Goal: Information Seeking & Learning: Learn about a topic

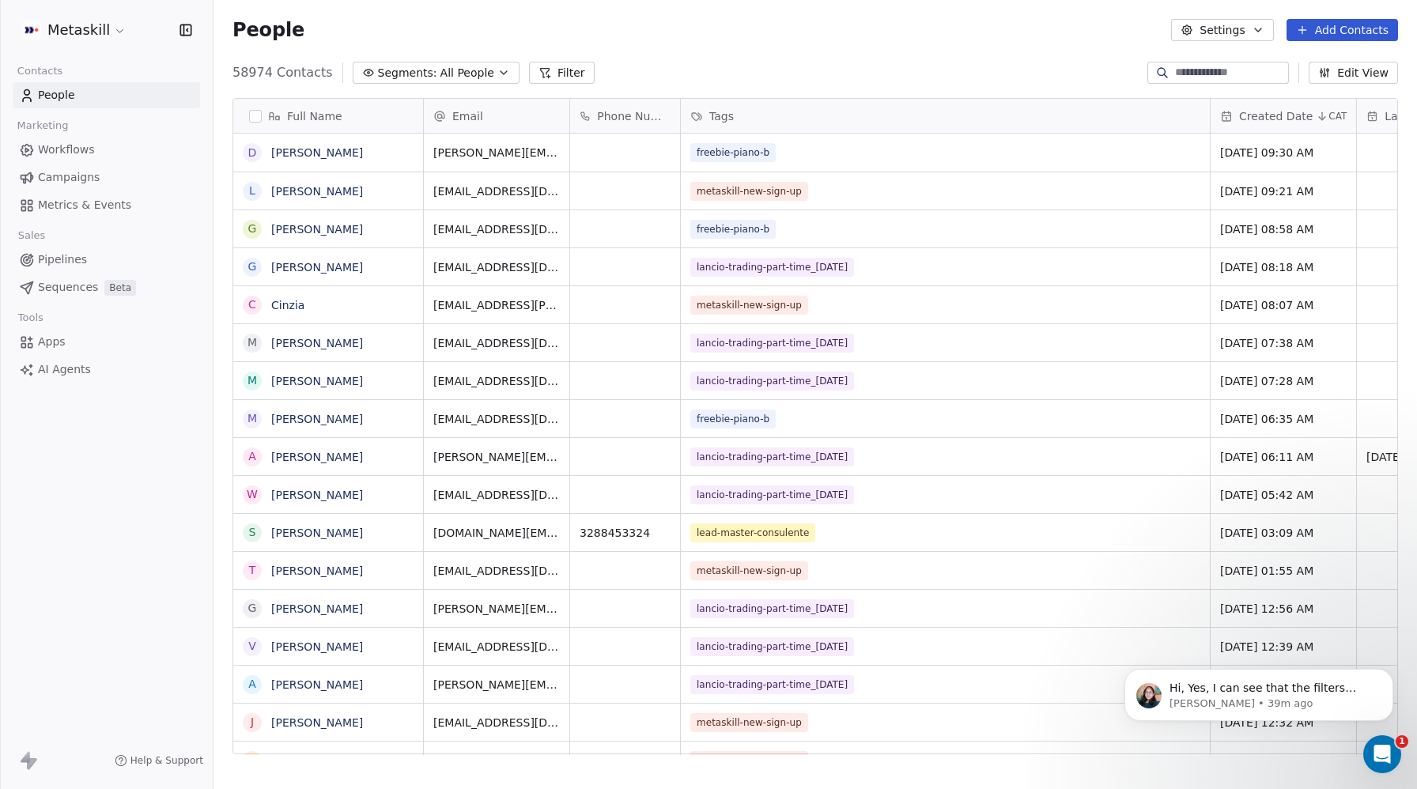
click at [44, 171] on span "Campaigns" at bounding box center [69, 177] width 62 height 17
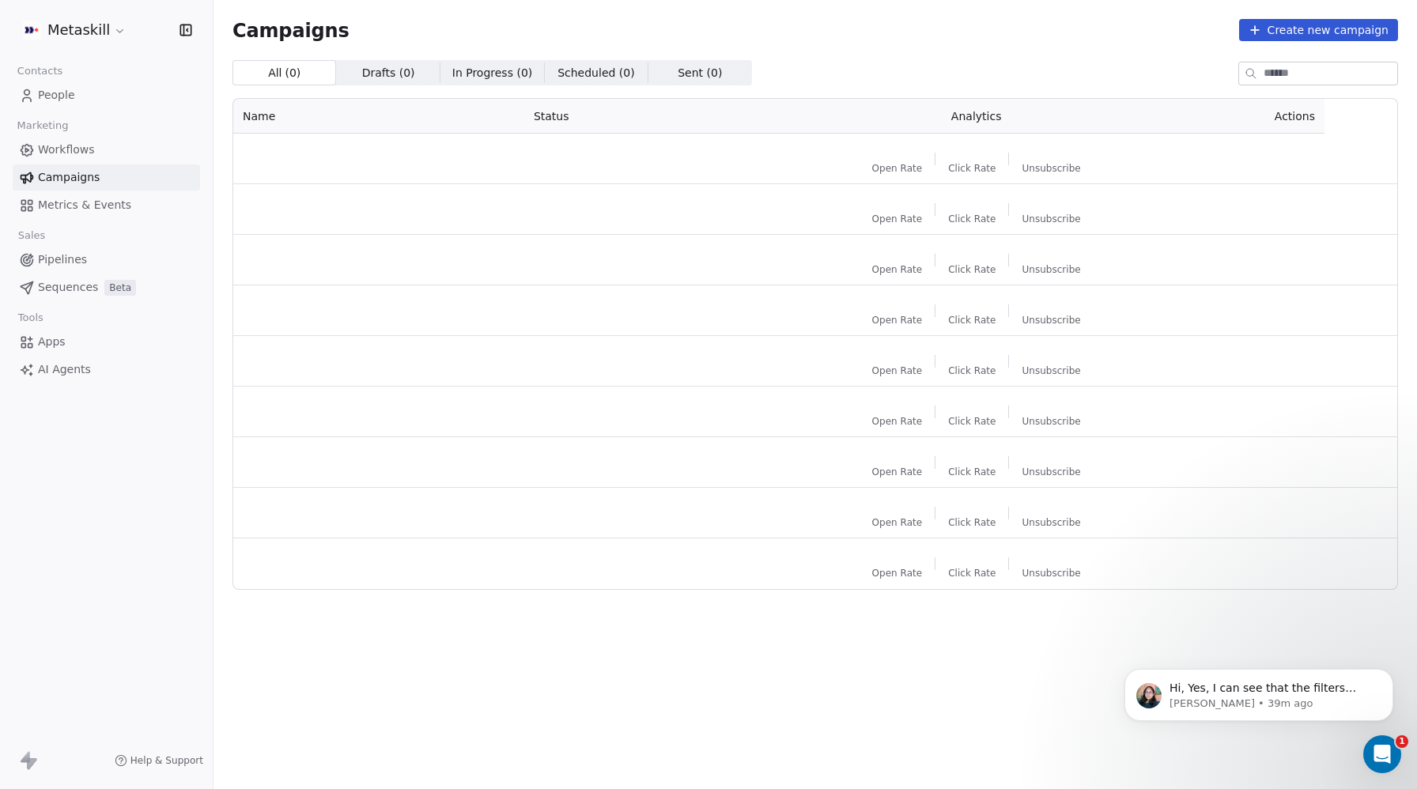
click at [51, 153] on span "Workflows" at bounding box center [66, 150] width 57 height 17
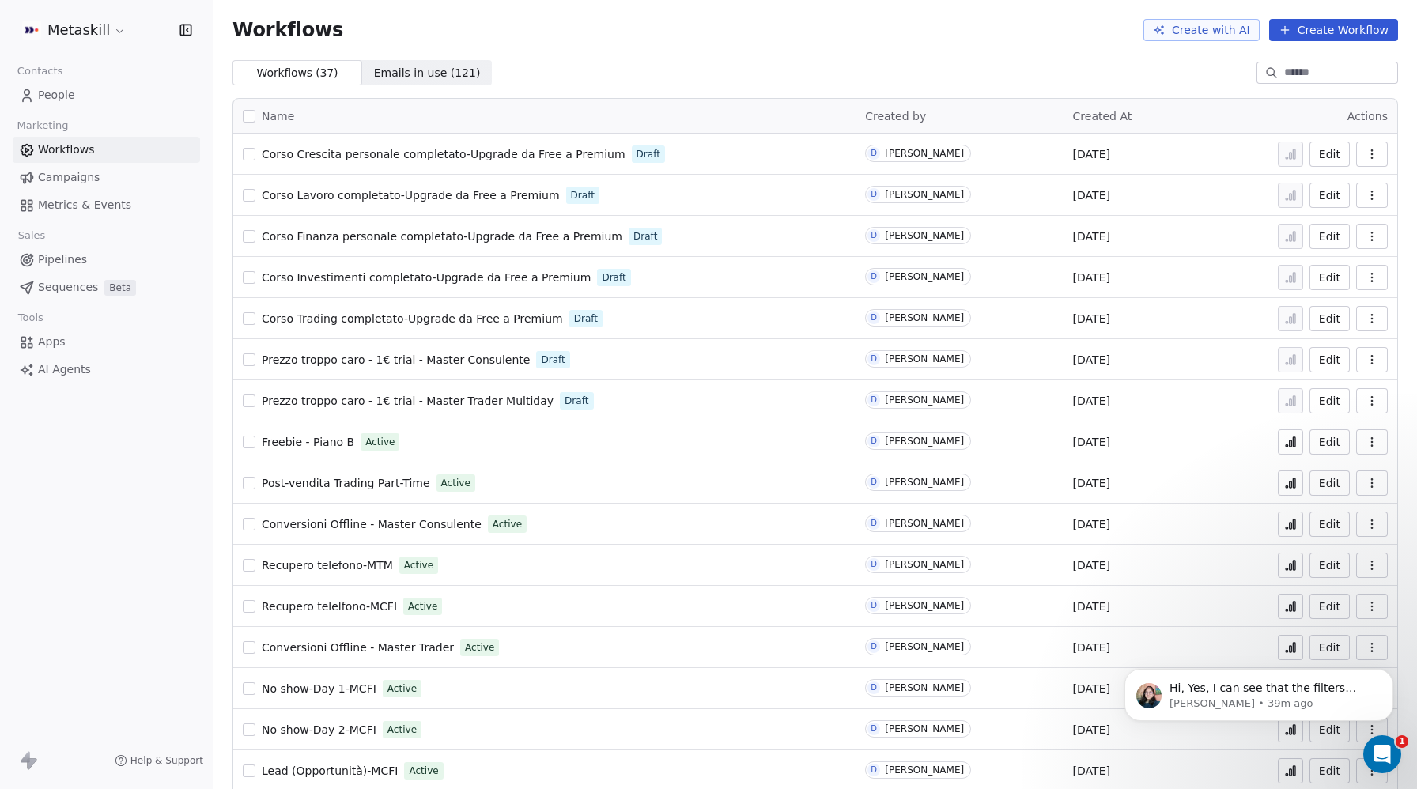
click at [1349, 30] on button "Create Workflow" at bounding box center [1333, 30] width 129 height 22
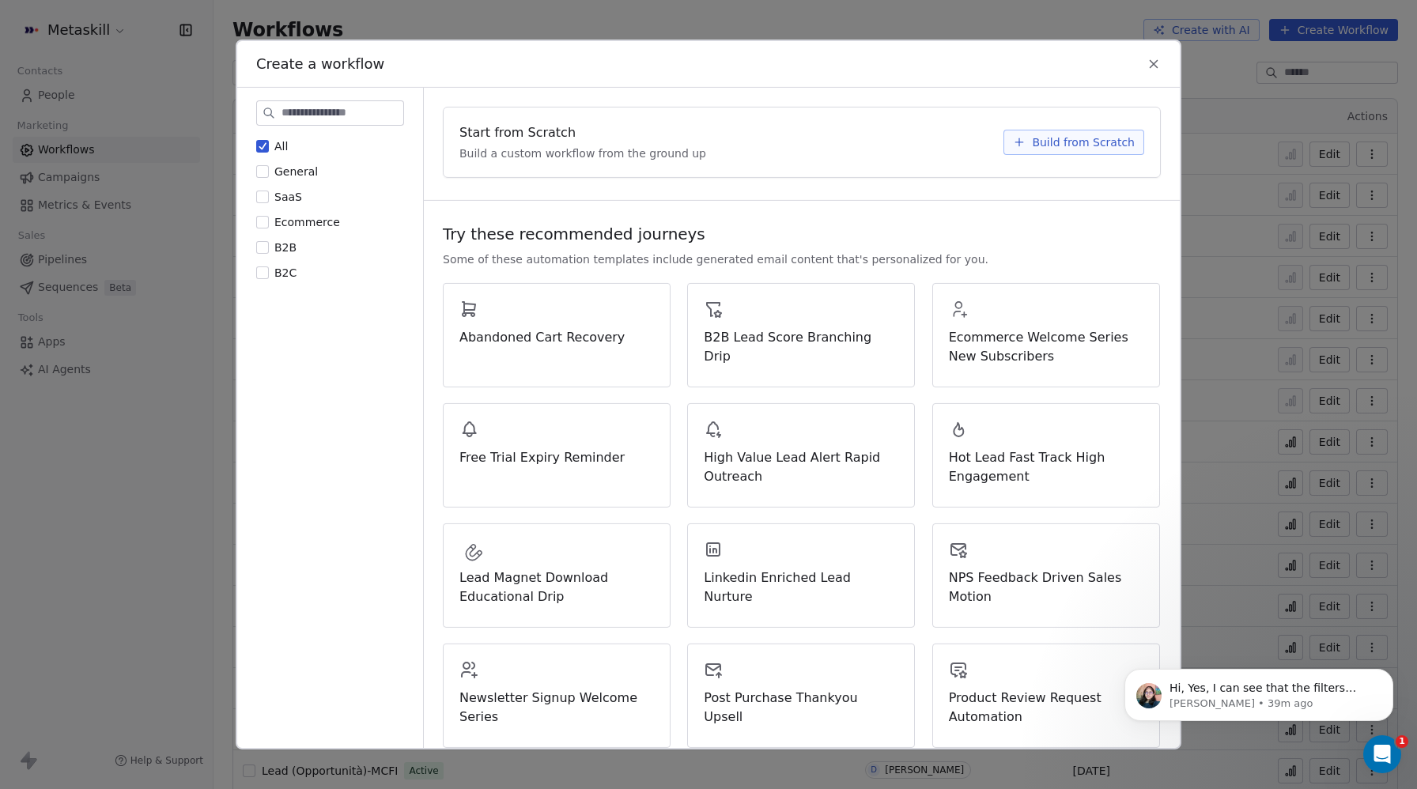
click at [1087, 142] on span "Build from Scratch" at bounding box center [1083, 142] width 103 height 16
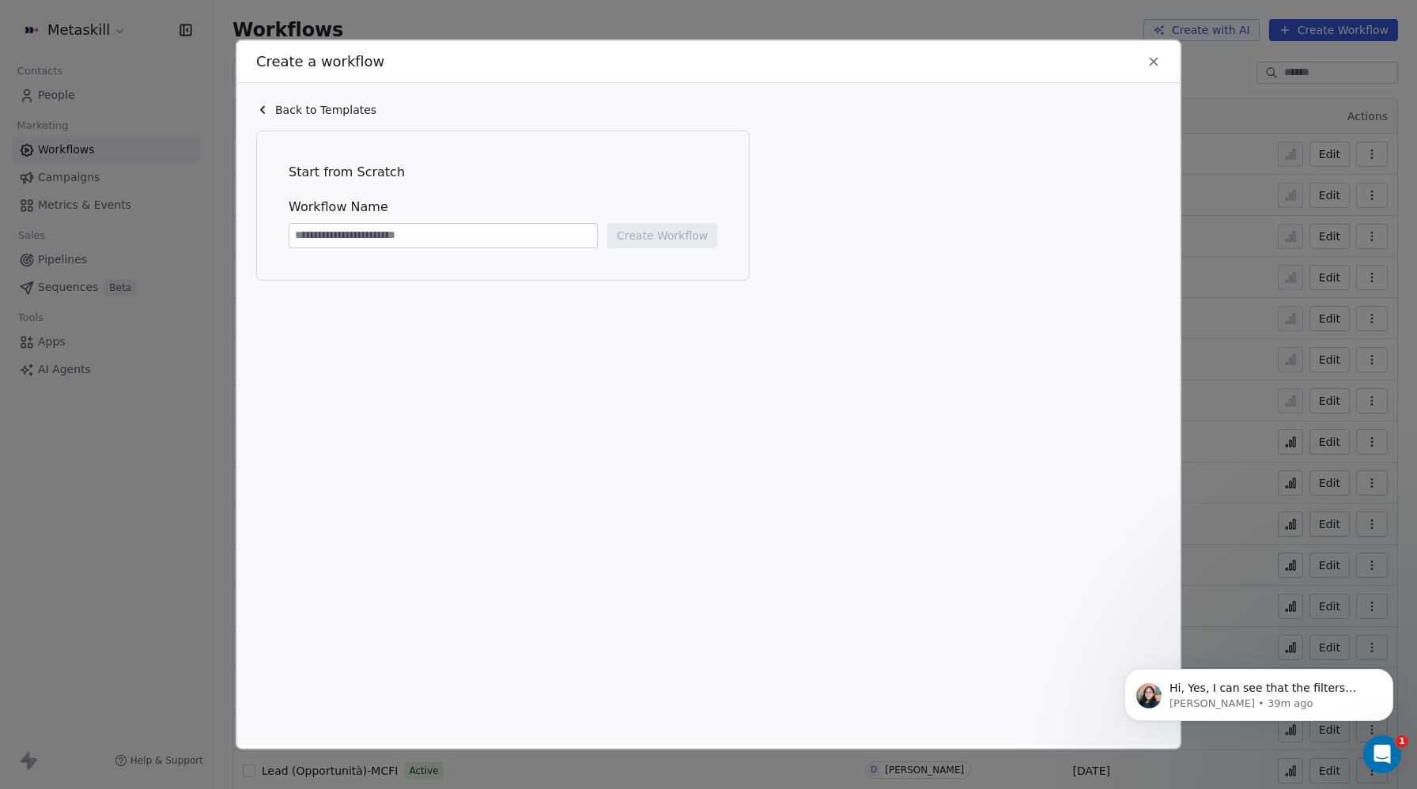
click at [321, 237] on input at bounding box center [443, 236] width 308 height 24
type input "**********"
click at [667, 238] on button "Create Workflow" at bounding box center [662, 235] width 110 height 25
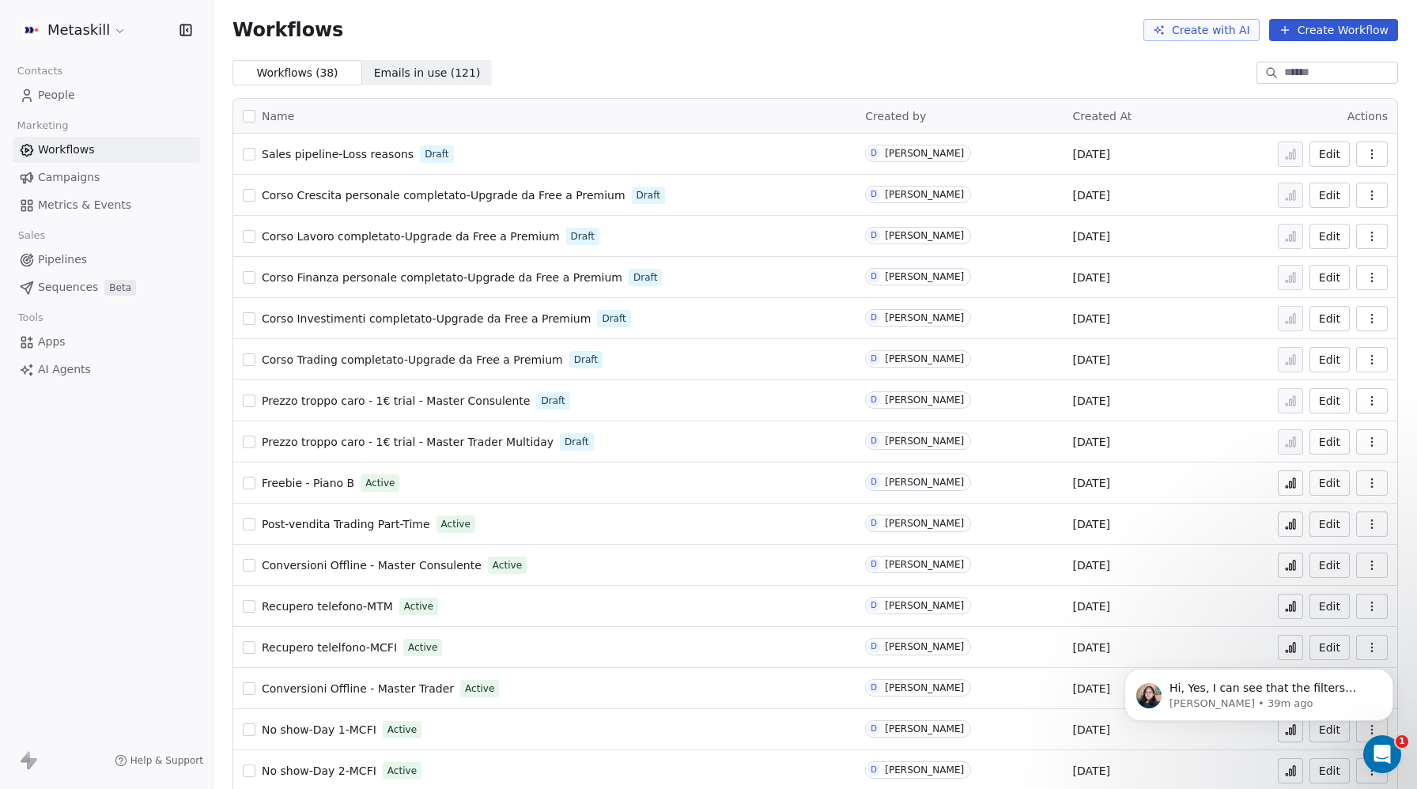
click at [308, 156] on span "Sales pipeline-Loss reasons" at bounding box center [338, 154] width 152 height 13
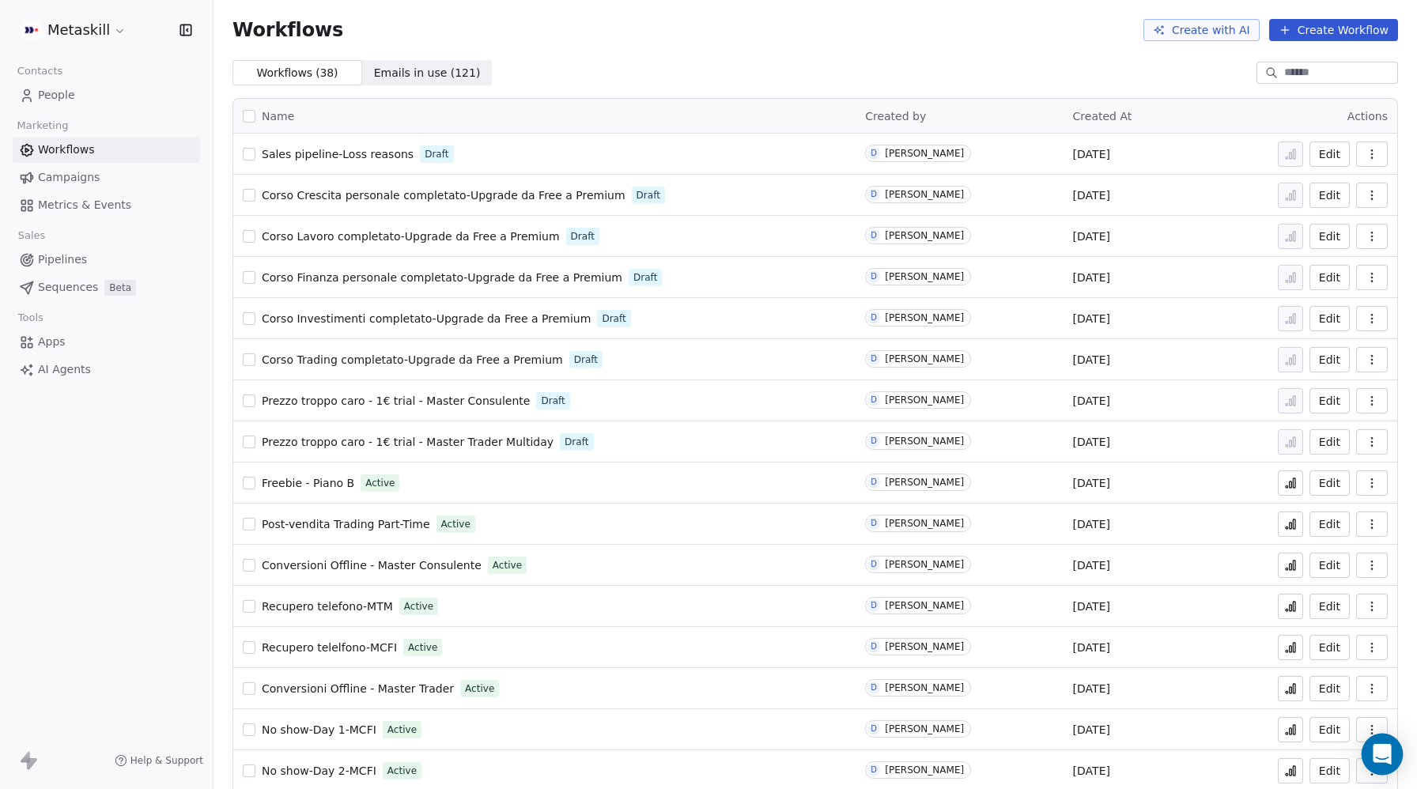
click at [1377, 758] on icon "Open Intercom Messenger" at bounding box center [1382, 754] width 21 height 21
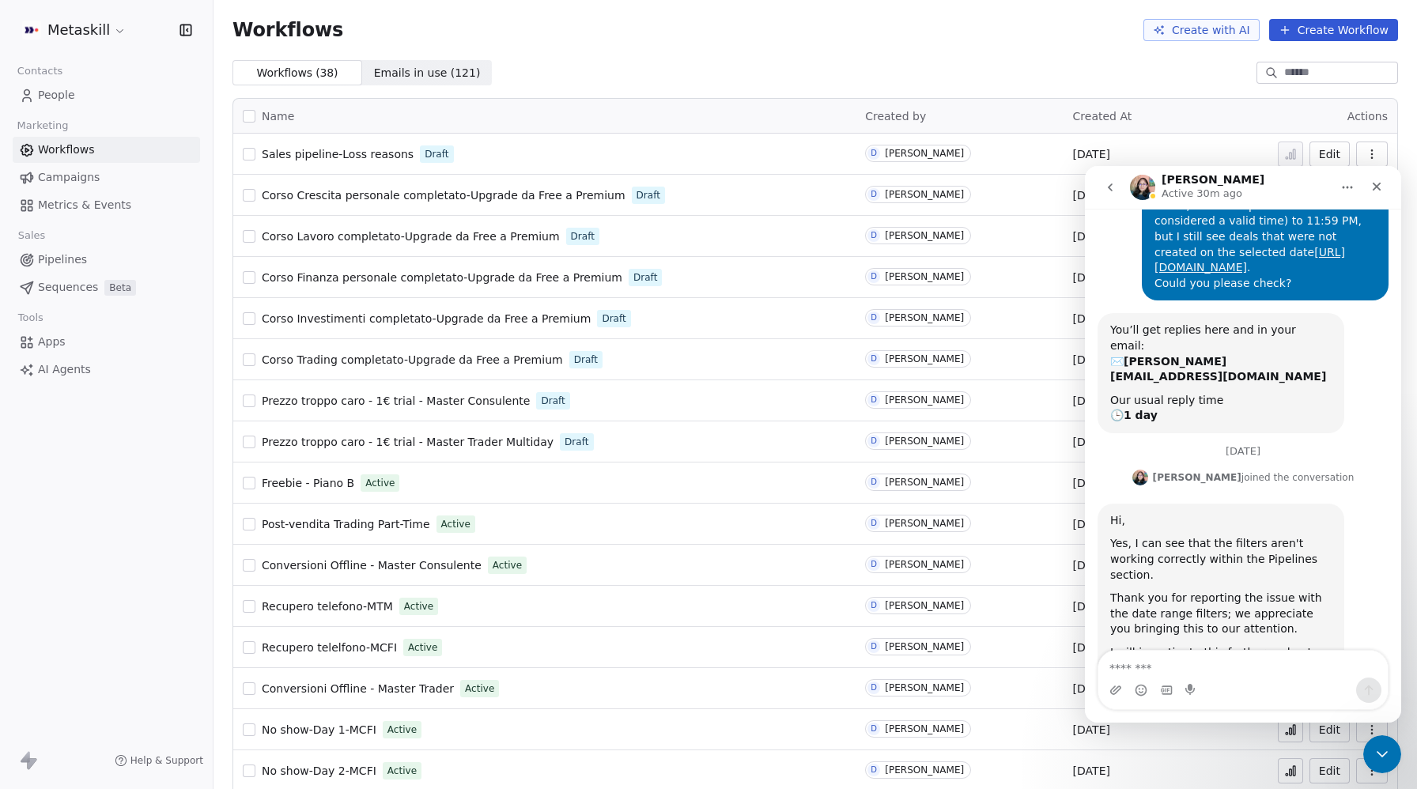
scroll to position [220, 0]
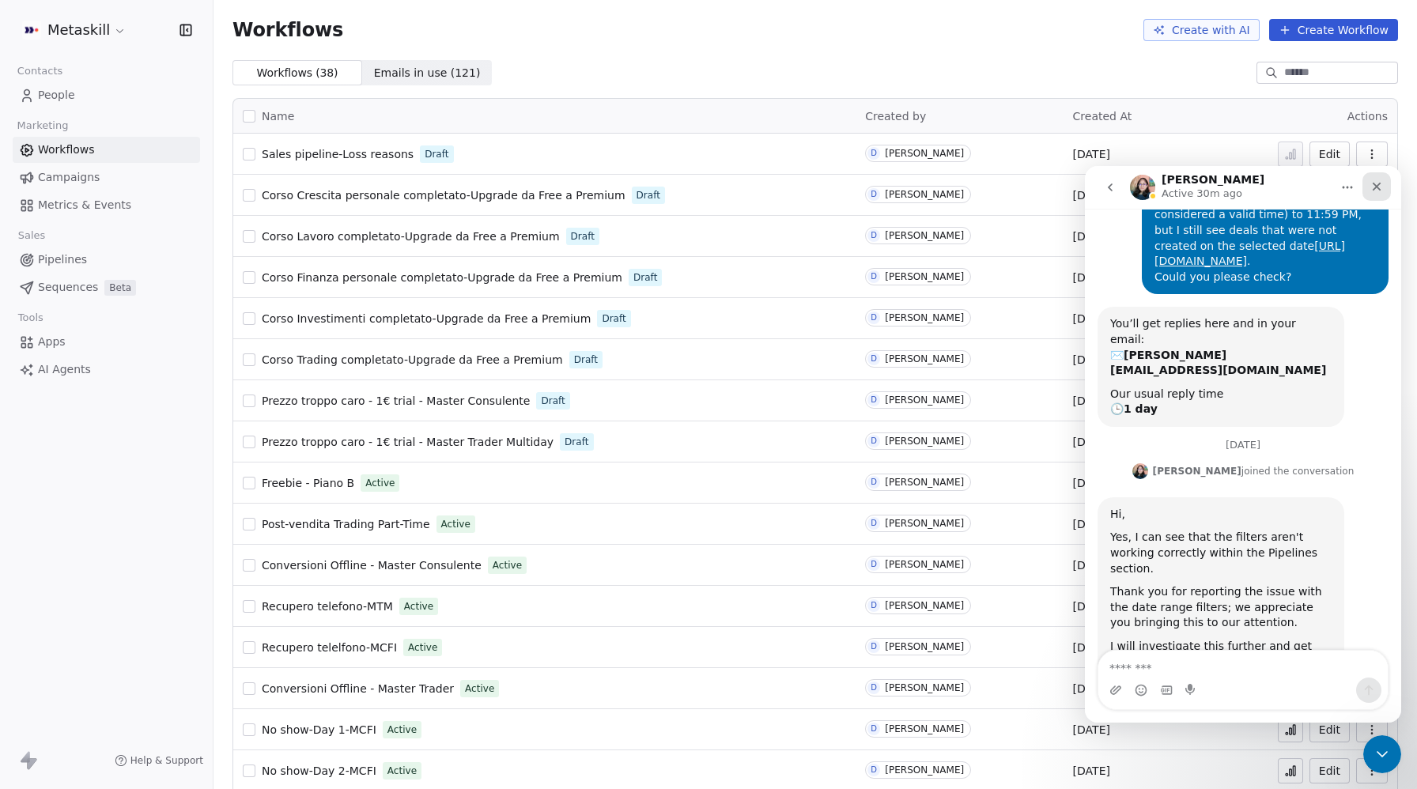
click at [1375, 181] on icon "Close" at bounding box center [1377, 186] width 13 height 13
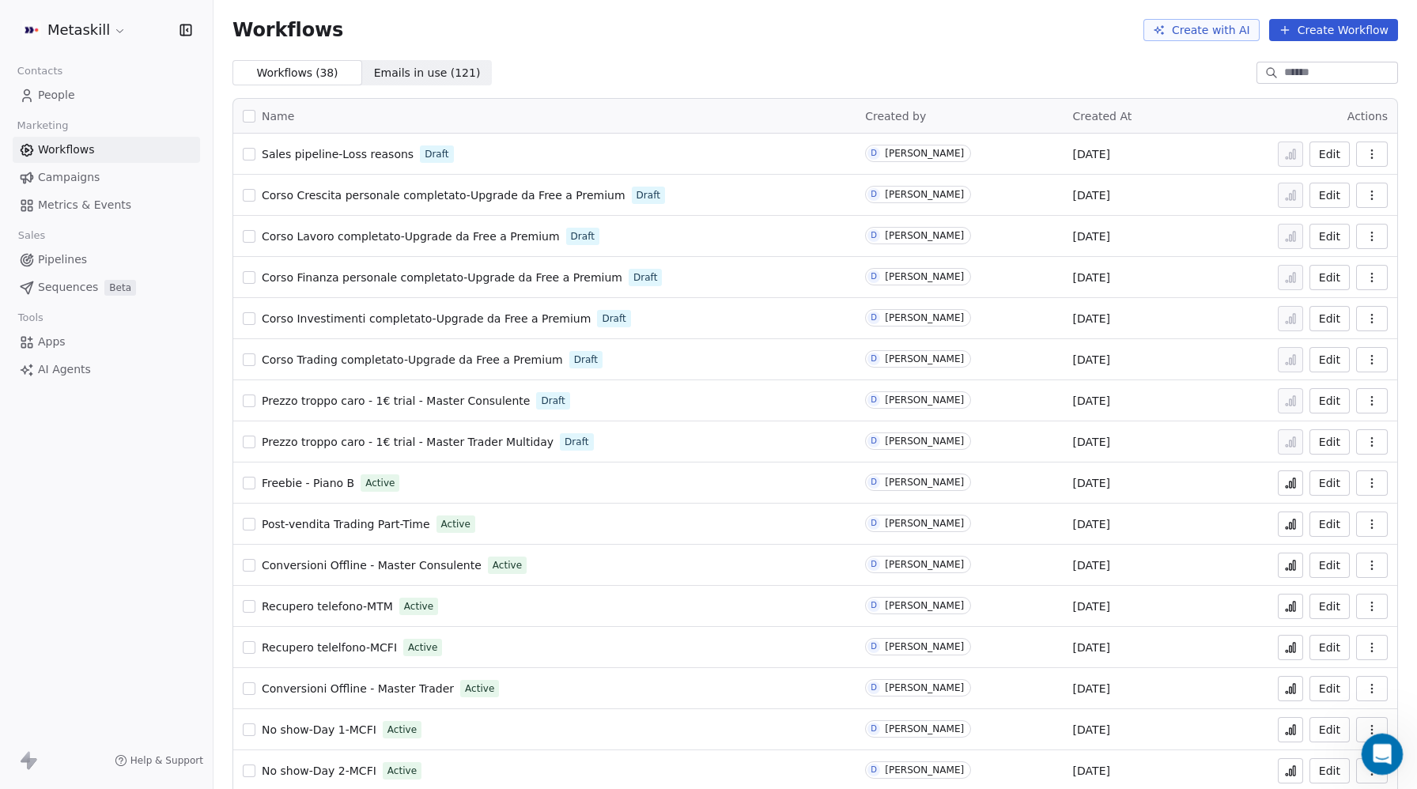
click at [1390, 752] on div "Open Intercom Messenger" at bounding box center [1380, 752] width 52 height 52
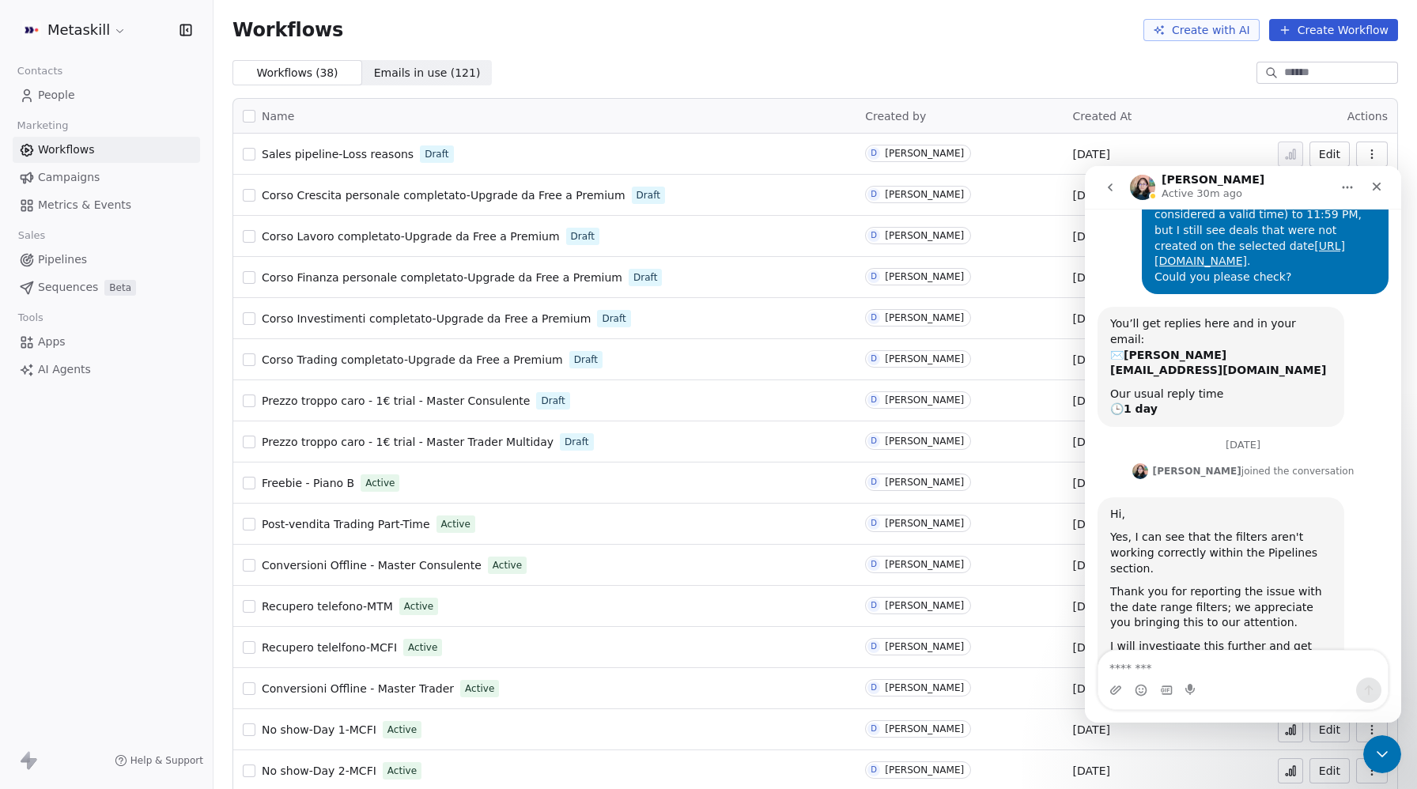
click at [1227, 678] on div "Intercom messenger" at bounding box center [1243, 690] width 289 height 25
click at [1218, 675] on textarea "Message…" at bounding box center [1243, 664] width 289 height 27
type textarea "******"
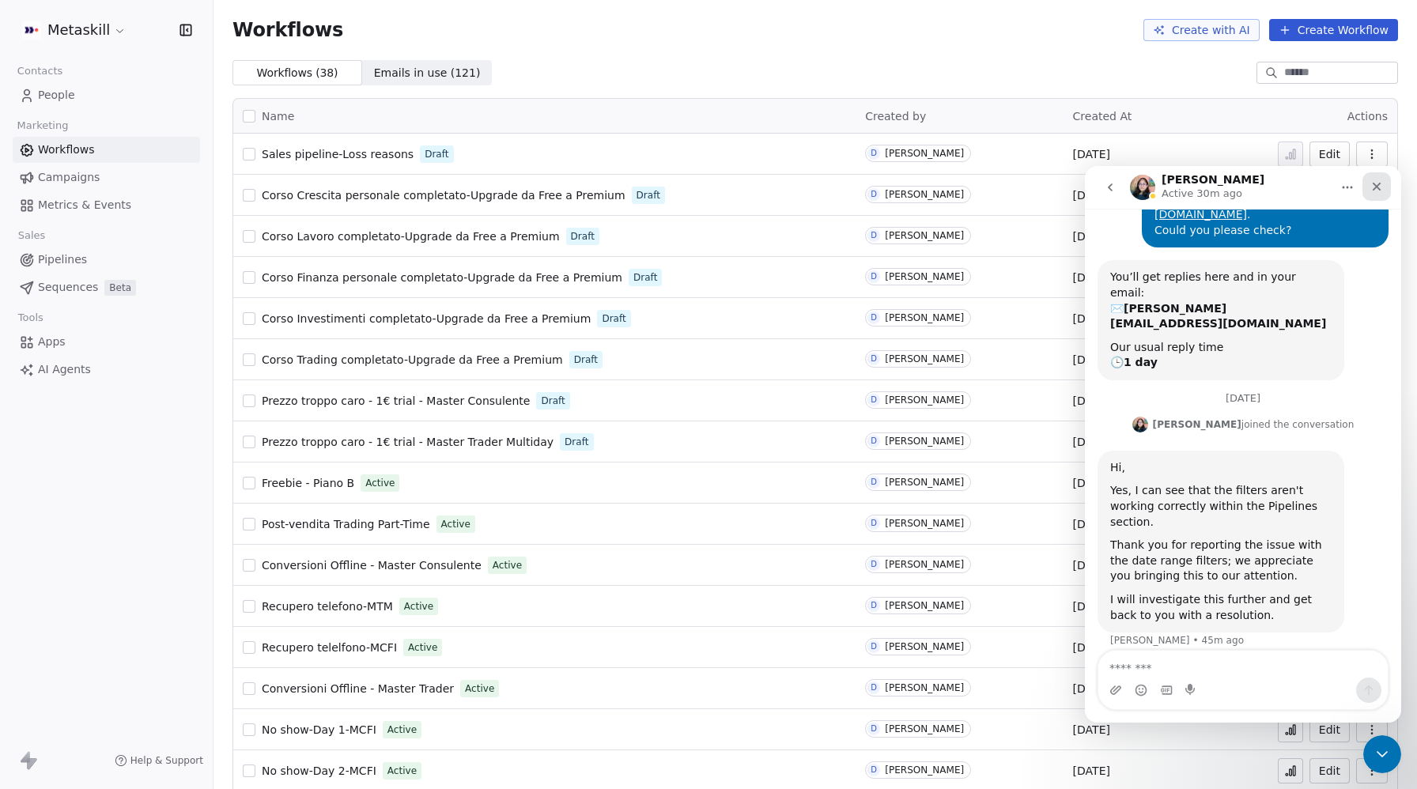
click at [1376, 182] on icon "Close" at bounding box center [1377, 186] width 13 height 13
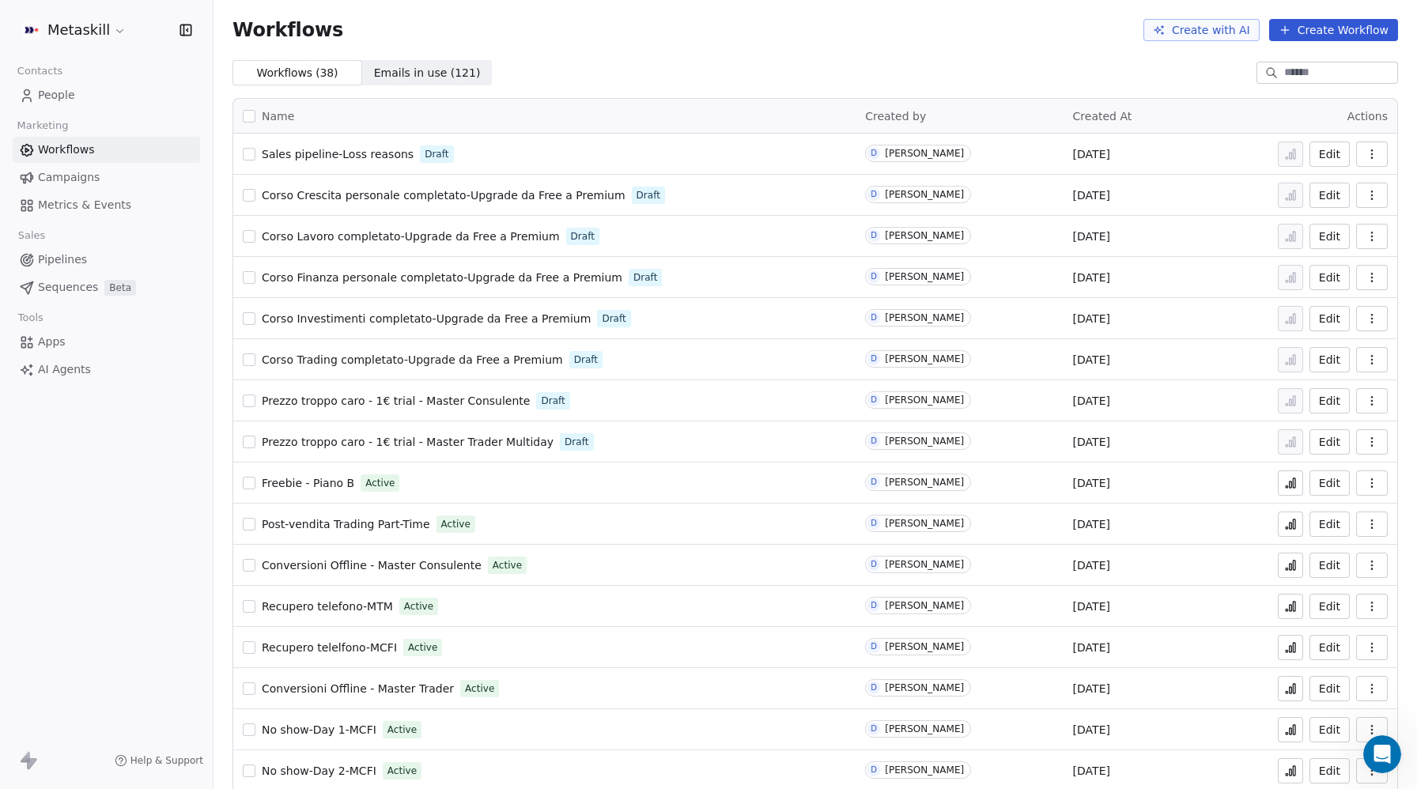
click at [66, 100] on span "People" at bounding box center [56, 95] width 37 height 17
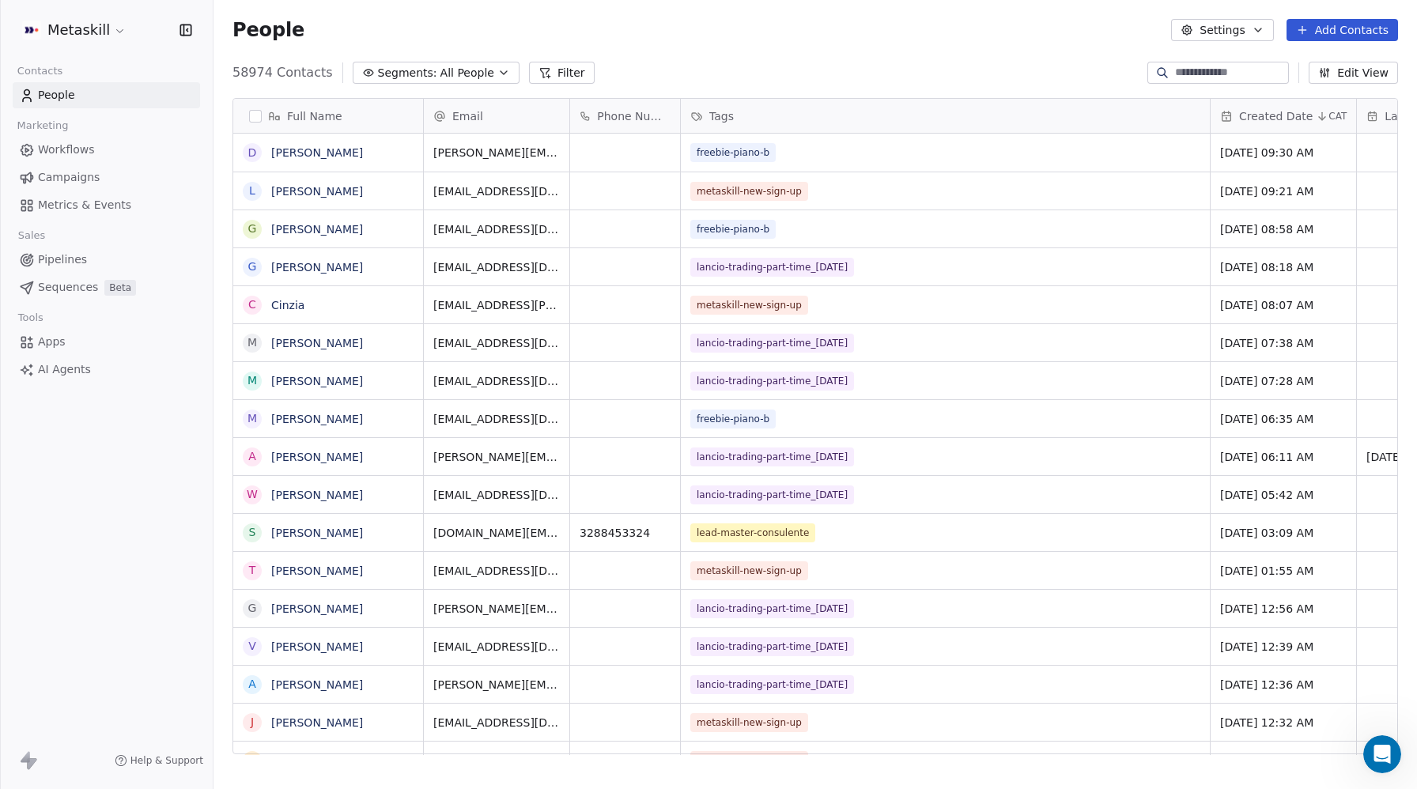
scroll to position [694, 1204]
click at [550, 81] on button "Filter" at bounding box center [562, 73] width 66 height 22
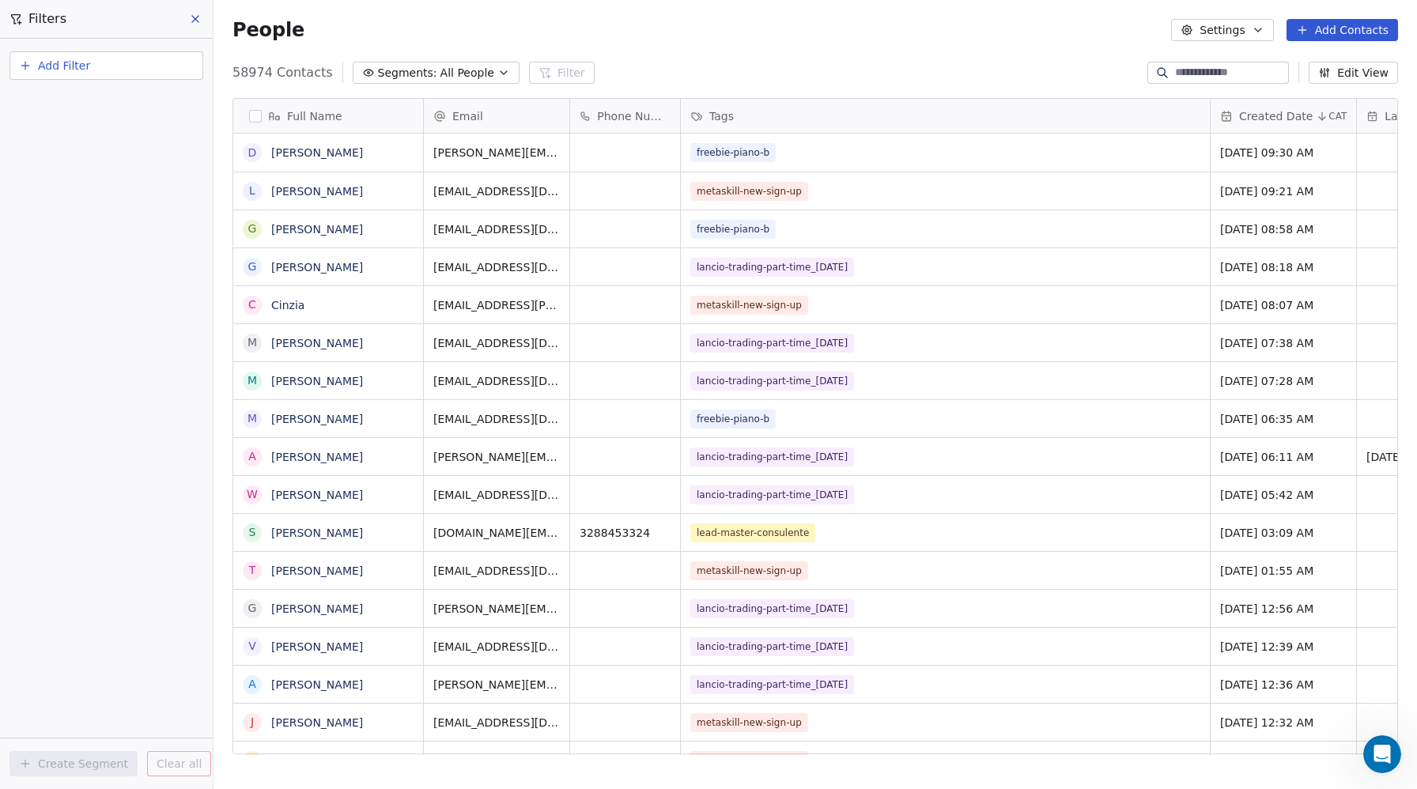
click at [70, 74] on button "Add Filter" at bounding box center [106, 65] width 194 height 28
click at [71, 107] on span "Contact properties" at bounding box center [77, 103] width 103 height 17
type input "***"
click at [86, 235] on span "Email Marketing Consent" at bounding box center [95, 236] width 138 height 16
click at [59, 162] on div "Is" at bounding box center [106, 168] width 165 height 25
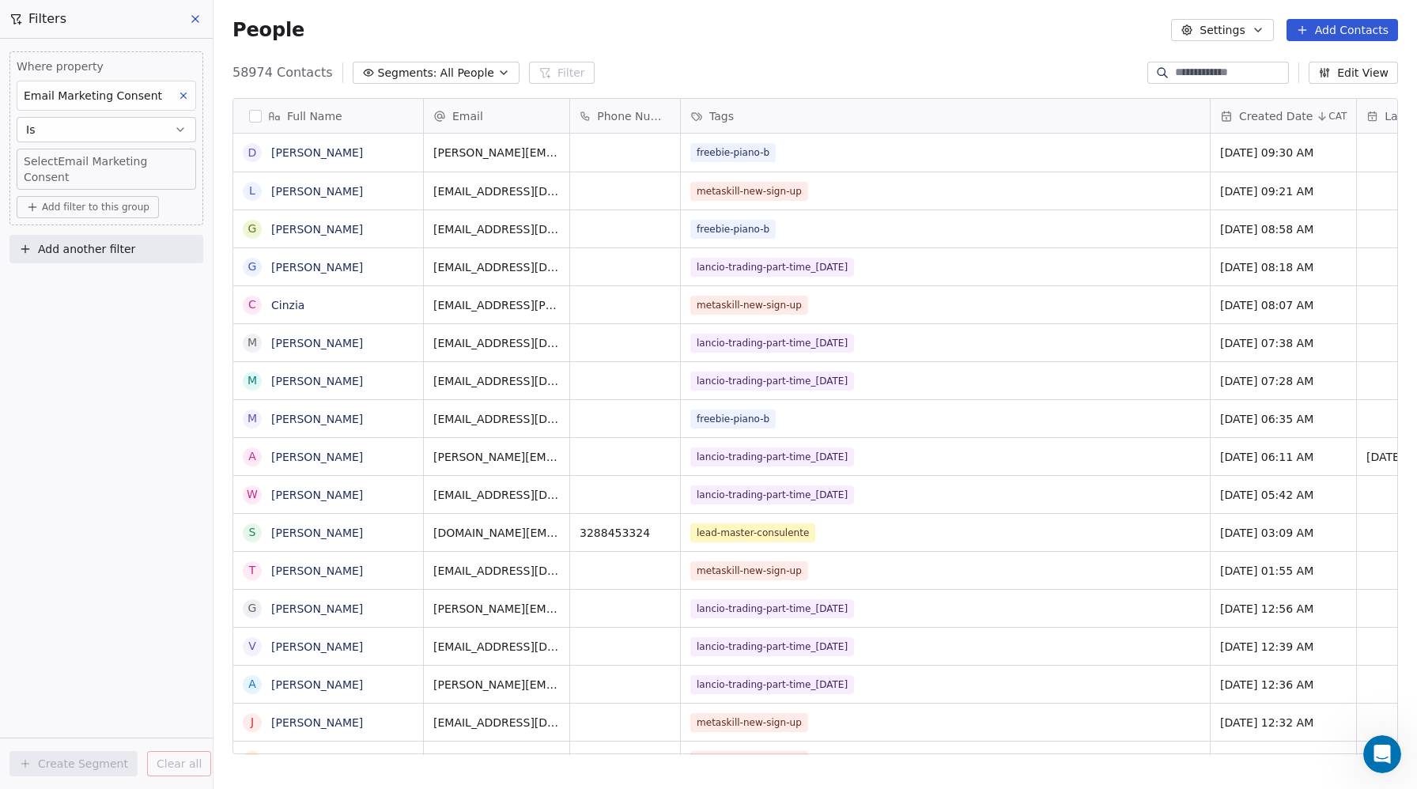
click at [50, 159] on body "Metaskill Contacts People Marketing Workflows Campaigns Metrics & Events Sales …" at bounding box center [708, 394] width 1417 height 789
type input "**"
click at [76, 210] on div "Unsubscribed" at bounding box center [76, 215] width 65 height 14
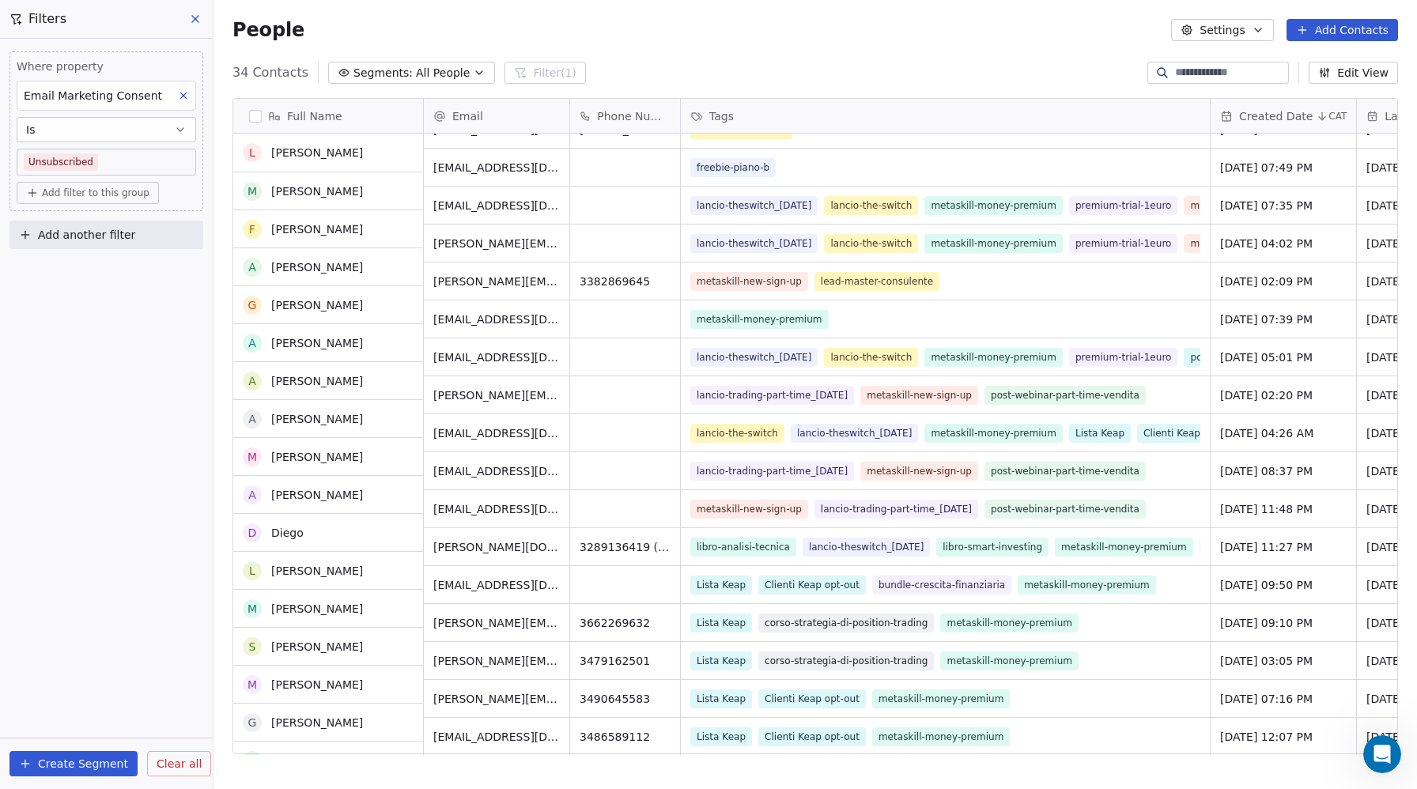
scroll to position [0, 0]
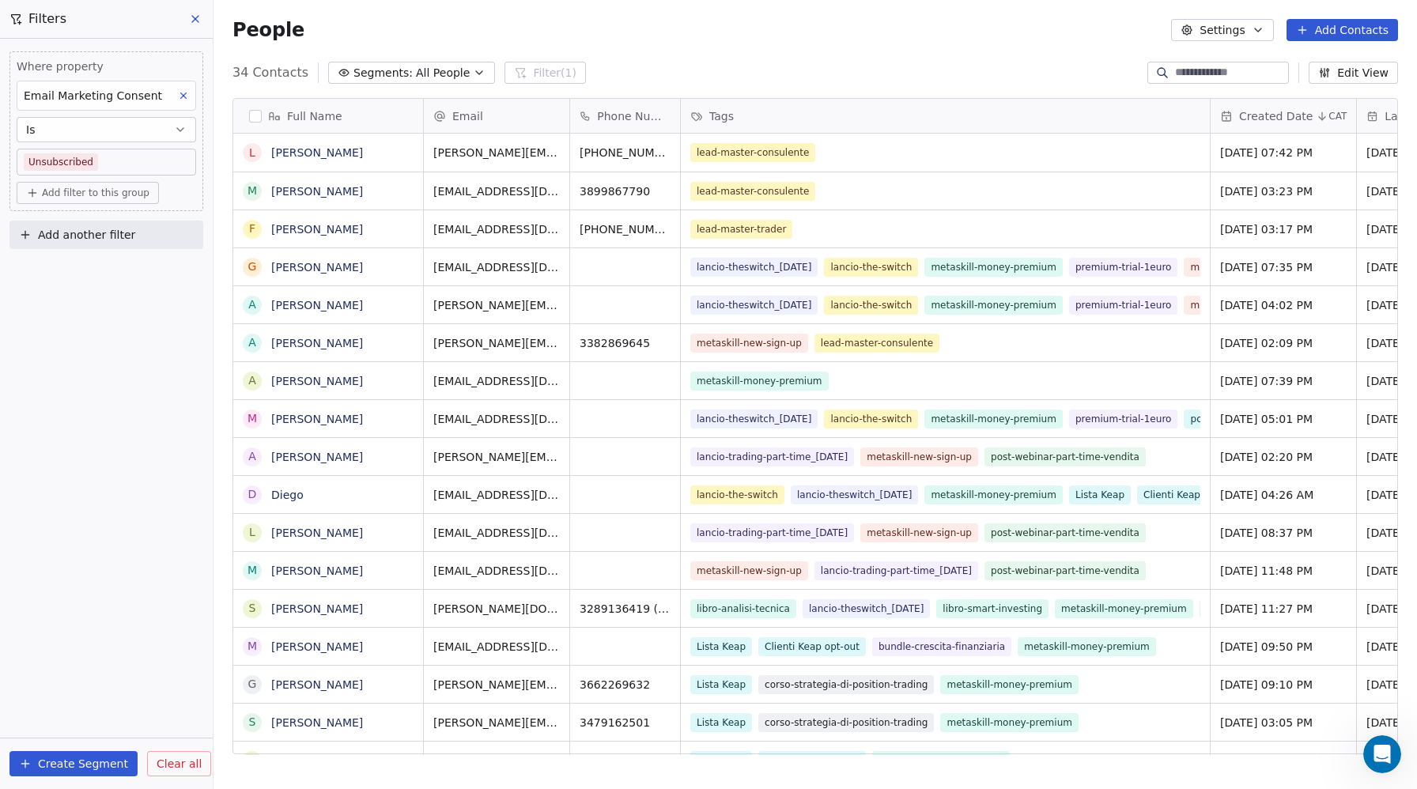
click at [192, 20] on icon at bounding box center [195, 19] width 13 height 13
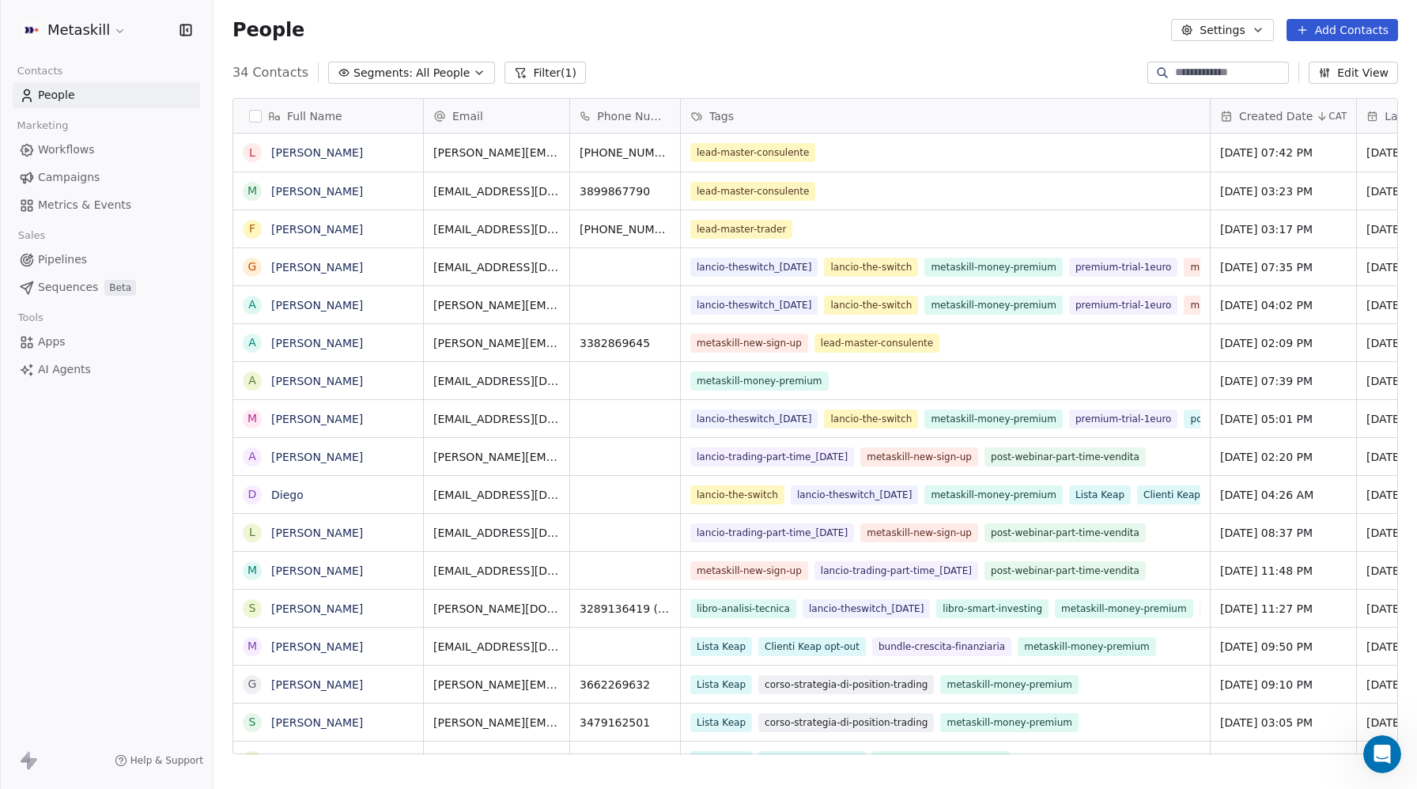
click at [196, 15] on div "Metaskill" at bounding box center [106, 30] width 213 height 60
click at [71, 263] on span "Pipelines" at bounding box center [62, 260] width 49 height 17
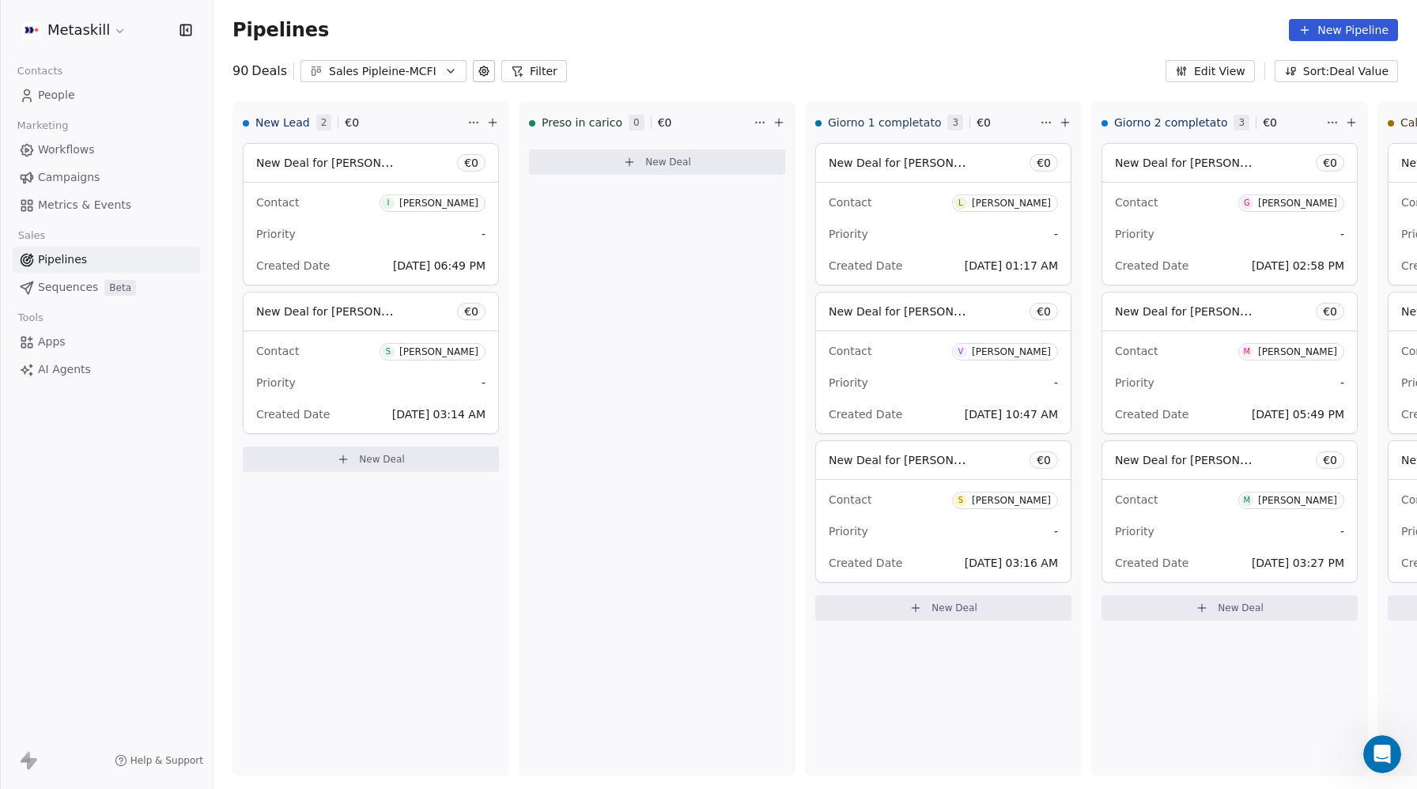
click at [65, 92] on span "People" at bounding box center [56, 95] width 37 height 17
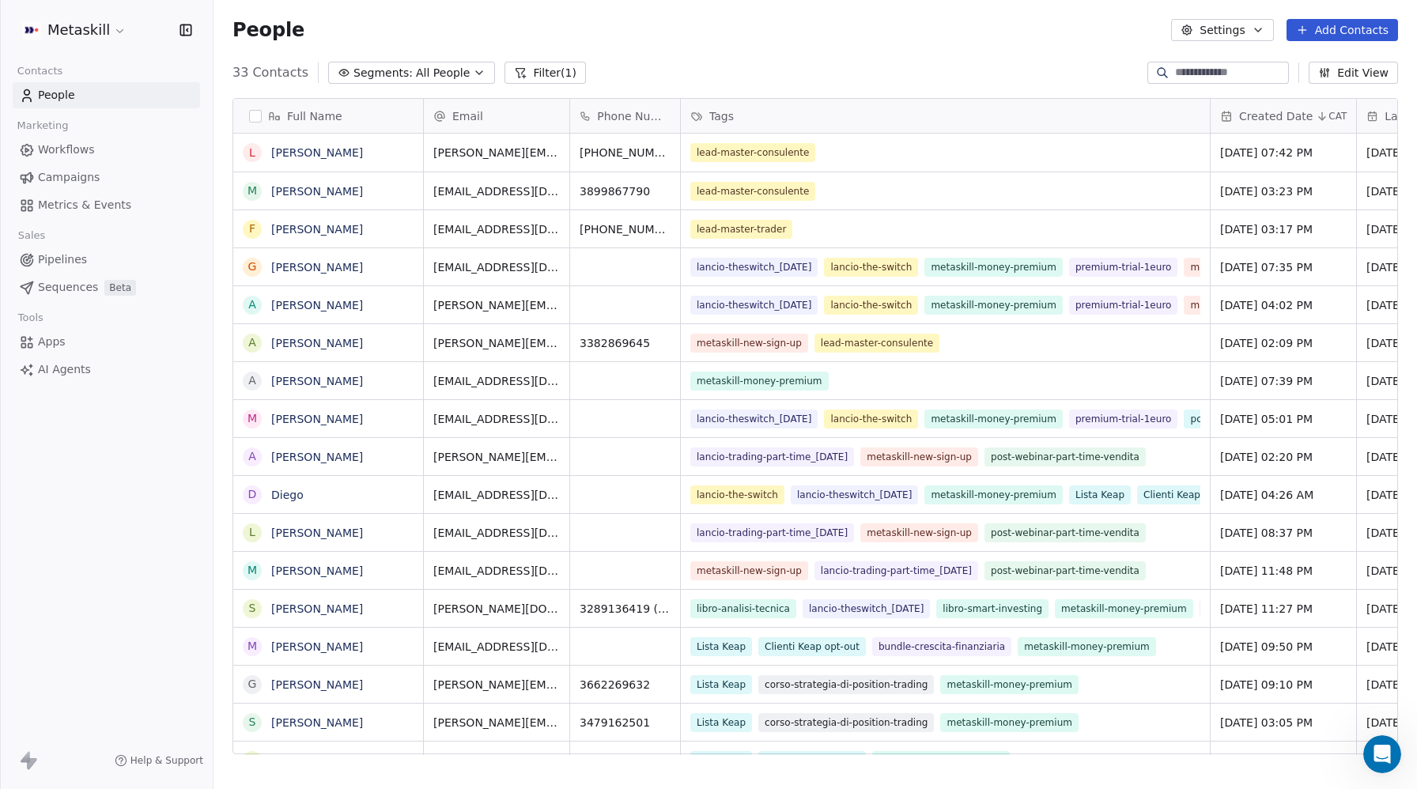
scroll to position [694, 1204]
click at [1204, 68] on input at bounding box center [1230, 73] width 111 height 16
paste input "**********"
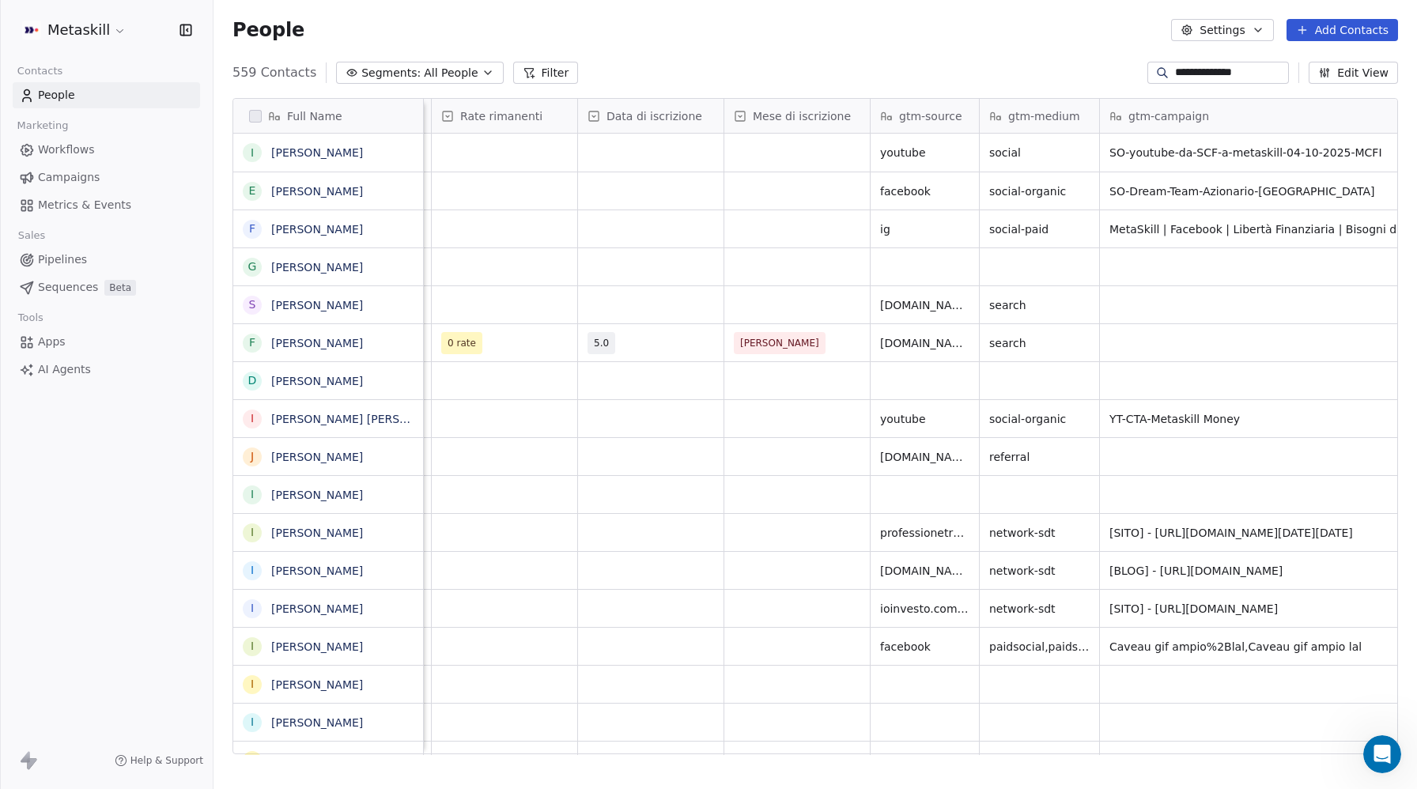
scroll to position [0, 1947]
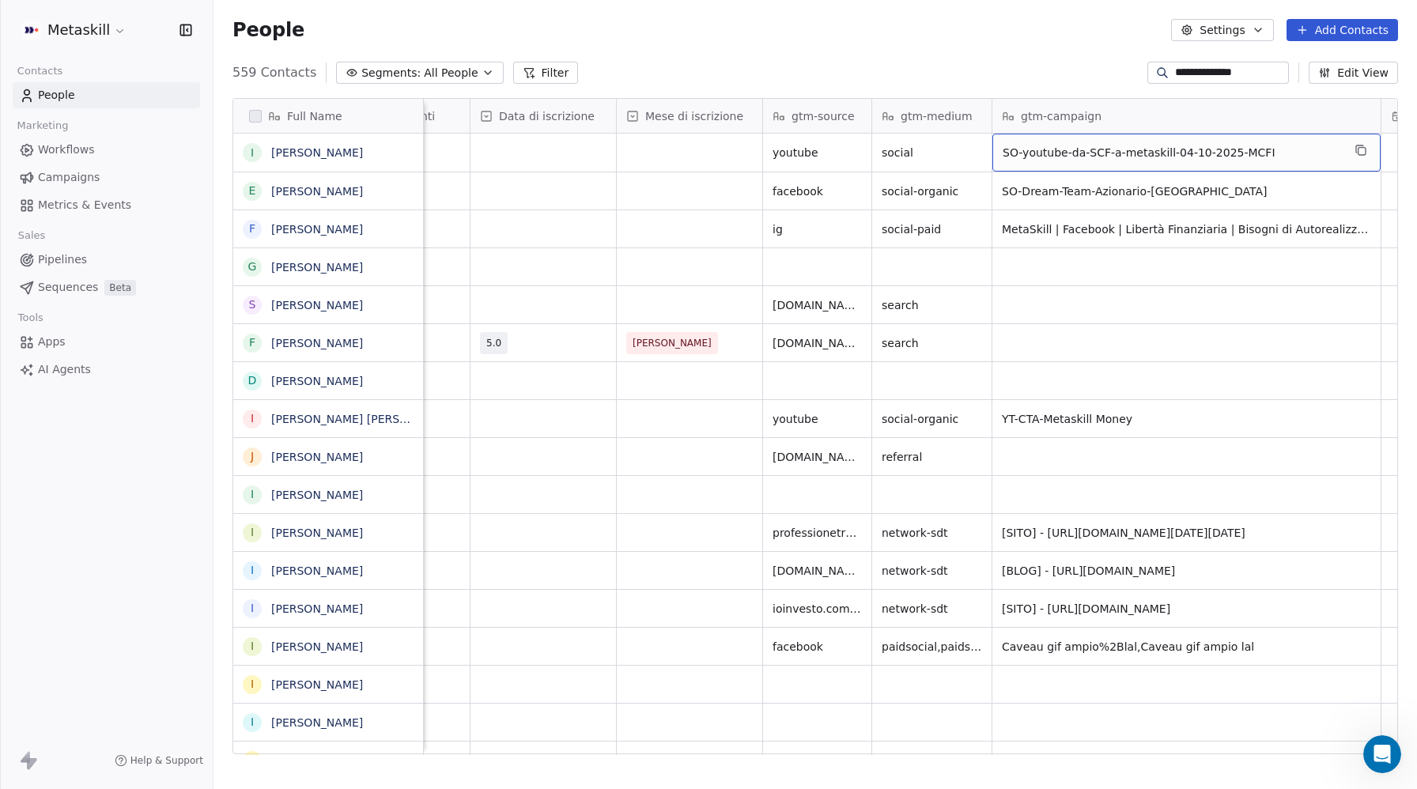
click at [1079, 147] on span "SO-youtube-da-SCF-a-metaskill-04-10-2025-MCFI" at bounding box center [1172, 153] width 339 height 16
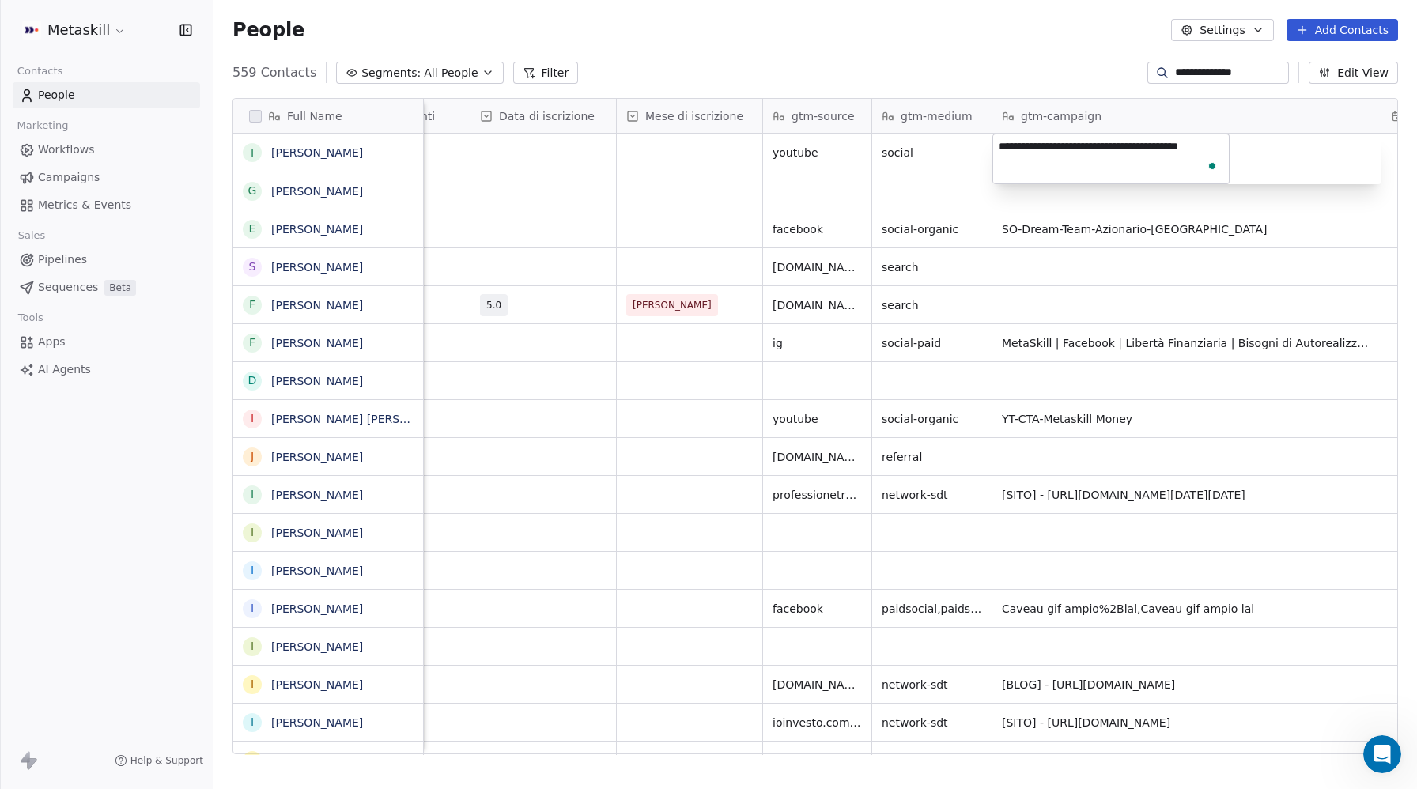
click at [1199, 65] on html "**********" at bounding box center [708, 394] width 1417 height 789
click at [1199, 66] on input "**********" at bounding box center [1230, 73] width 111 height 16
paste input "*"
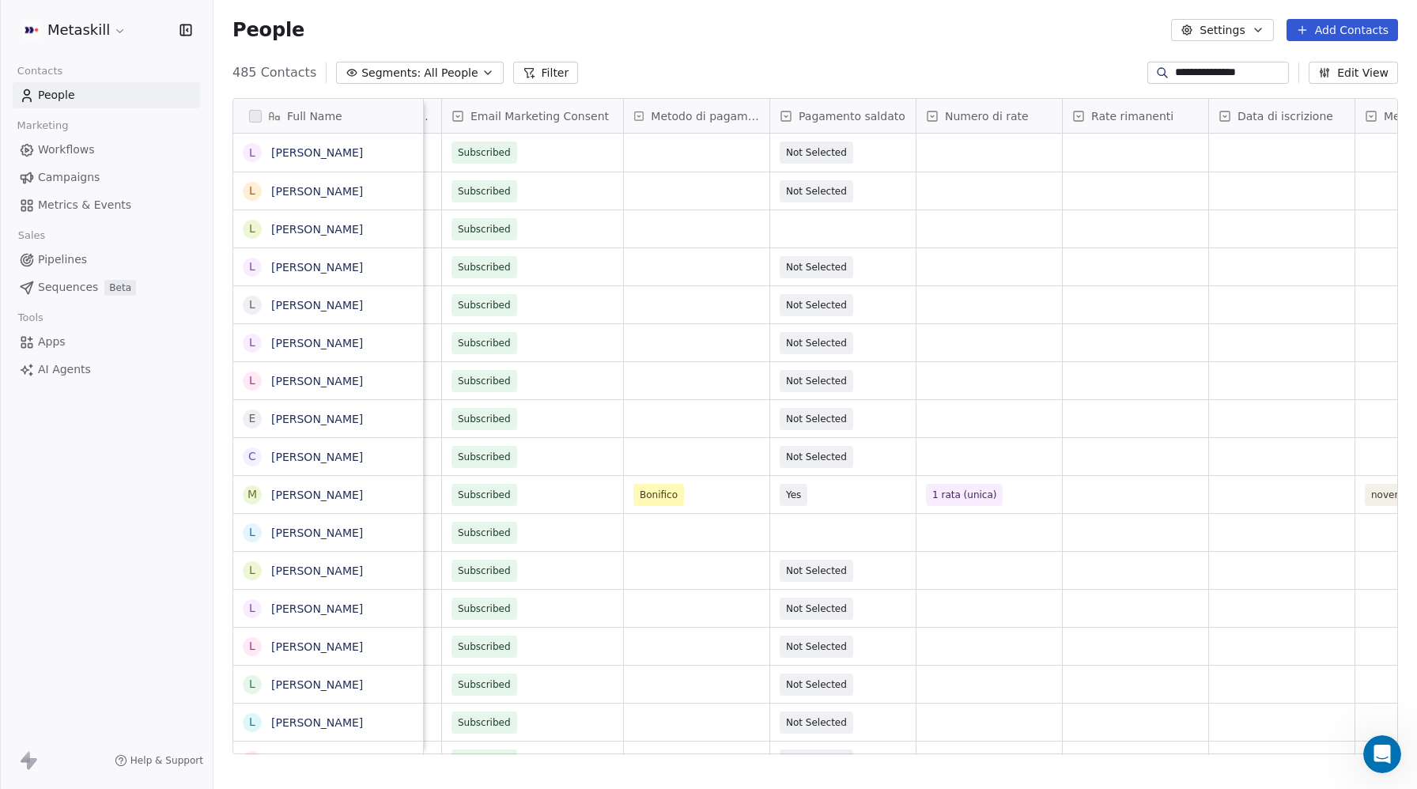
scroll to position [0, 2098]
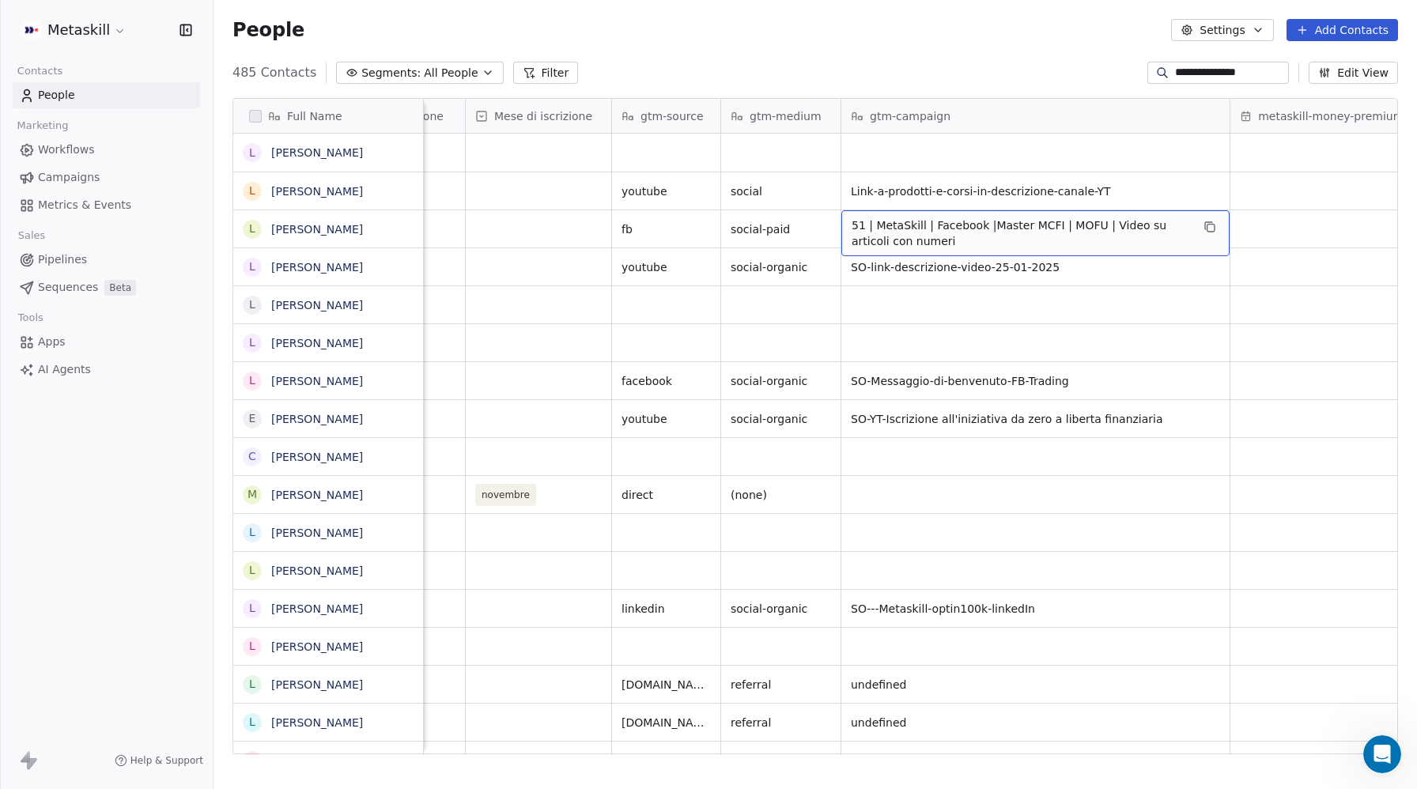
click at [993, 229] on span "51 | MetaSkill | Facebook |Master MCFI | MOFU | Video su articoli con numeri" at bounding box center [1021, 234] width 339 height 32
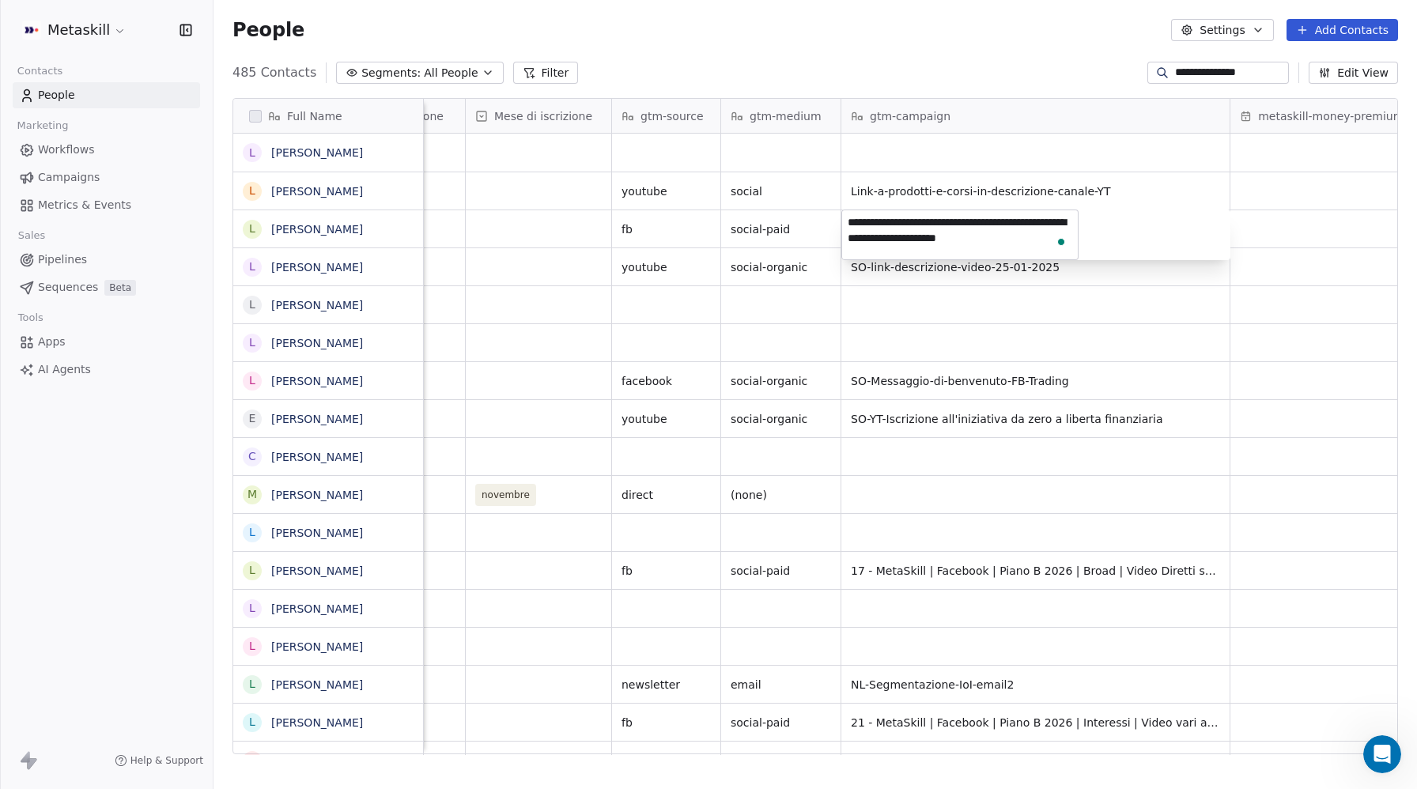
click at [1217, 71] on html "**********" at bounding box center [708, 394] width 1417 height 789
click at [1217, 71] on input "**********" at bounding box center [1230, 73] width 111 height 16
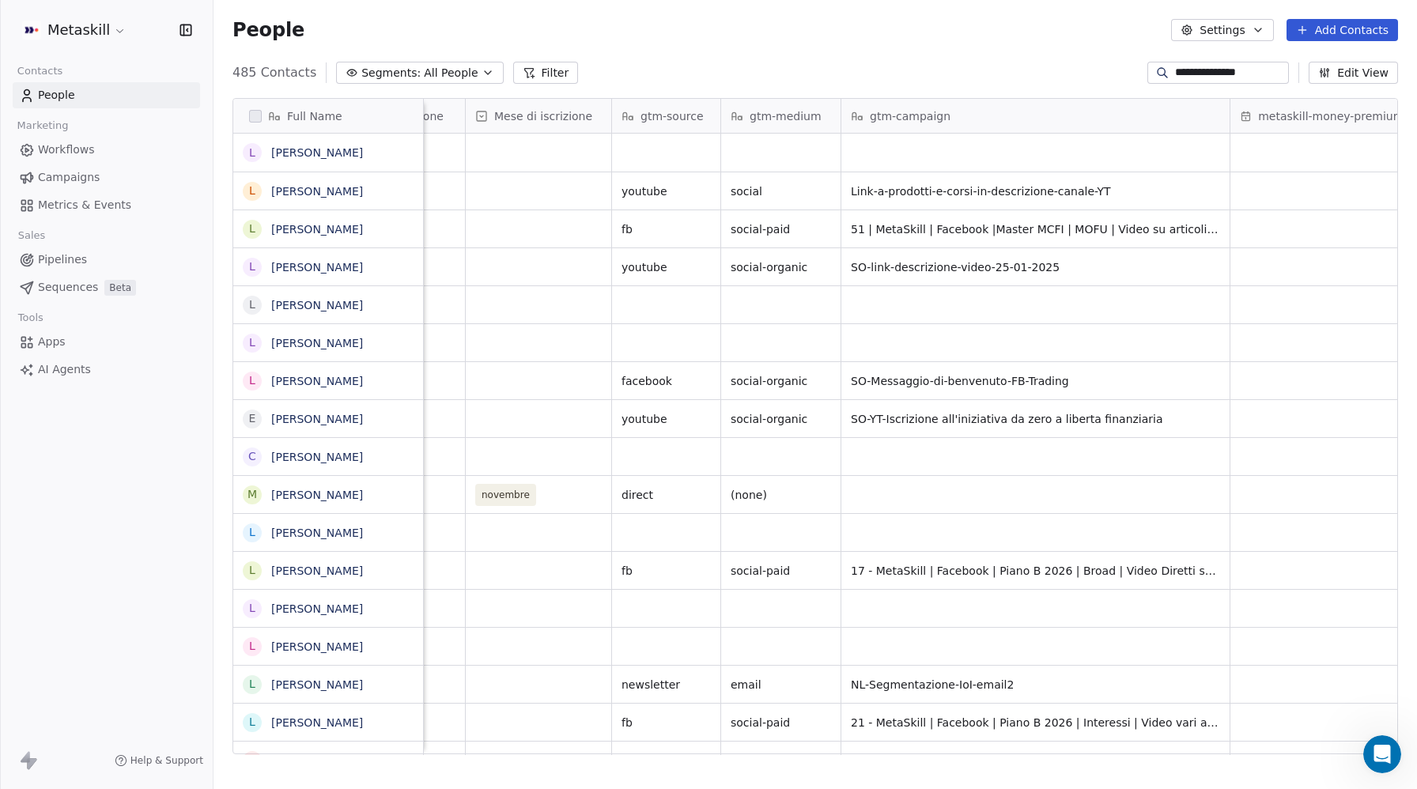
click at [1217, 71] on input "**********" at bounding box center [1230, 73] width 111 height 16
paste input "********"
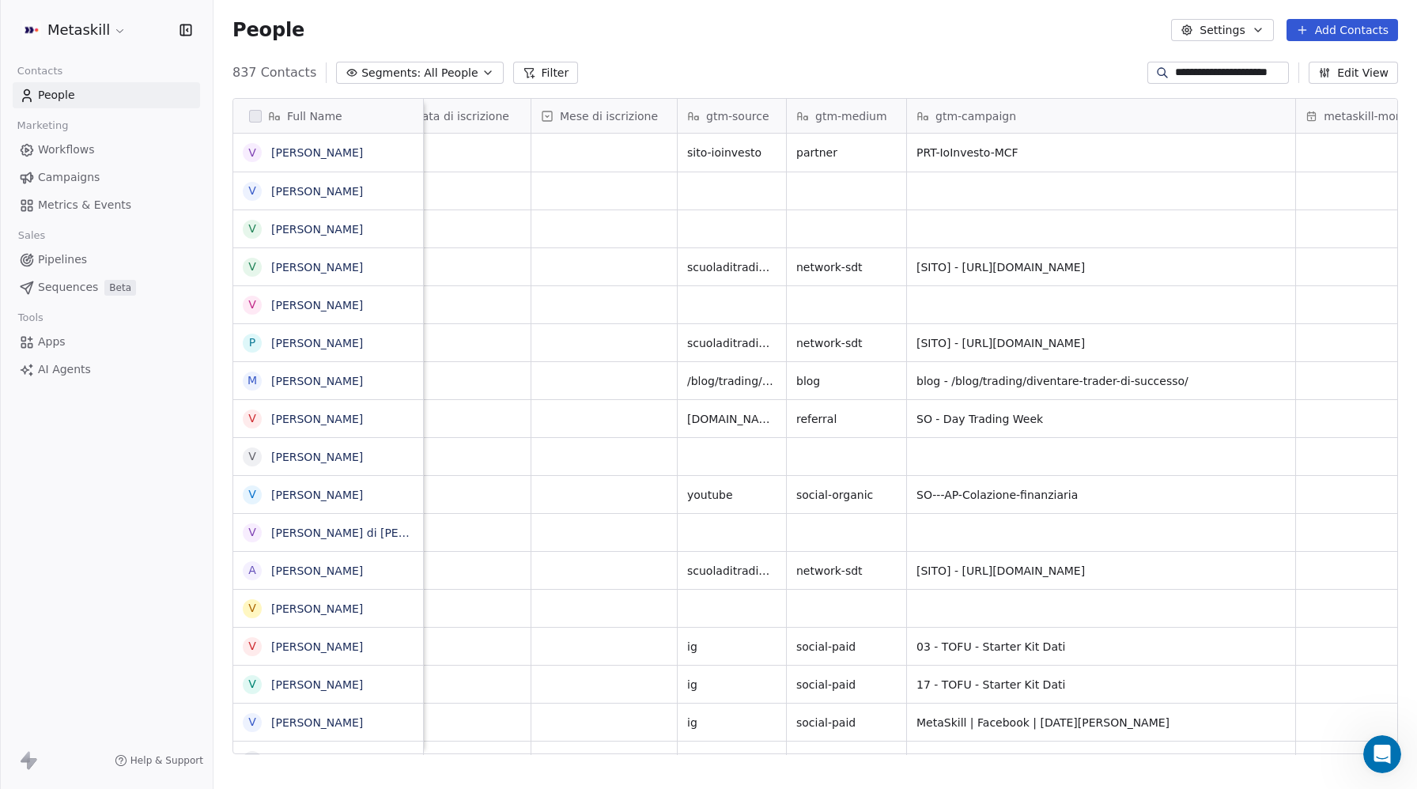
scroll to position [0, 2226]
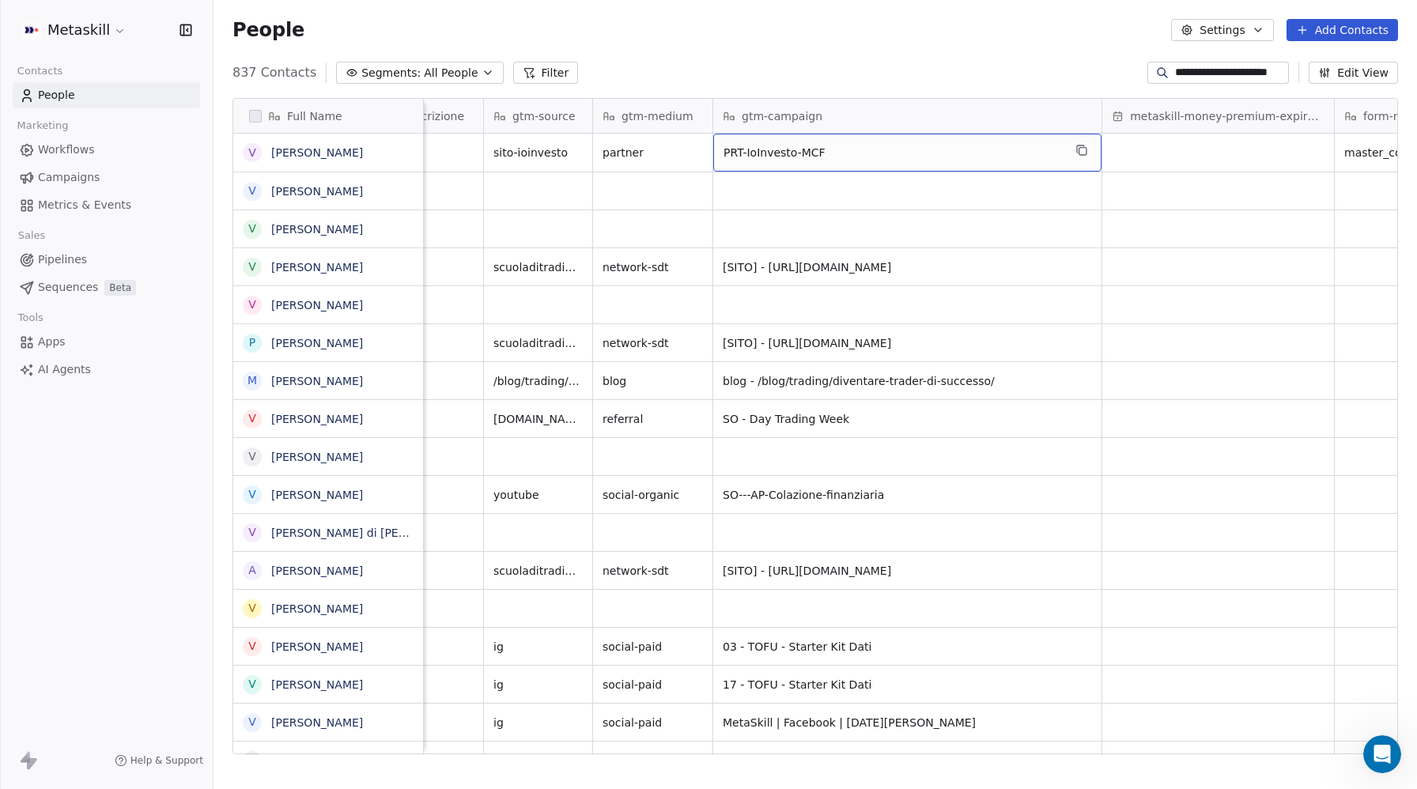
click at [854, 145] on span "PRT-IoInvesto-MCF" at bounding box center [893, 153] width 339 height 16
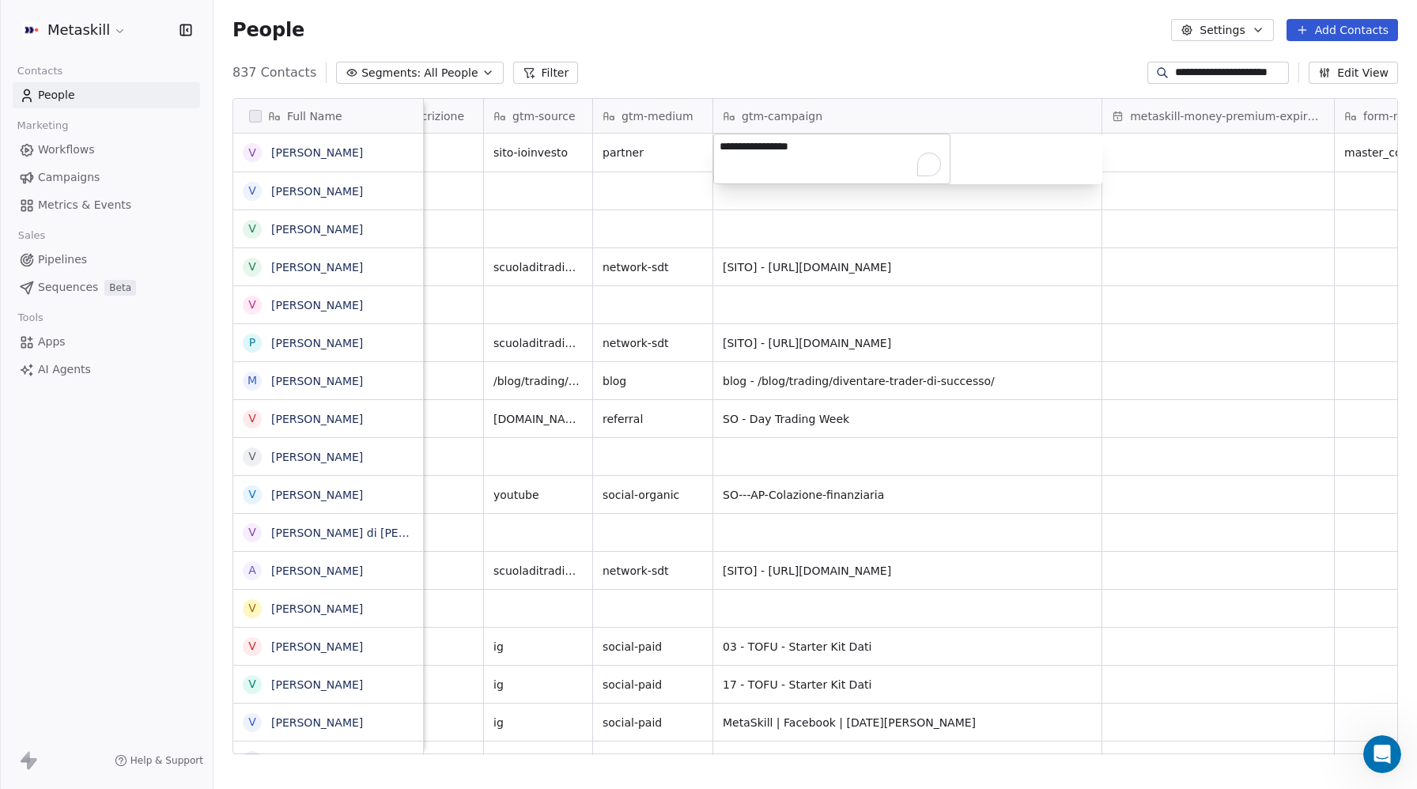
click at [1201, 66] on html "**********" at bounding box center [708, 394] width 1417 height 789
click at [1201, 66] on input "**********" at bounding box center [1230, 73] width 111 height 16
paste input
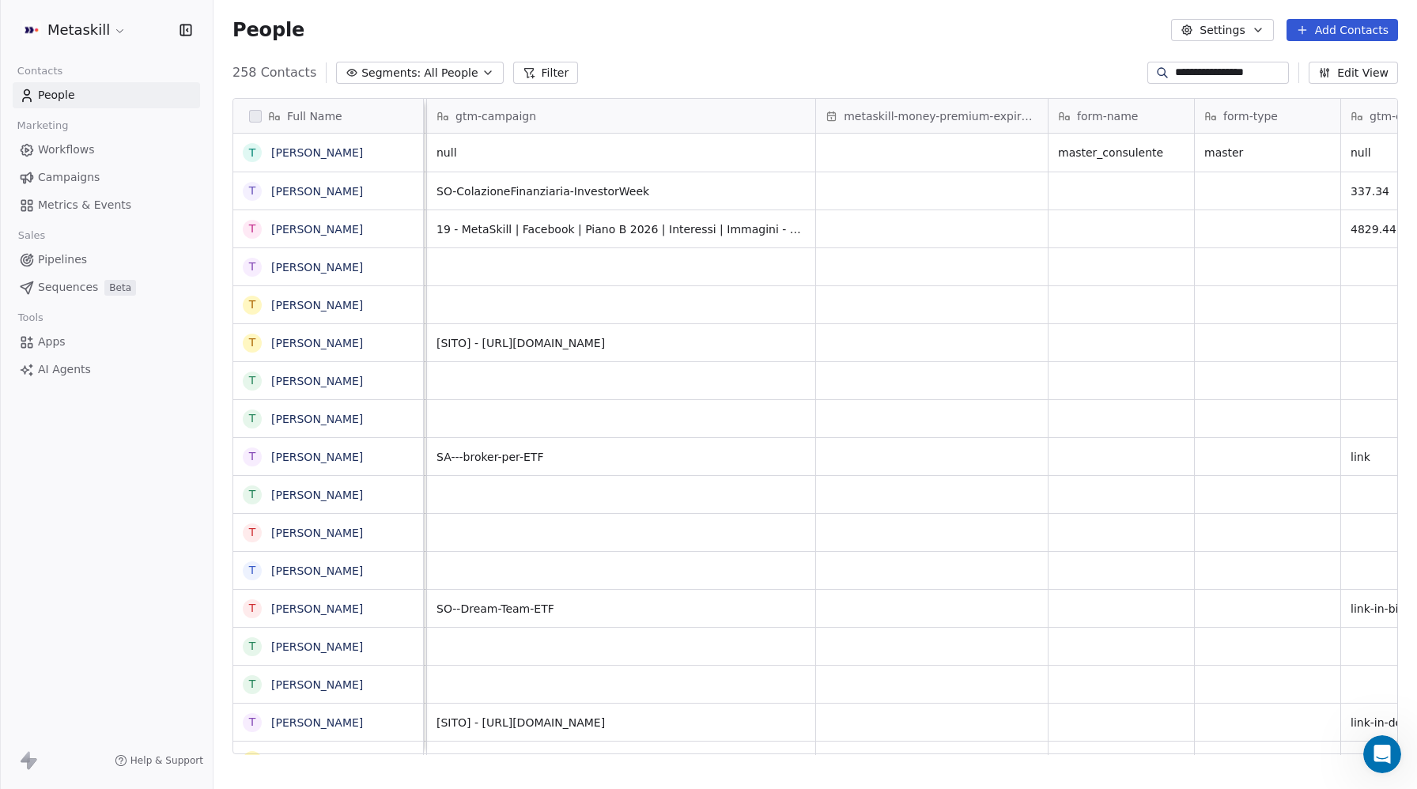
scroll to position [0, 2640]
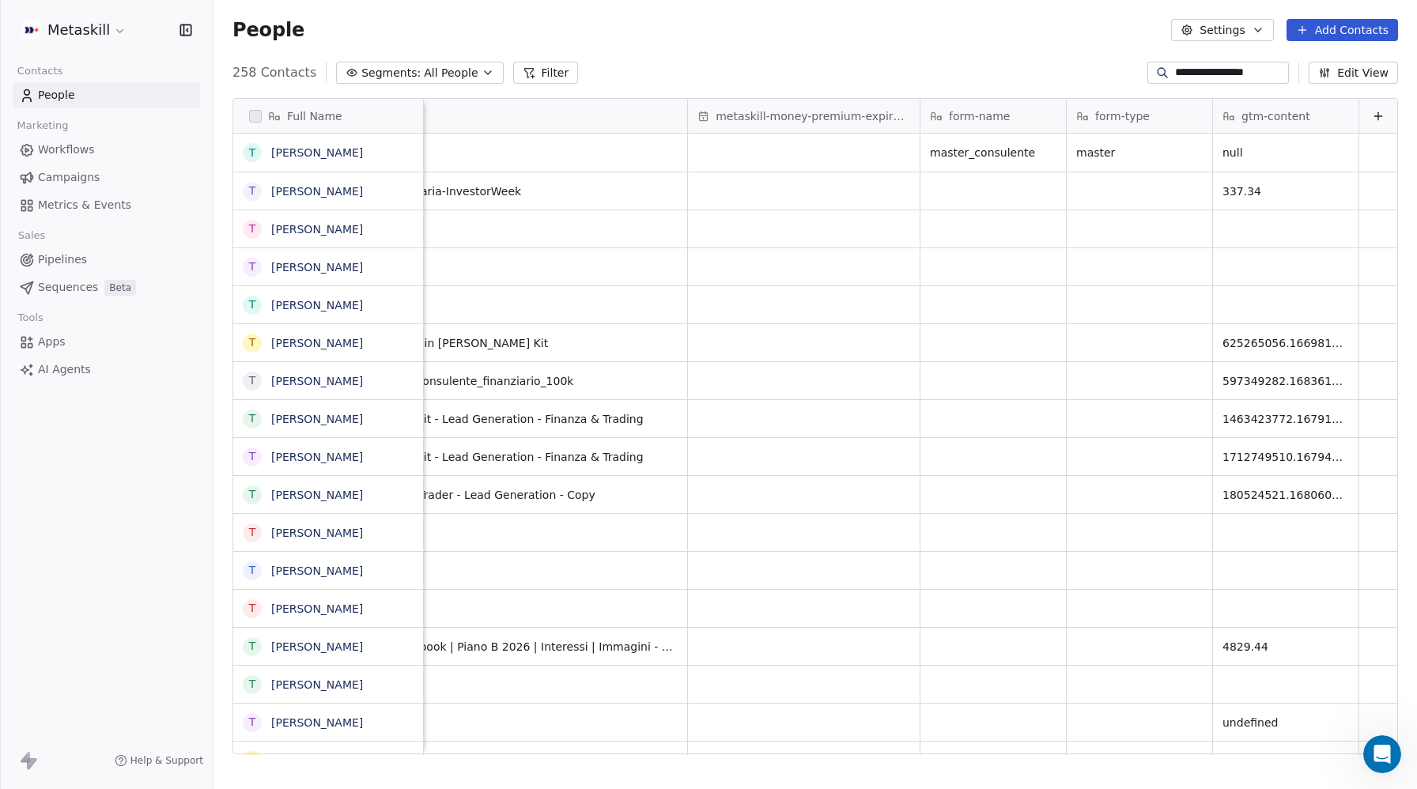
click at [1213, 75] on input "**********" at bounding box center [1230, 73] width 111 height 16
paste input
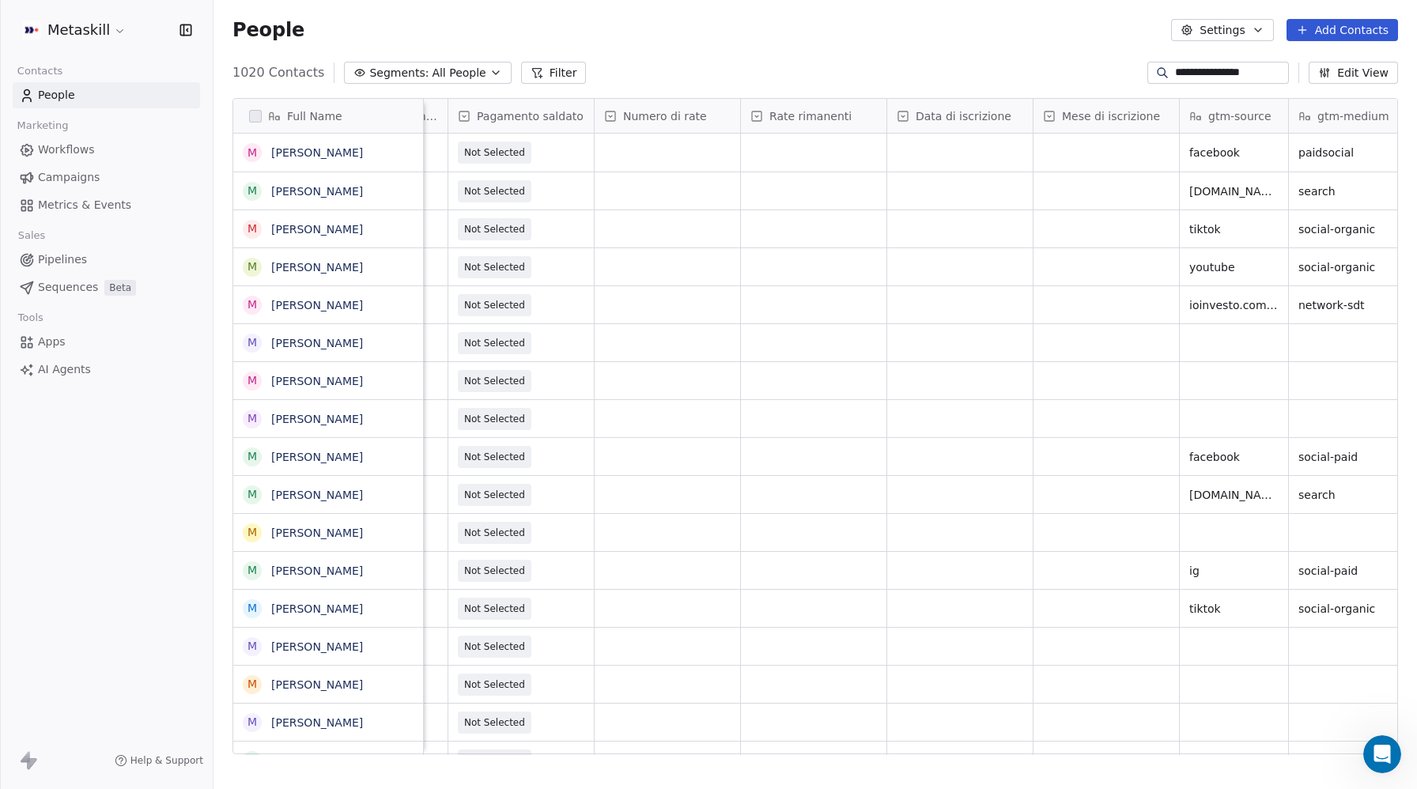
scroll to position [0, 1812]
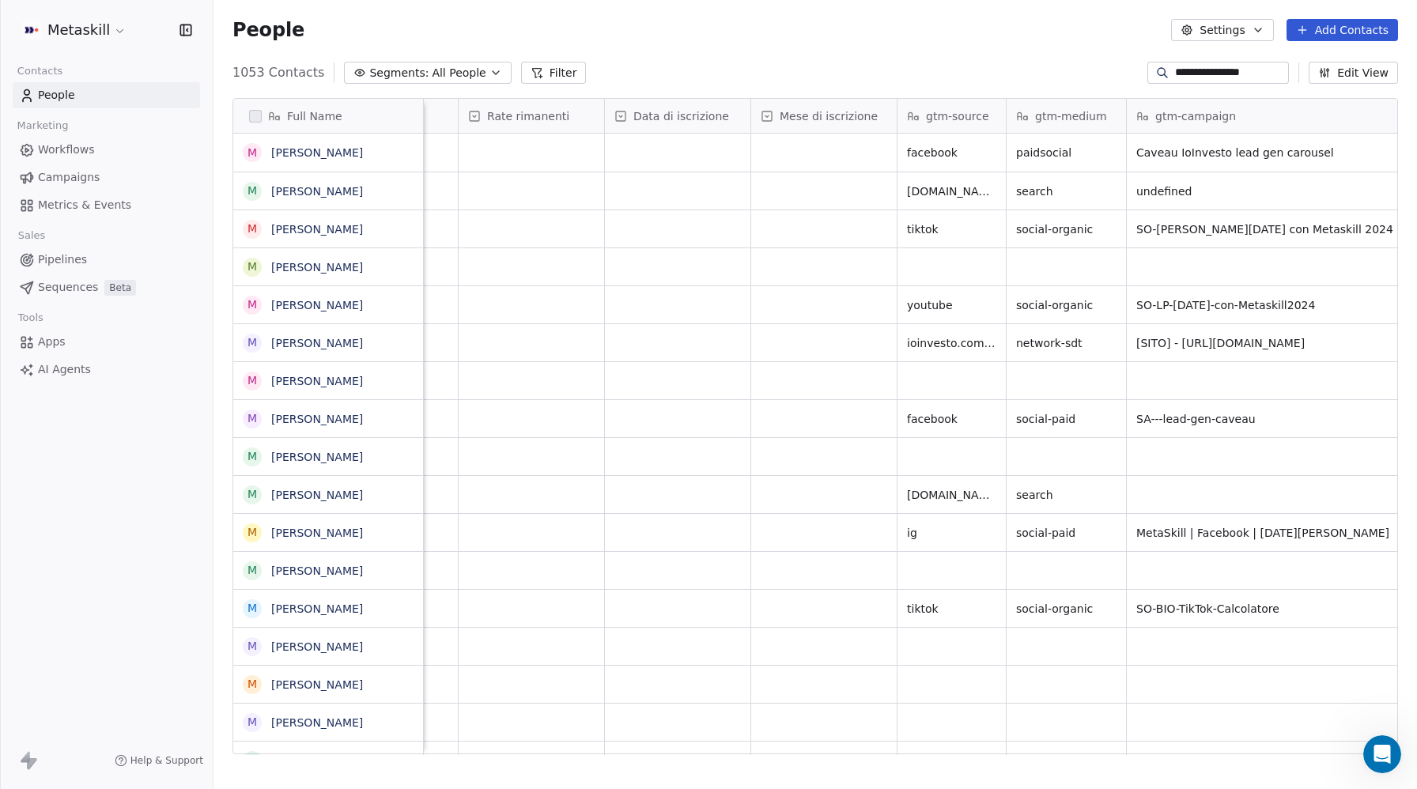
click at [1207, 73] on input "**********" at bounding box center [1230, 73] width 111 height 16
paste input
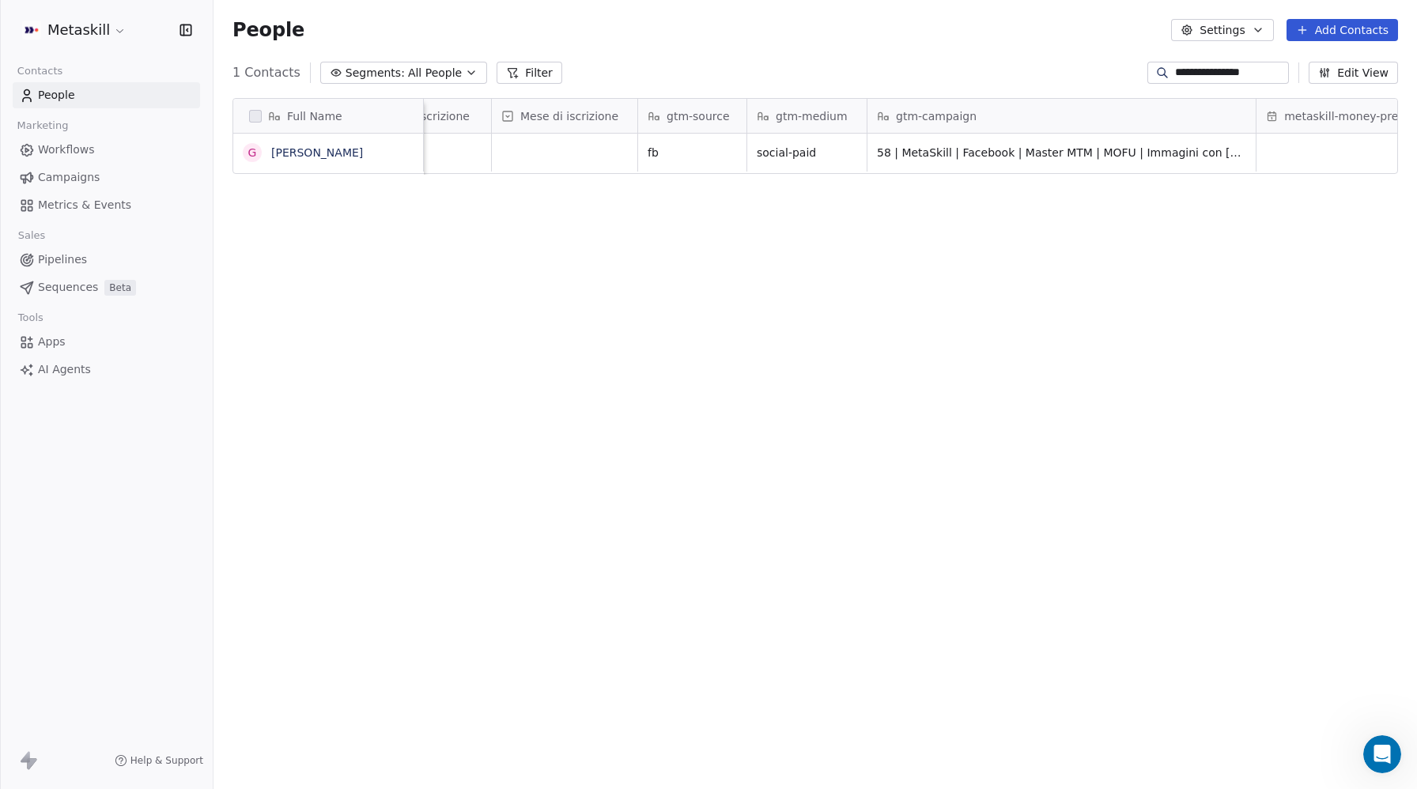
scroll to position [0, 2102]
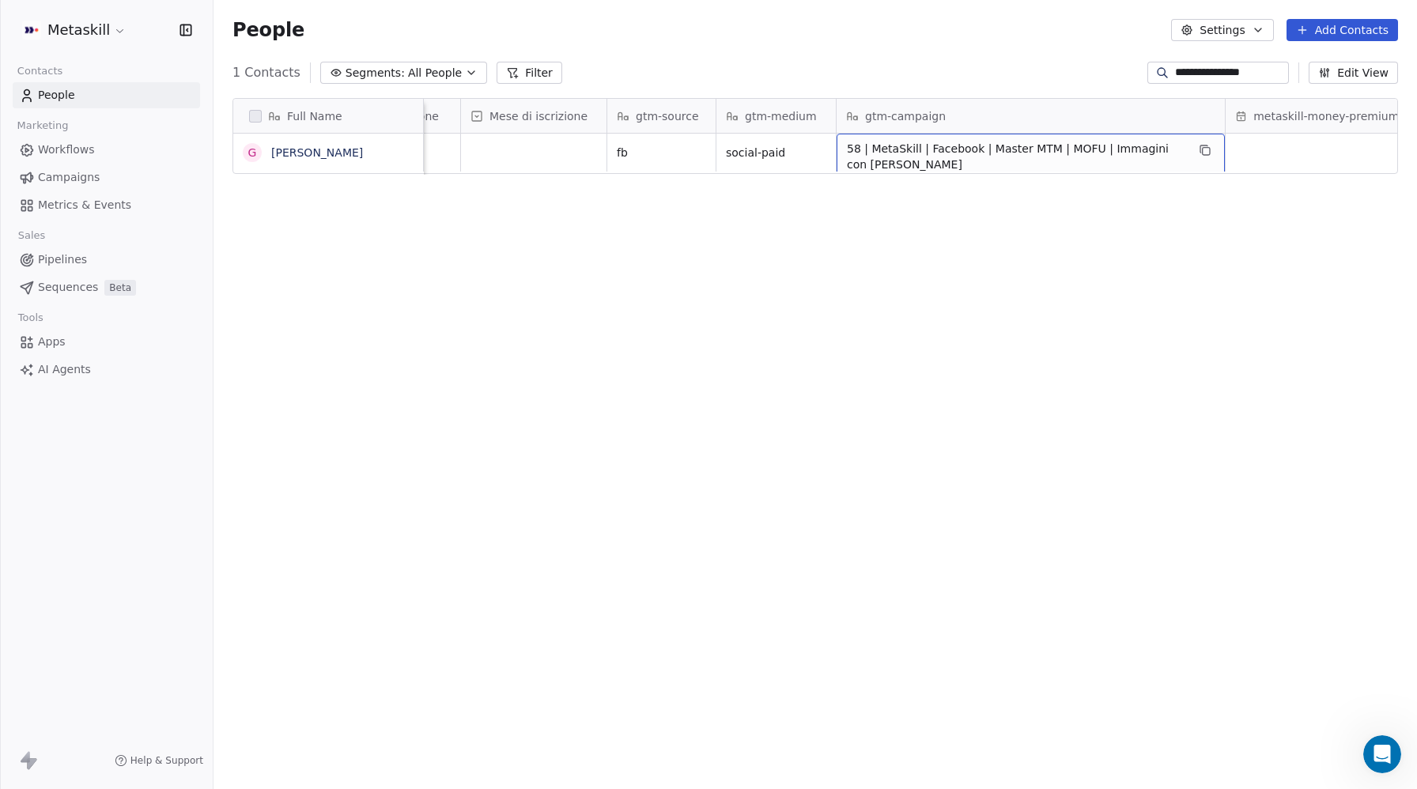
click at [1098, 153] on span "58 | MetaSkill | Facebook | Master MTM | MOFU | Immagini con Alessandro" at bounding box center [1016, 157] width 339 height 32
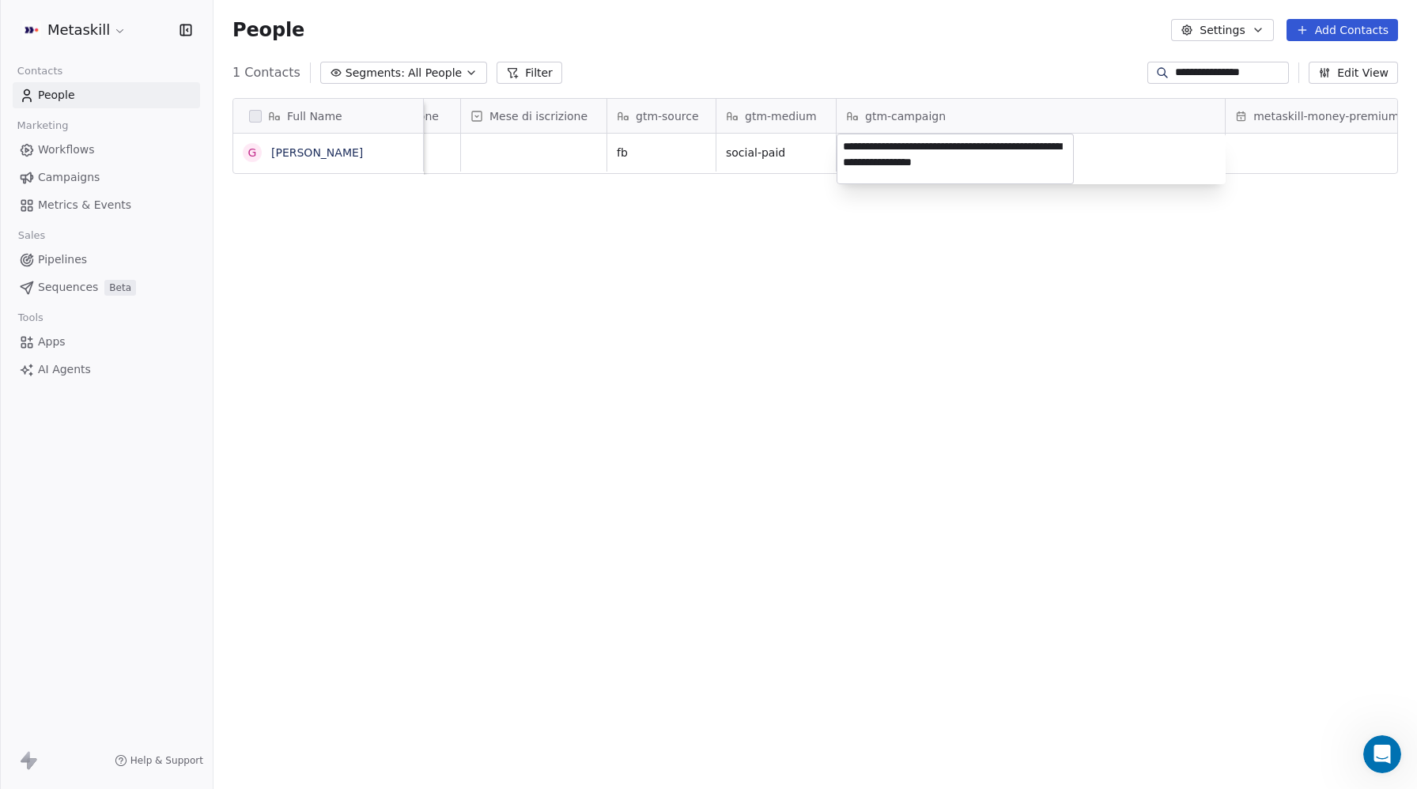
click at [1098, 153] on div "**********" at bounding box center [1031, 159] width 389 height 51
click at [984, 151] on textarea "**********" at bounding box center [956, 158] width 236 height 49
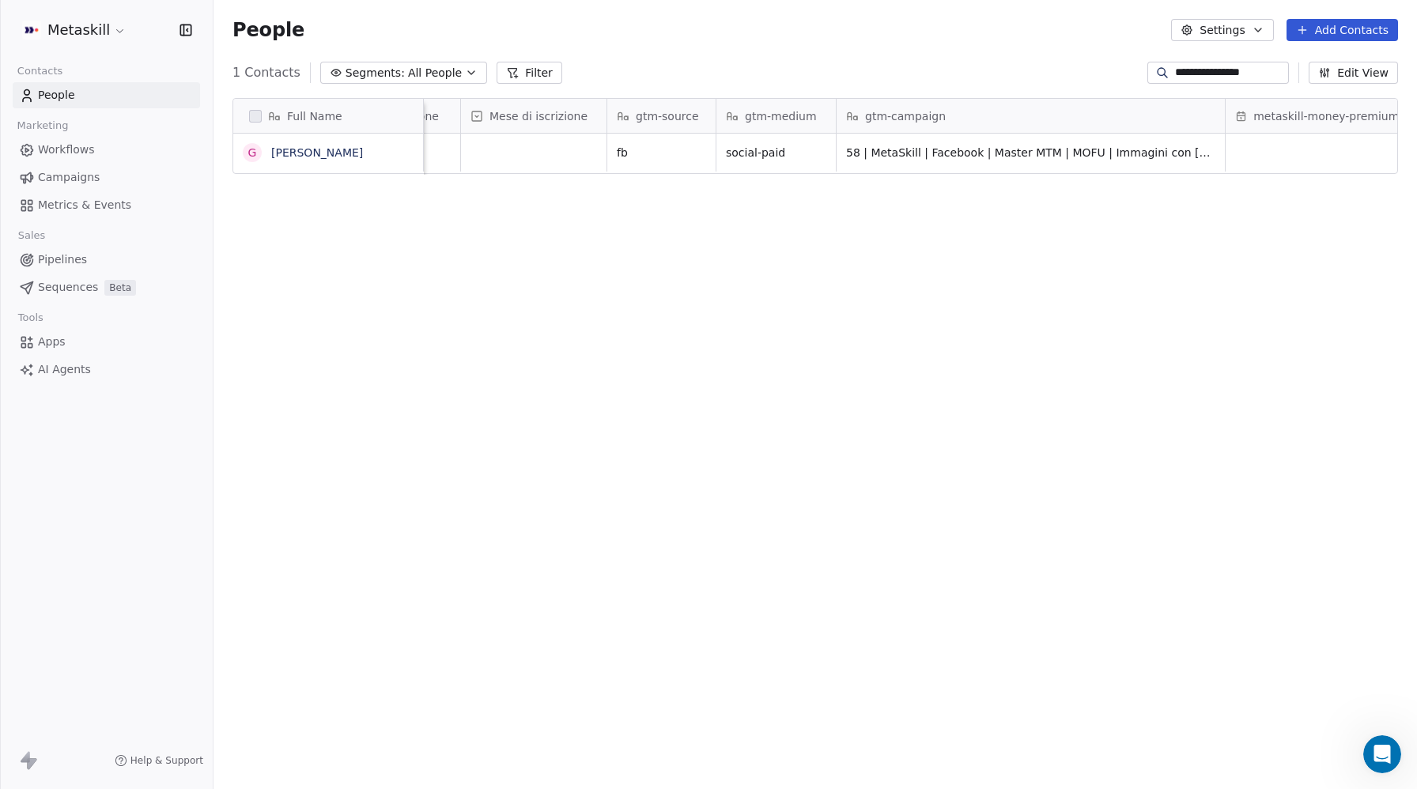
click at [1230, 70] on html "**********" at bounding box center [708, 394] width 1417 height 789
click at [1230, 70] on input "**********" at bounding box center [1230, 73] width 111 height 16
paste input
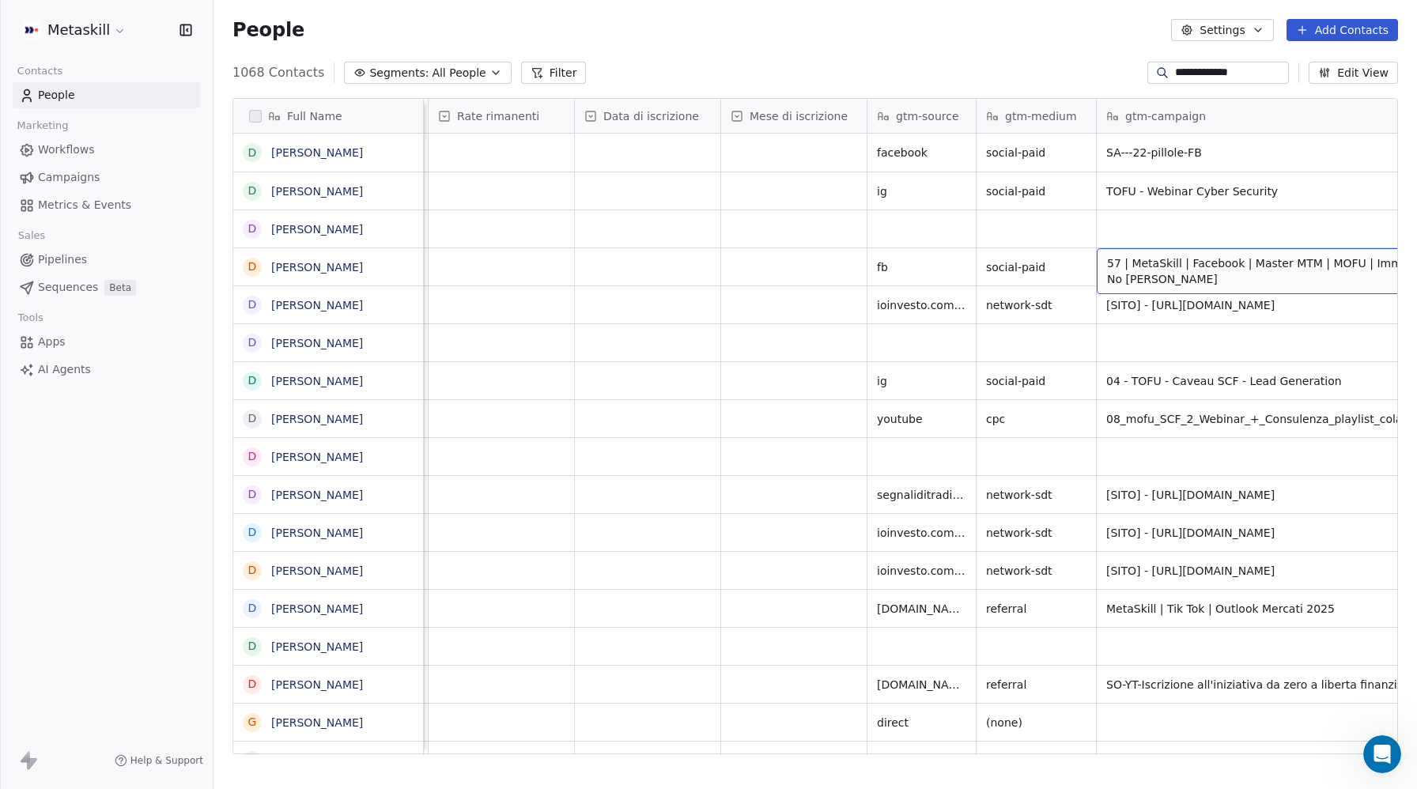
scroll to position [0, 1931]
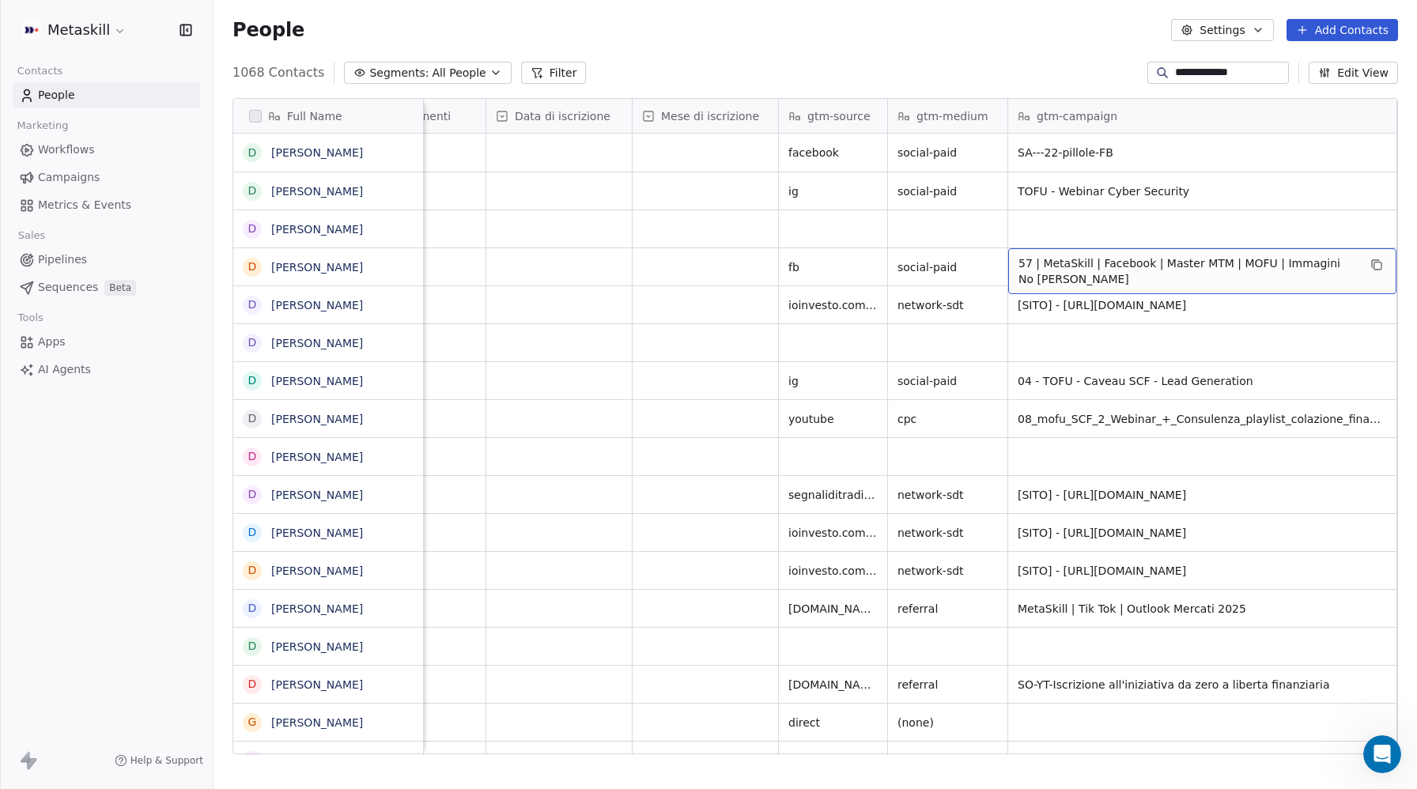
click at [1152, 269] on span "57 | MetaSkill | Facebook | Master MTM | MOFU | Immagini No Alessandro" at bounding box center [1188, 271] width 339 height 32
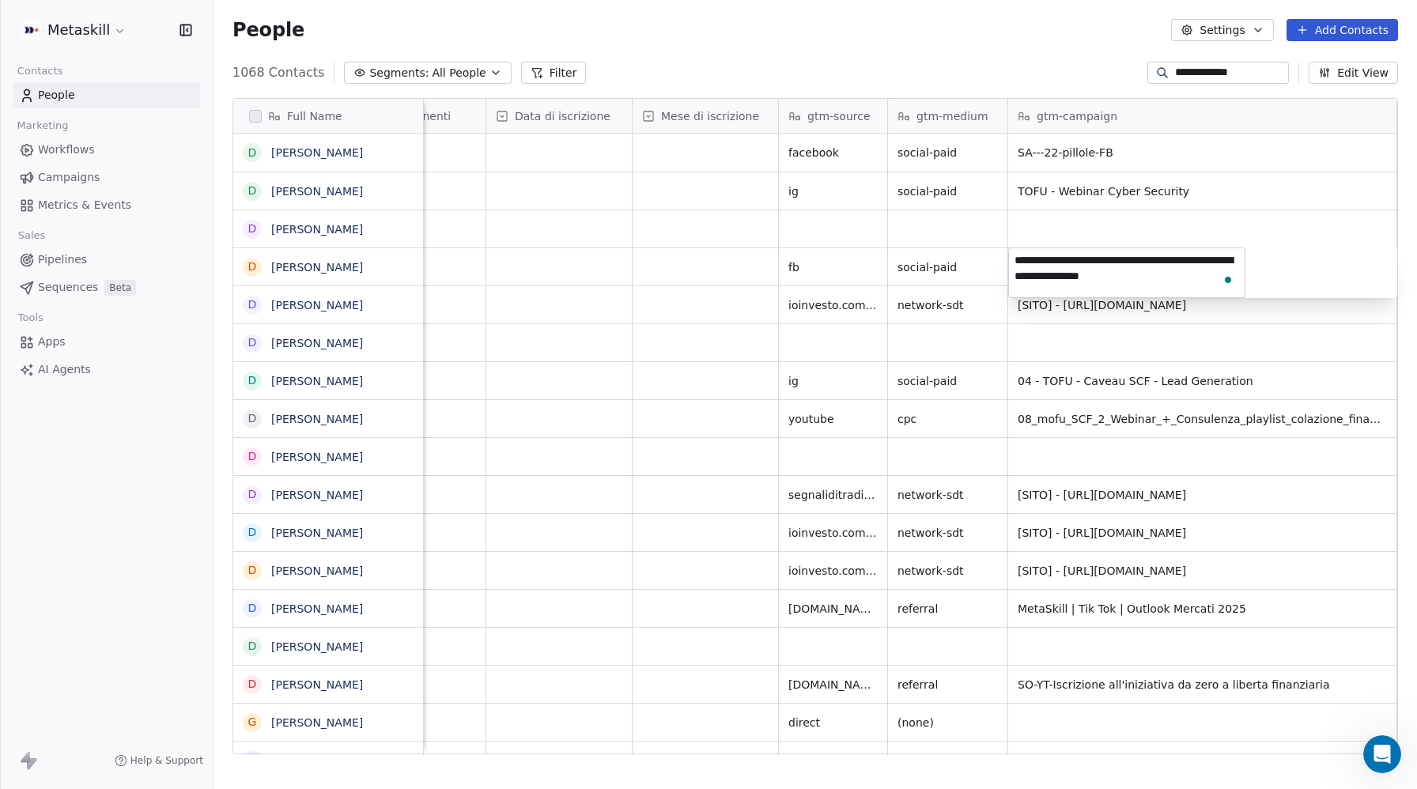
click at [1203, 74] on html "**********" at bounding box center [708, 394] width 1417 height 789
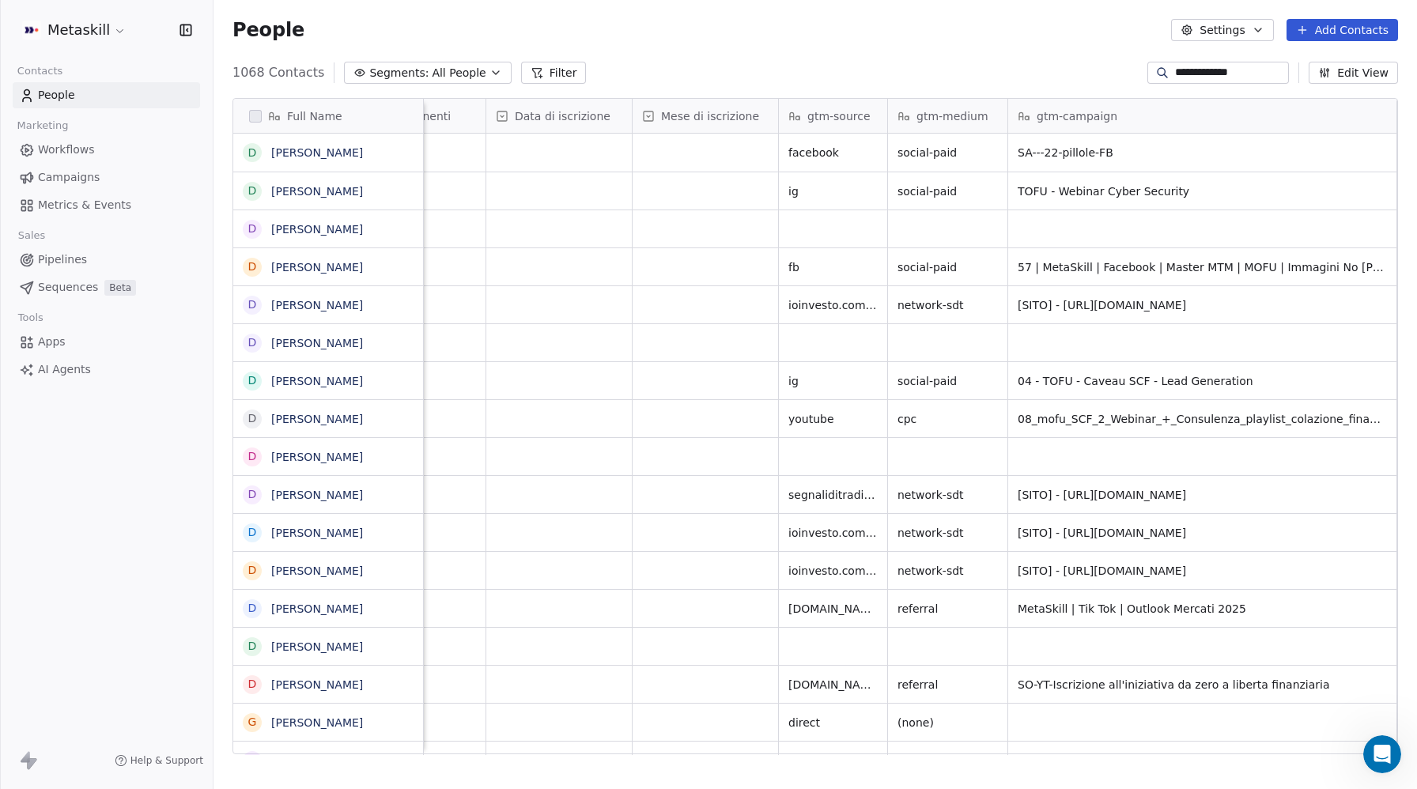
click at [1203, 74] on input "**********" at bounding box center [1230, 73] width 111 height 16
paste input
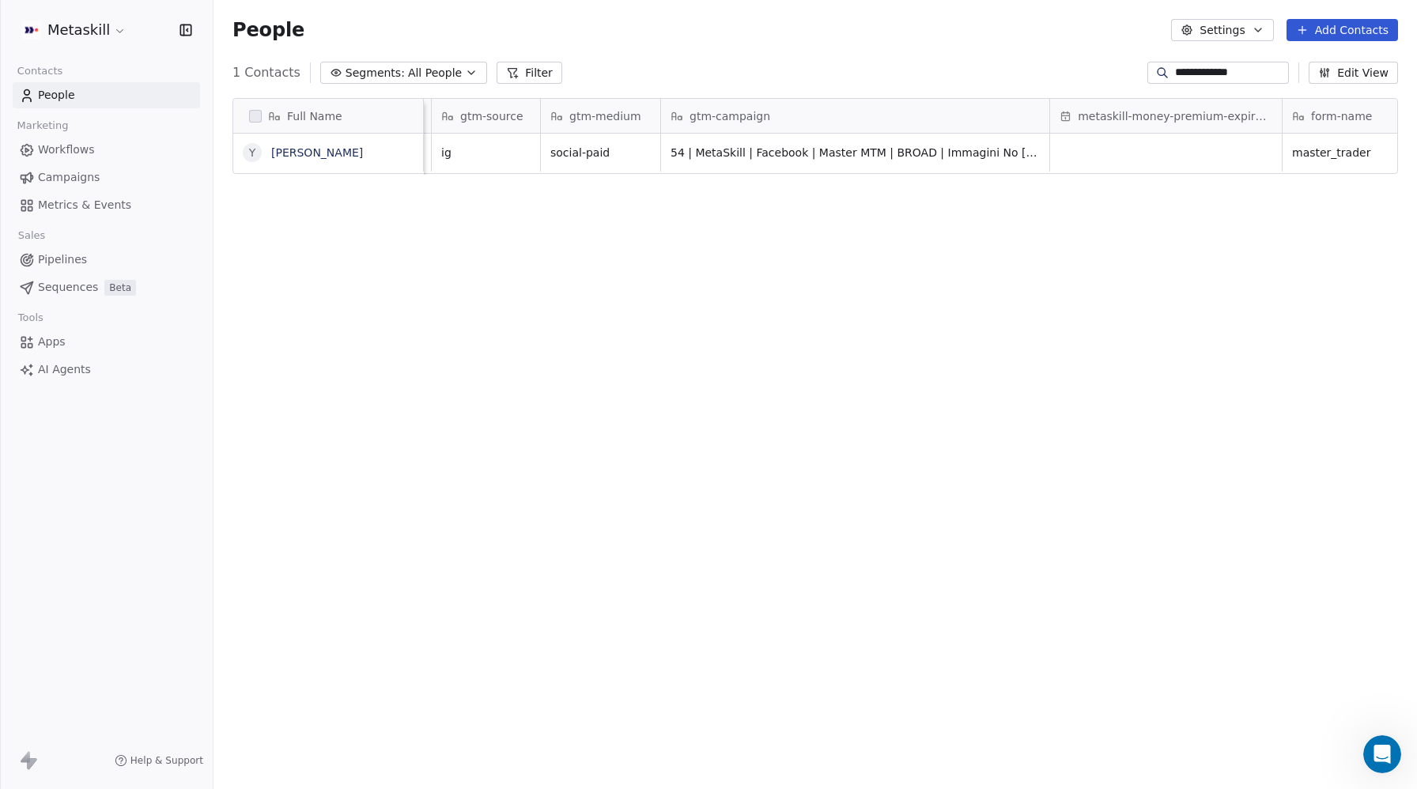
scroll to position [0, 2208]
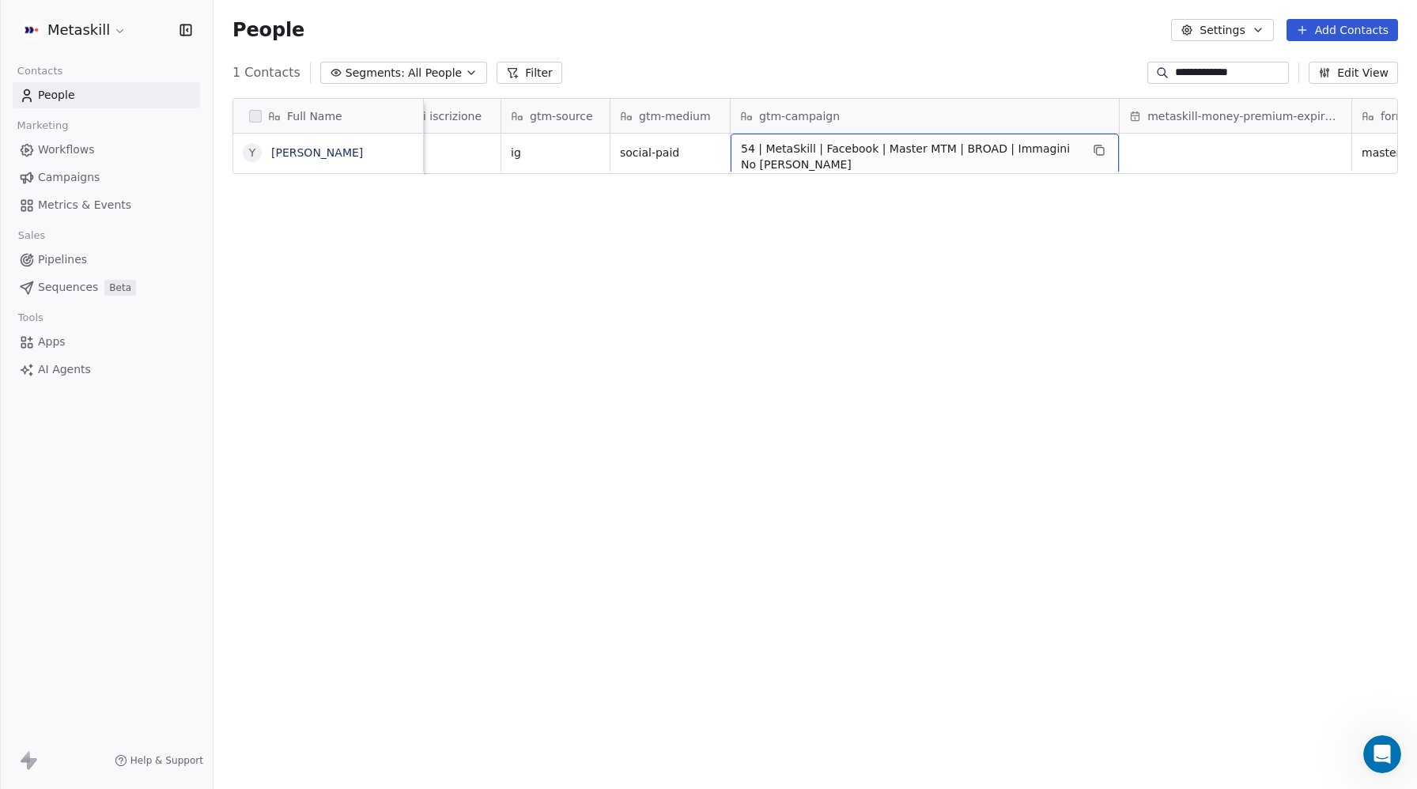
click at [979, 155] on span "54 | MetaSkill | Facebook | Master MTM | BROAD | Immagini No Alessandro - Copy" at bounding box center [910, 157] width 339 height 32
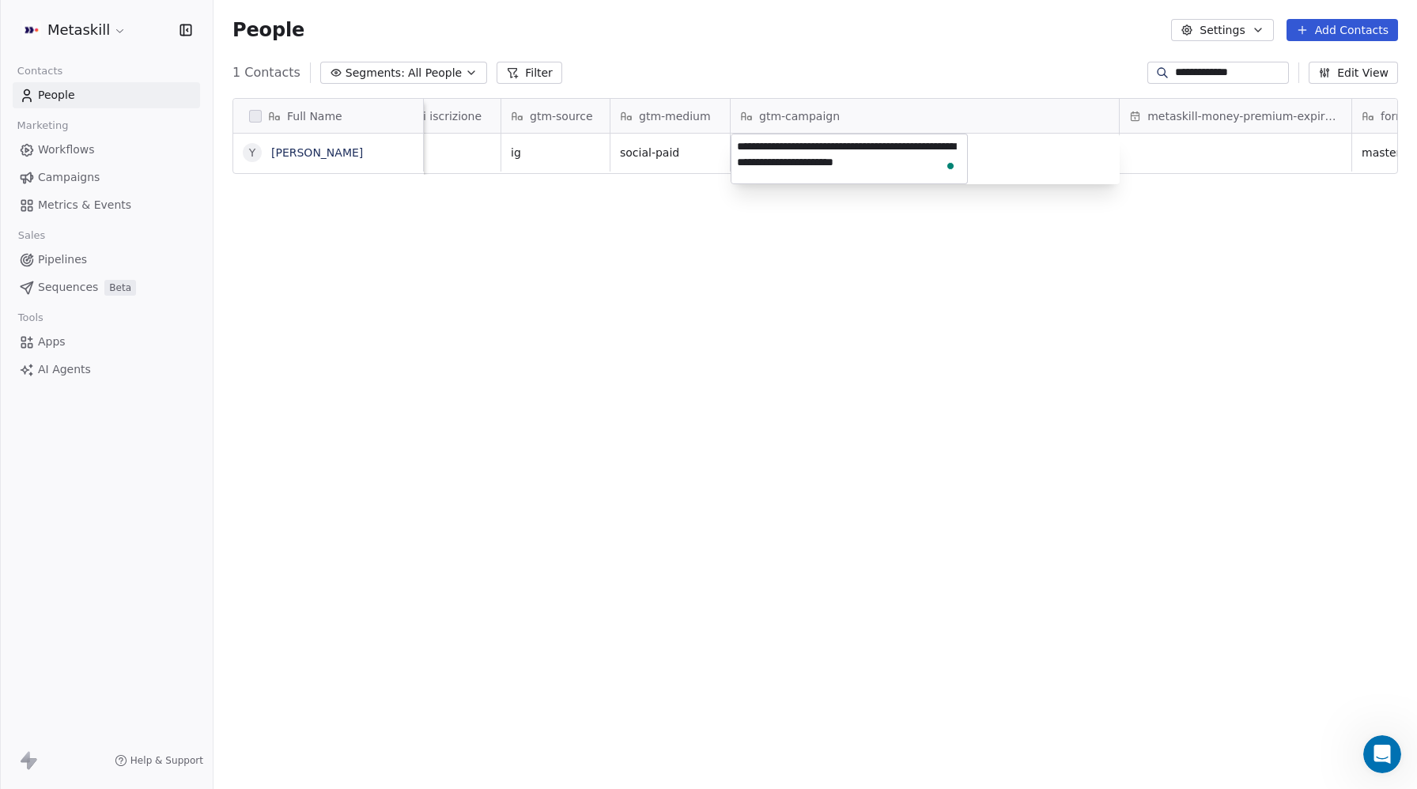
click at [879, 144] on textarea "**********" at bounding box center [850, 158] width 236 height 49
click at [1205, 73] on html "**********" at bounding box center [708, 394] width 1417 height 789
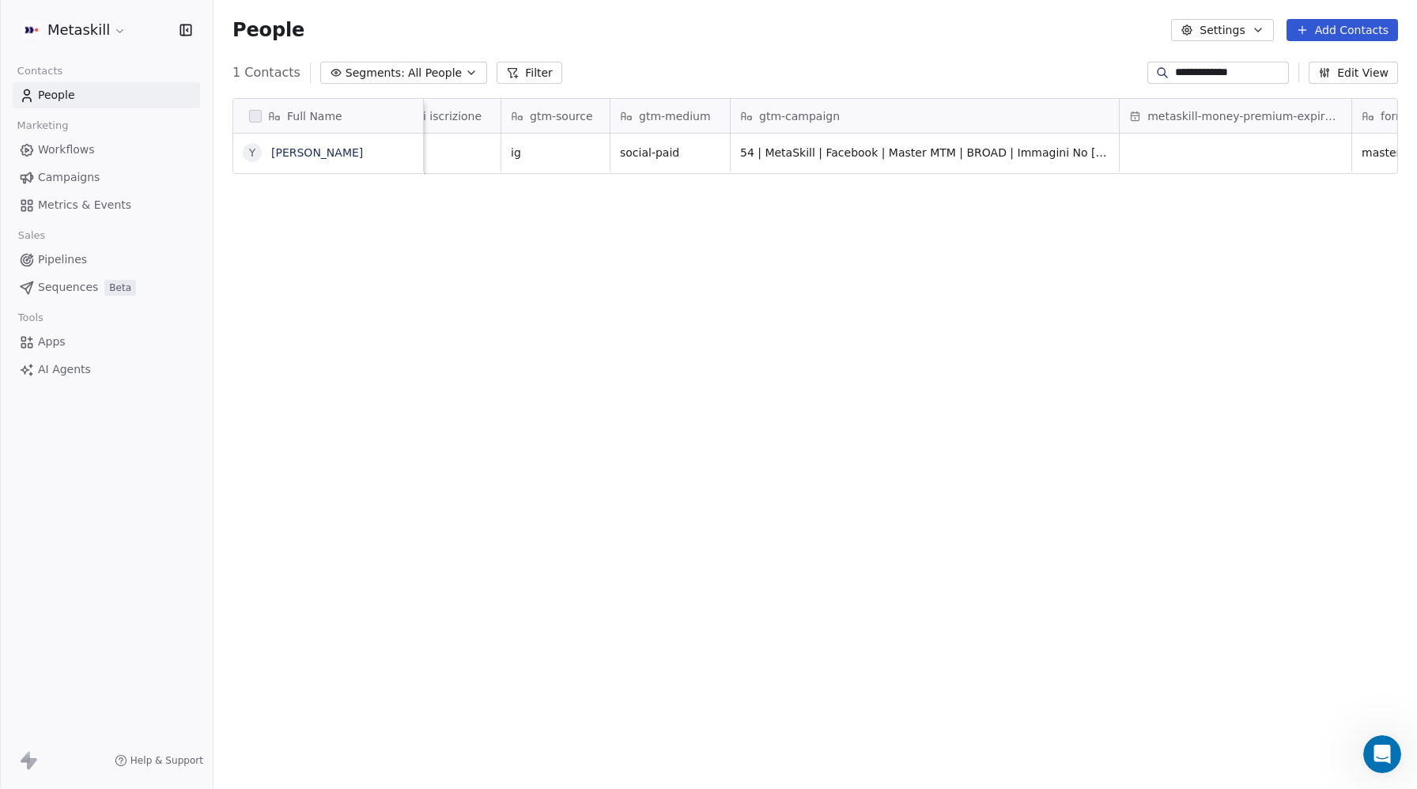
click at [1205, 73] on input "**********" at bounding box center [1230, 73] width 111 height 16
paste input "****"
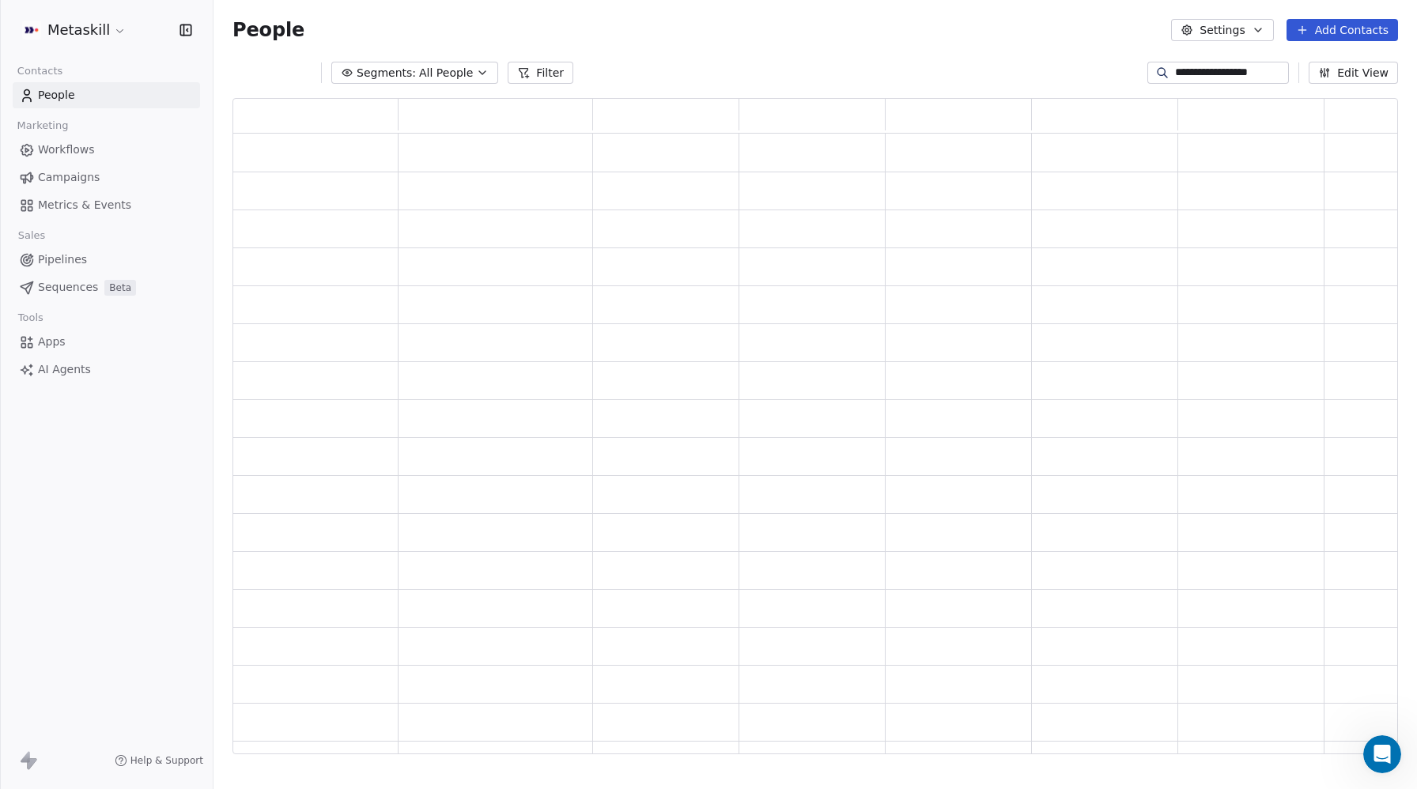
scroll to position [656, 1166]
type input "**********"
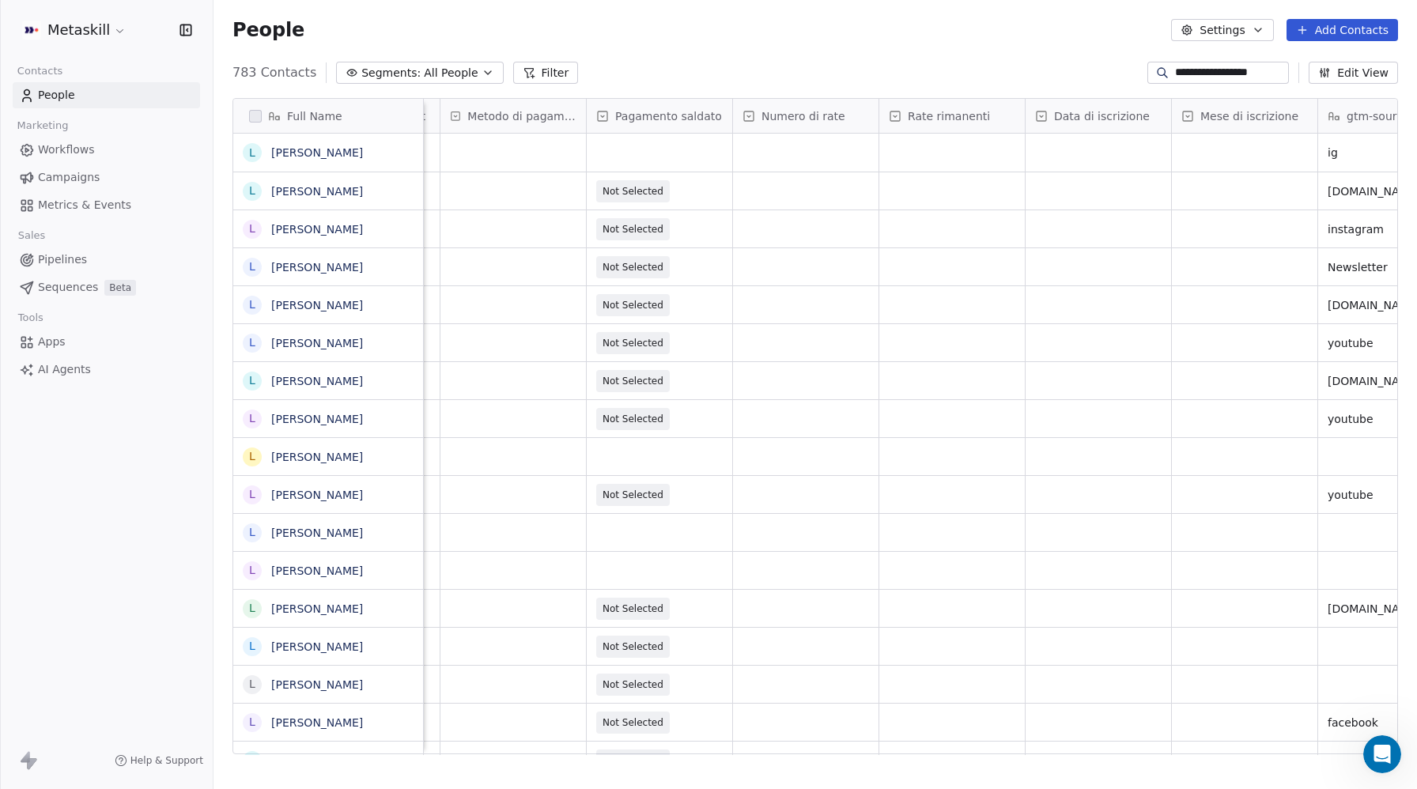
scroll to position [0, 1998]
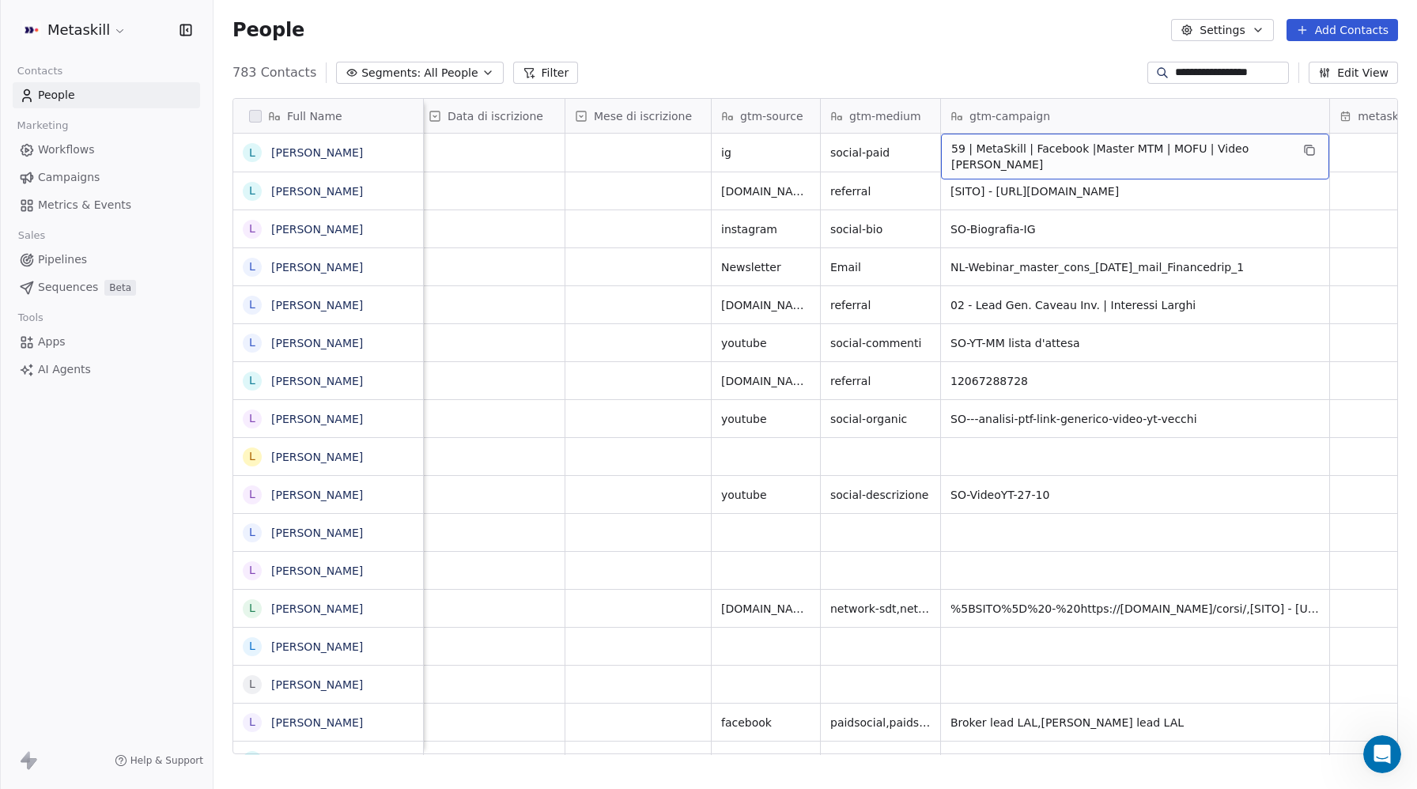
click at [1118, 152] on span "59 | MetaSkill | Facebook |Master MTM | MOFU | Video Alessandro Primo Piano" at bounding box center [1121, 157] width 339 height 32
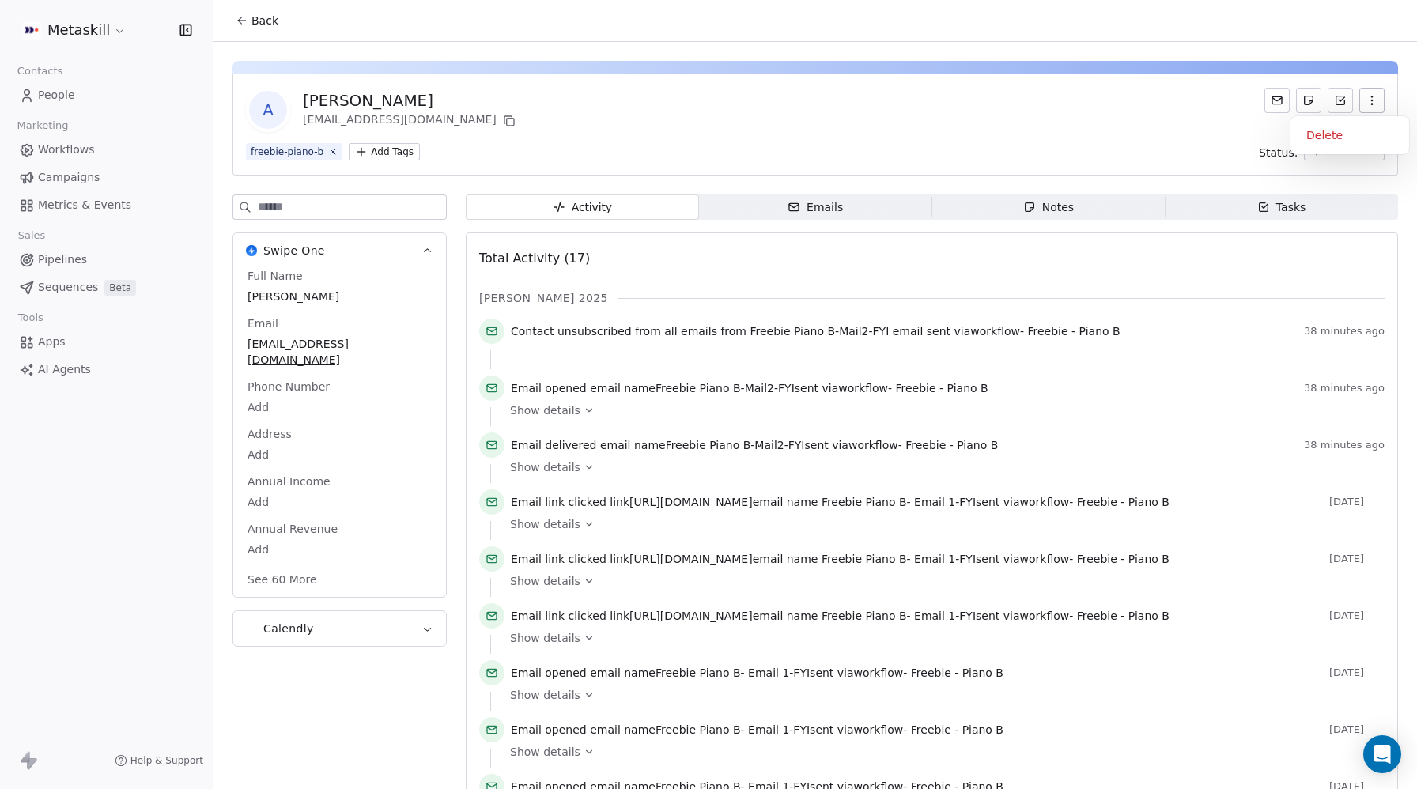
click at [1381, 100] on button "button" at bounding box center [1372, 100] width 25 height 25
click at [1337, 133] on div "Delete" at bounding box center [1350, 135] width 106 height 25
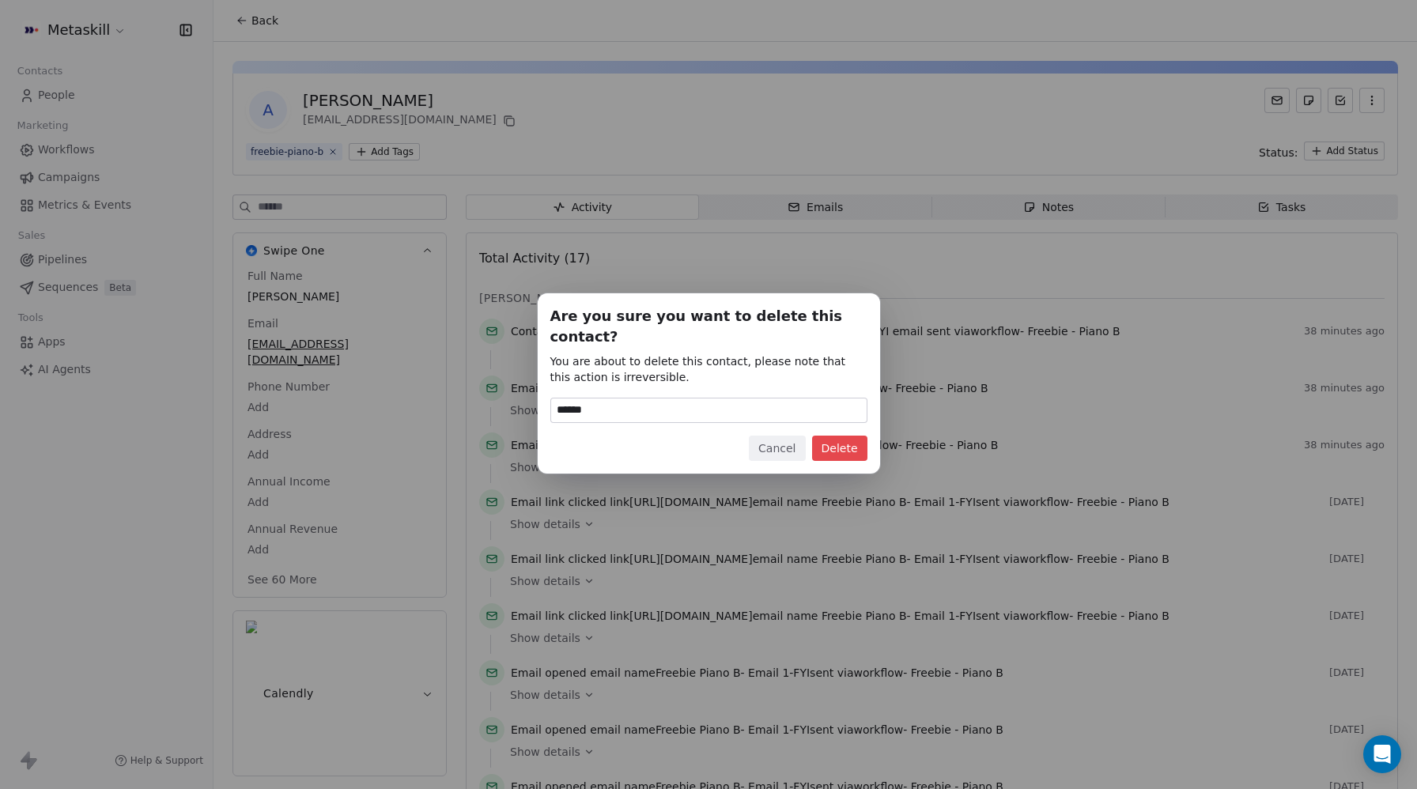
type input "******"
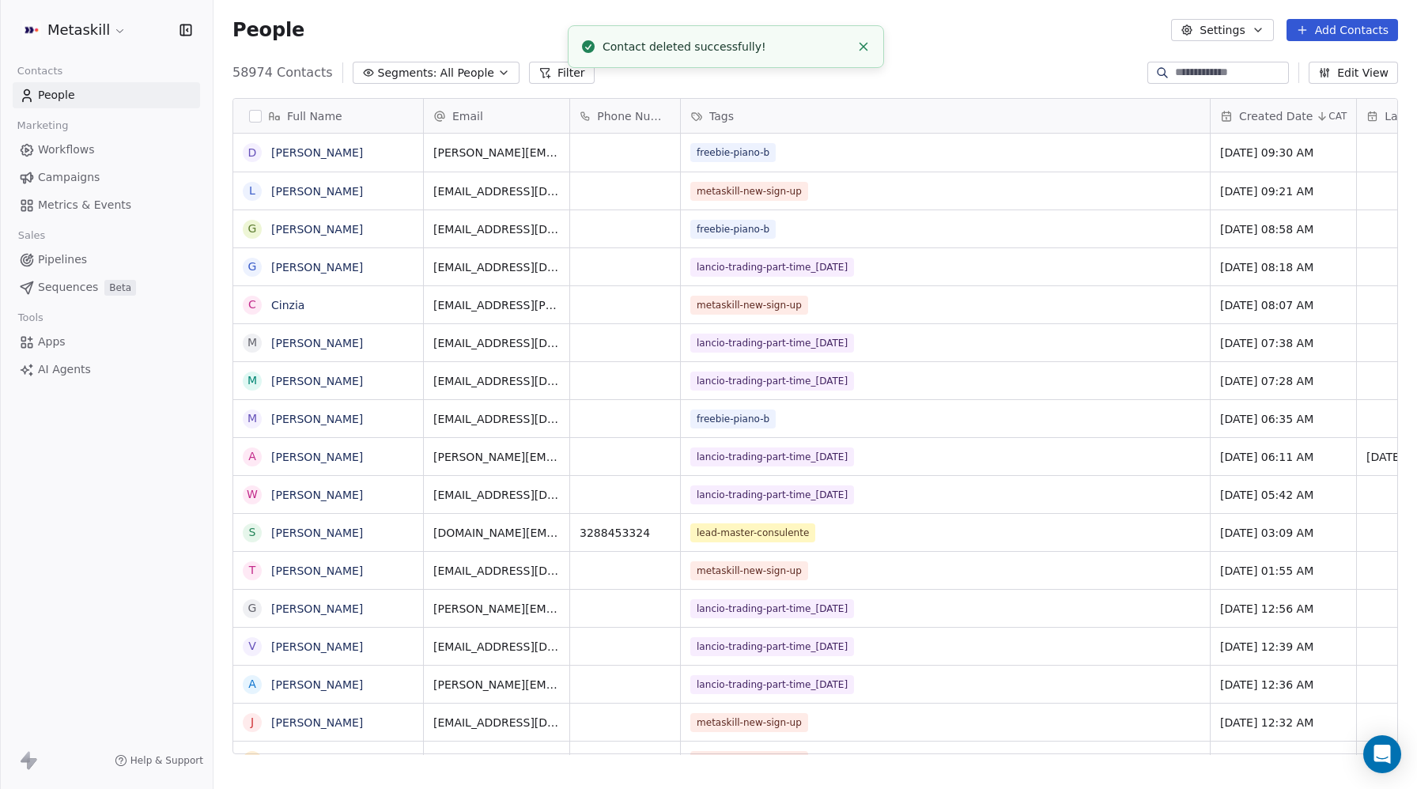
scroll to position [694, 1204]
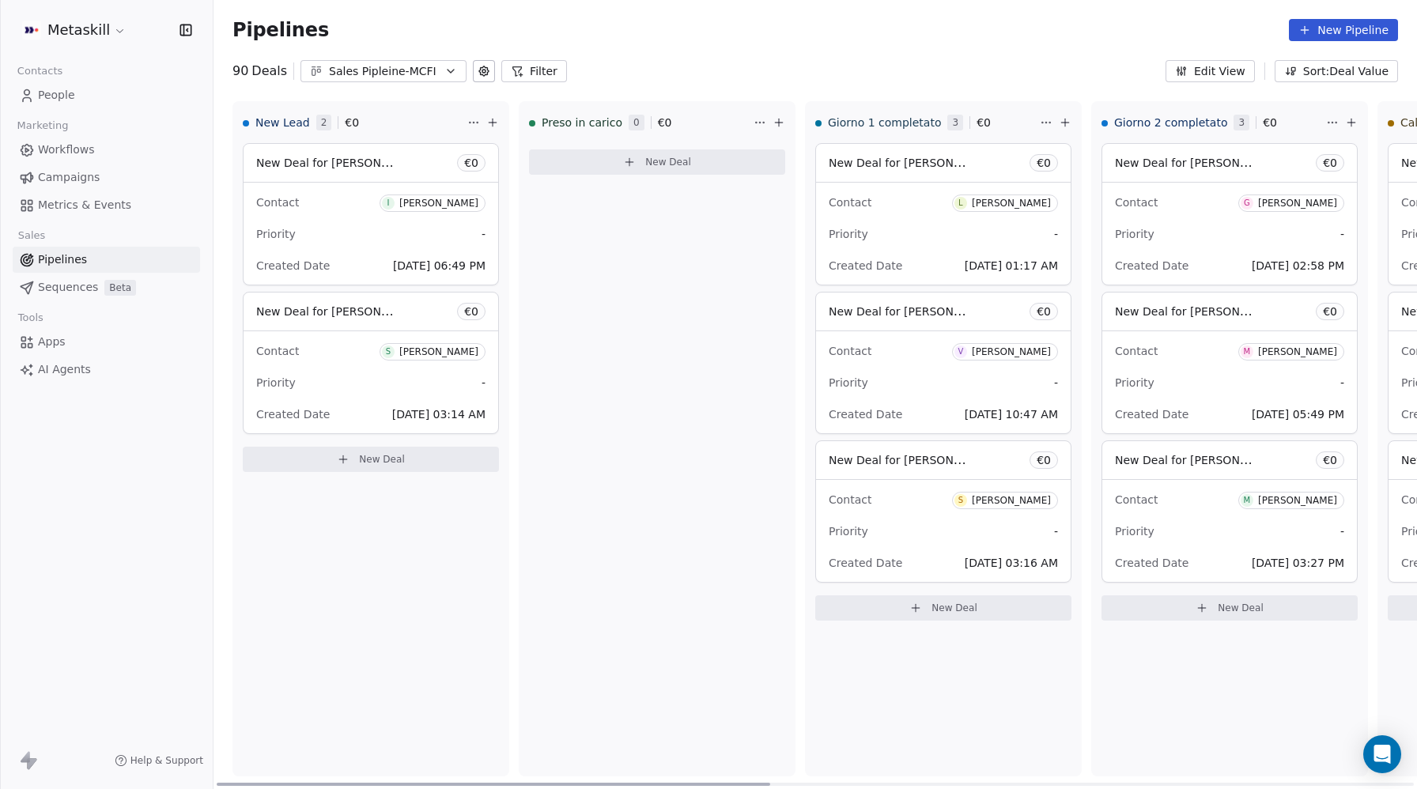
click at [316, 247] on div "Contact I Igor De marchi Priority - Created Date Oct 08, 2025 06:49 PM" at bounding box center [371, 234] width 255 height 102
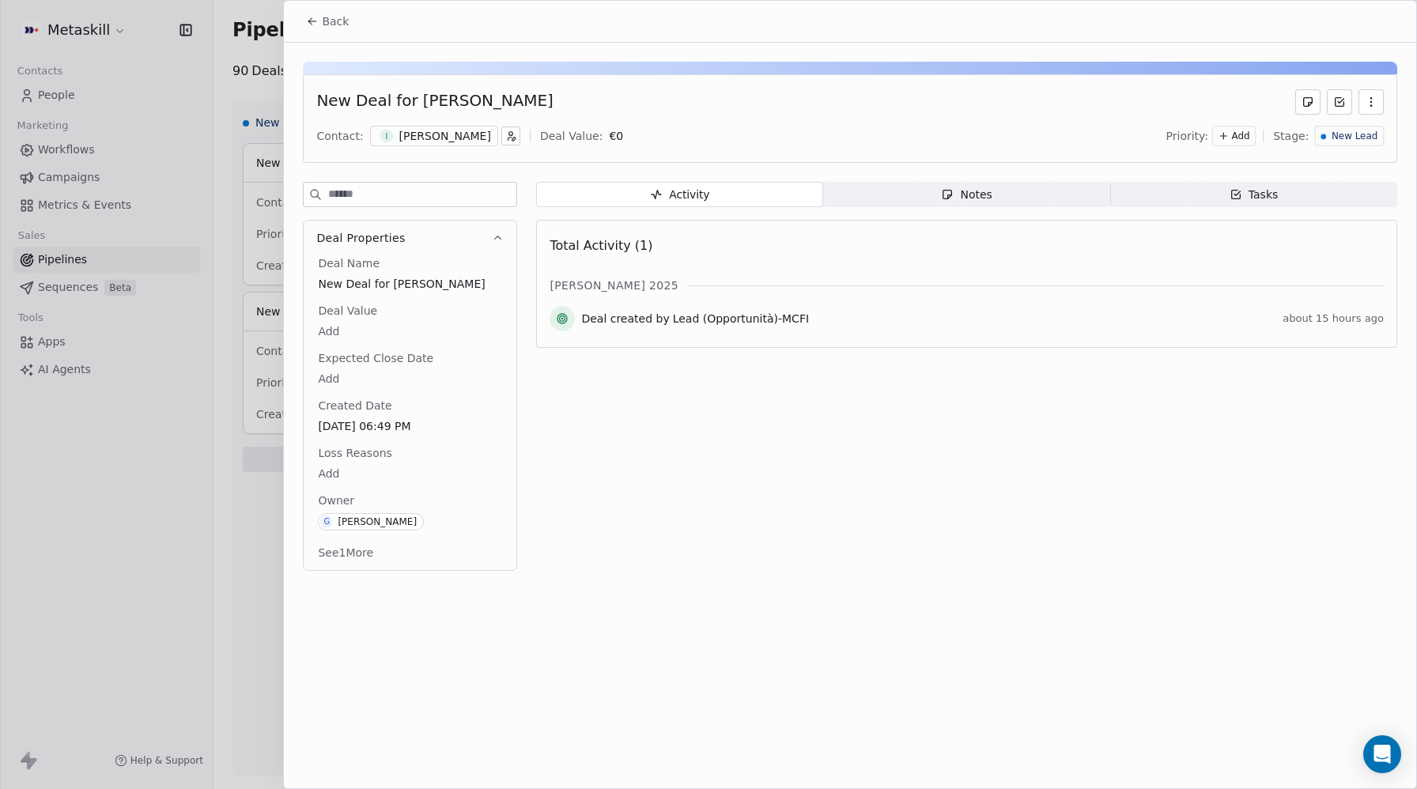
drag, startPoint x: 455, startPoint y: 101, endPoint x: 409, endPoint y: 98, distance: 46.0
click at [409, 98] on div "New Deal for Igor De marchi" at bounding box center [850, 101] width 1068 height 25
copy div "Igor De marchi"
click at [329, 31] on button "Back" at bounding box center [328, 21] width 62 height 28
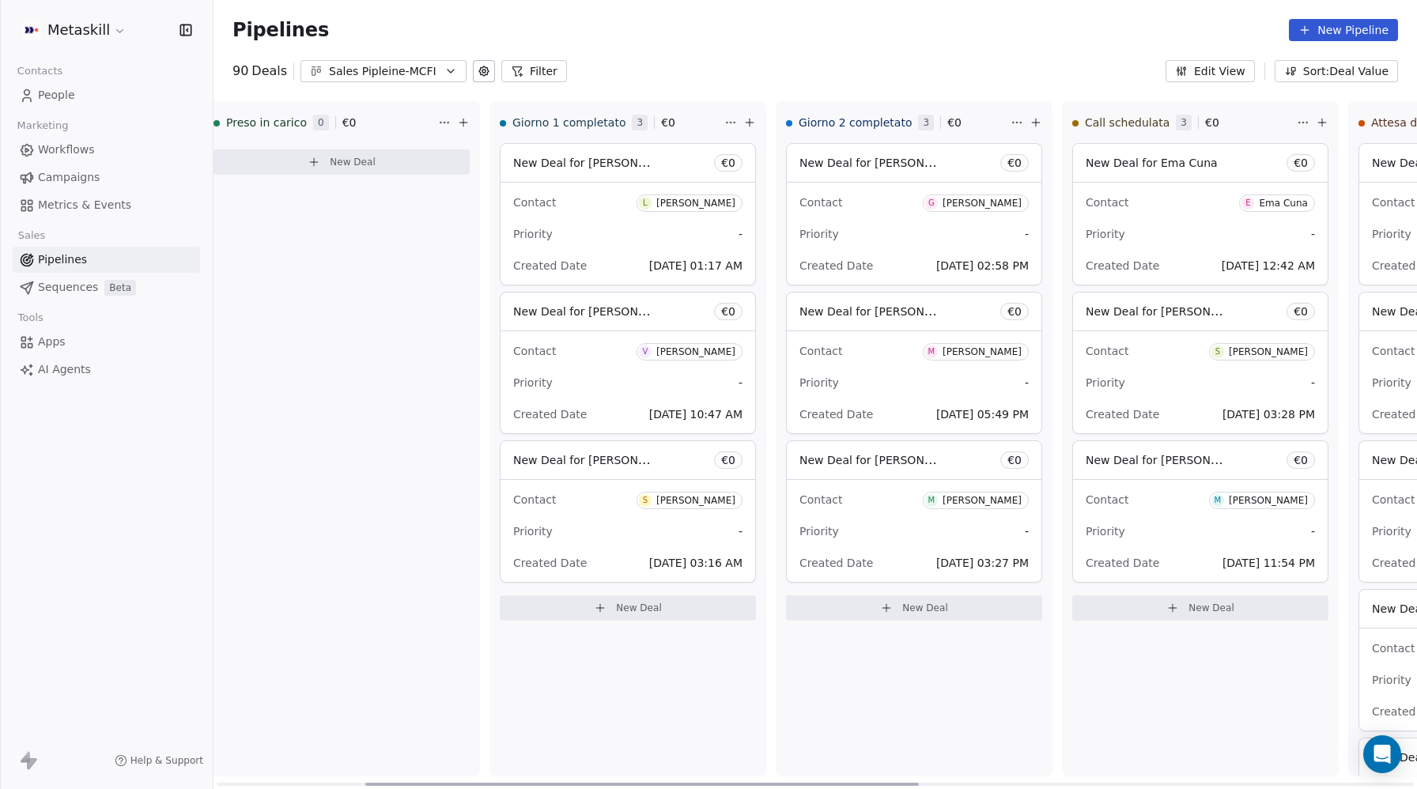
scroll to position [0, 323]
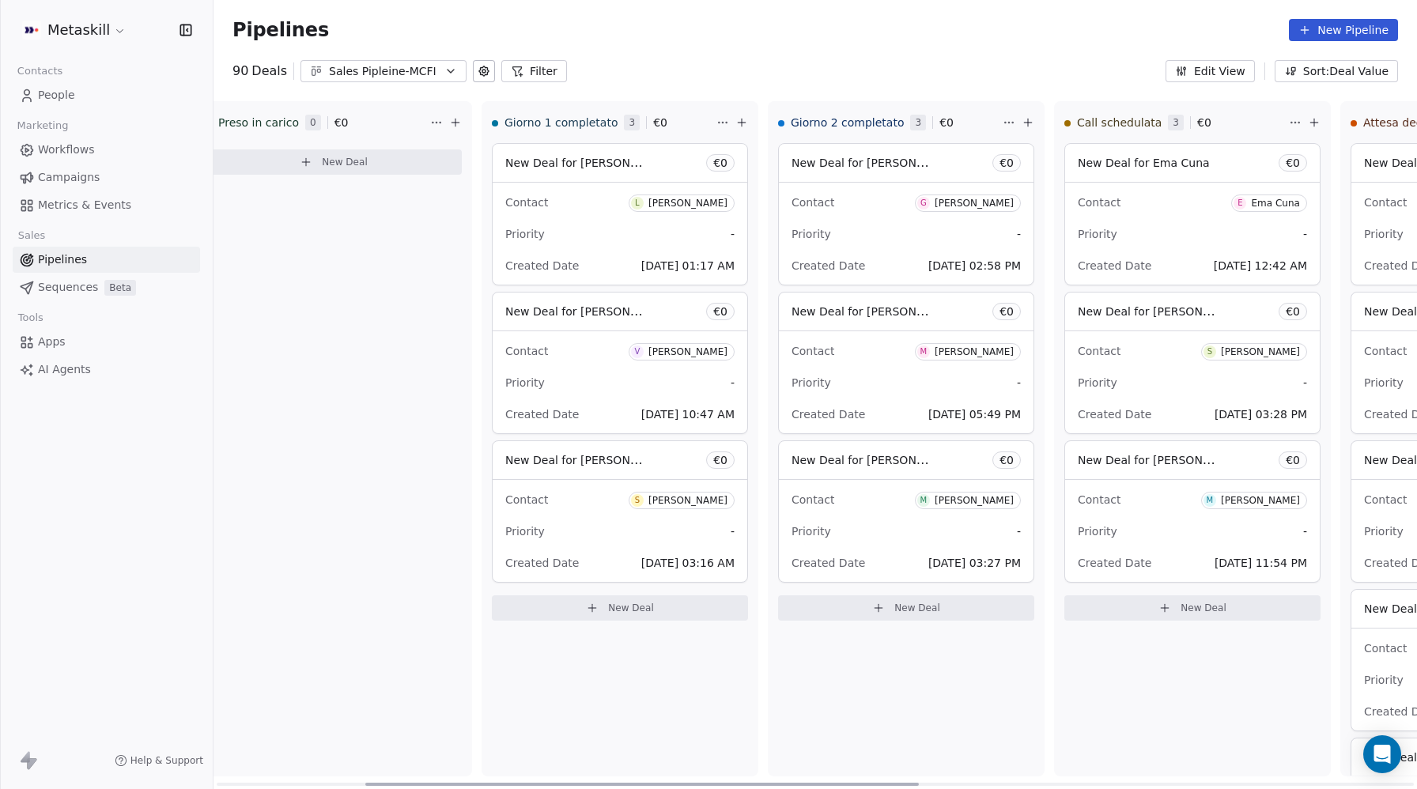
click at [582, 165] on span "New Deal for Luigi Andreozzi" at bounding box center [588, 162] width 167 height 15
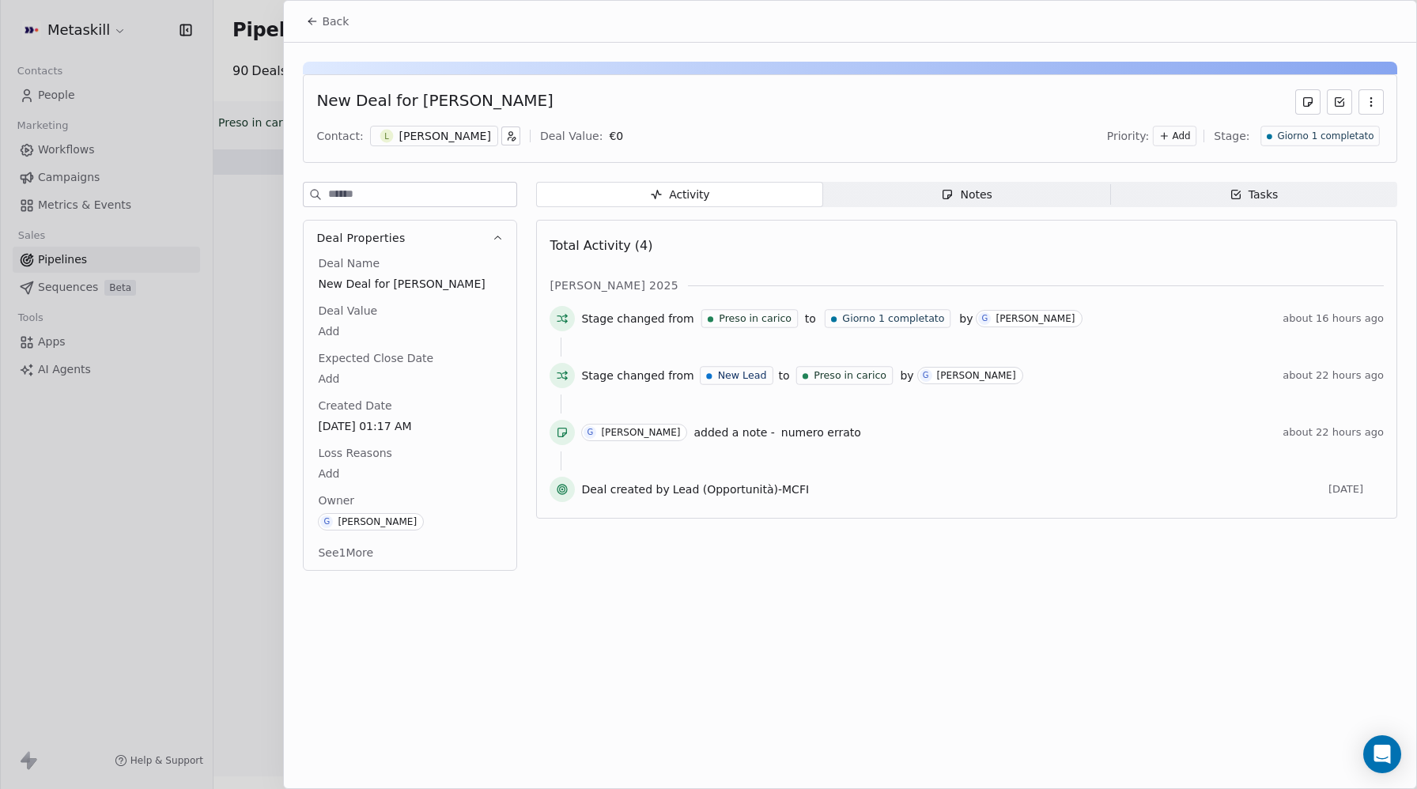
drag, startPoint x: 554, startPoint y: 108, endPoint x: 446, endPoint y: 96, distance: 108.1
click at [412, 100] on div "New Deal for Luigi Andreozzi" at bounding box center [850, 101] width 1068 height 25
copy div "Luigi Andreozzi"
click at [332, 28] on span "Back" at bounding box center [335, 21] width 27 height 16
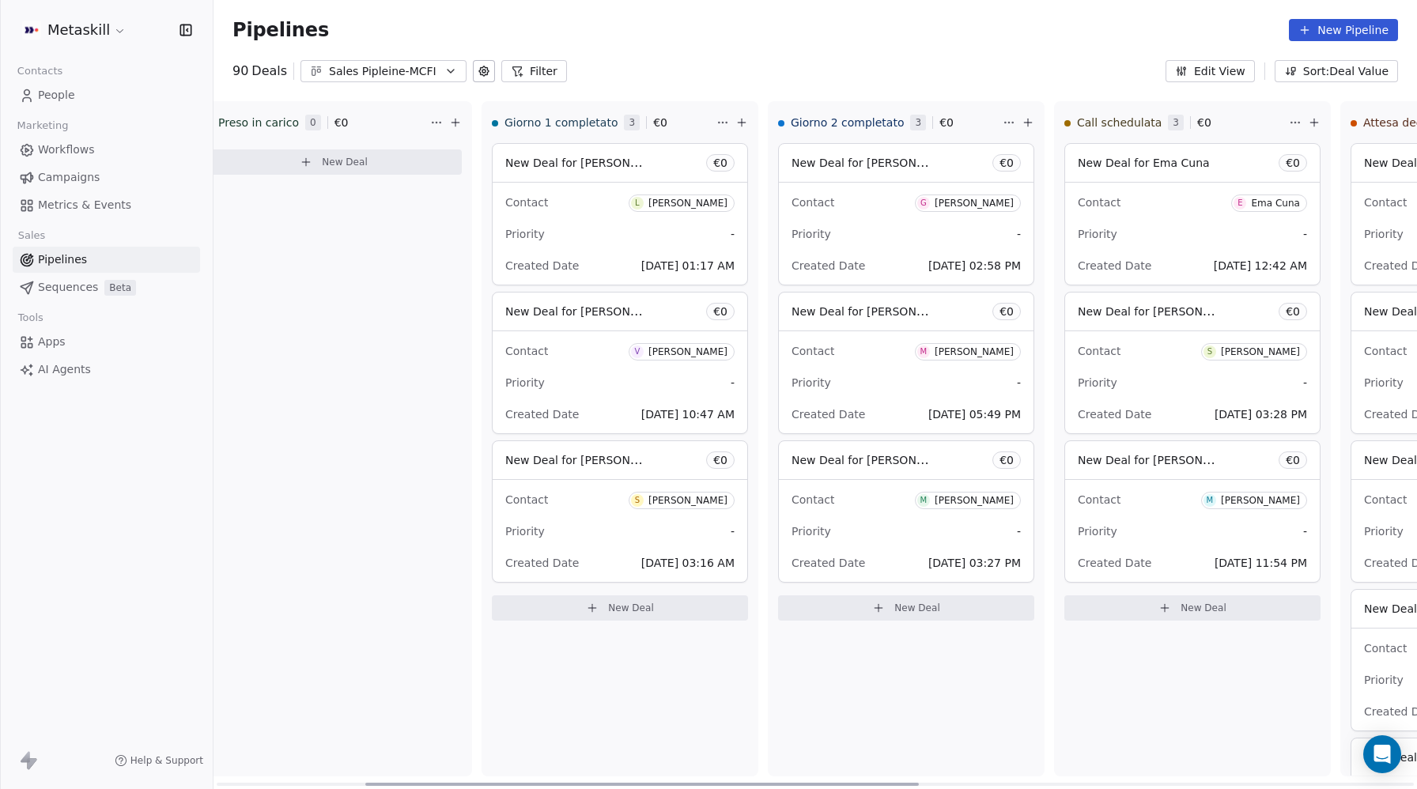
click at [623, 392] on div "Priority -" at bounding box center [619, 382] width 229 height 25
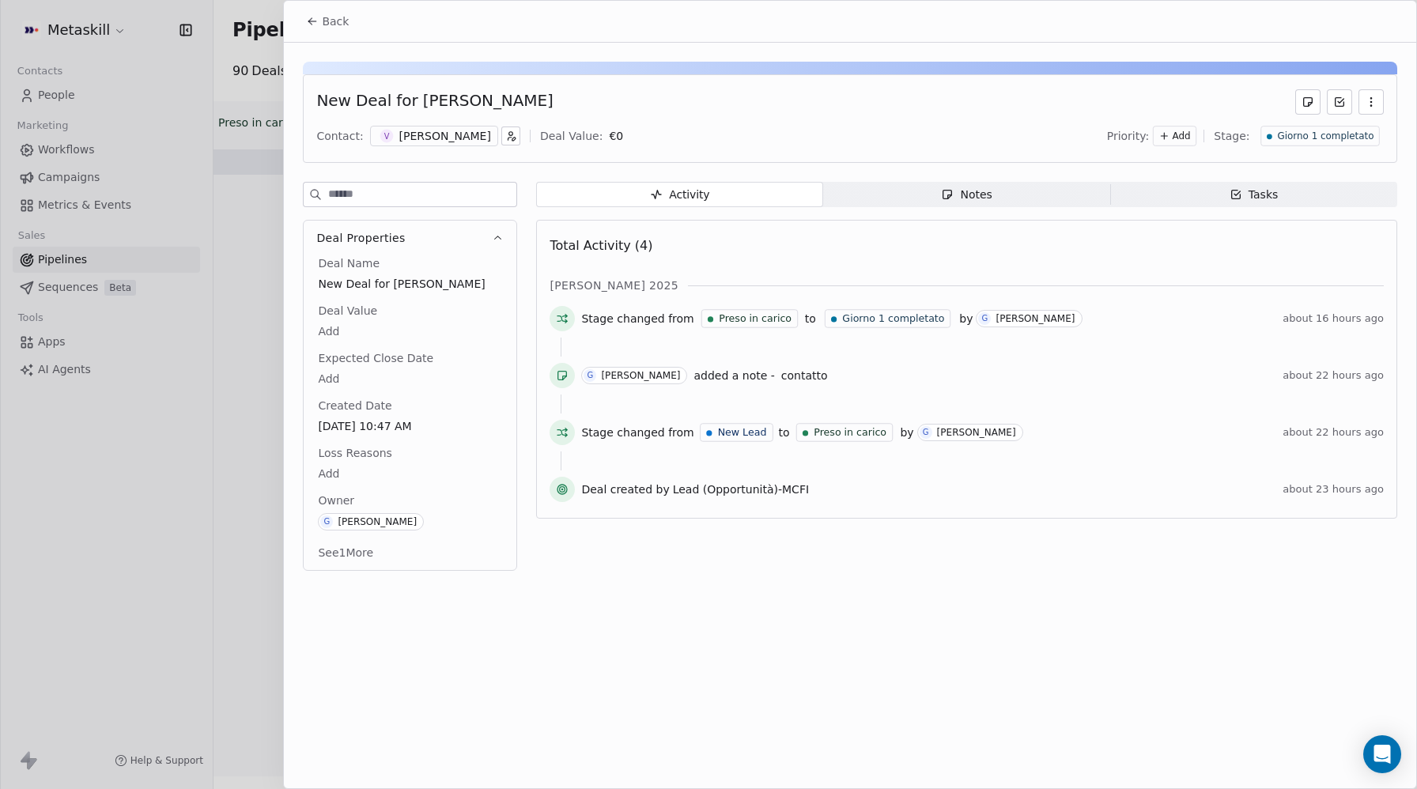
drag, startPoint x: 566, startPoint y: 104, endPoint x: 414, endPoint y: 99, distance: 152.0
click at [414, 99] on div "New Deal for Valerio Di pietrantonio" at bounding box center [850, 101] width 1068 height 25
click at [320, 9] on button "Back" at bounding box center [328, 21] width 62 height 28
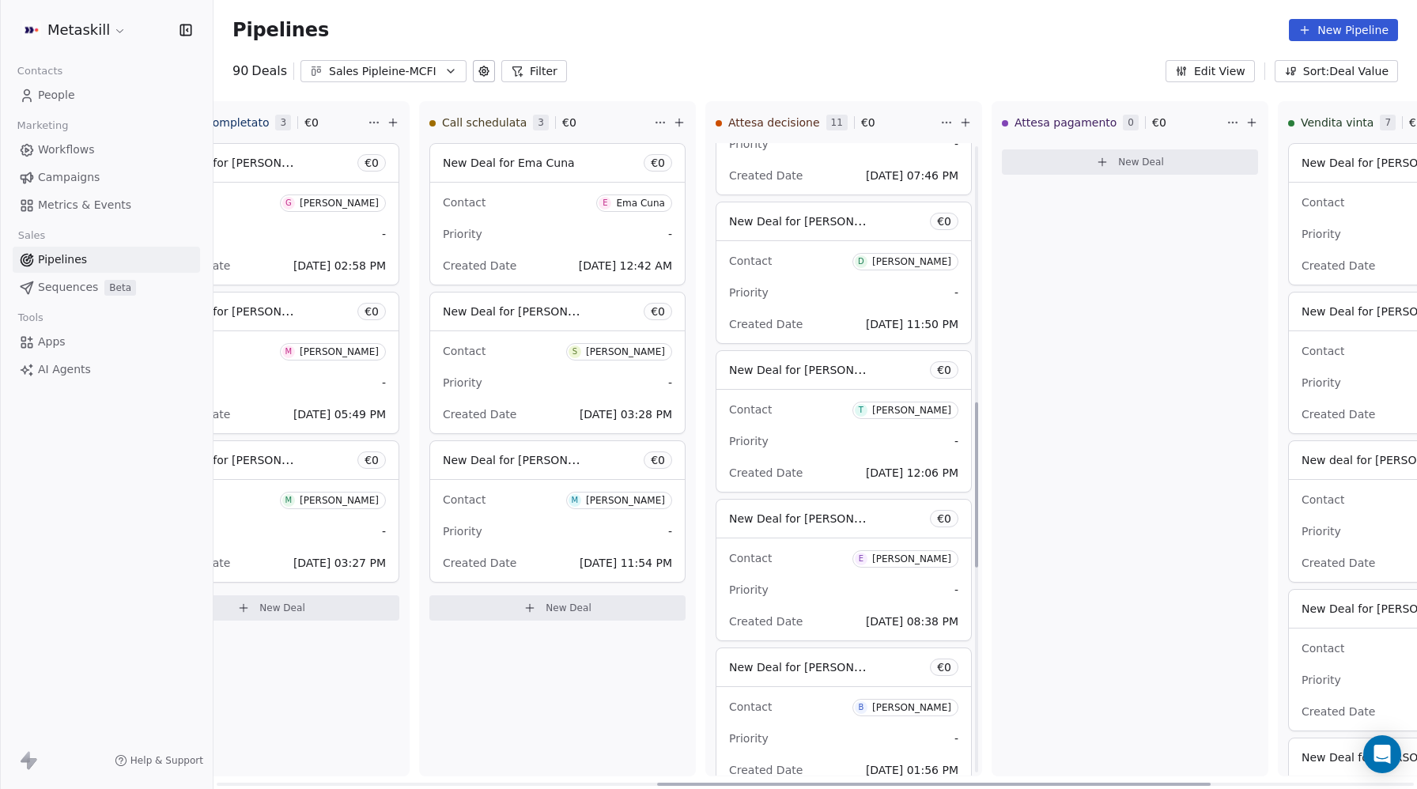
scroll to position [995, 0]
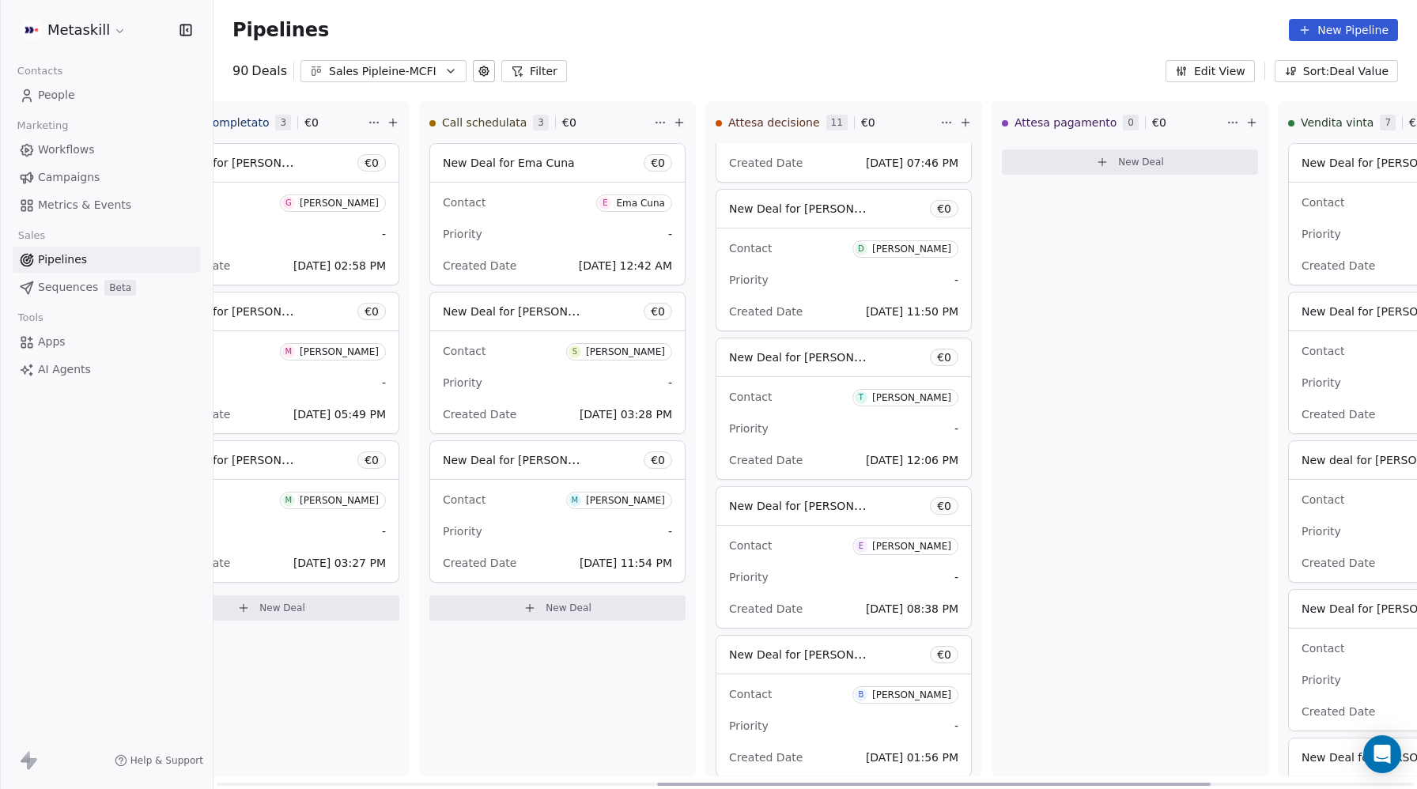
click at [816, 365] on span "New Deal for [PERSON_NAME]" at bounding box center [812, 357] width 167 height 15
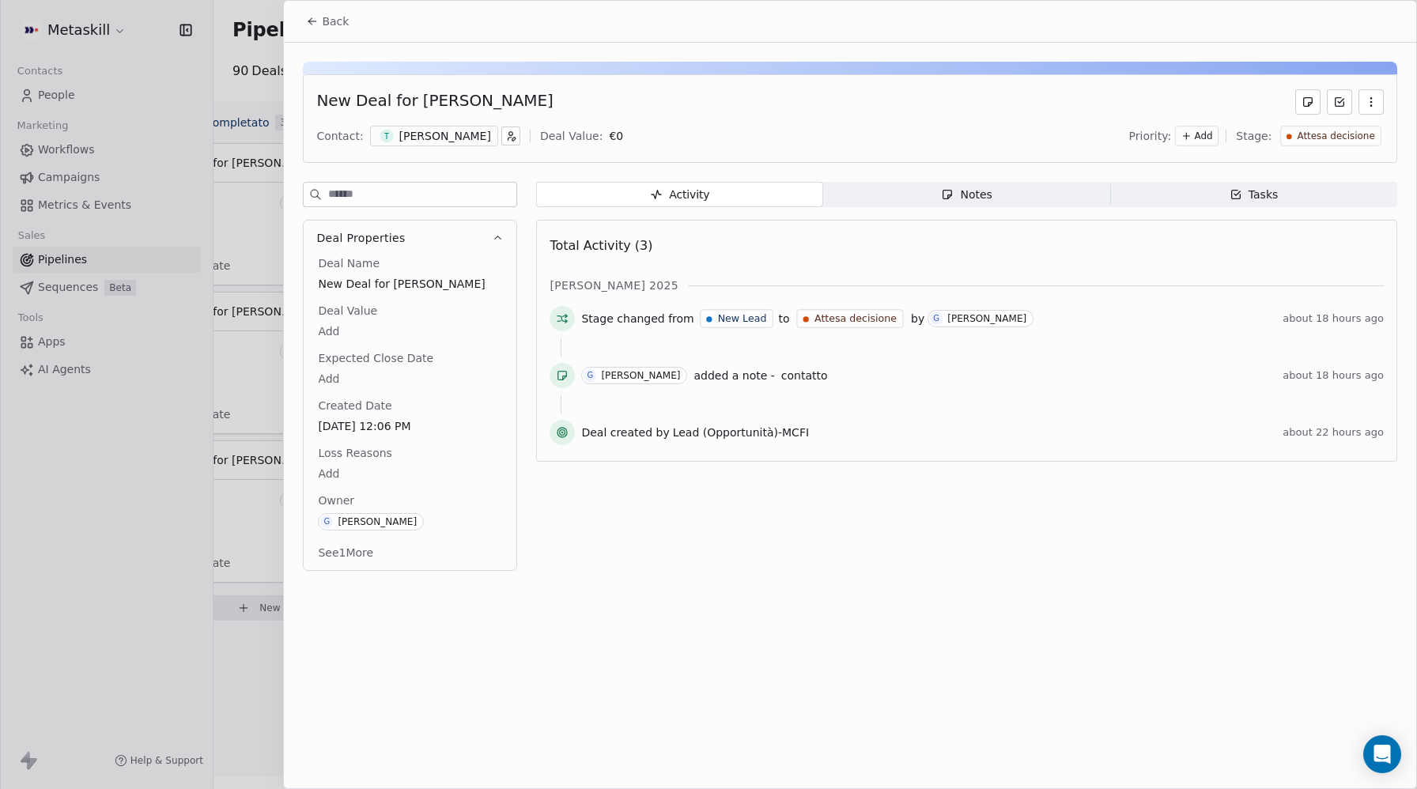
drag, startPoint x: 466, startPoint y: 98, endPoint x: 412, endPoint y: 99, distance: 53.8
click at [412, 99] on div "New Deal for [PERSON_NAME]" at bounding box center [850, 101] width 1068 height 25
copy div "[PERSON_NAME]"
click at [323, 24] on span "Back" at bounding box center [335, 21] width 27 height 16
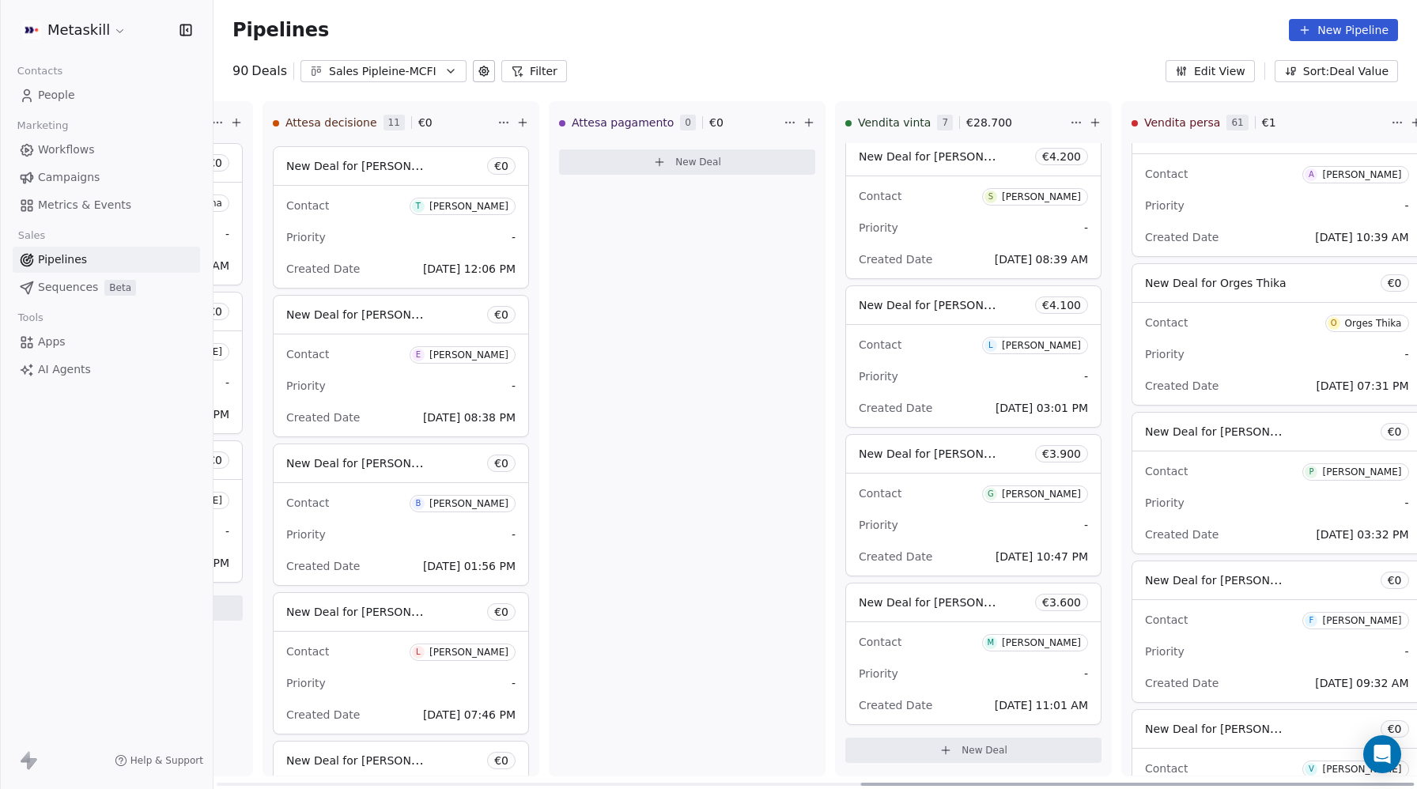
scroll to position [6704, 0]
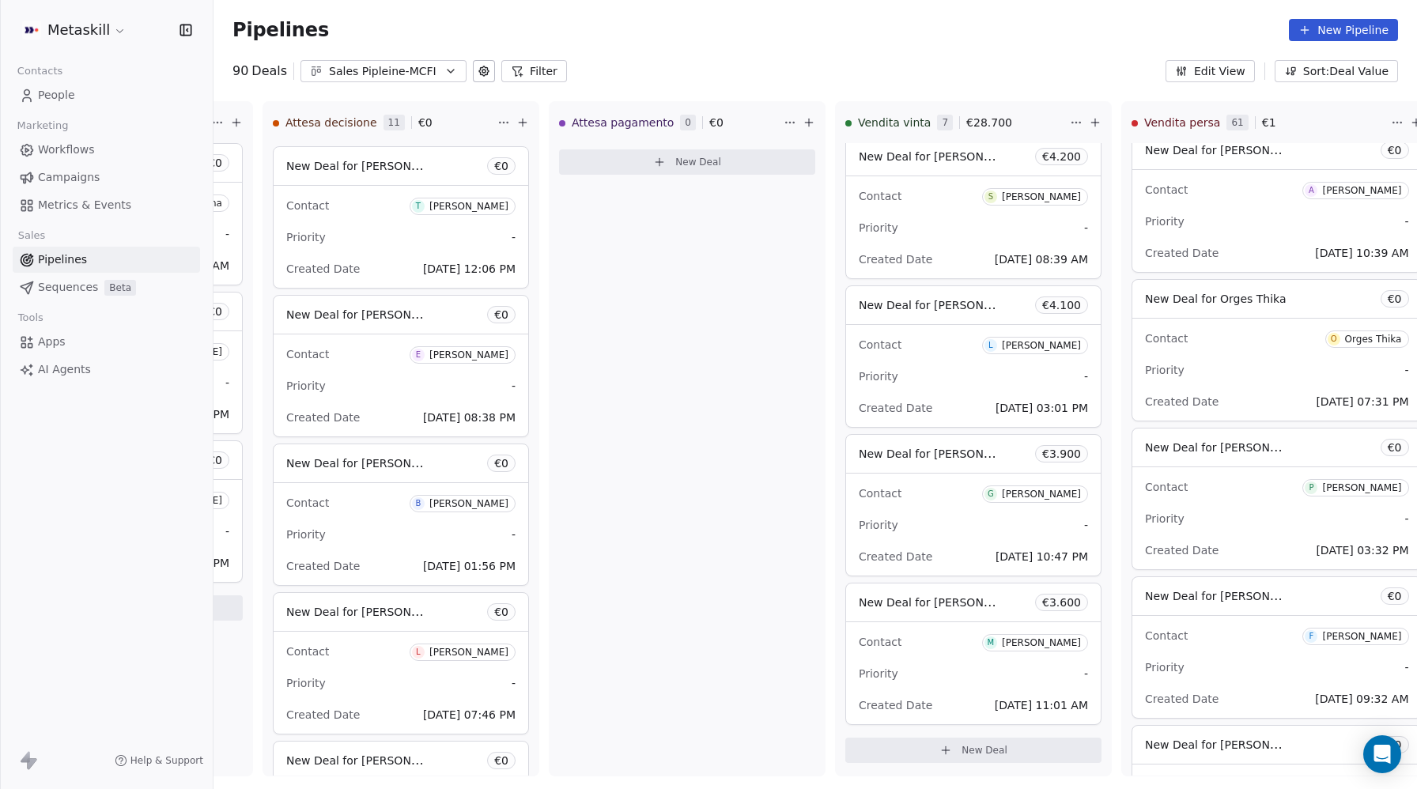
click at [369, 74] on div "Sales Pipleine-MCFI" at bounding box center [383, 71] width 109 height 17
click at [369, 159] on span "Sales Pipeline-MTM" at bounding box center [366, 162] width 106 height 17
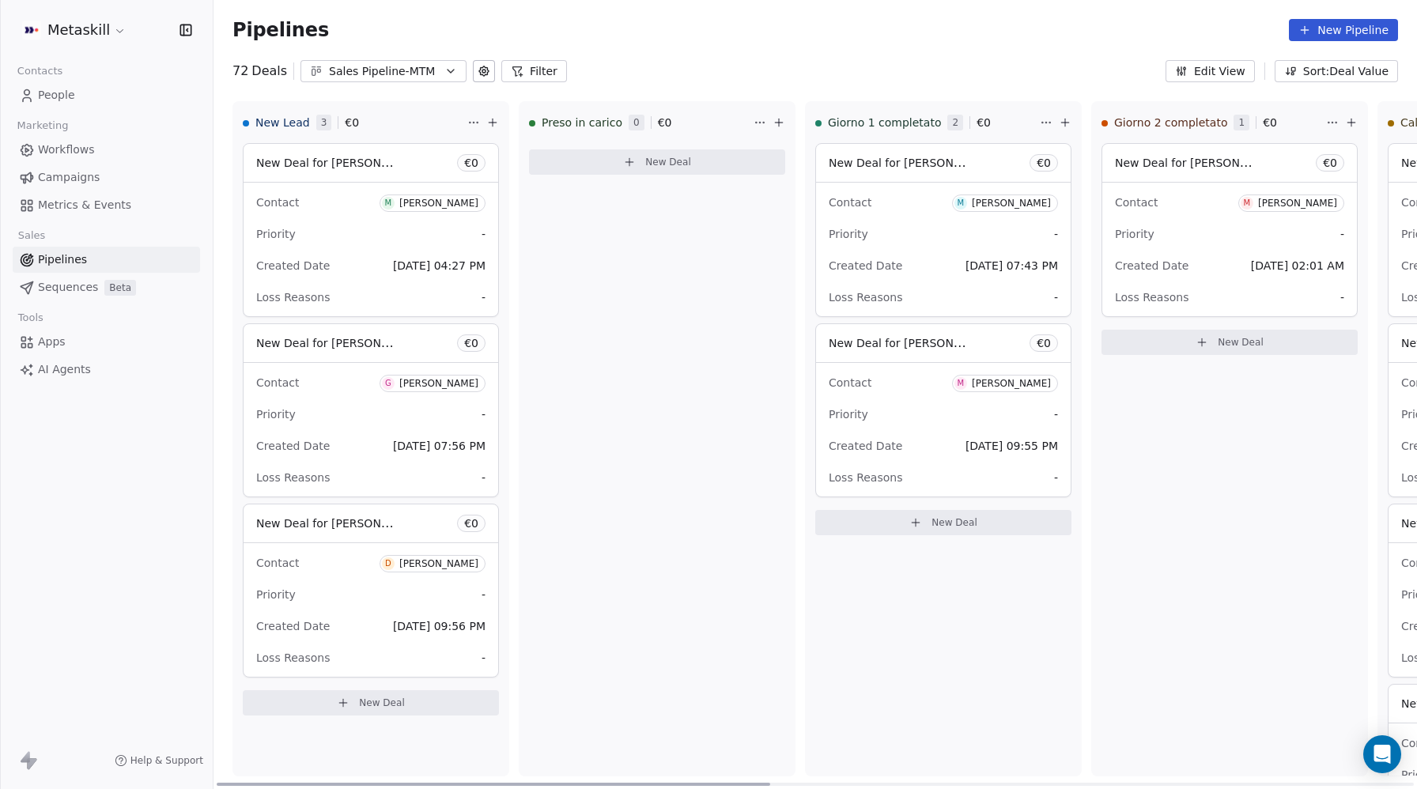
click at [348, 177] on div "New Deal for Marco Napoletano € 0" at bounding box center [371, 163] width 255 height 38
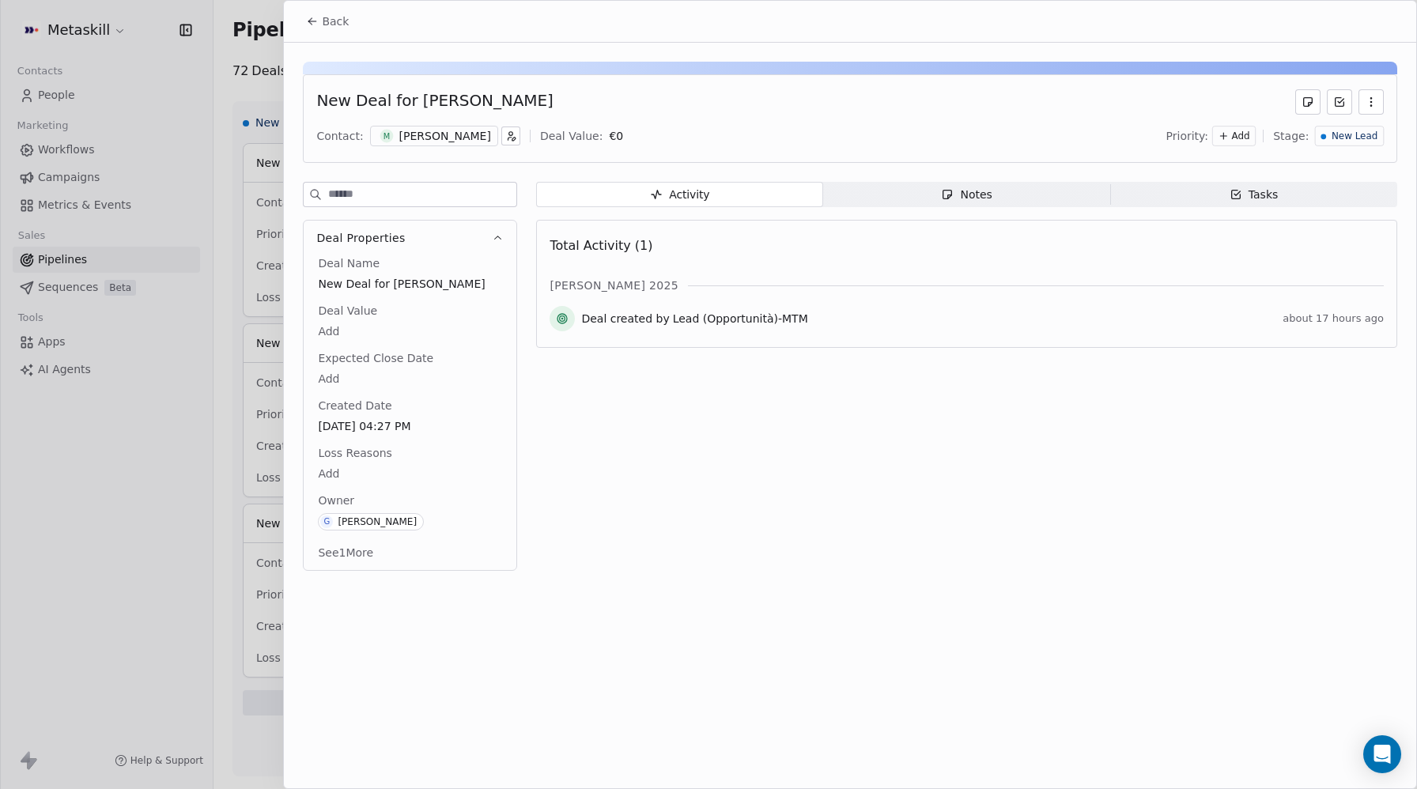
drag, startPoint x: 549, startPoint y: 104, endPoint x: 415, endPoint y: 99, distance: 133.8
click at [415, 99] on div "New Deal for [PERSON_NAME]" at bounding box center [850, 101] width 1068 height 25
copy div "[PERSON_NAME]"
drag, startPoint x: 336, startPoint y: 27, endPoint x: 341, endPoint y: 35, distance: 9.2
click at [336, 27] on span "Back" at bounding box center [335, 21] width 27 height 16
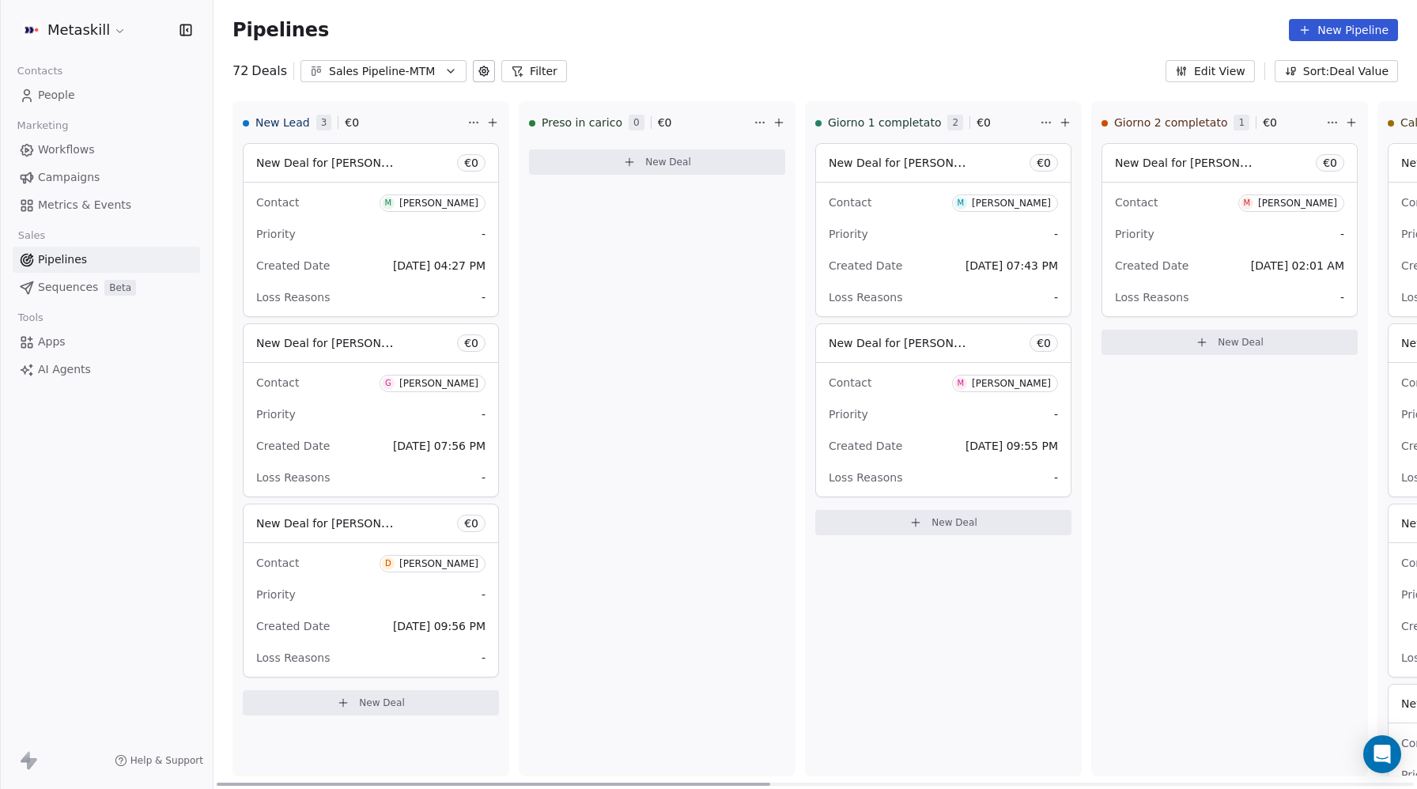
click at [341, 347] on span "New Deal for [PERSON_NAME]" at bounding box center [339, 342] width 167 height 15
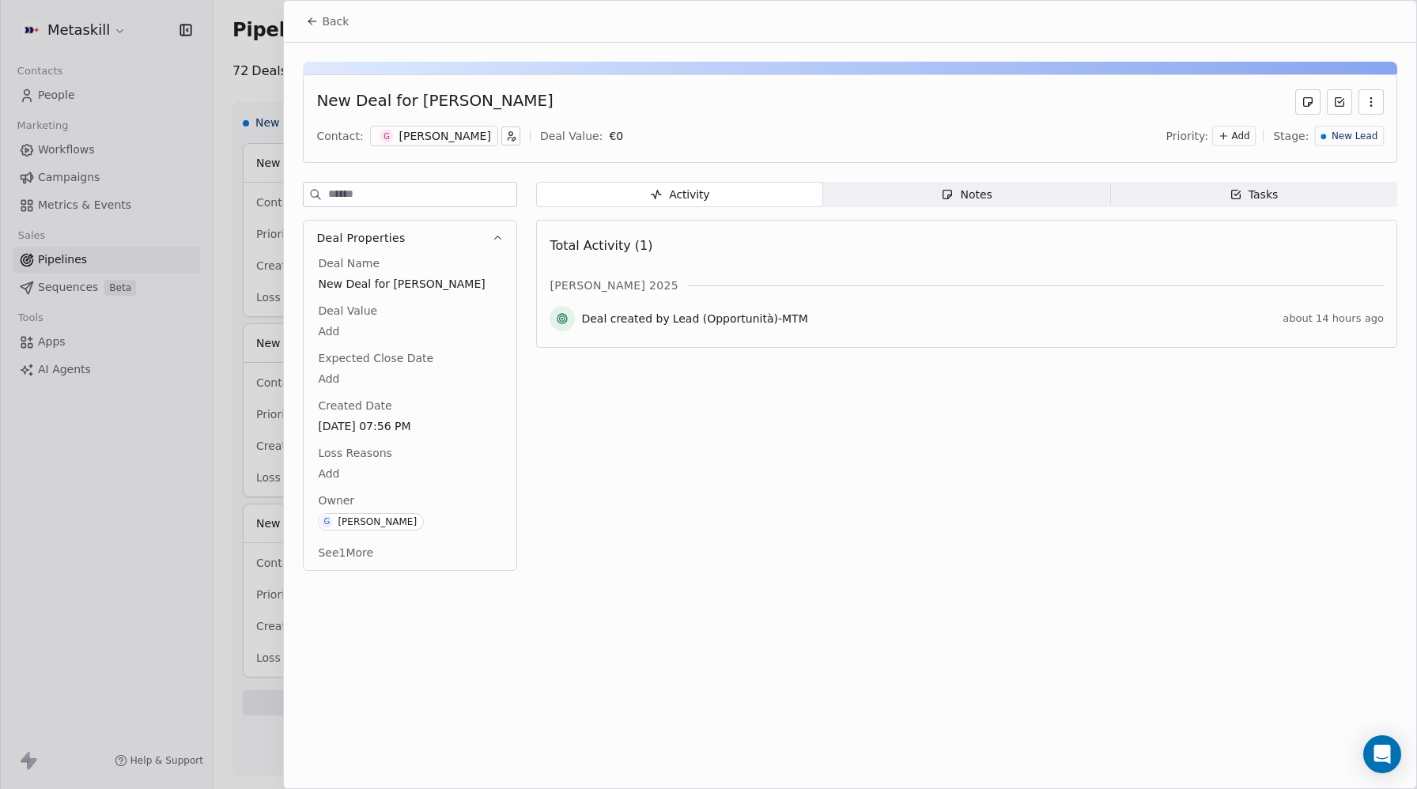
drag, startPoint x: 504, startPoint y: 111, endPoint x: 629, endPoint y: 84, distance: 127.8
click at [416, 108] on div "New Deal for Giuseppe Zuffrano Contact: G Giuseppe Zuffrano Deal Value: € 0 Pri…" at bounding box center [850, 118] width 1095 height 89
copy div "[PERSON_NAME]"
drag, startPoint x: 330, startPoint y: 25, endPoint x: 339, endPoint y: 41, distance: 18.8
click at [330, 25] on span "Back" at bounding box center [335, 21] width 27 height 16
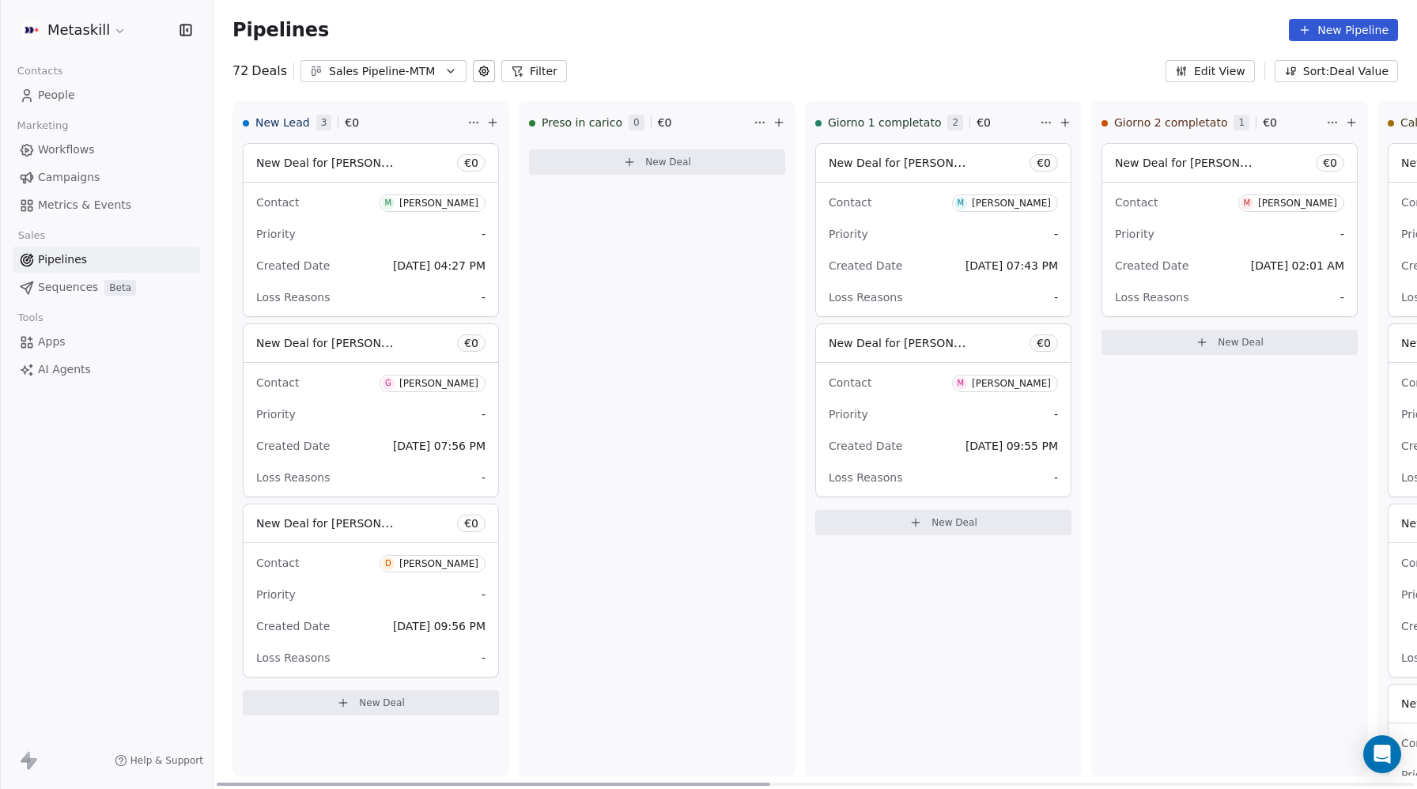
click at [323, 520] on span "New Deal for [PERSON_NAME]" at bounding box center [339, 523] width 167 height 15
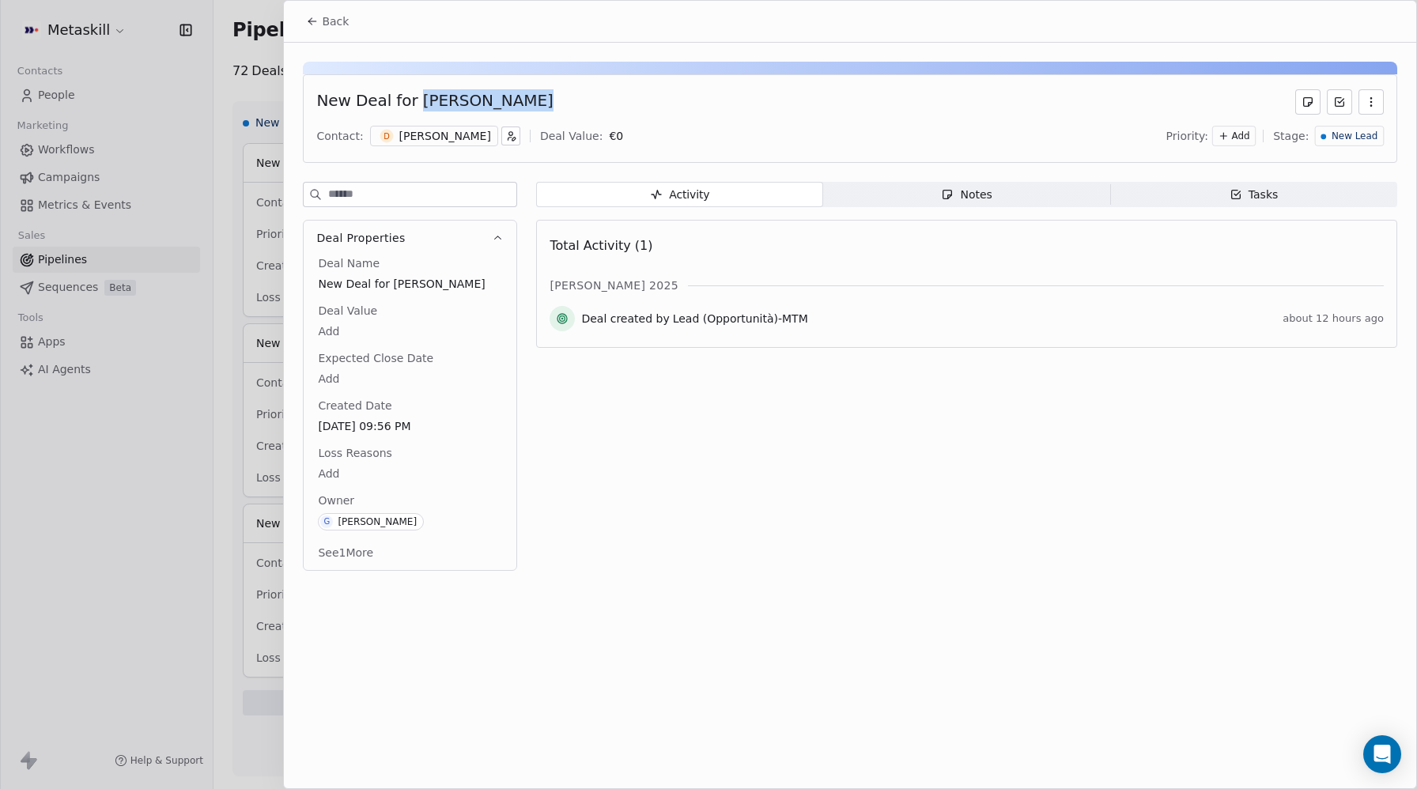
drag, startPoint x: 520, startPoint y: 104, endPoint x: 524, endPoint y: 89, distance: 15.4
click at [412, 99] on div "New Deal for [PERSON_NAME]" at bounding box center [850, 101] width 1068 height 25
copy div "[PERSON_NAME]"
click at [327, 17] on span "Back" at bounding box center [335, 21] width 27 height 16
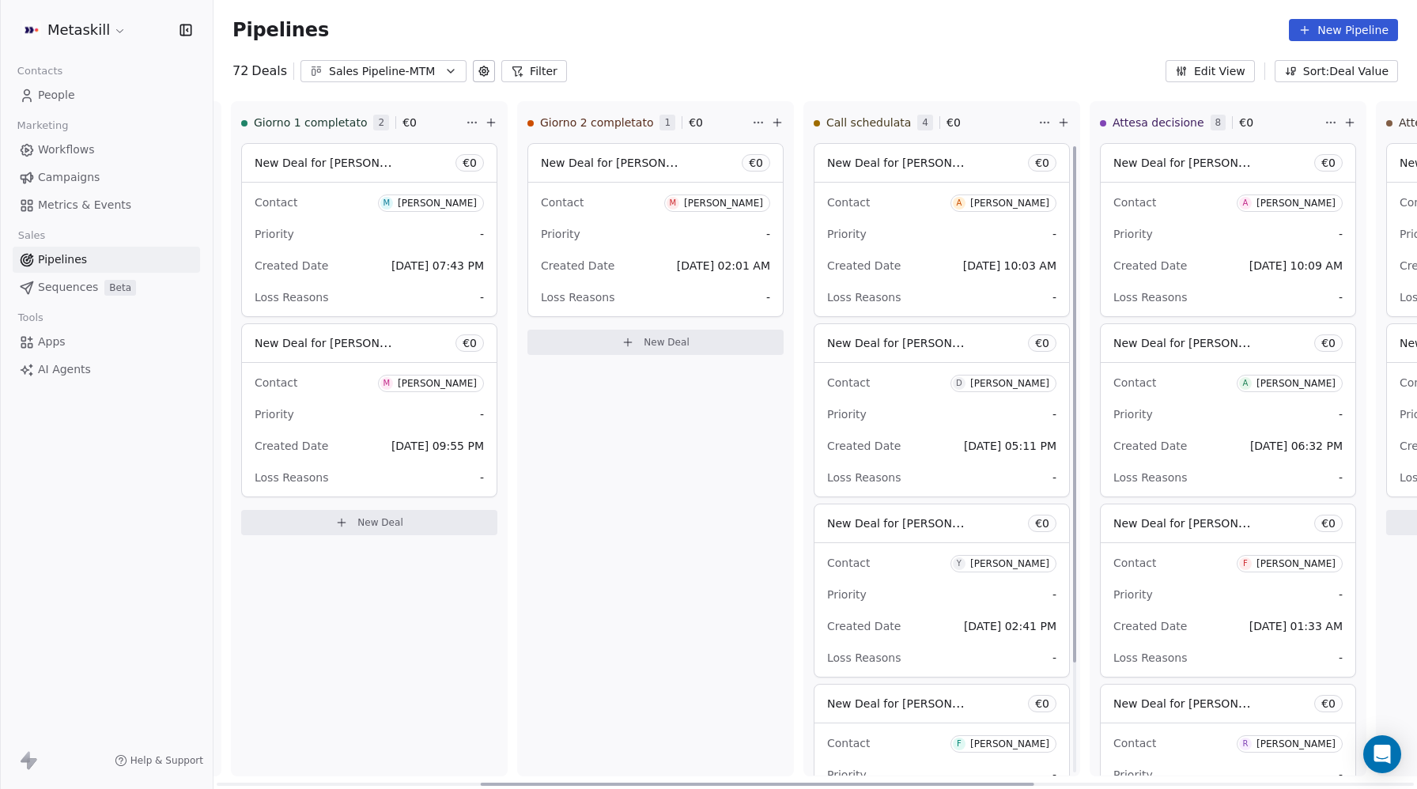
scroll to position [134, 0]
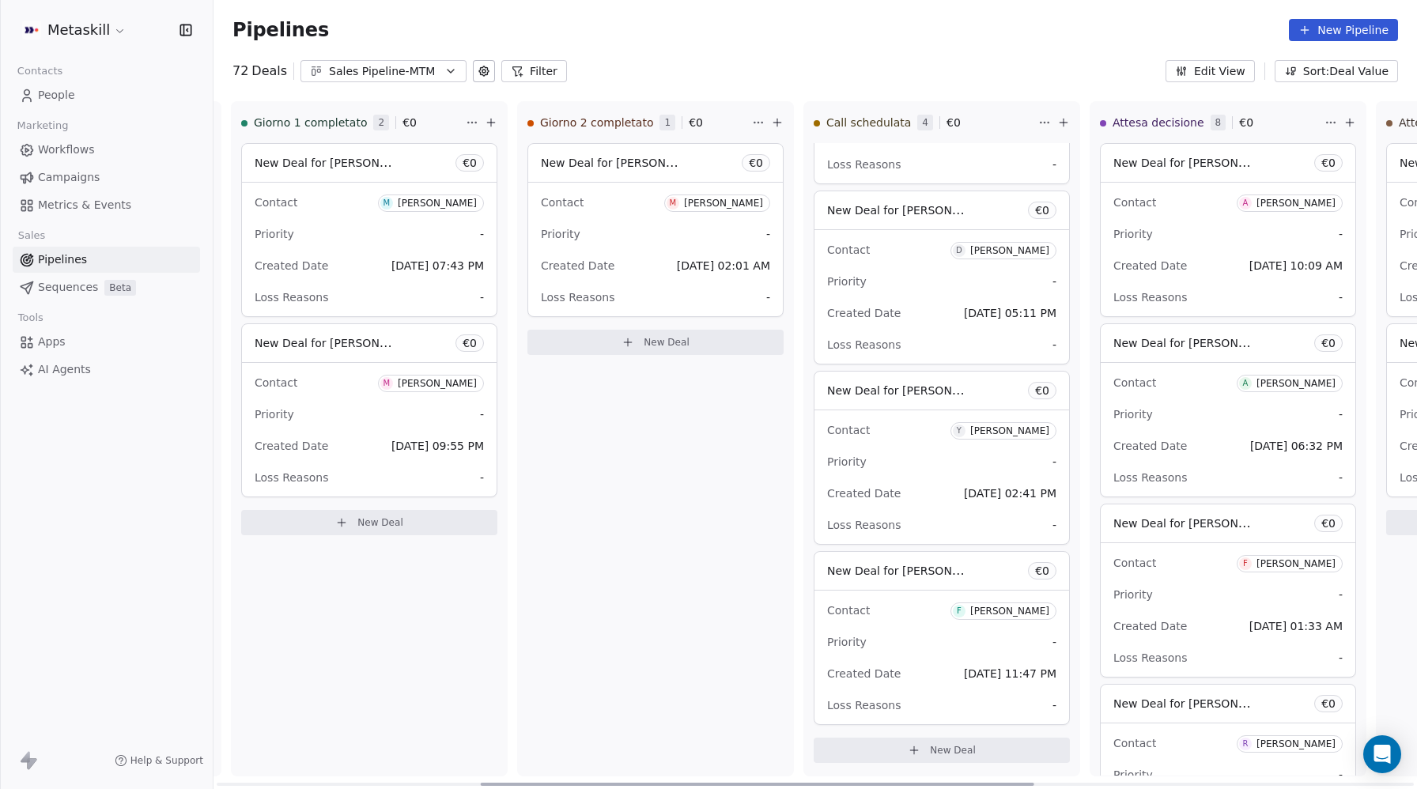
click at [930, 396] on span "New Deal for [PERSON_NAME]" at bounding box center [910, 390] width 167 height 15
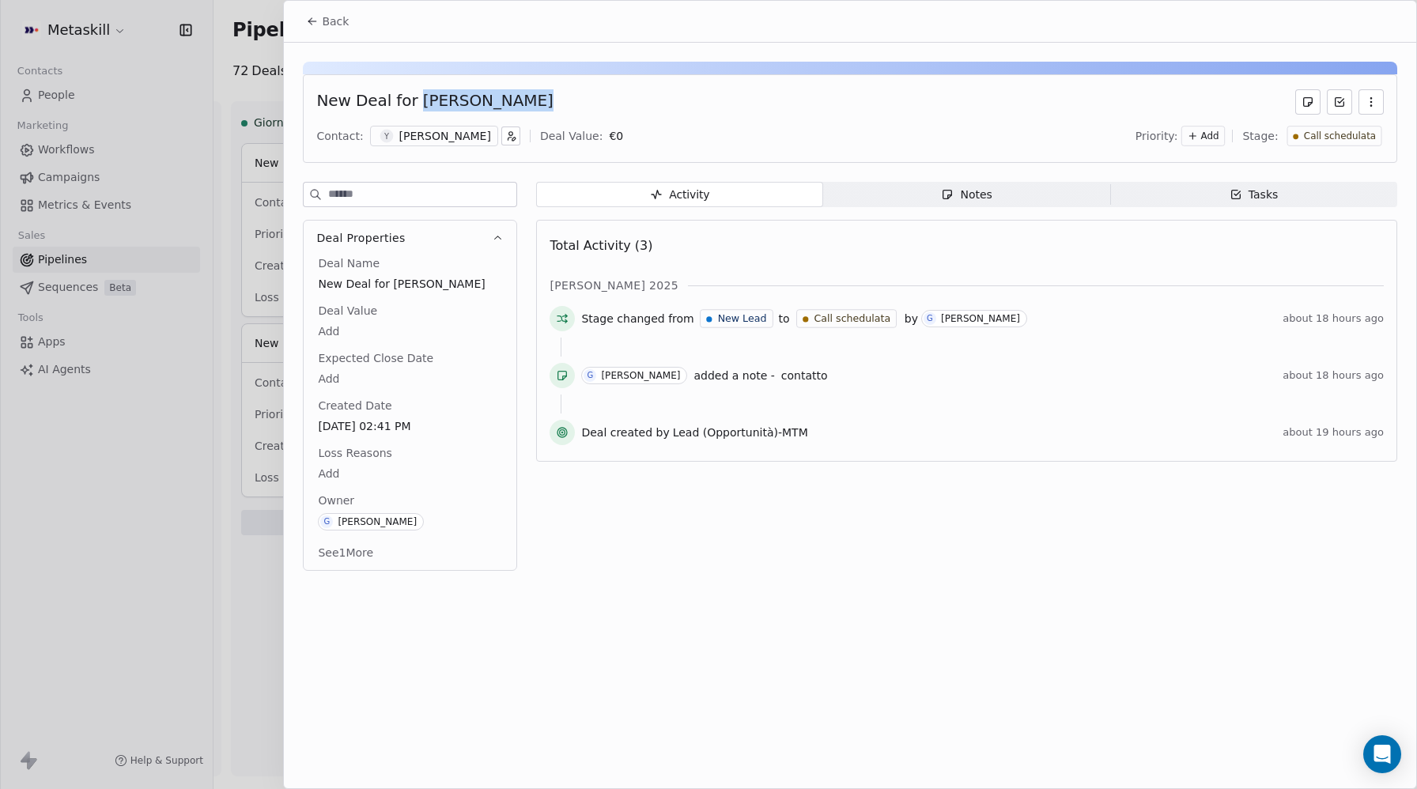
drag, startPoint x: 437, startPoint y: 104, endPoint x: 411, endPoint y: 104, distance: 26.1
click at [411, 104] on div "New Deal for [PERSON_NAME]" at bounding box center [850, 101] width 1068 height 25
copy div "[PERSON_NAME]"
click at [336, 26] on span "Back" at bounding box center [335, 21] width 27 height 16
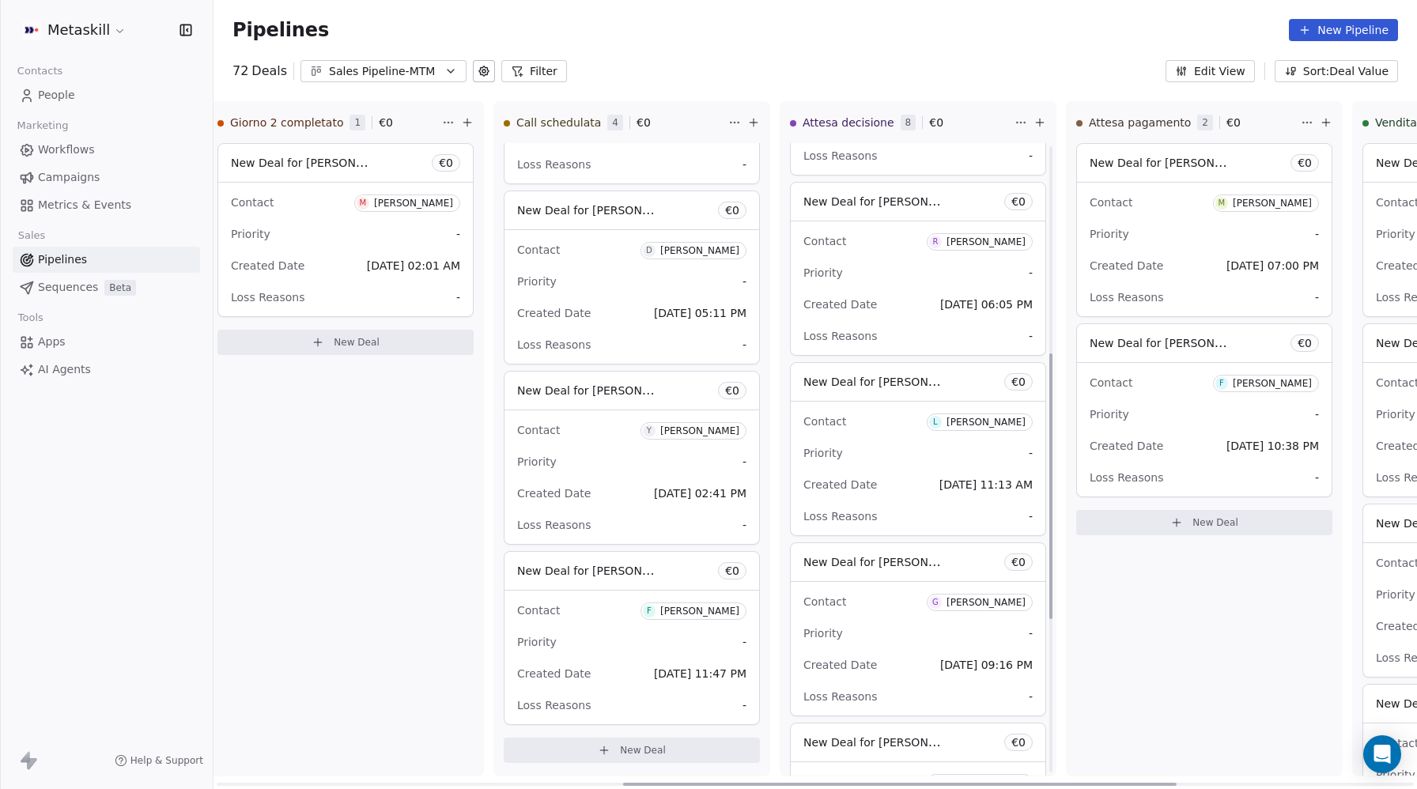
scroll to position [493, 0]
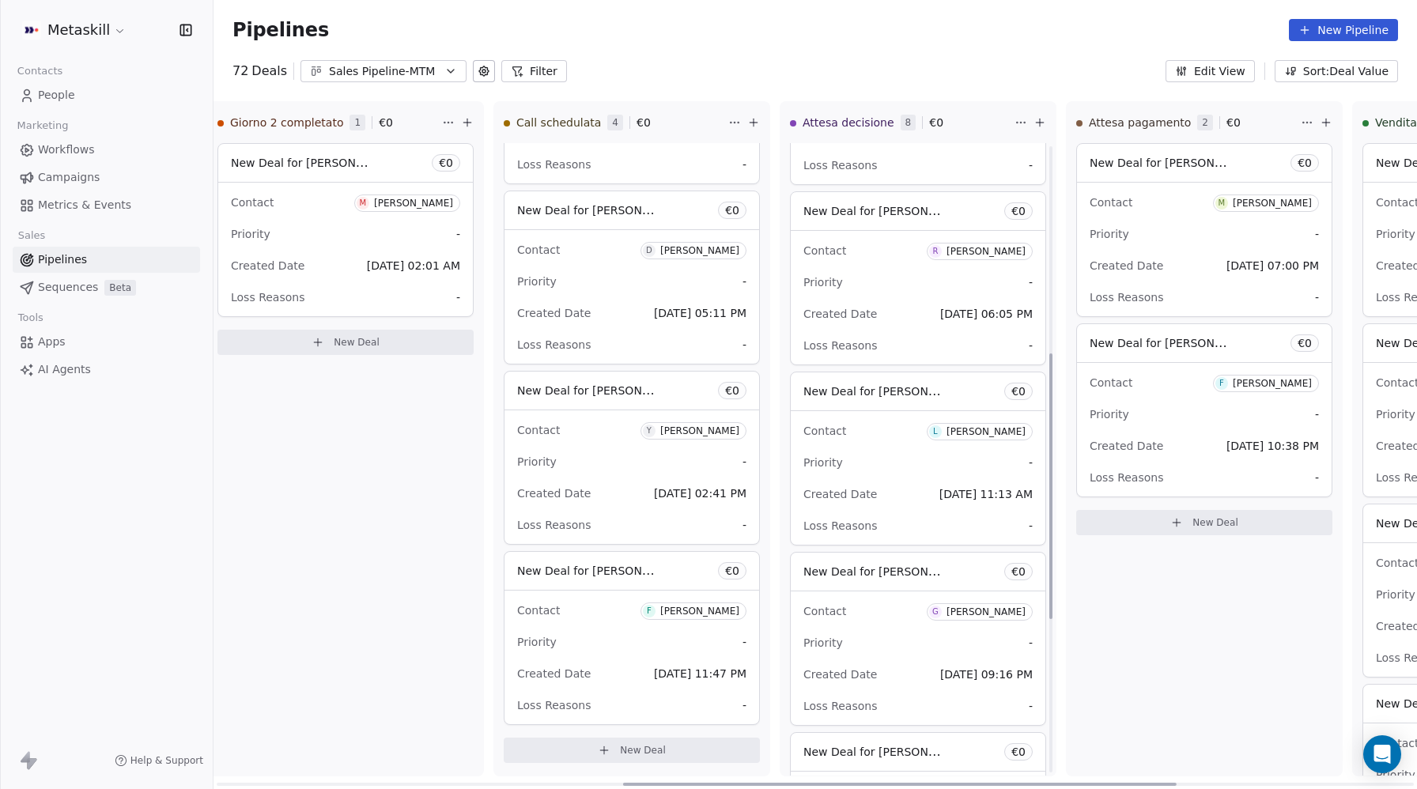
click at [883, 404] on div "New Deal for Lorenzo Barbanera € 0" at bounding box center [918, 392] width 255 height 38
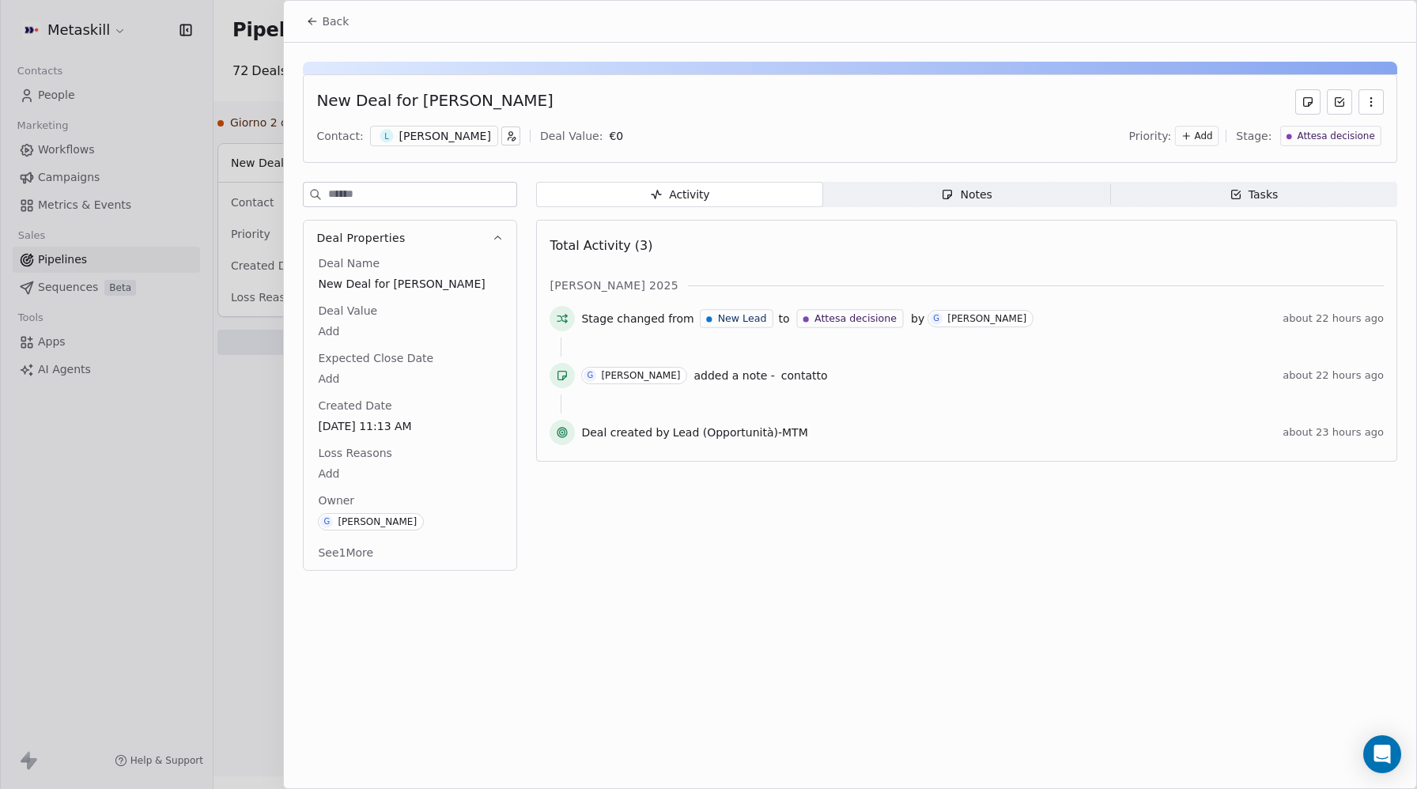
drag, startPoint x: 528, startPoint y: 97, endPoint x: 408, endPoint y: 100, distance: 119.5
click at [408, 100] on div "New Deal for [PERSON_NAME]" at bounding box center [850, 101] width 1068 height 25
click at [332, 18] on span "Back" at bounding box center [335, 21] width 27 height 16
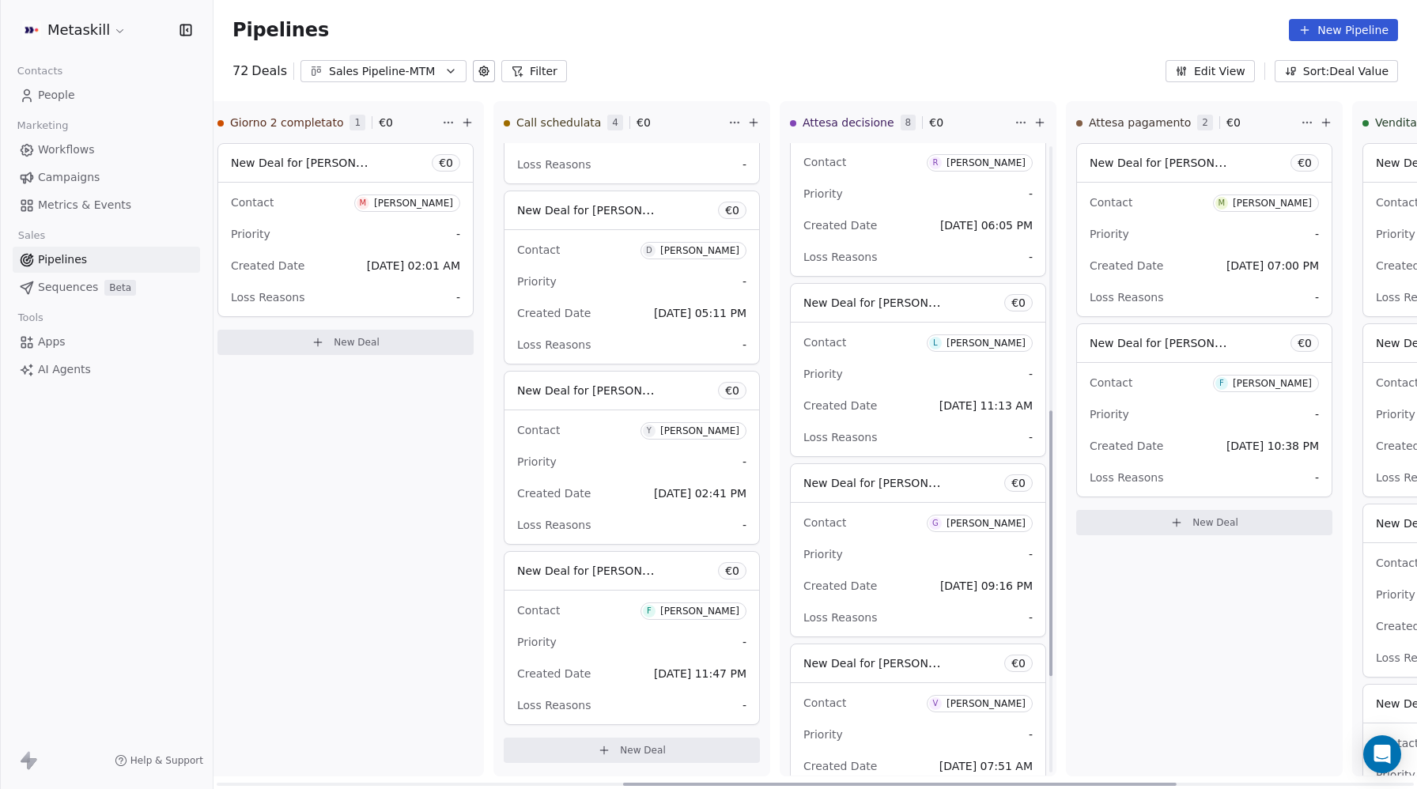
scroll to position [629, 0]
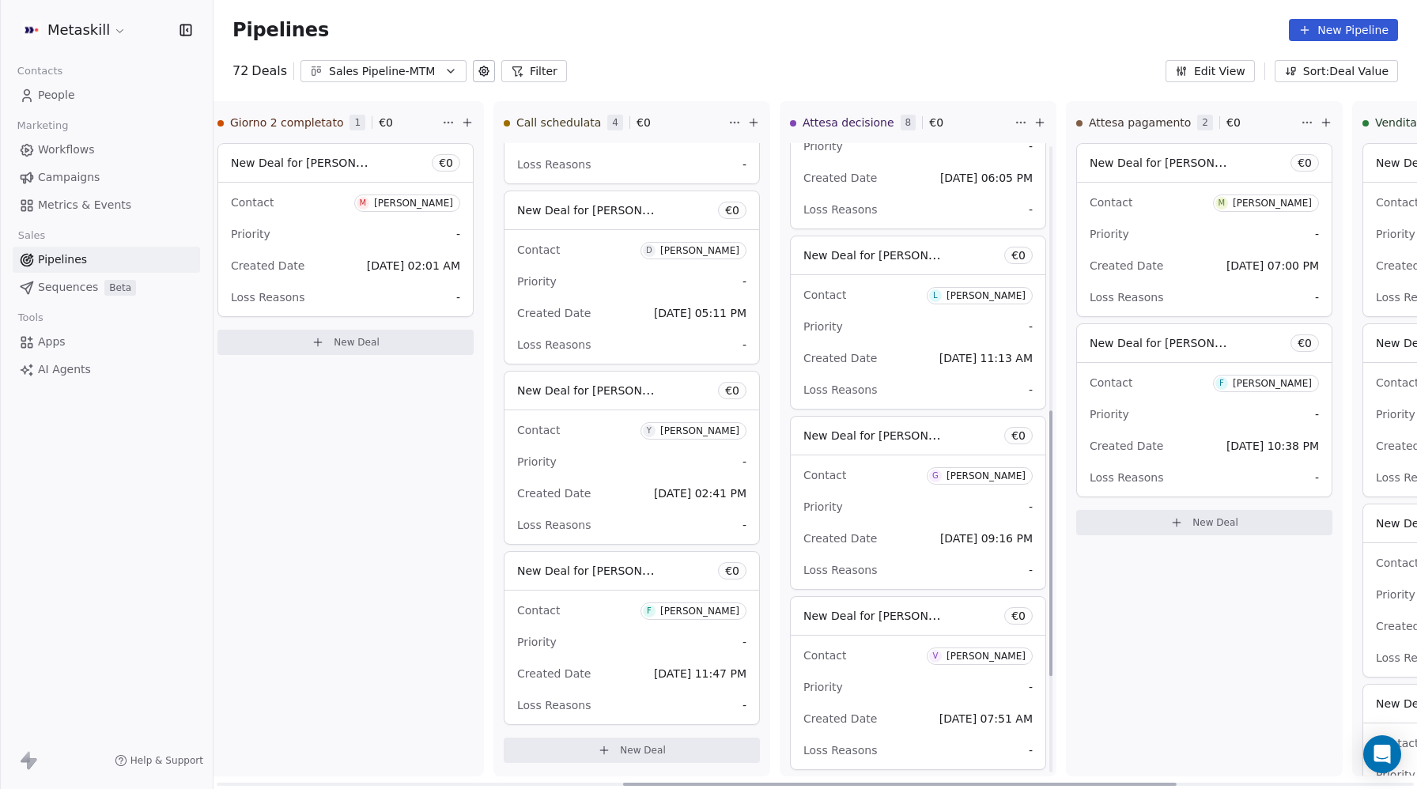
click at [911, 450] on div "New Deal for Giacomo Fantinuoli € 0" at bounding box center [918, 436] width 255 height 38
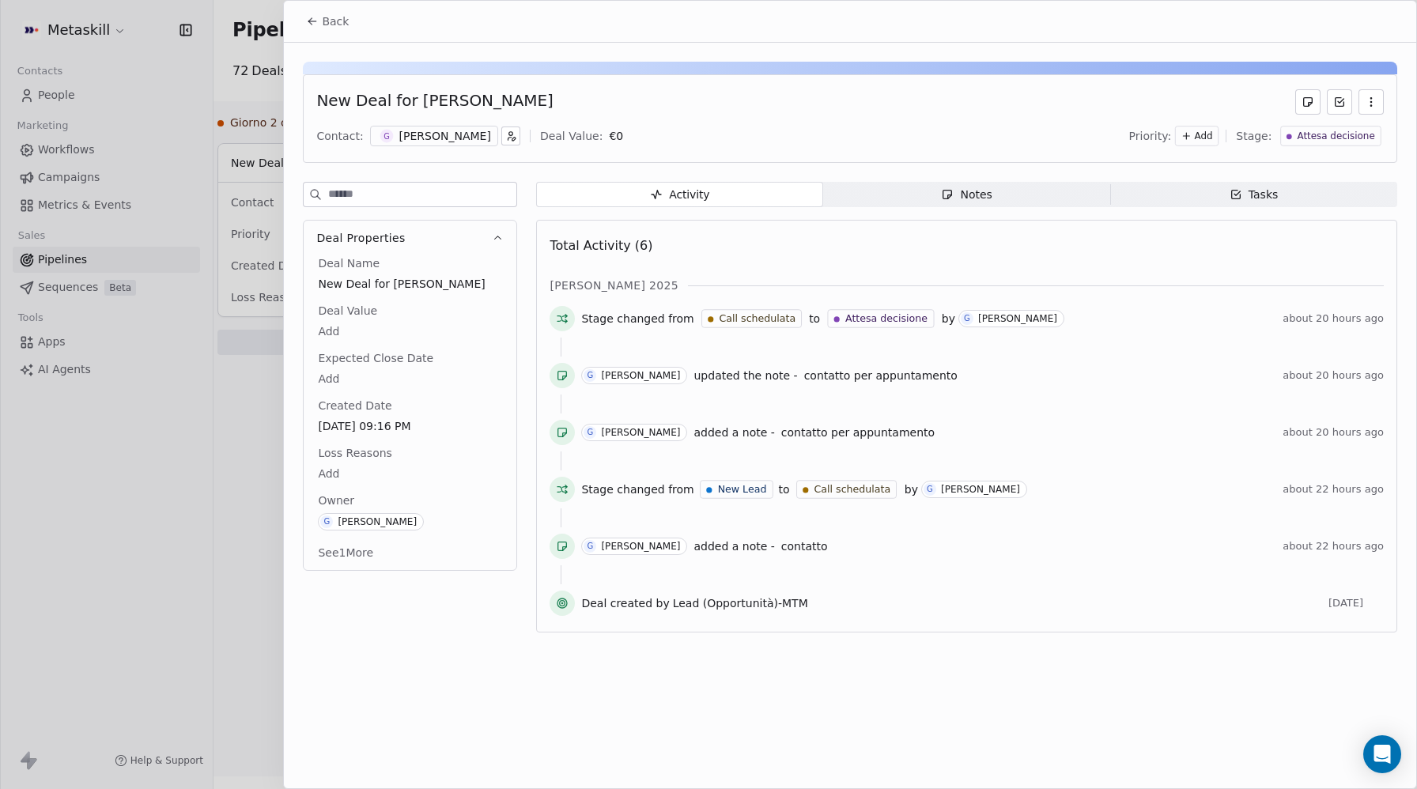
drag, startPoint x: 330, startPoint y: 24, endPoint x: 603, endPoint y: 179, distance: 314.5
click at [330, 24] on span "Back" at bounding box center [335, 21] width 27 height 16
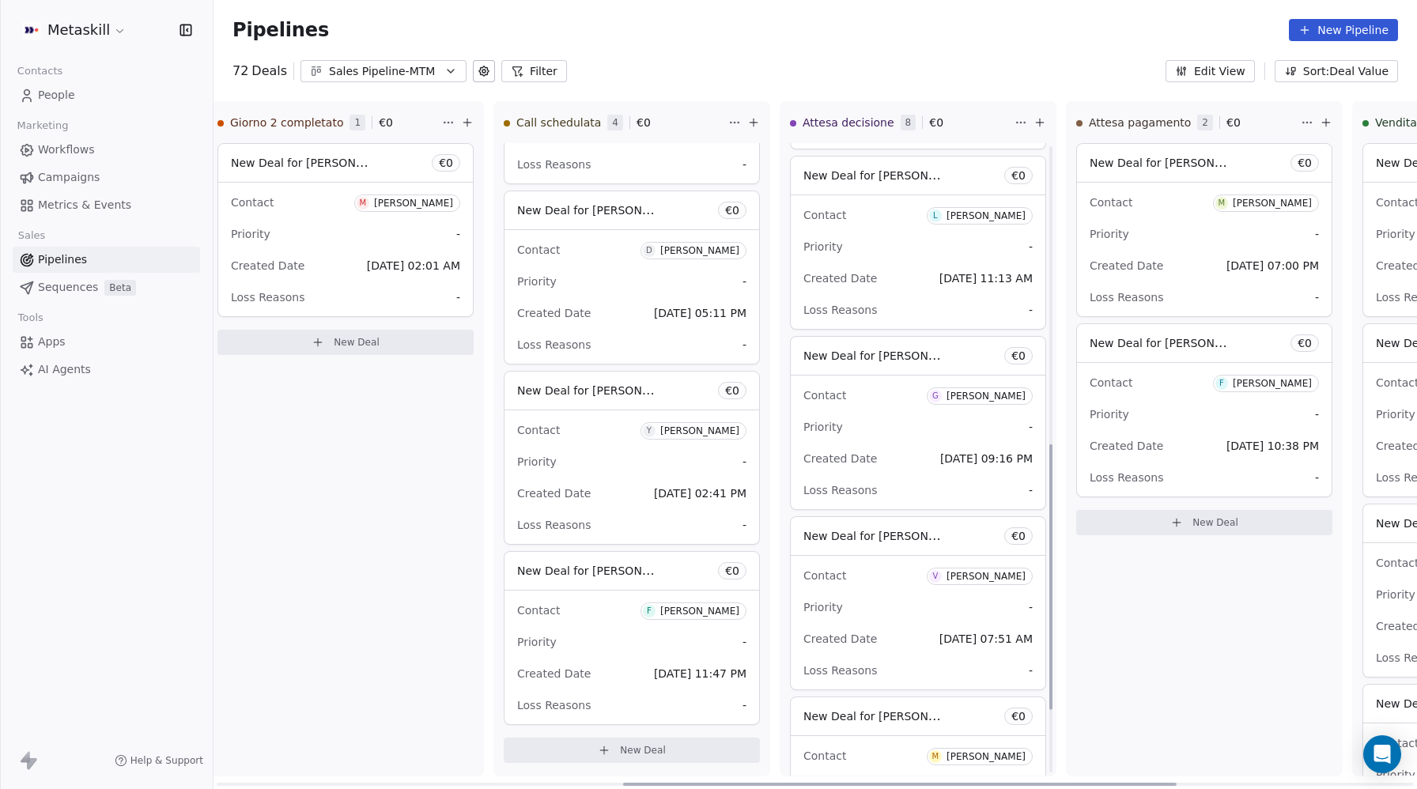
click at [885, 543] on span "New Deal for [PERSON_NAME]" at bounding box center [887, 535] width 167 height 15
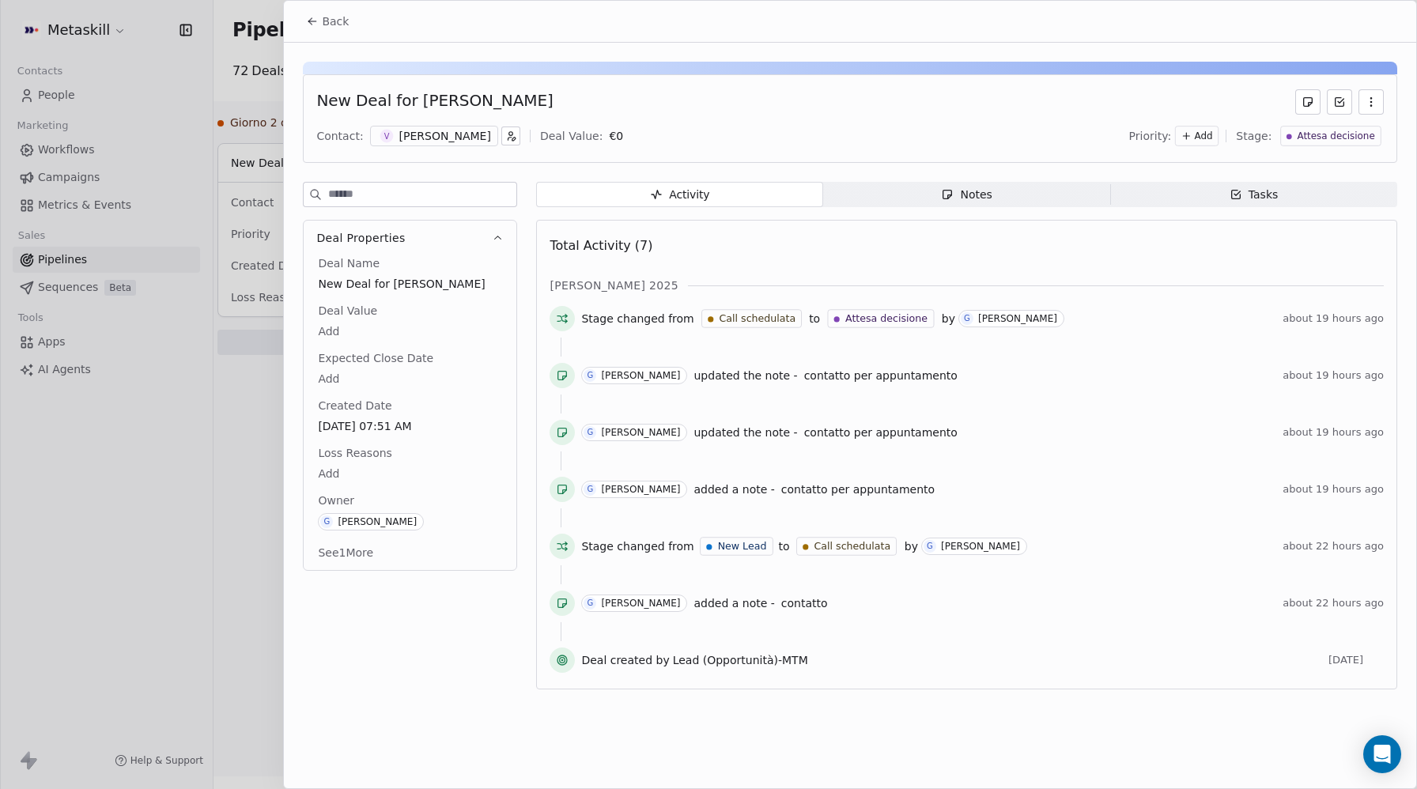
drag, startPoint x: 552, startPoint y: 108, endPoint x: 412, endPoint y: 104, distance: 140.1
click at [412, 104] on div "New Deal for [PERSON_NAME]" at bounding box center [850, 101] width 1068 height 25
copy div "[PERSON_NAME]"
click at [320, 17] on button "Back" at bounding box center [328, 21] width 62 height 28
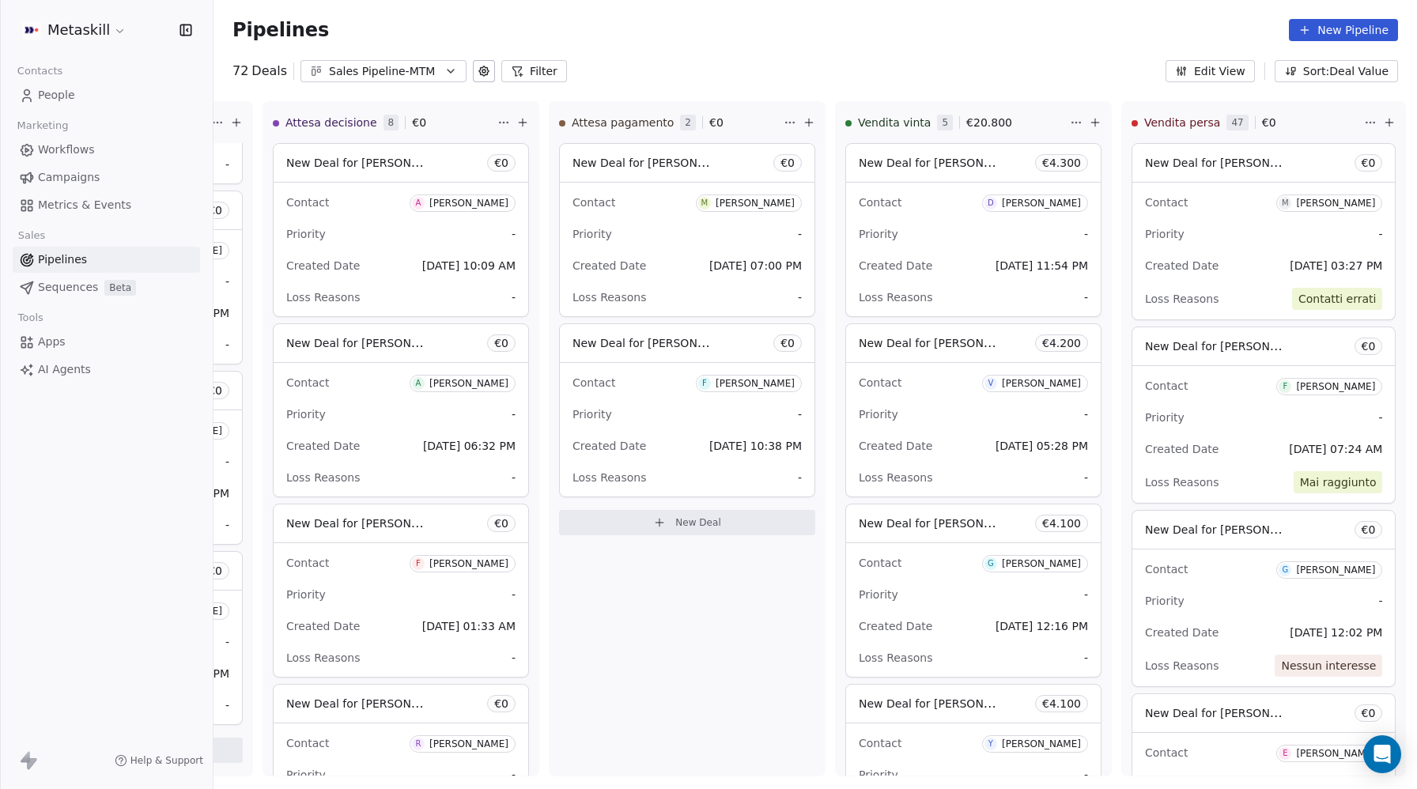
click at [83, 99] on link "People" at bounding box center [106, 95] width 187 height 26
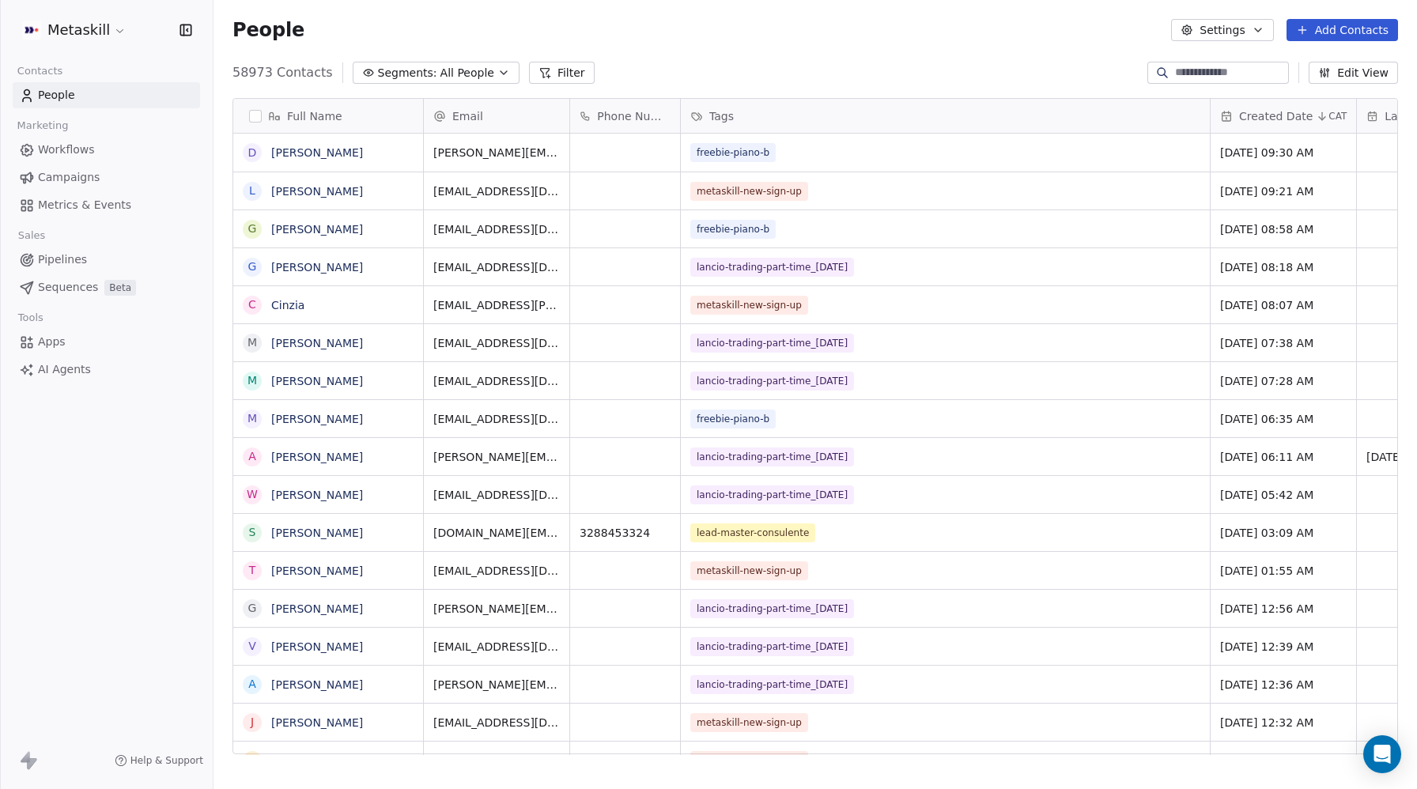
scroll to position [694, 1204]
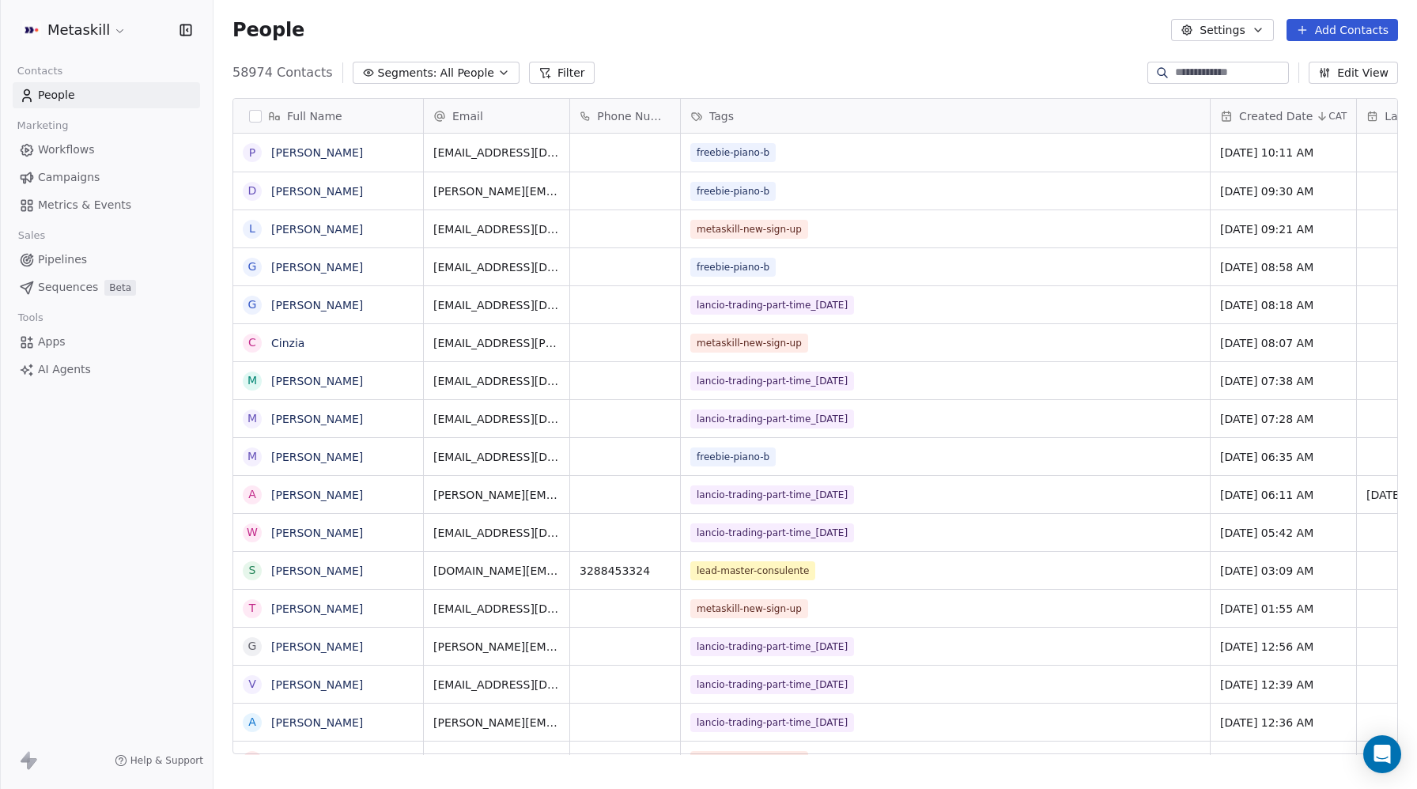
click at [1203, 78] on input at bounding box center [1230, 73] width 111 height 16
paste input "**********"
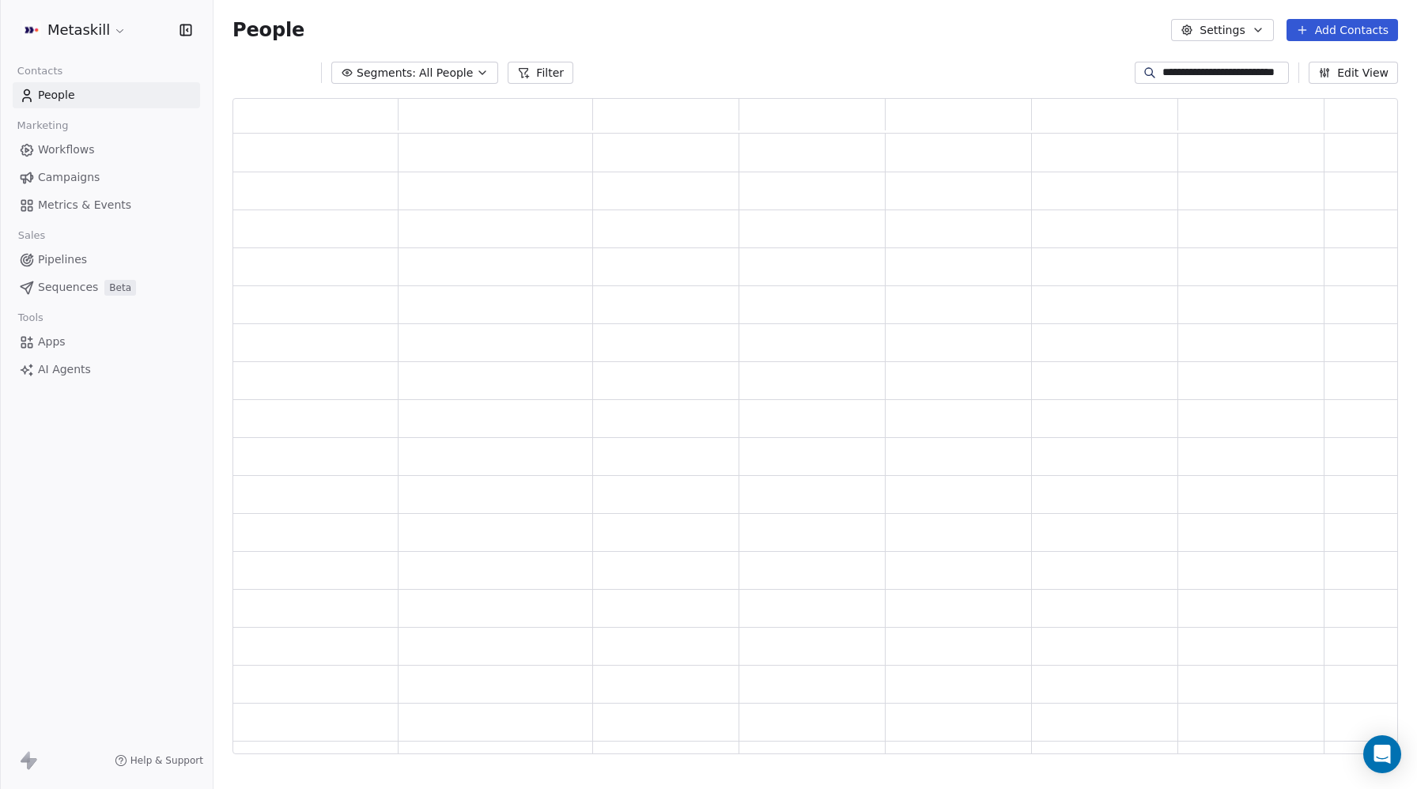
type input "**********"
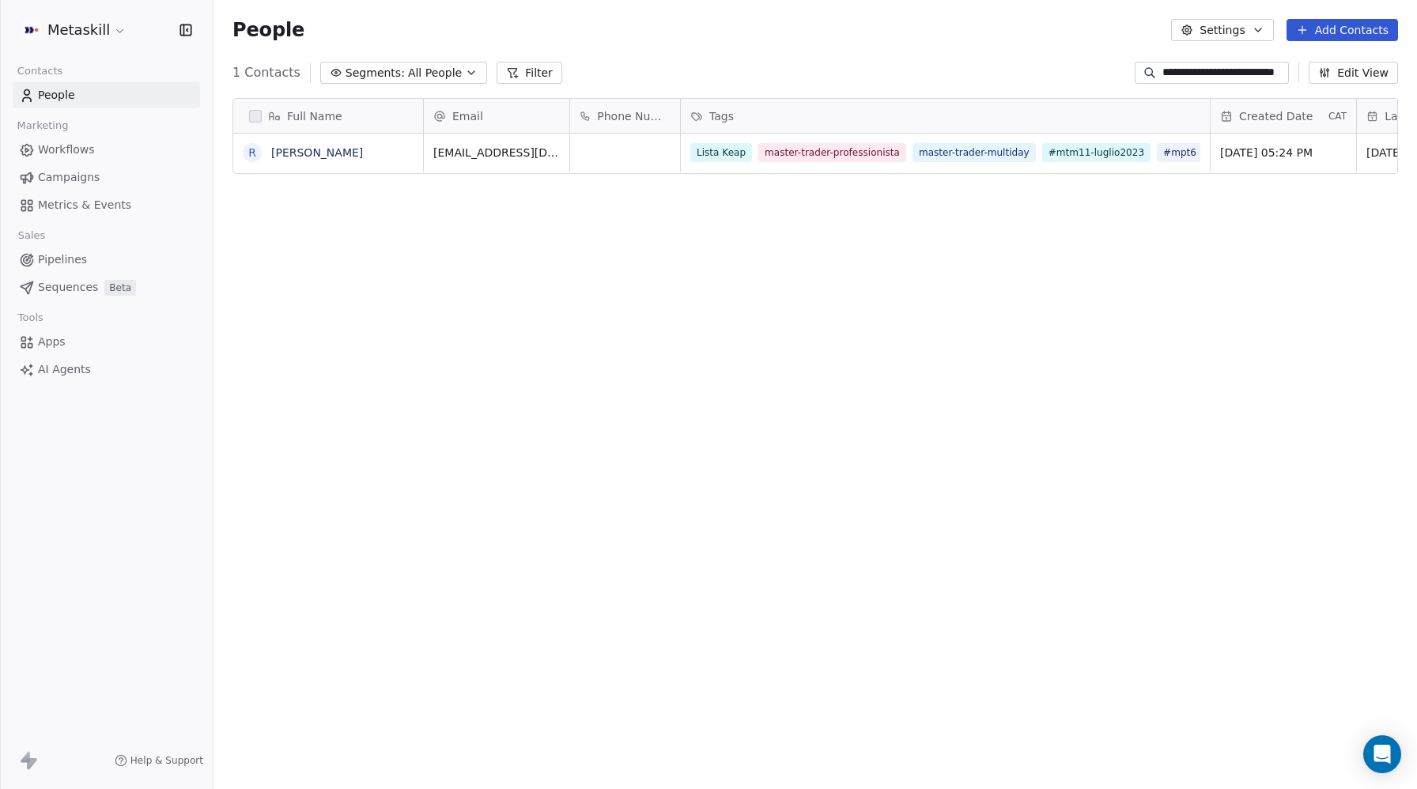
scroll to position [0, 0]
click at [325, 150] on link "riccardo beltrame" at bounding box center [317, 152] width 92 height 13
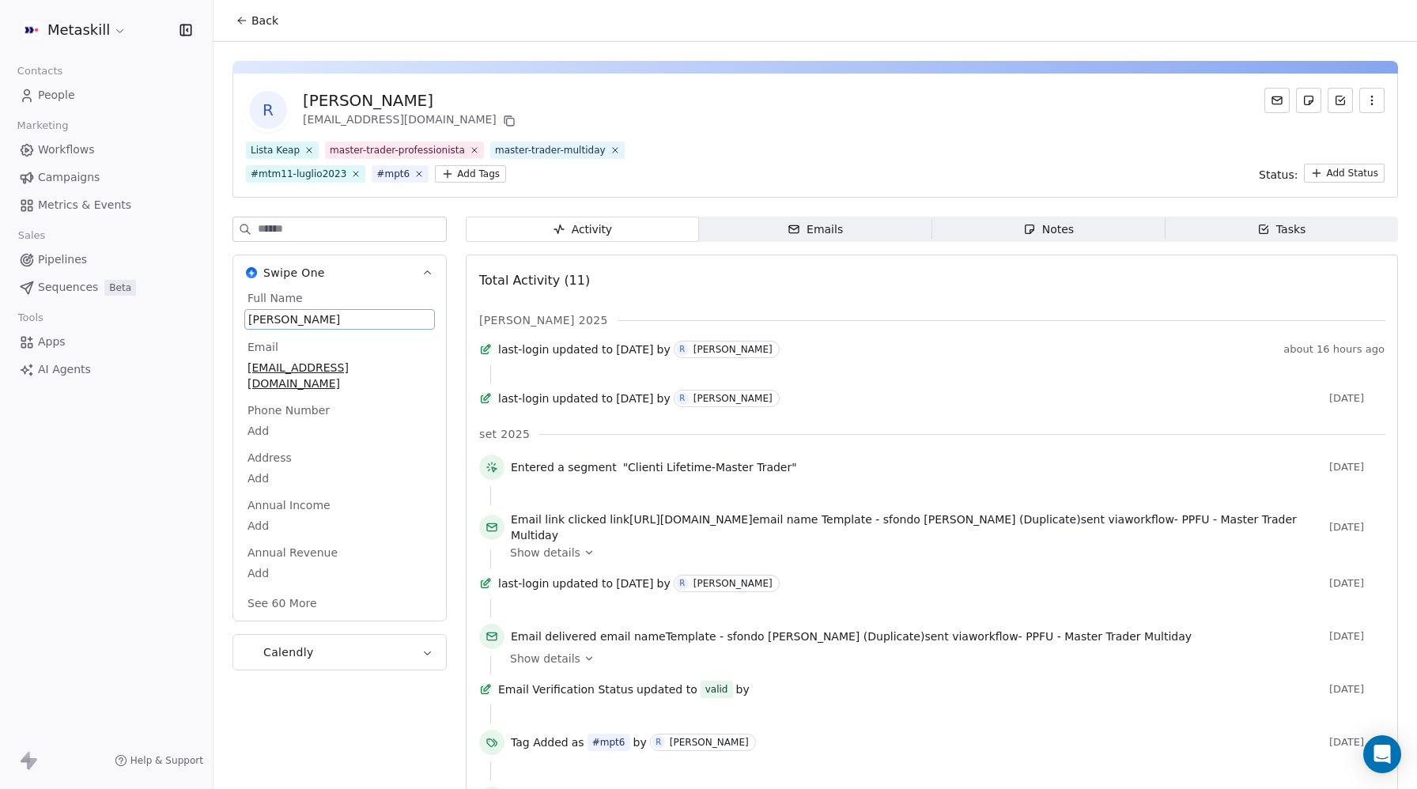
click at [264, 317] on span "riccardo beltrame" at bounding box center [339, 320] width 183 height 16
click at [254, 317] on textarea "**********" at bounding box center [338, 334] width 187 height 49
click at [304, 323] on textarea "**********" at bounding box center [338, 334] width 187 height 49
type textarea "**********"
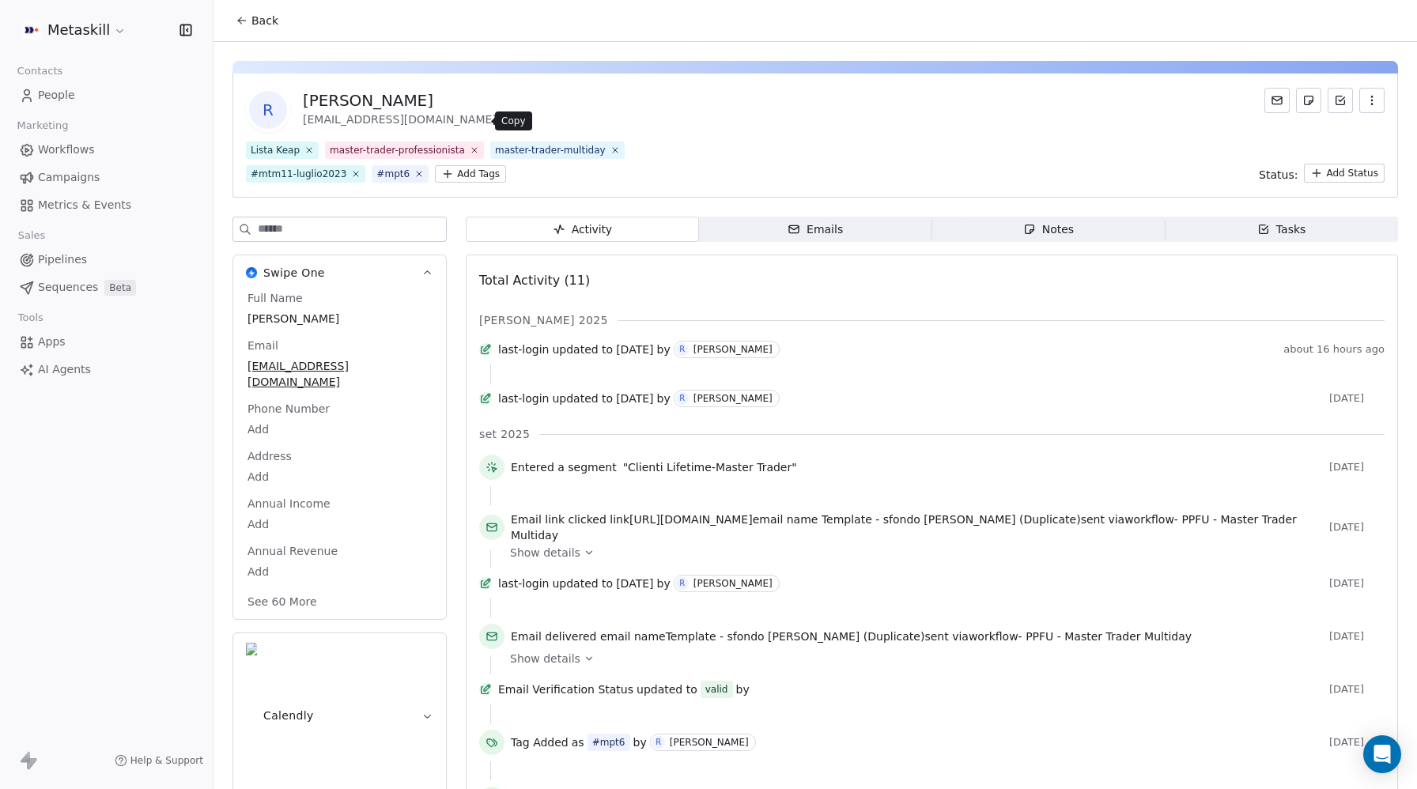
click at [505, 122] on icon at bounding box center [508, 119] width 7 height 7
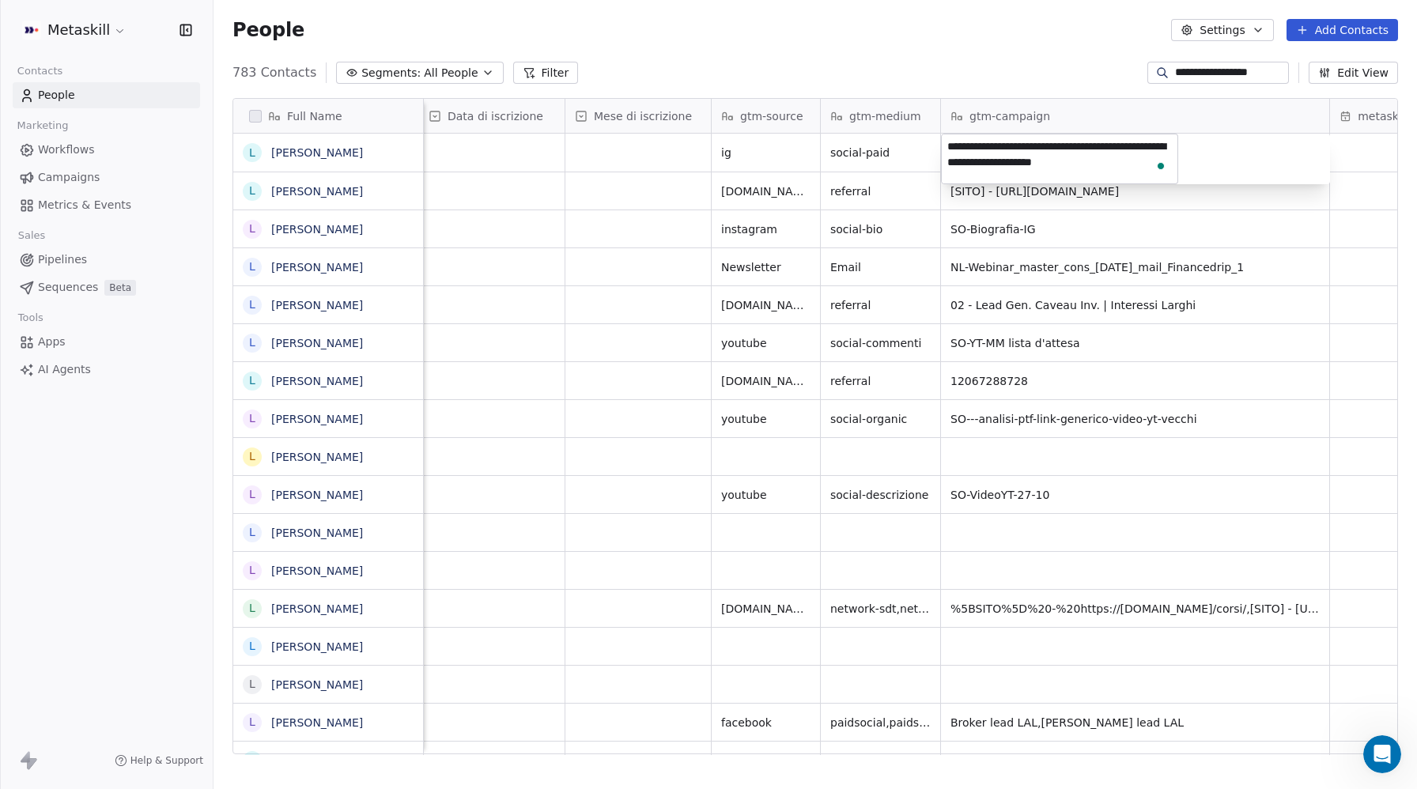
scroll to position [267, 0]
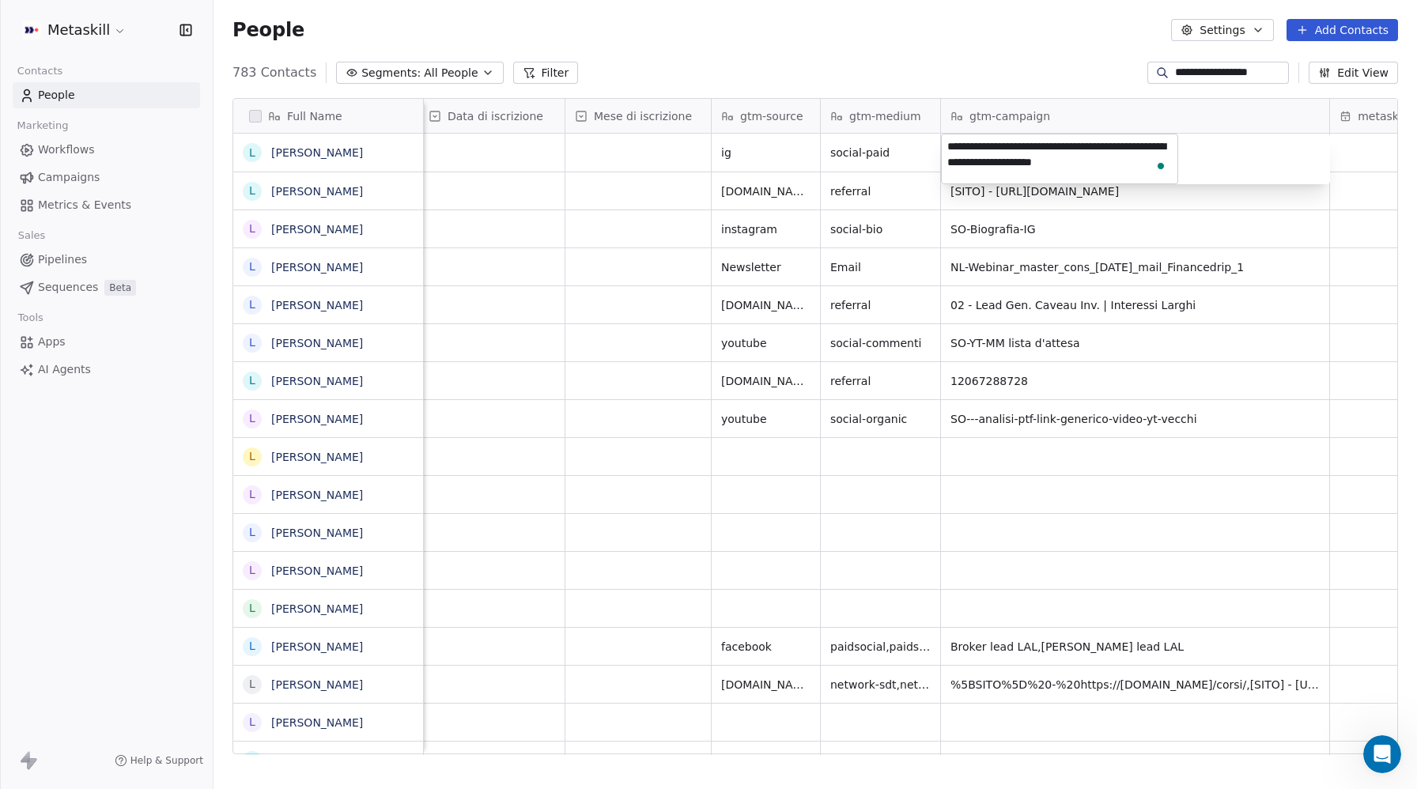
click at [1231, 74] on html "**********" at bounding box center [708, 394] width 1417 height 789
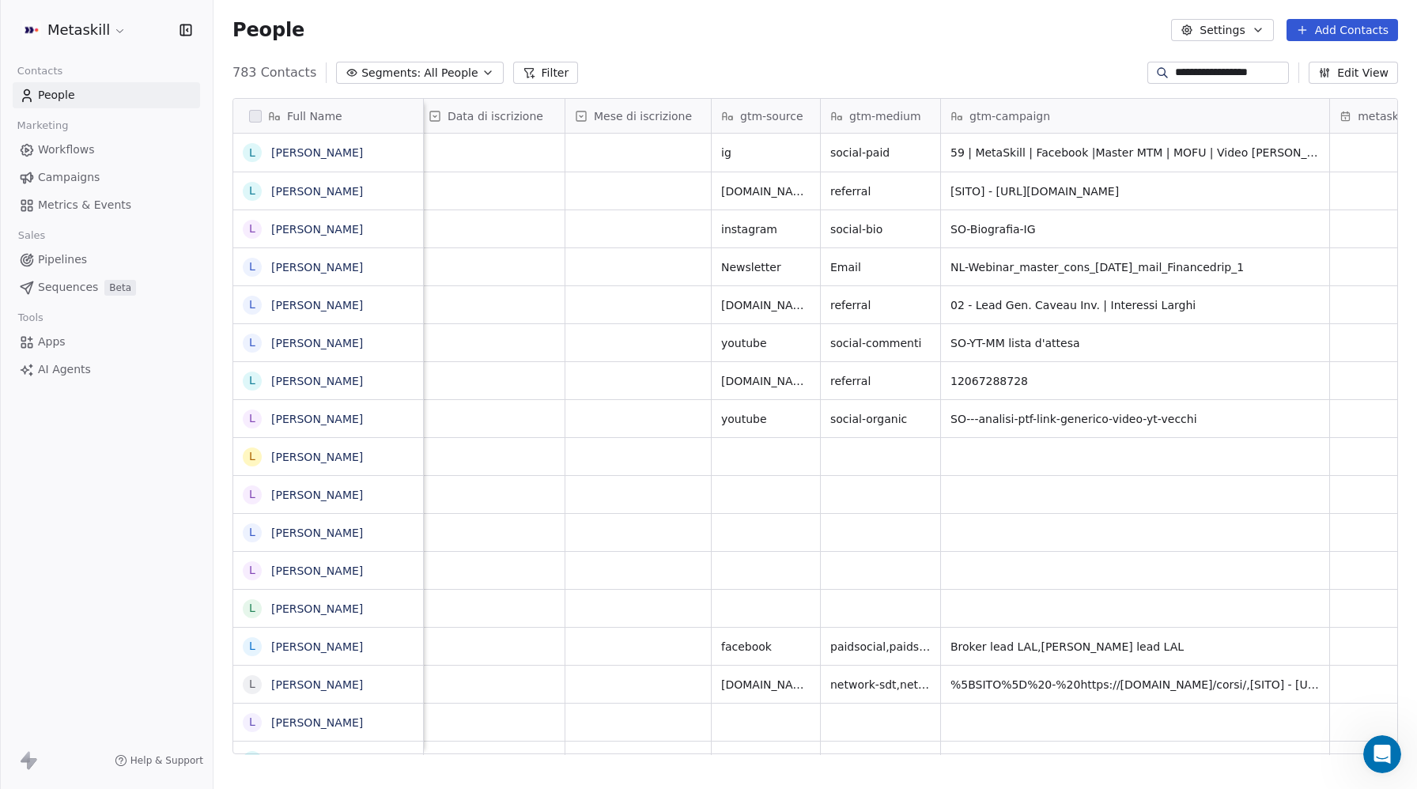
click at [1220, 71] on input "**********" at bounding box center [1230, 73] width 111 height 16
paste input
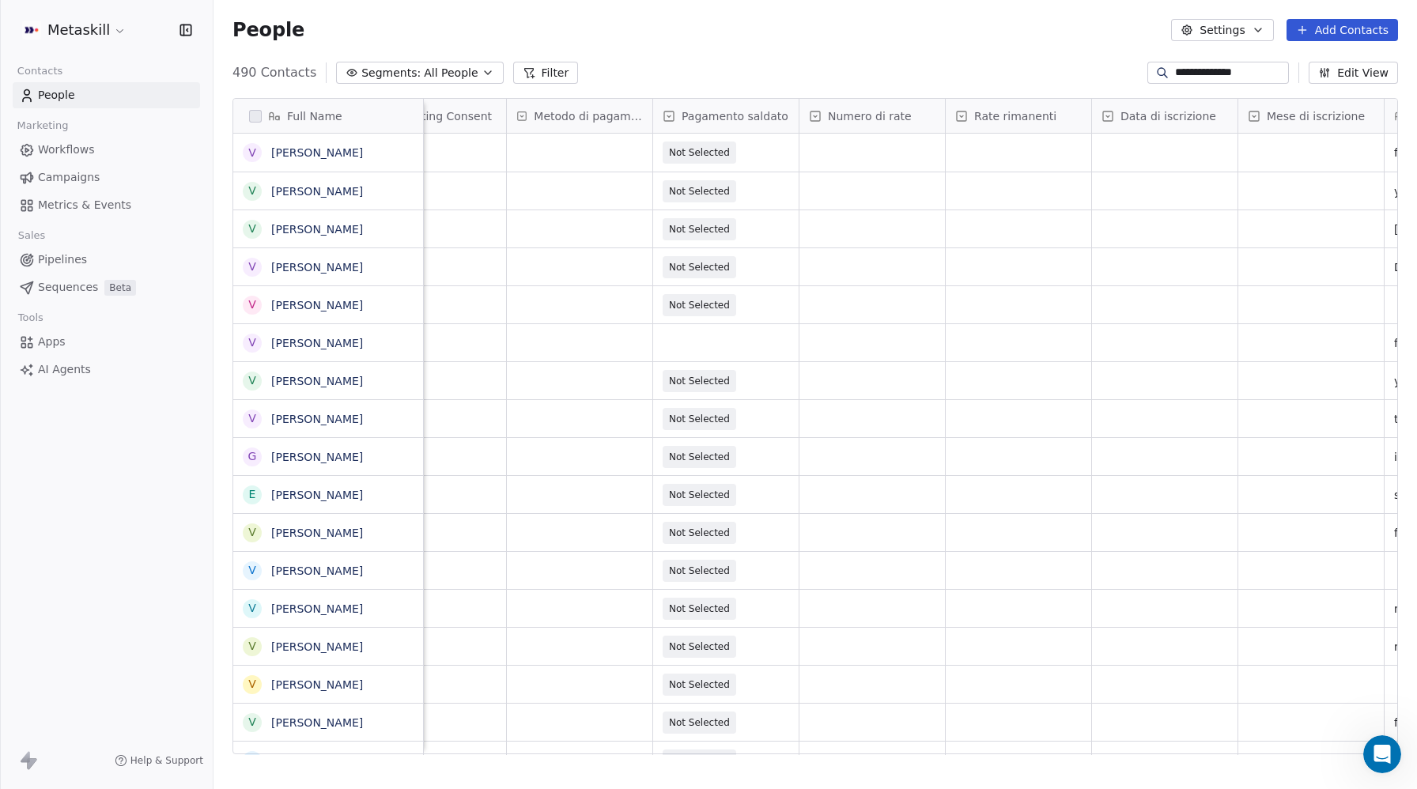
scroll to position [0, 1996]
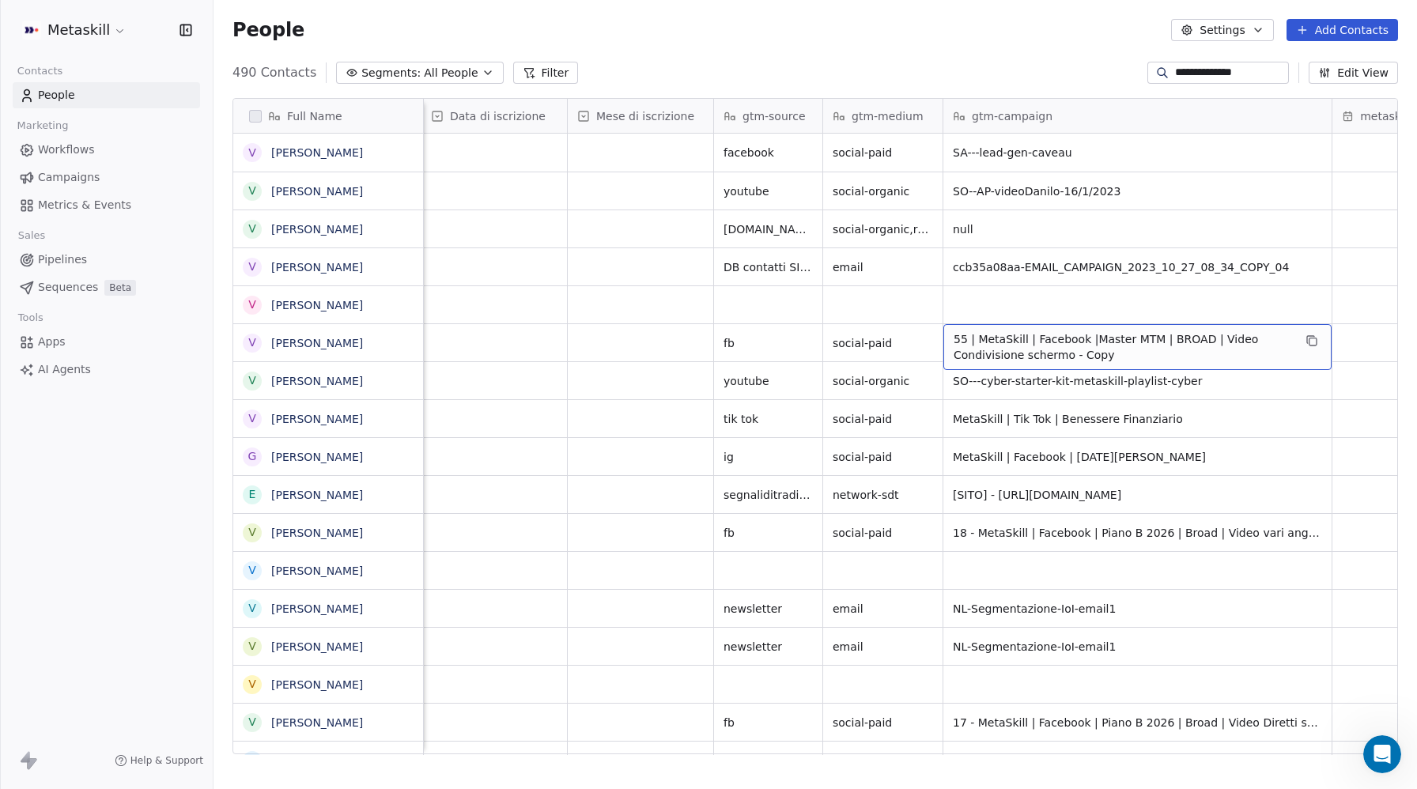
click at [1114, 342] on span "55 | MetaSkill | Facebook |Master MTM | BROAD | Video Condivisione schermo - Co…" at bounding box center [1123, 347] width 339 height 32
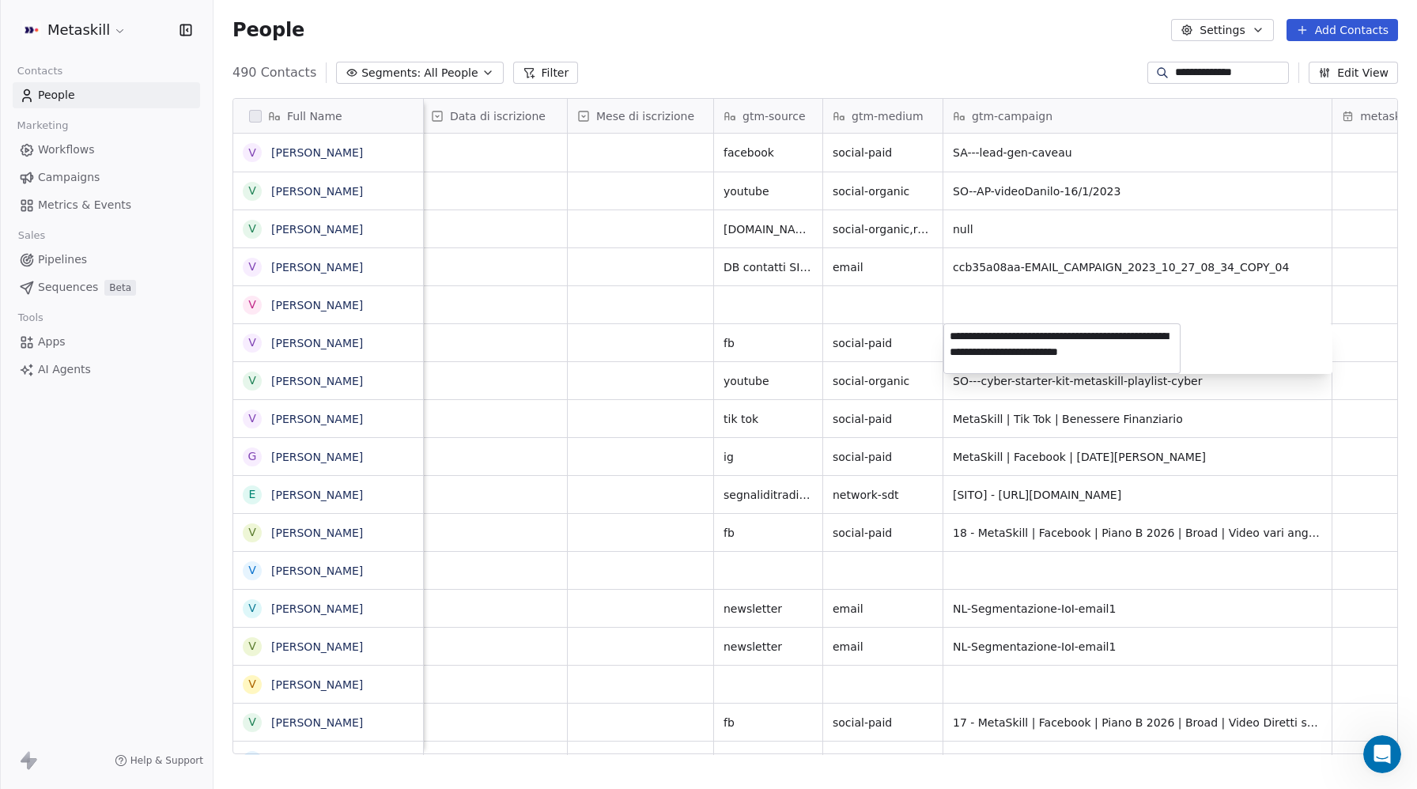
scroll to position [6, 0]
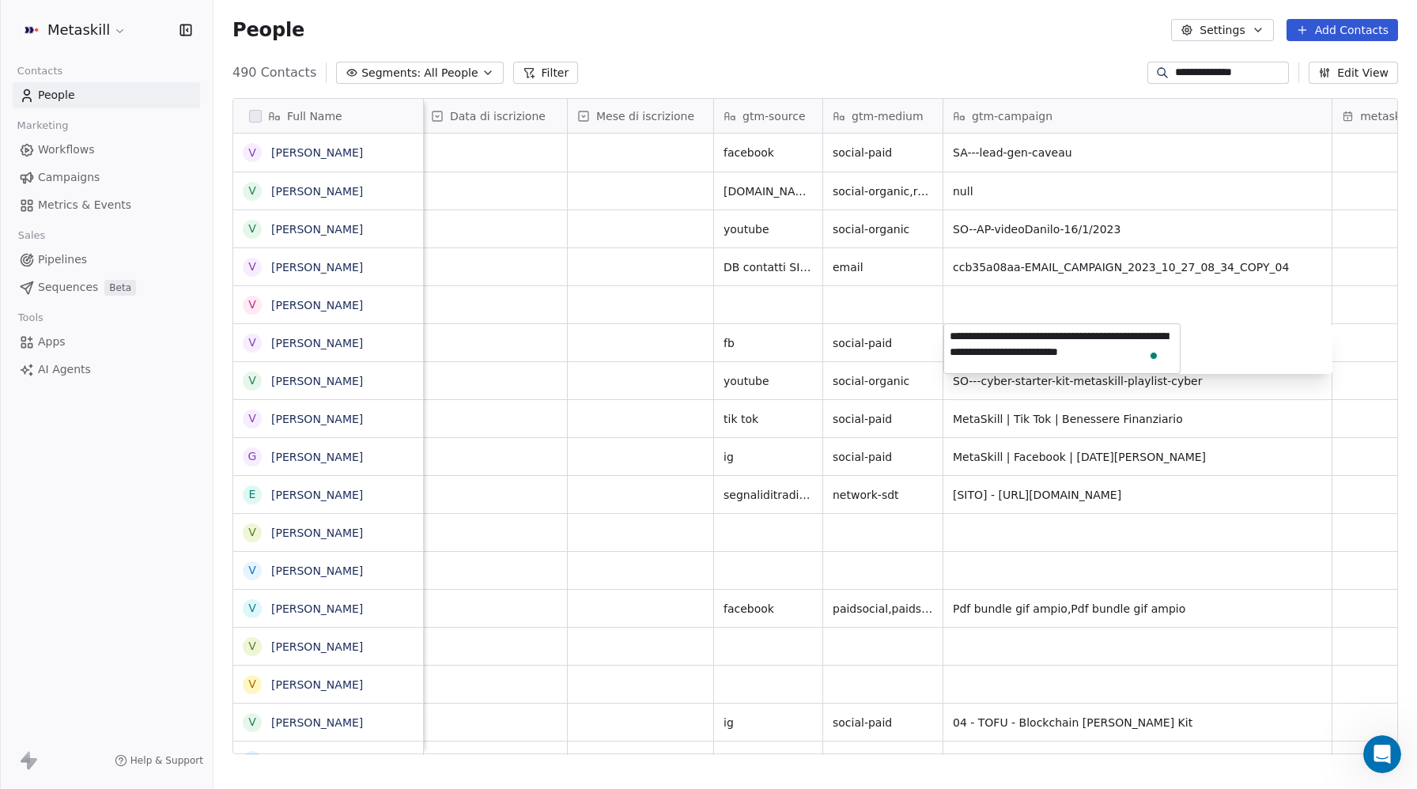
click at [1229, 72] on html "**********" at bounding box center [708, 394] width 1417 height 789
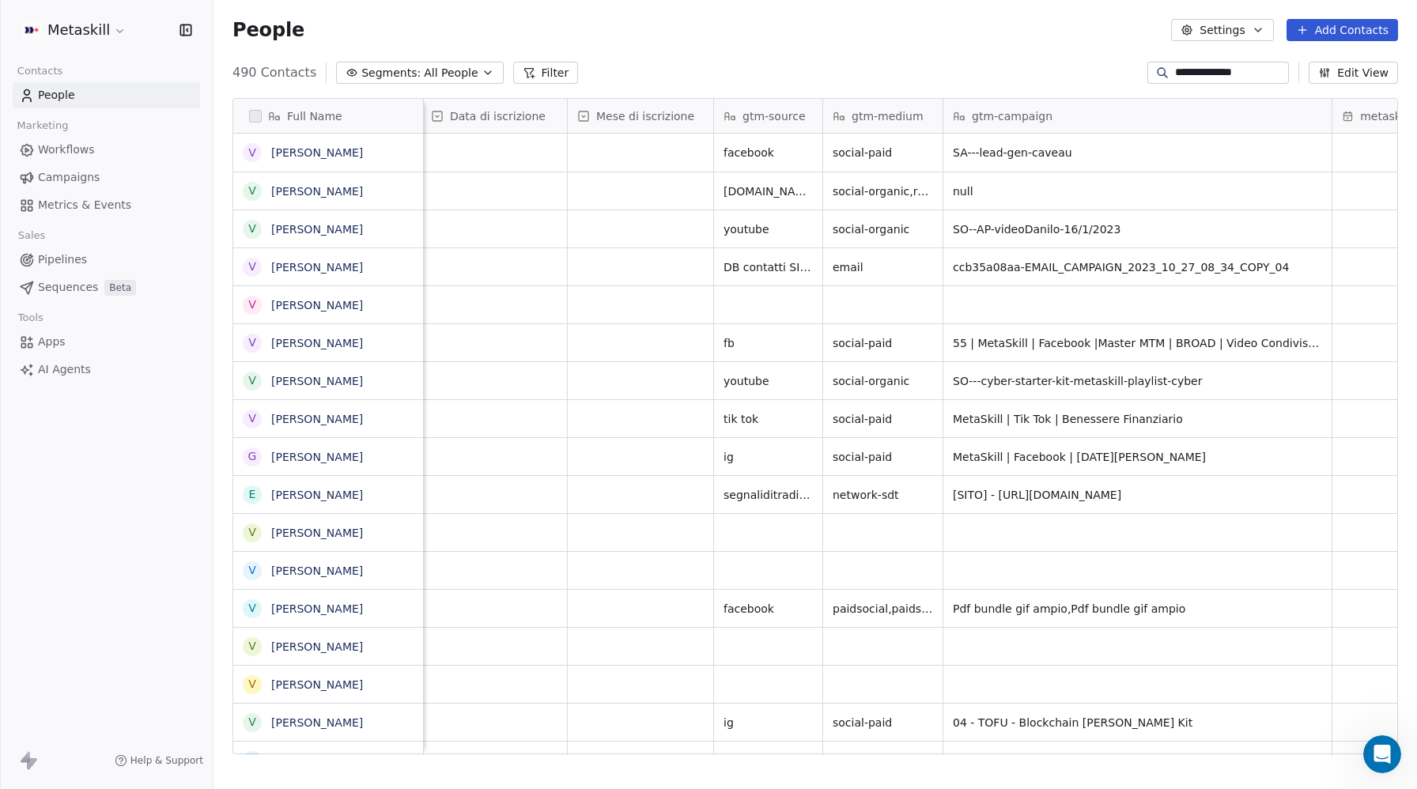
click at [1213, 68] on input "**********" at bounding box center [1230, 73] width 111 height 16
paste input "**********"
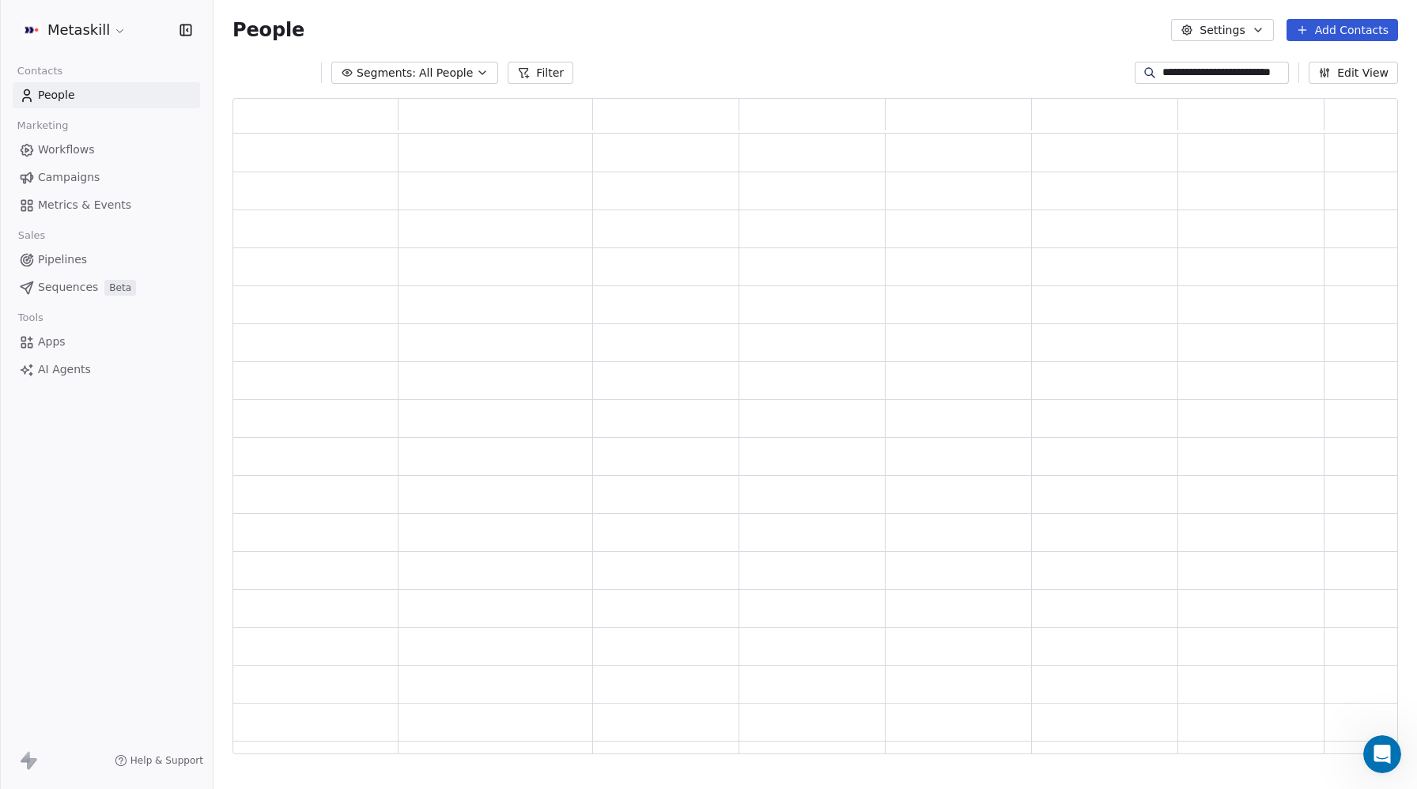
type input "**********"
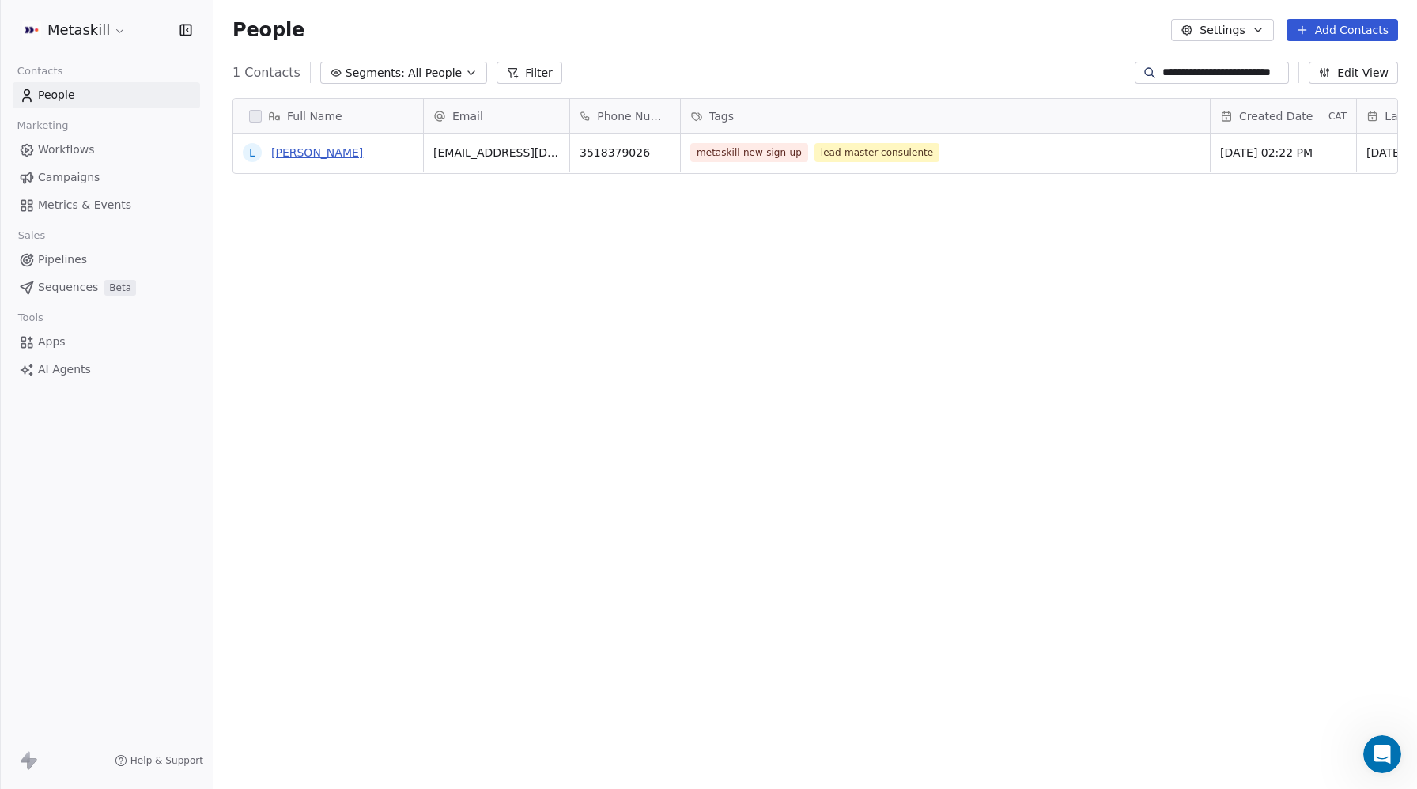
scroll to position [0, 0]
click at [327, 152] on link "[PERSON_NAME]" at bounding box center [317, 152] width 92 height 13
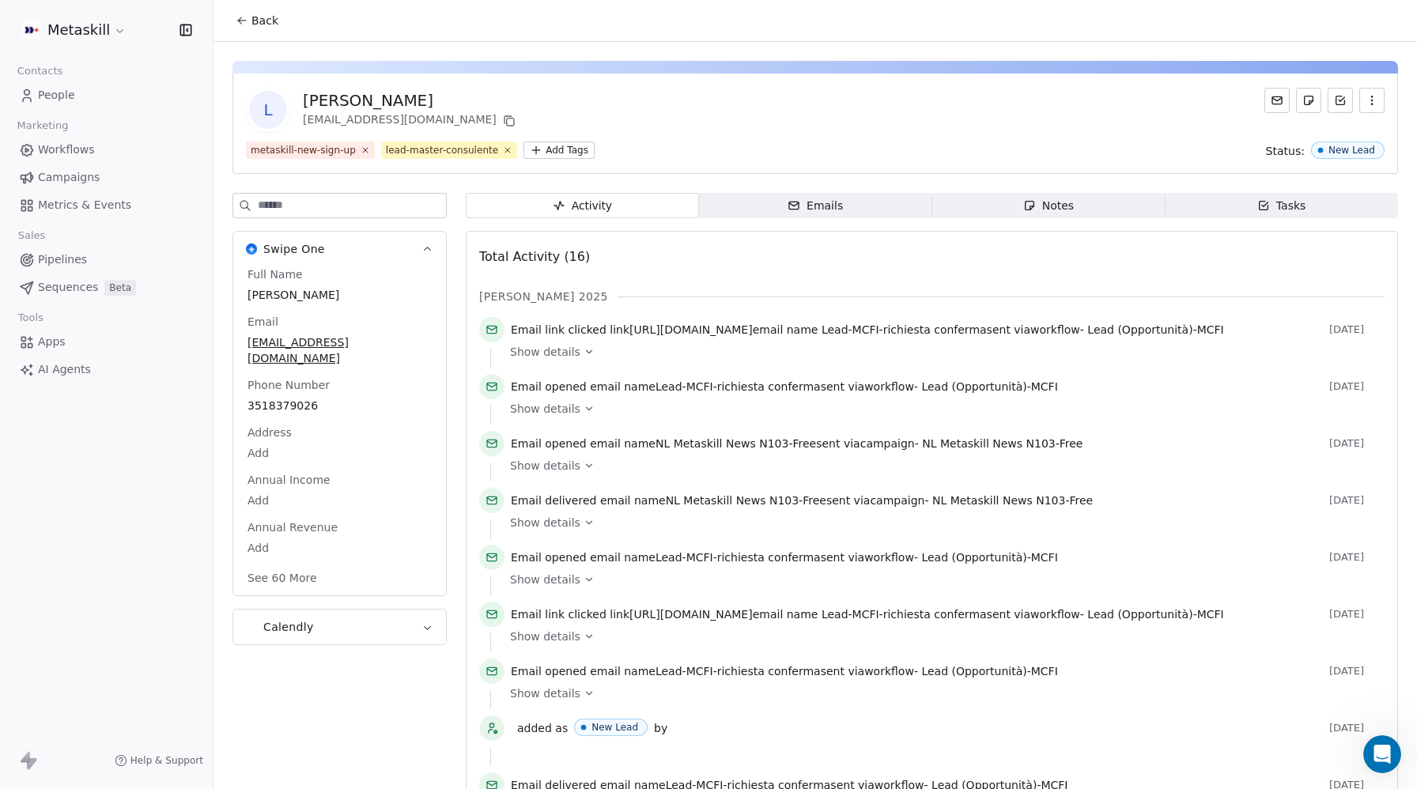
click at [553, 147] on html "Metaskill Contacts People Marketing Workflows Campaigns Metrics & Events Sales …" at bounding box center [708, 394] width 1417 height 789
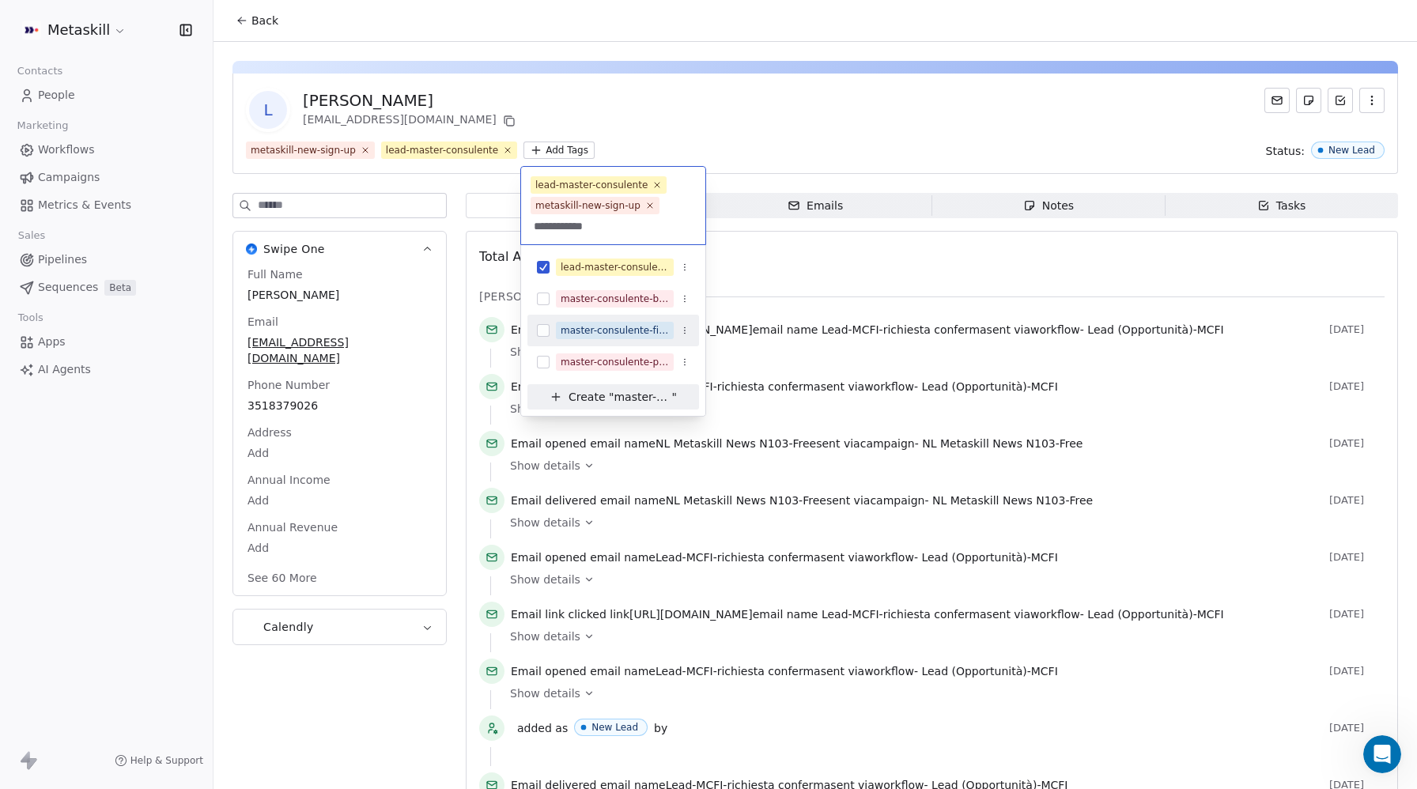
type input "**********"
click at [540, 327] on button "Suggestions" at bounding box center [543, 330] width 13 height 13
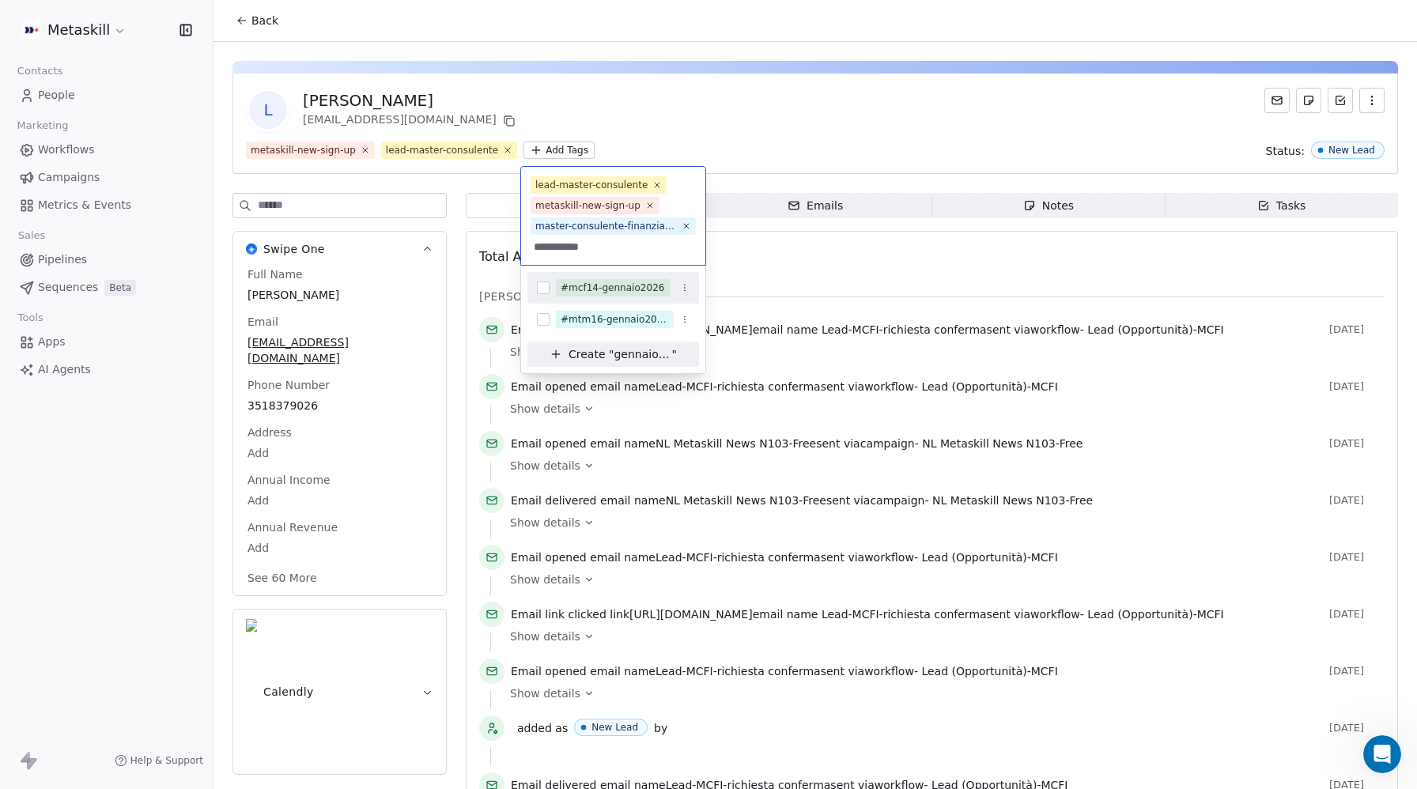
type input "**********"
click at [540, 289] on button "Suggestions" at bounding box center [543, 288] width 13 height 13
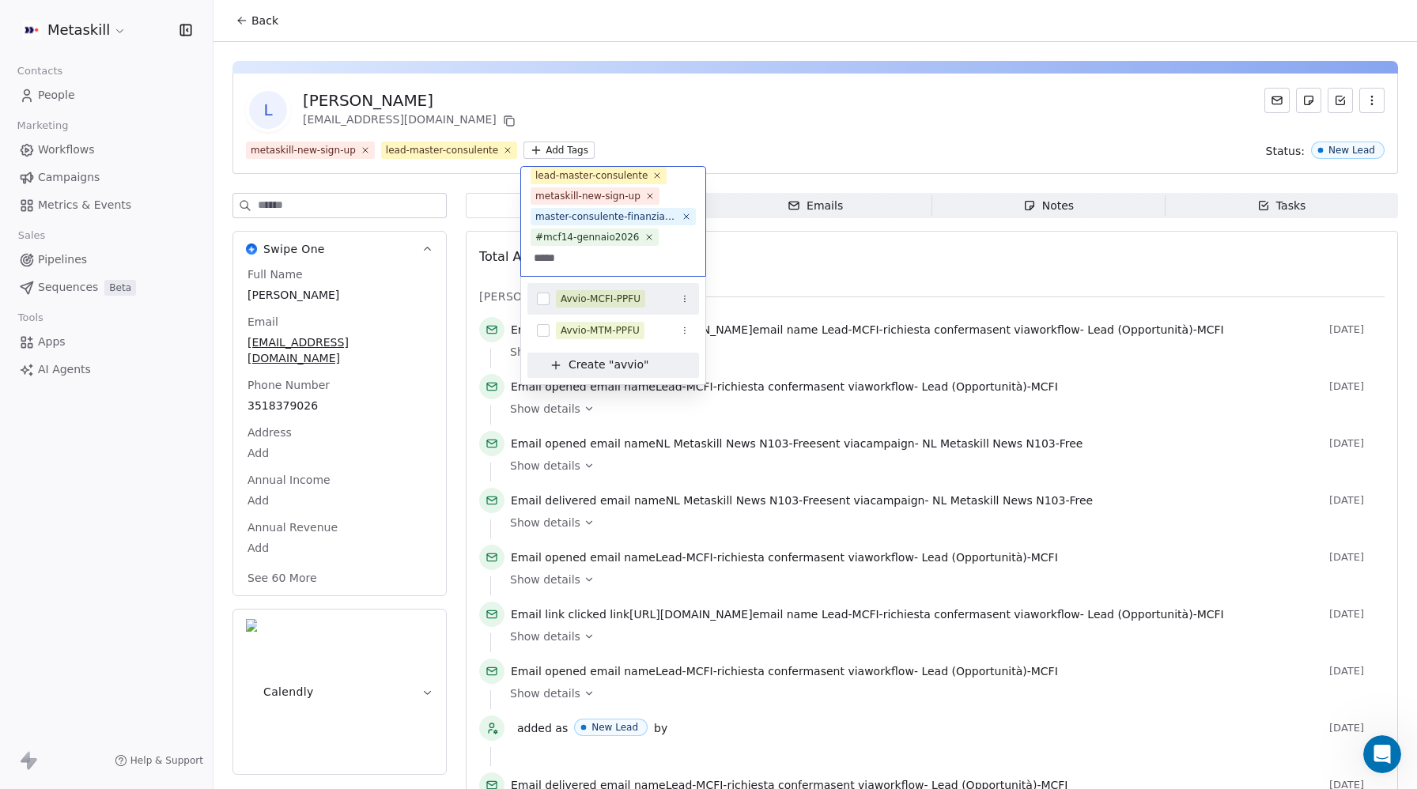
type input "*****"
click at [537, 300] on button "Suggestions" at bounding box center [543, 299] width 13 height 13
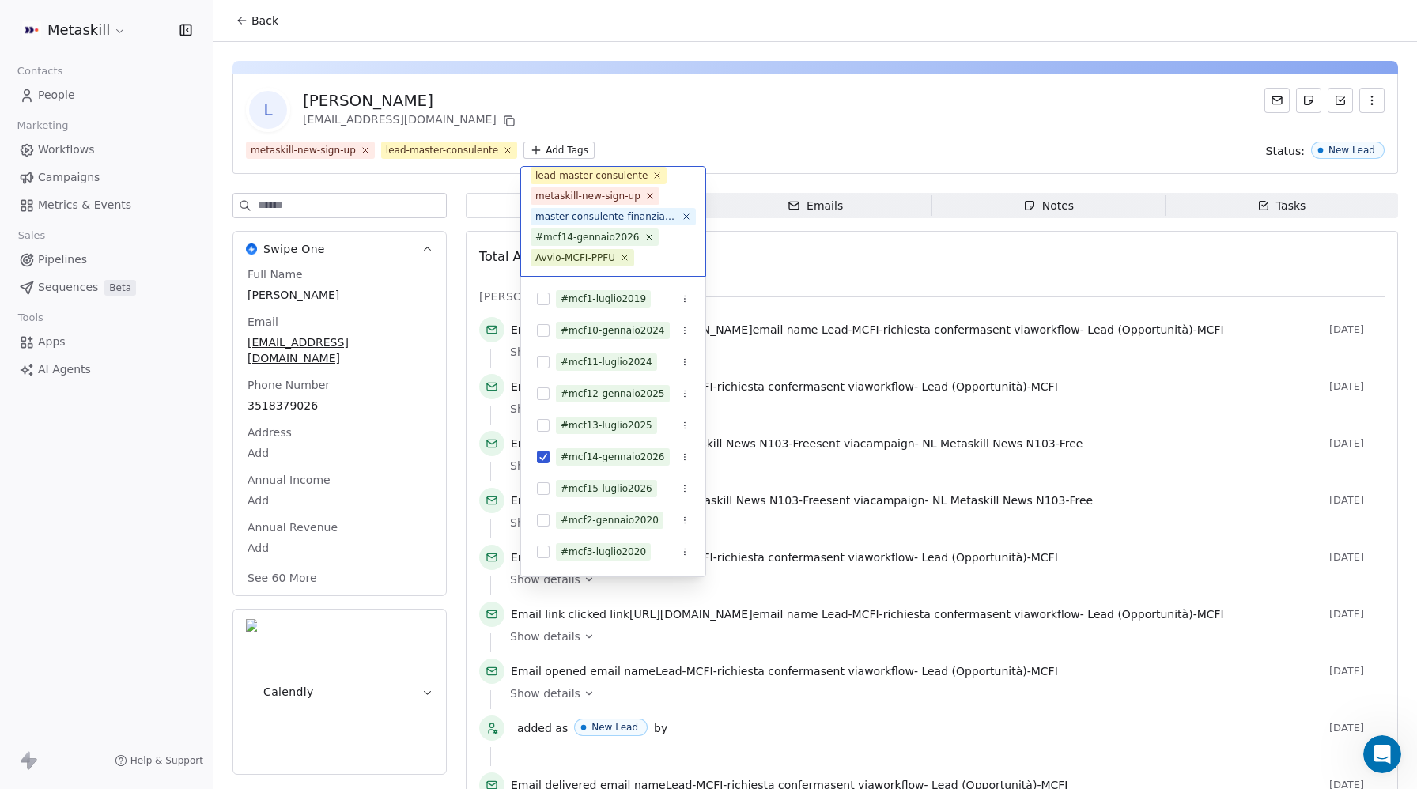
click at [784, 146] on html "Metaskill Contacts People Marketing Workflows Campaigns Metrics & Events Sales …" at bounding box center [708, 394] width 1417 height 789
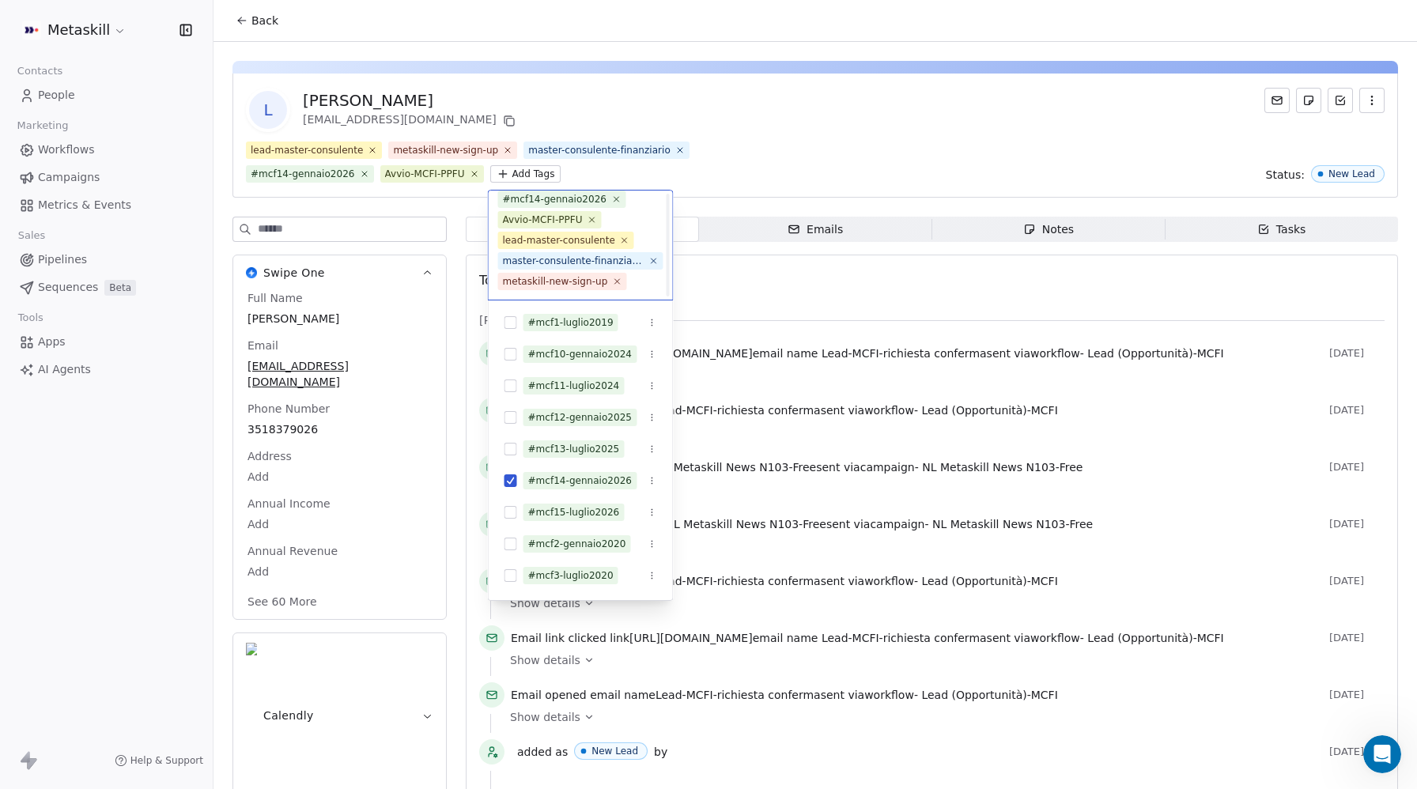
scroll to position [0, 0]
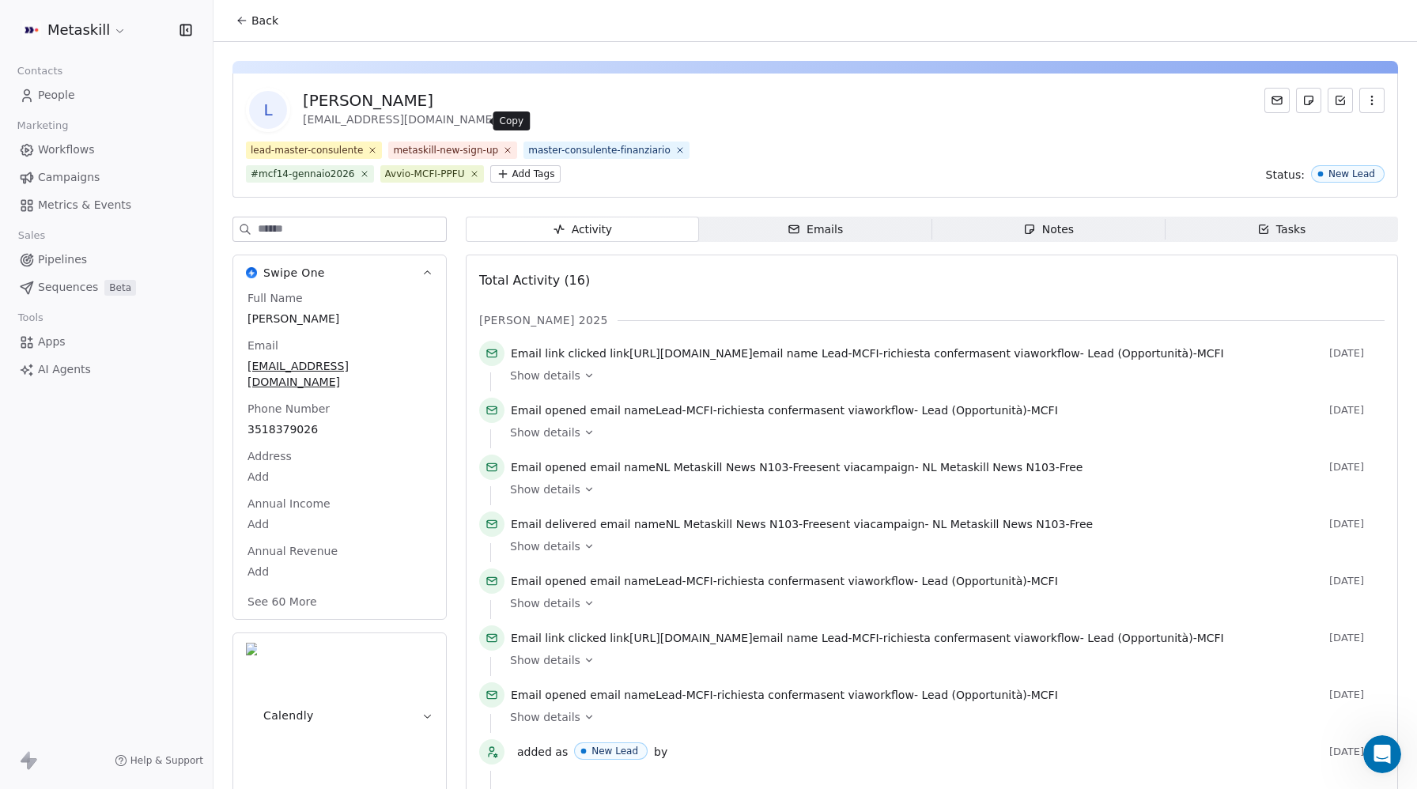
click at [506, 123] on icon at bounding box center [509, 122] width 7 height 7
click at [1017, 230] on span "Notes Notes" at bounding box center [1049, 229] width 233 height 25
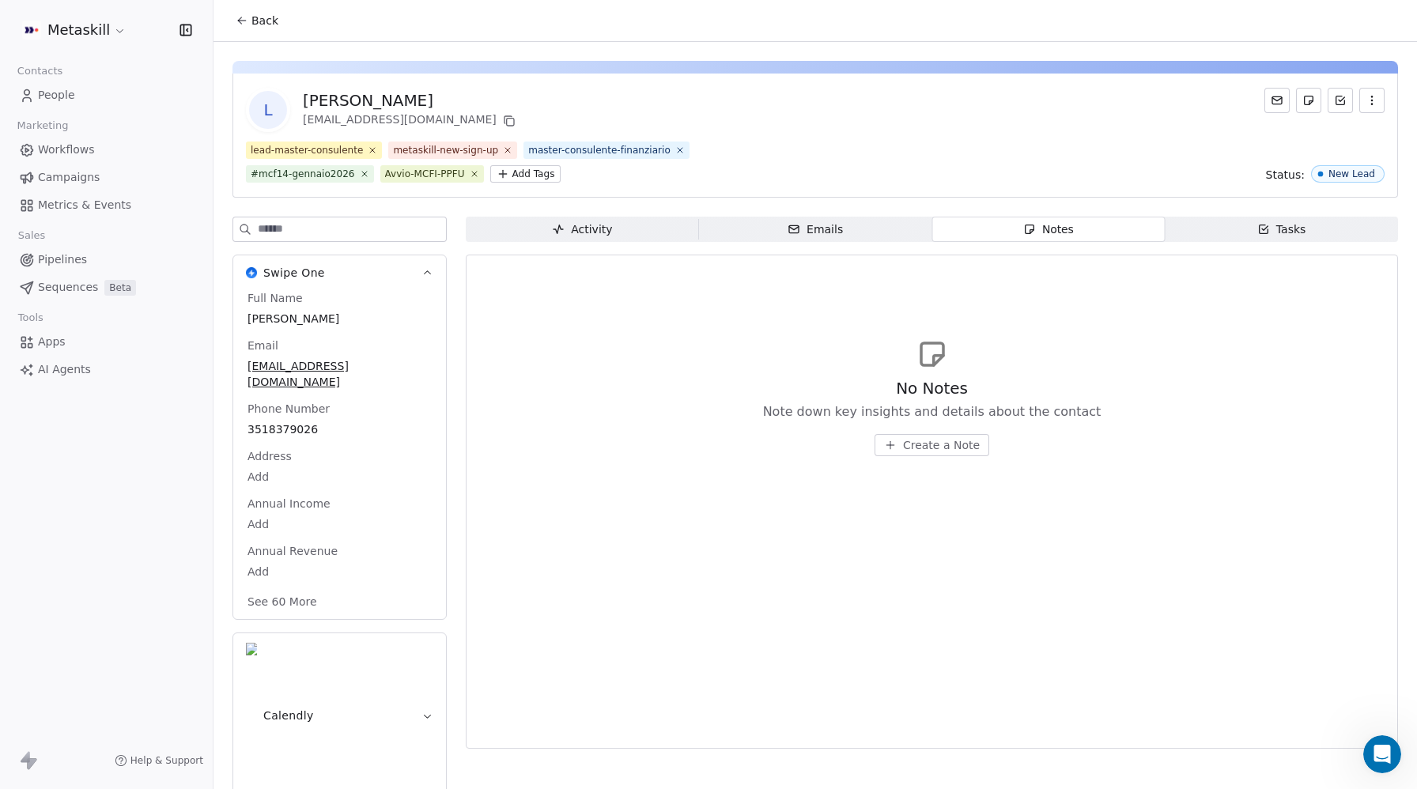
click at [934, 442] on span "Create a Note" at bounding box center [941, 445] width 77 height 16
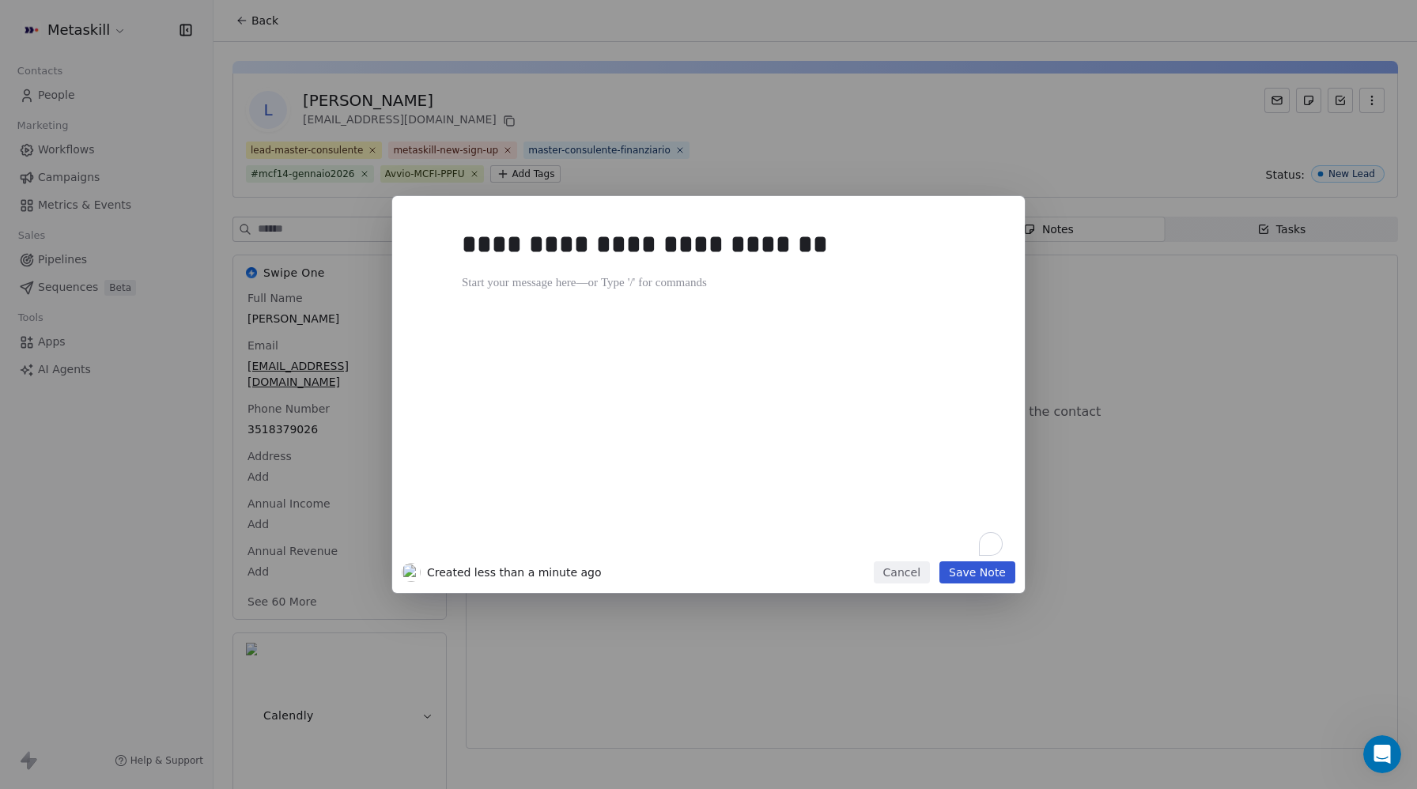
click at [537, 326] on div "**********" at bounding box center [732, 387] width 541 height 337
click at [460, 310] on div "**********" at bounding box center [727, 384] width 550 height 356
click at [466, 303] on div "**********" at bounding box center [732, 302] width 541 height 19
click at [617, 283] on div "**********" at bounding box center [732, 283] width 541 height 19
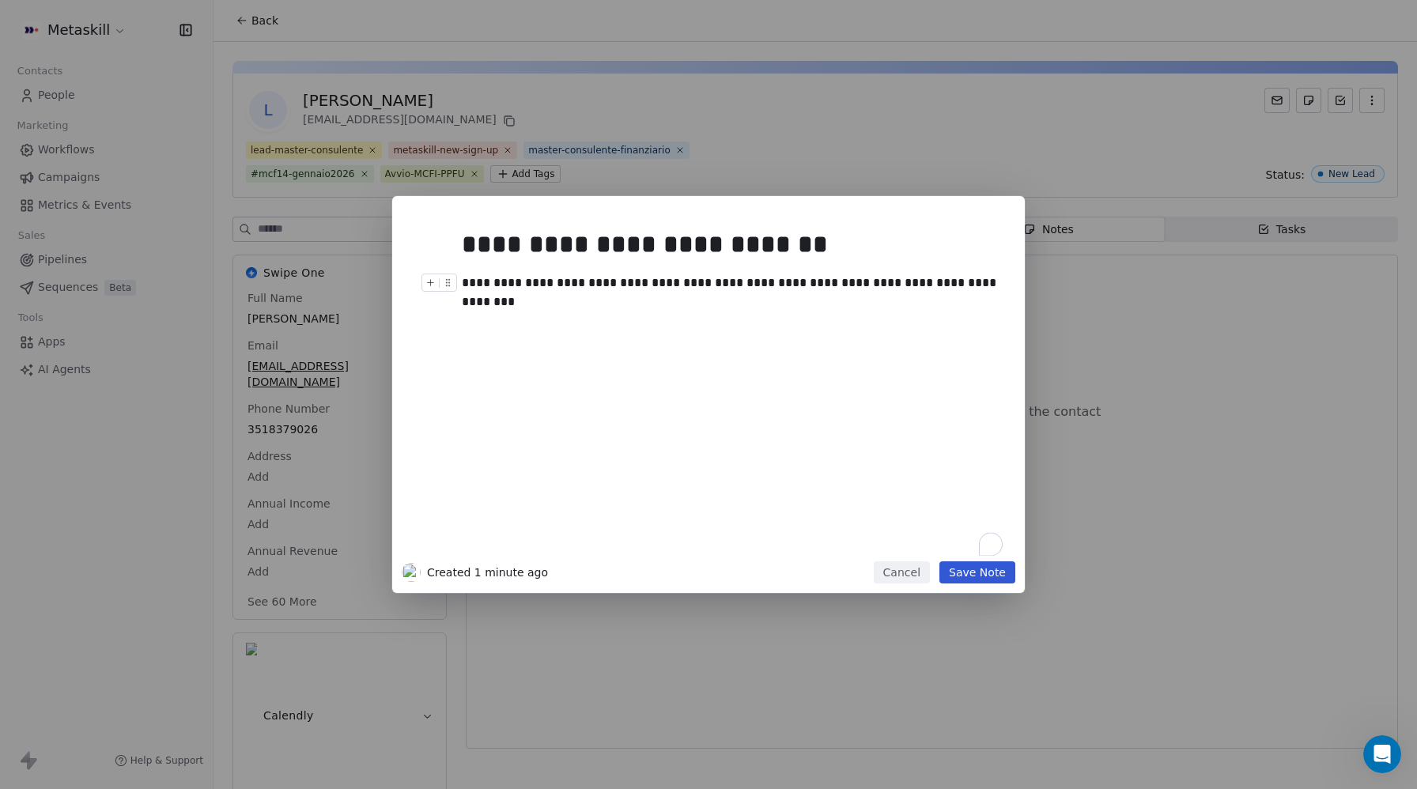
click at [993, 572] on button "Save Note" at bounding box center [978, 573] width 76 height 22
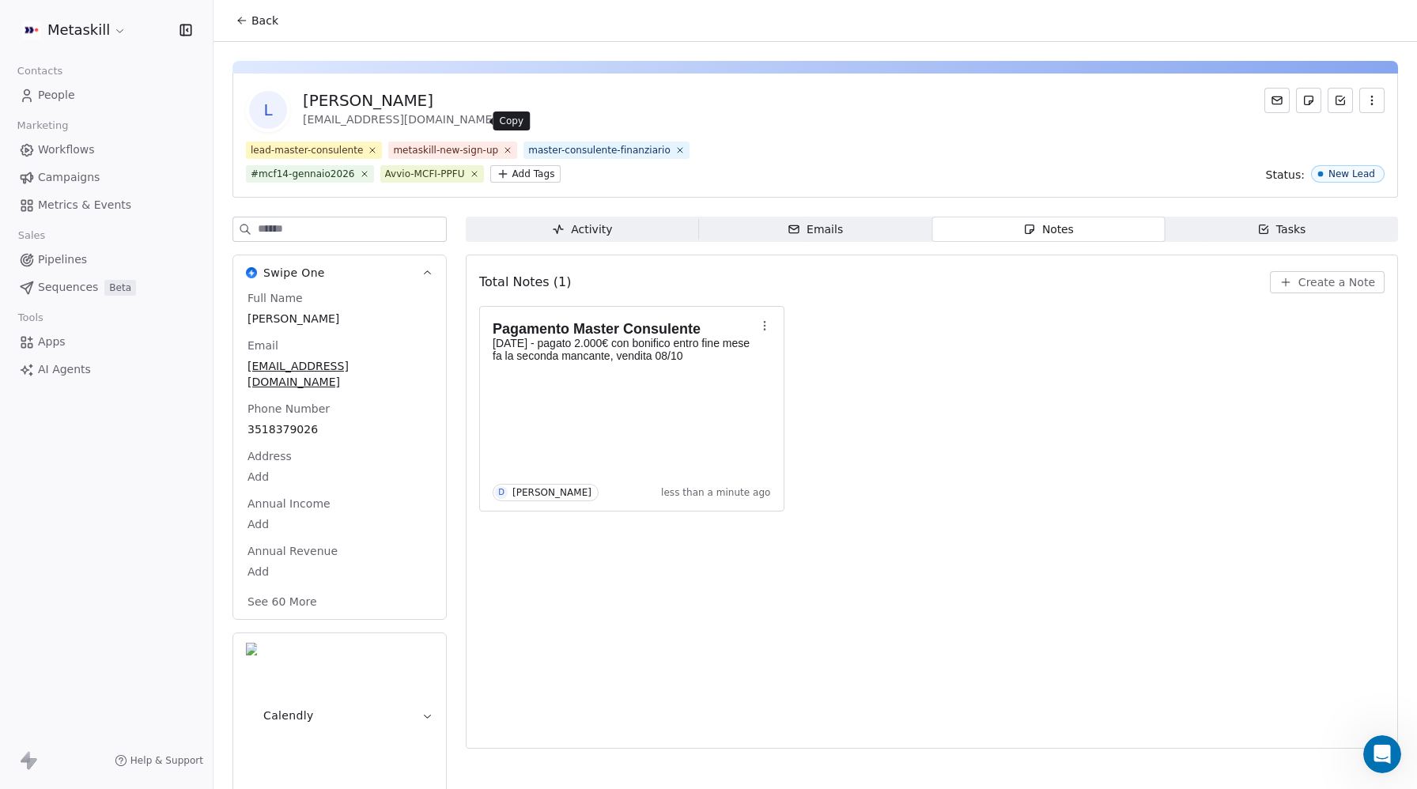
click at [503, 123] on icon at bounding box center [509, 121] width 13 height 13
click at [36, 98] on link "People" at bounding box center [106, 95] width 187 height 26
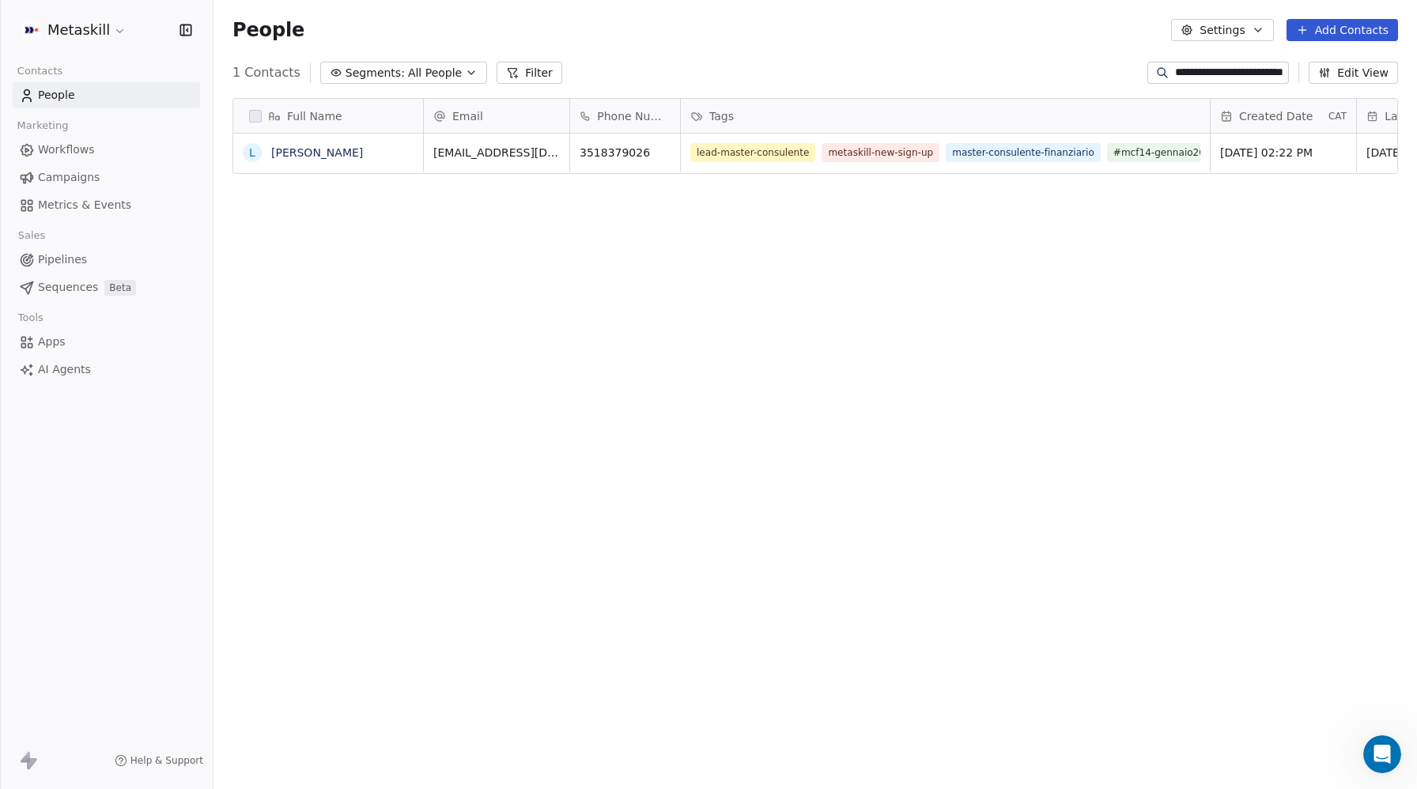
scroll to position [694, 1204]
click at [1216, 76] on input "**********" at bounding box center [1230, 73] width 111 height 16
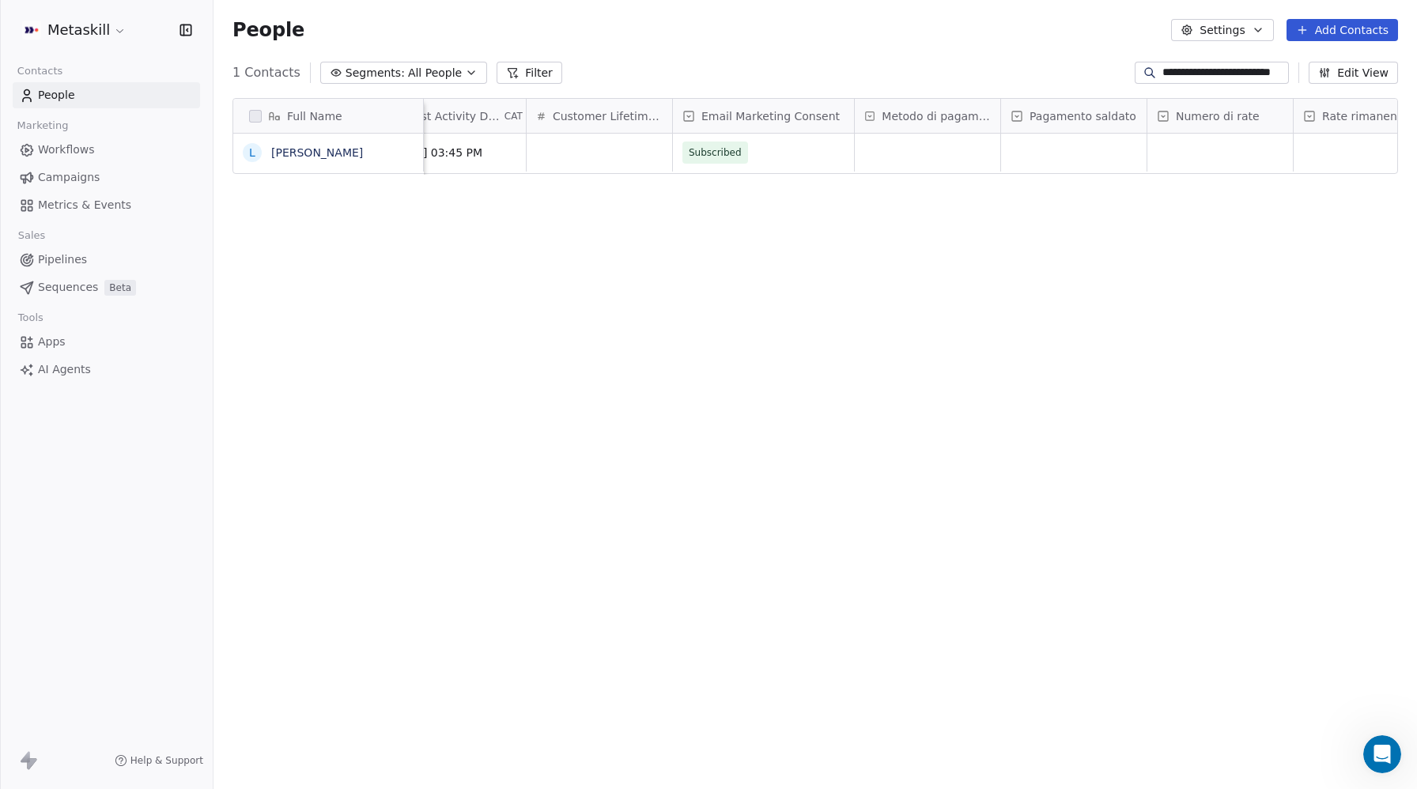
scroll to position [0, 0]
click at [954, 157] on div "grid" at bounding box center [928, 153] width 146 height 38
click at [956, 201] on div "Bonifico" at bounding box center [957, 194] width 160 height 17
click at [1083, 157] on div "grid" at bounding box center [1074, 153] width 146 height 38
drag, startPoint x: 1072, startPoint y: 238, endPoint x: 1153, endPoint y: 195, distance: 92.4
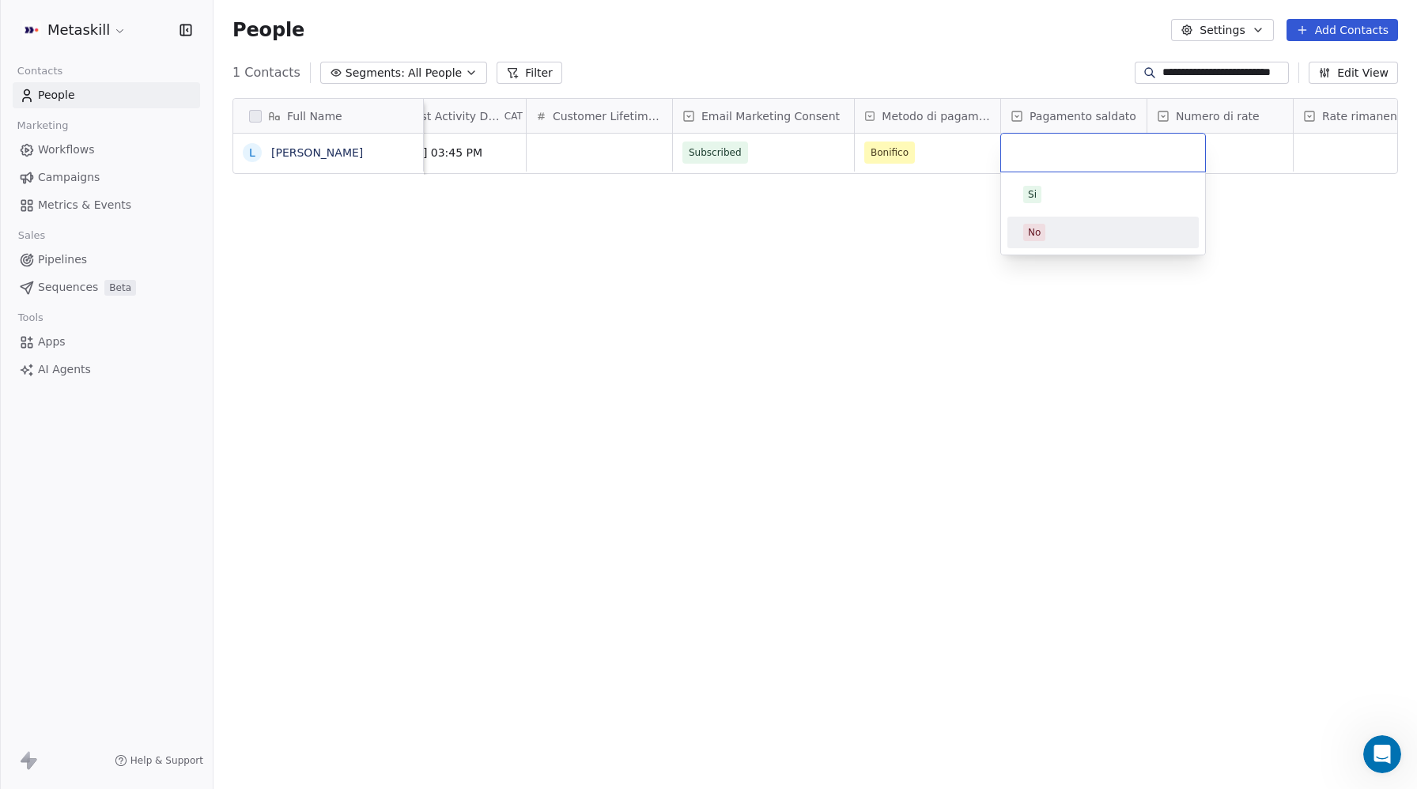
click at [1072, 238] on div "No" at bounding box center [1103, 232] width 160 height 17
click at [1200, 156] on div "grid" at bounding box center [1221, 153] width 146 height 38
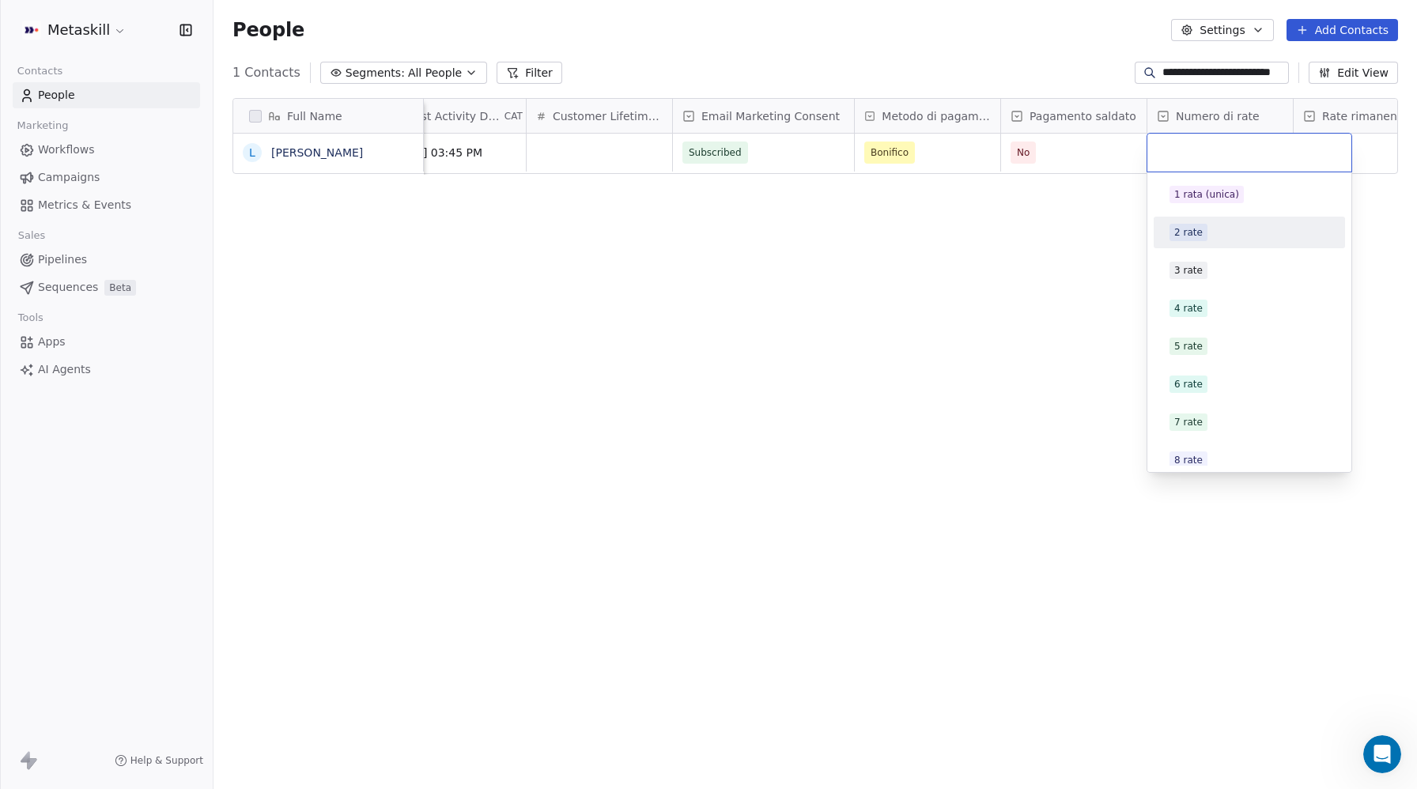
click at [1195, 244] on div "2 rate" at bounding box center [1249, 232] width 179 height 25
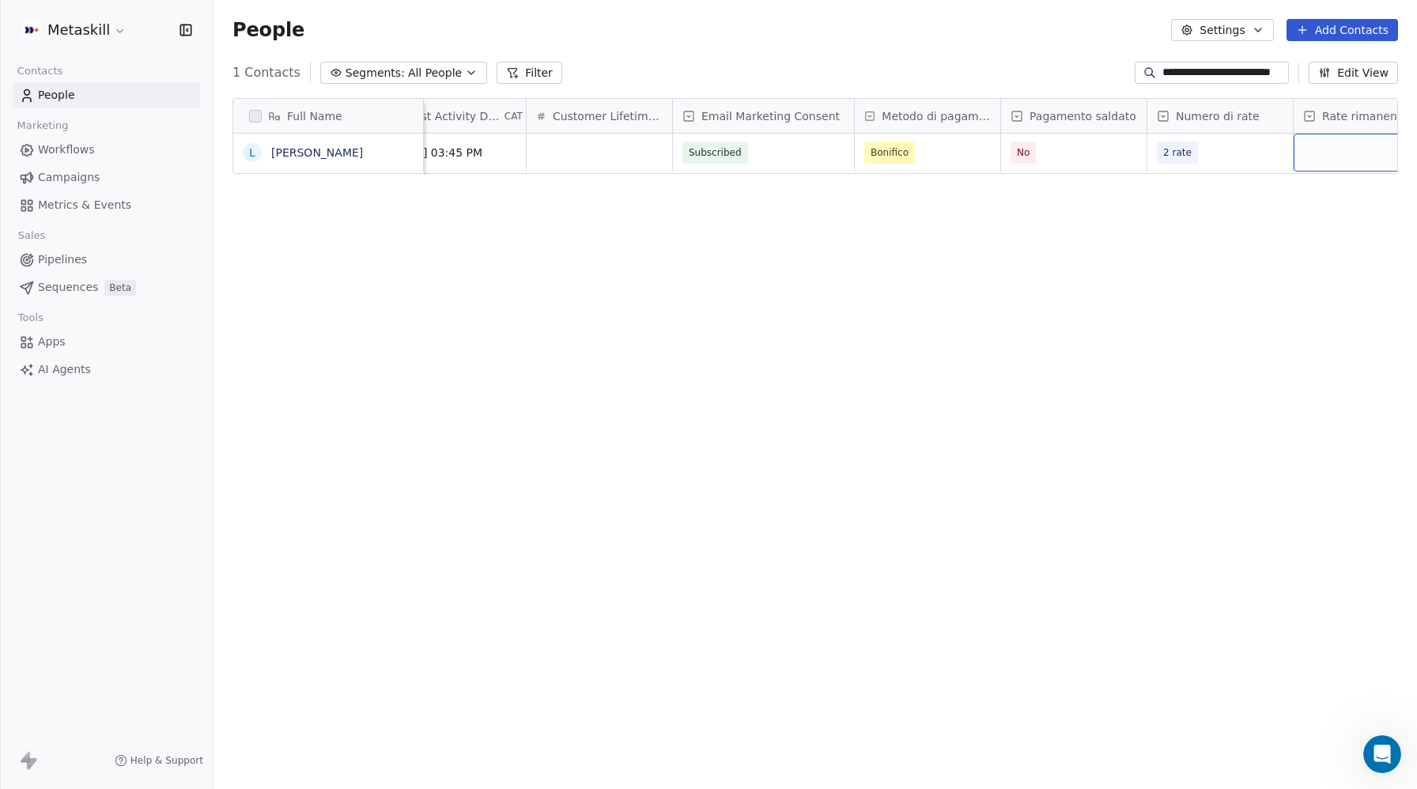
scroll to position [0, 1020]
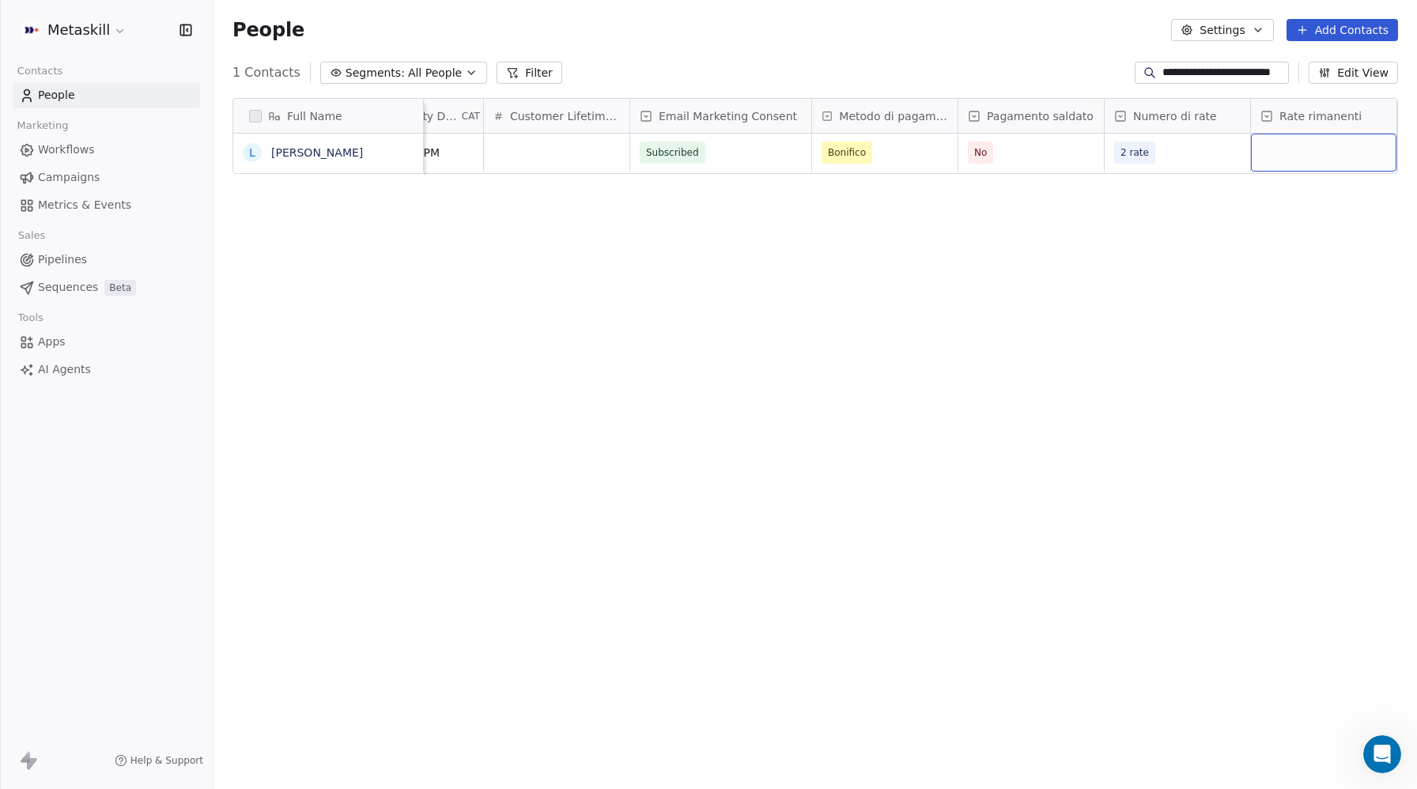
click at [1333, 153] on div "grid" at bounding box center [1324, 153] width 146 height 38
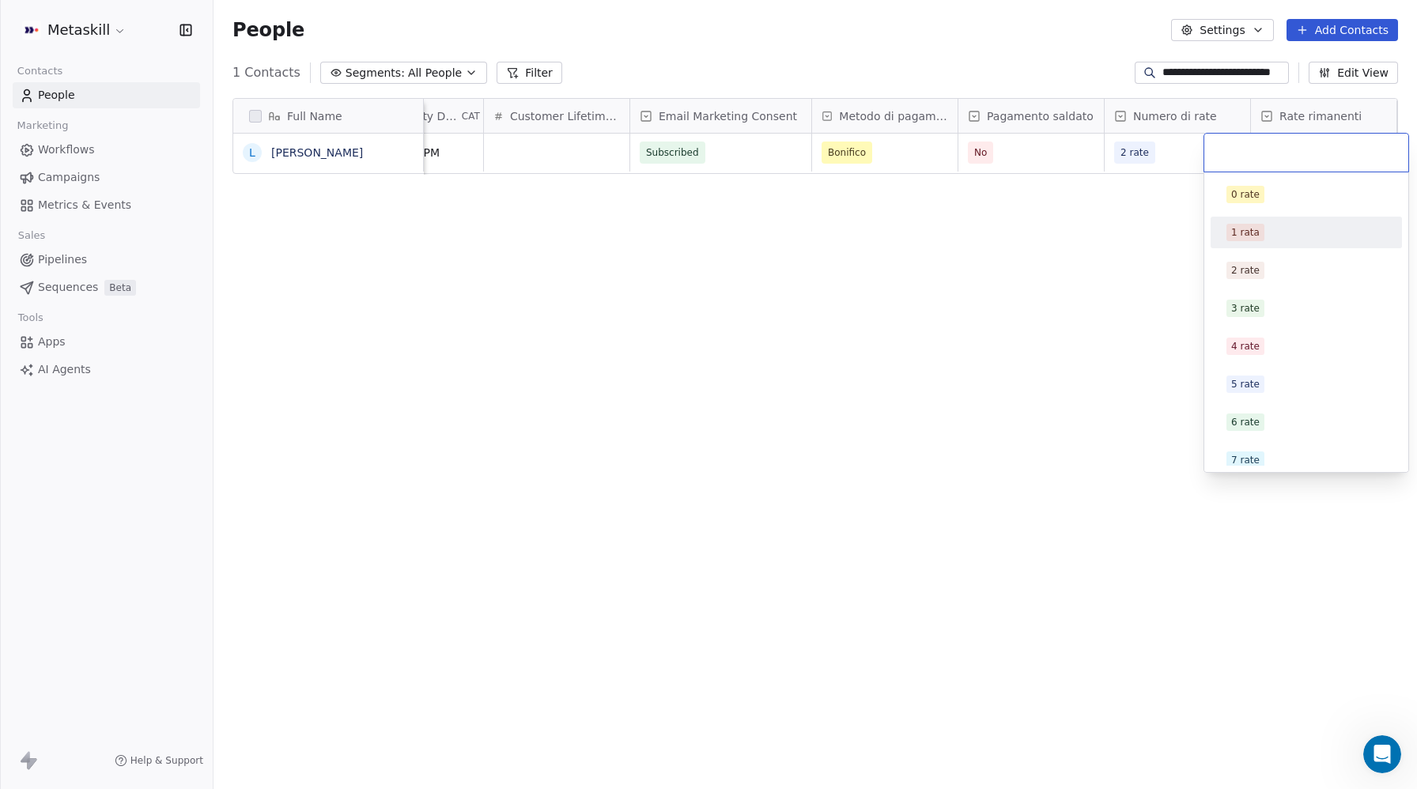
click at [1267, 227] on div "1 rata" at bounding box center [1307, 232] width 160 height 17
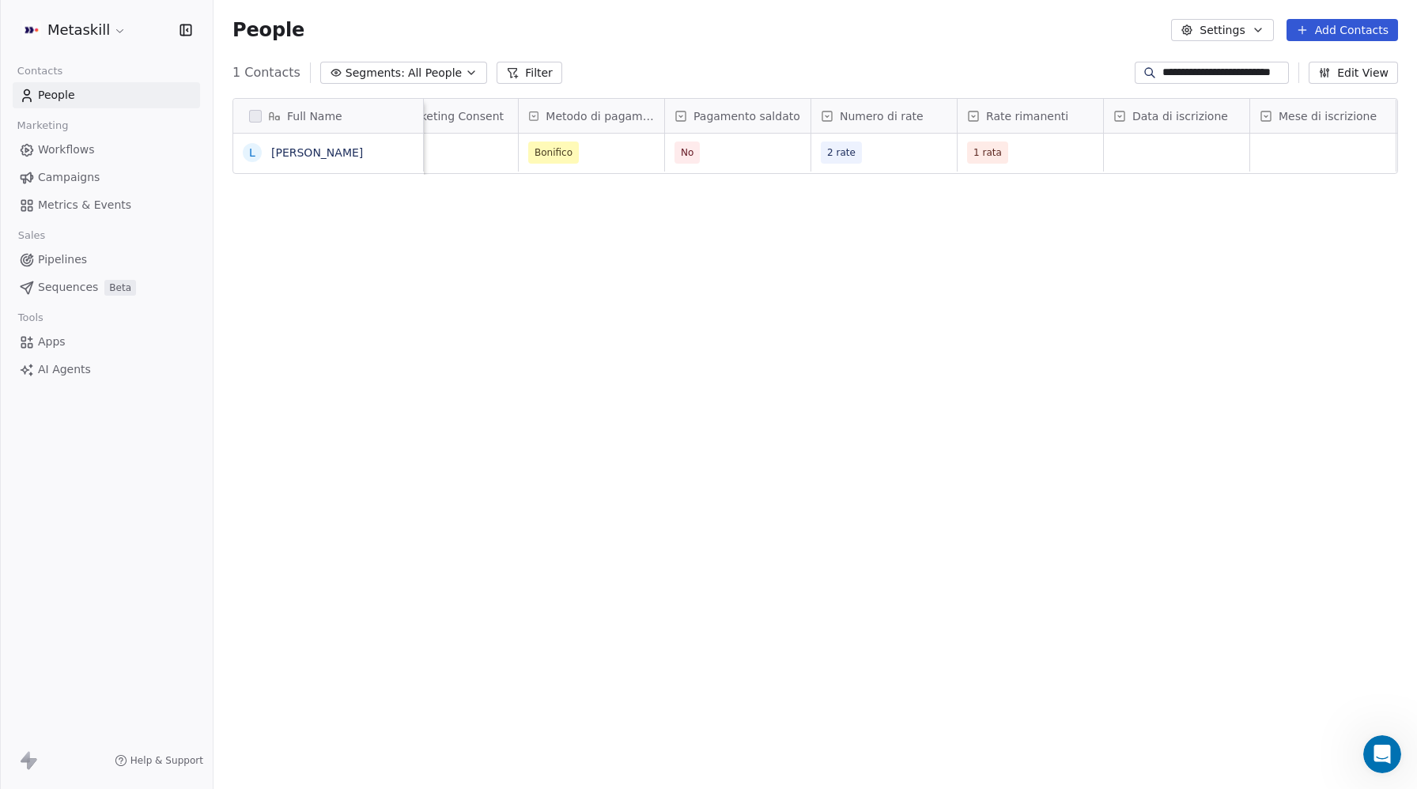
scroll to position [0, 1562]
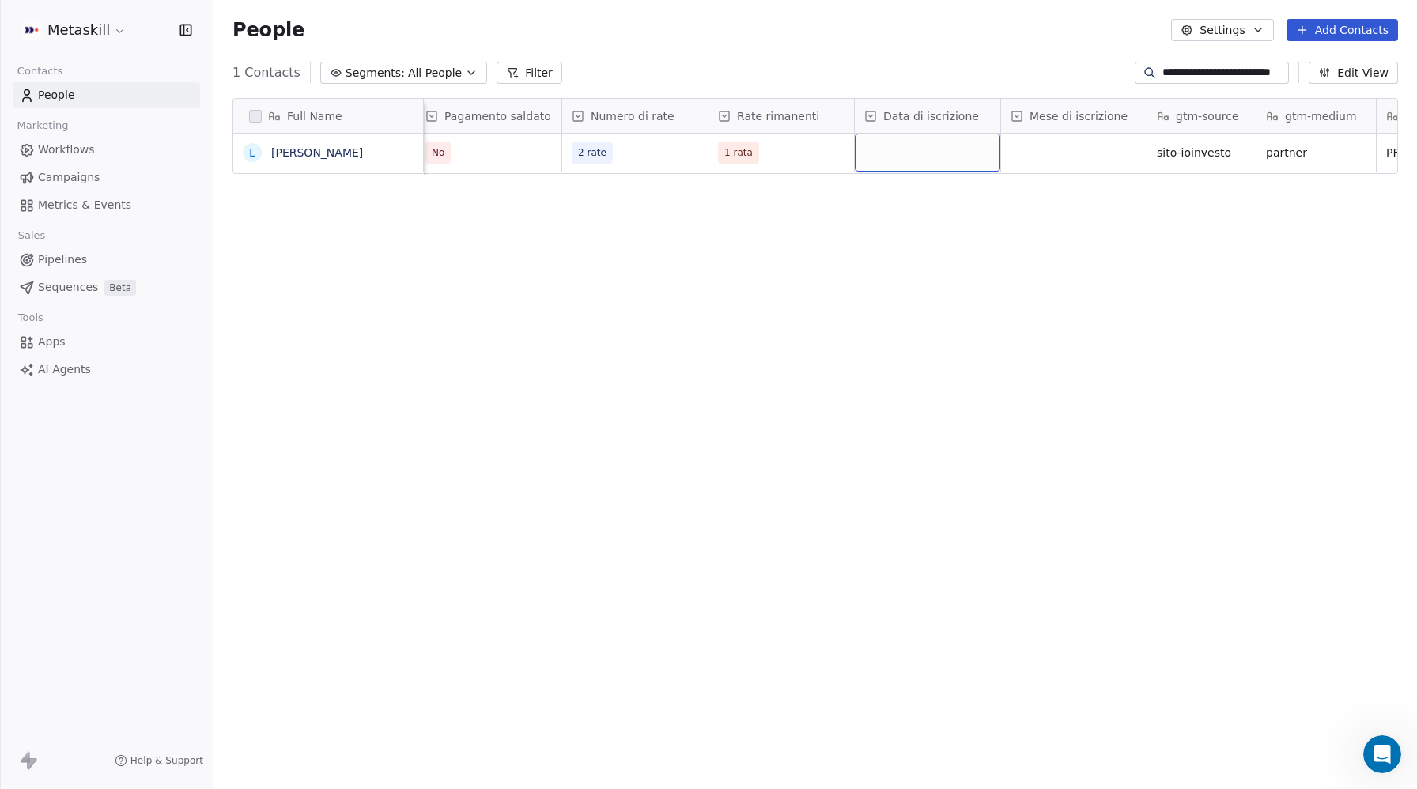
click at [974, 156] on div "grid" at bounding box center [928, 153] width 146 height 38
type input "*"
drag, startPoint x: 947, startPoint y: 202, endPoint x: 1032, endPoint y: 169, distance: 91.7
click at [947, 202] on div "8" at bounding box center [957, 200] width 160 height 17
click at [1062, 157] on div "grid" at bounding box center [1074, 153] width 146 height 38
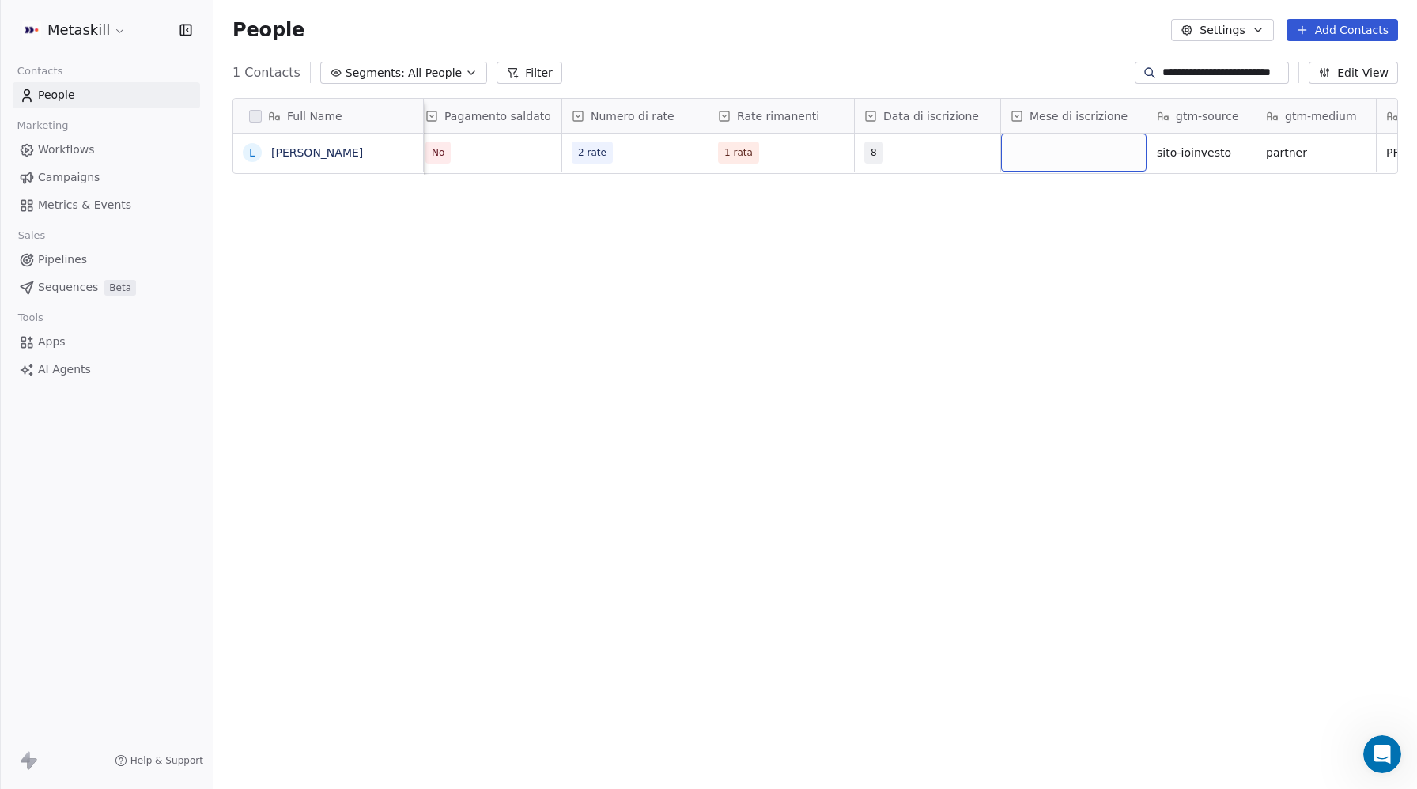
click at [1062, 157] on div "grid" at bounding box center [1074, 153] width 146 height 38
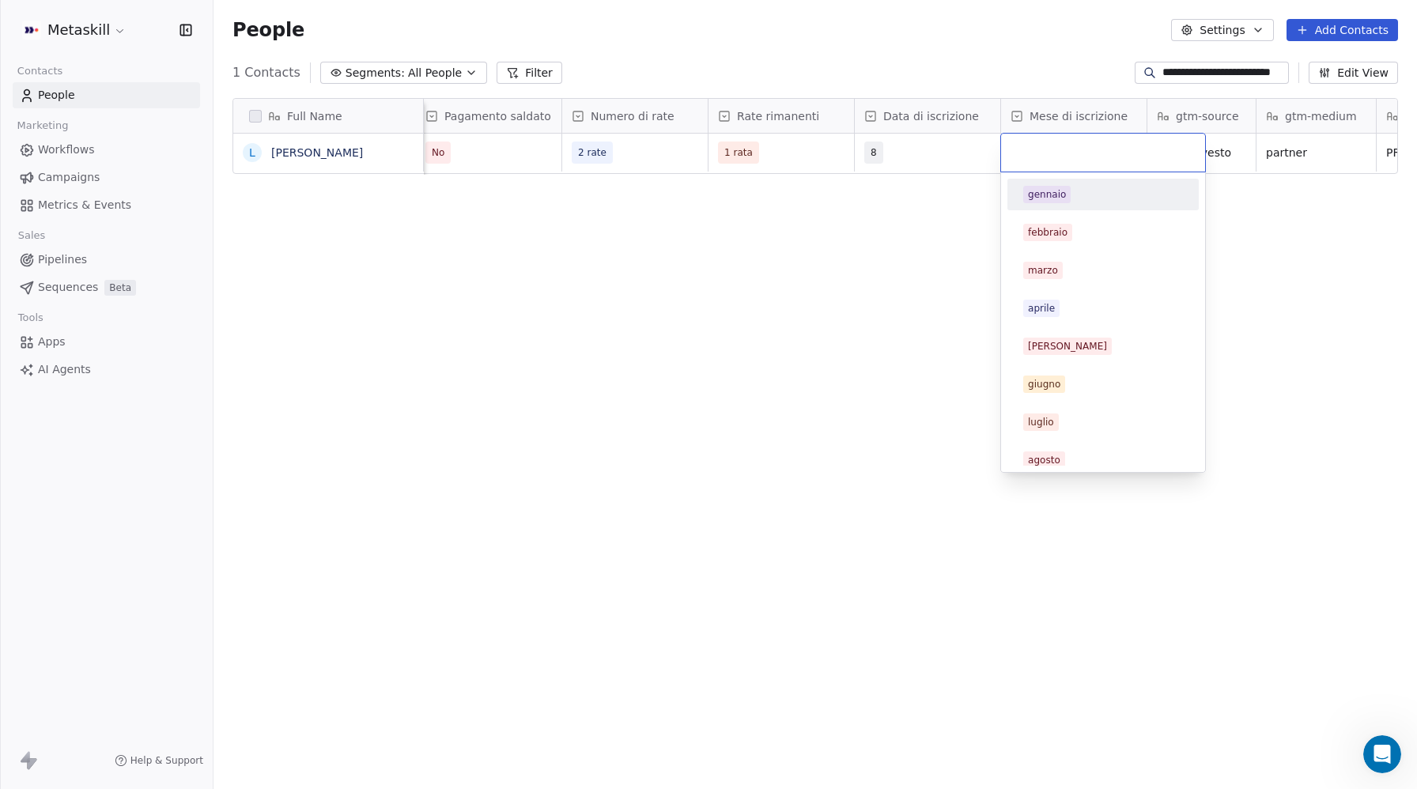
type input "*"
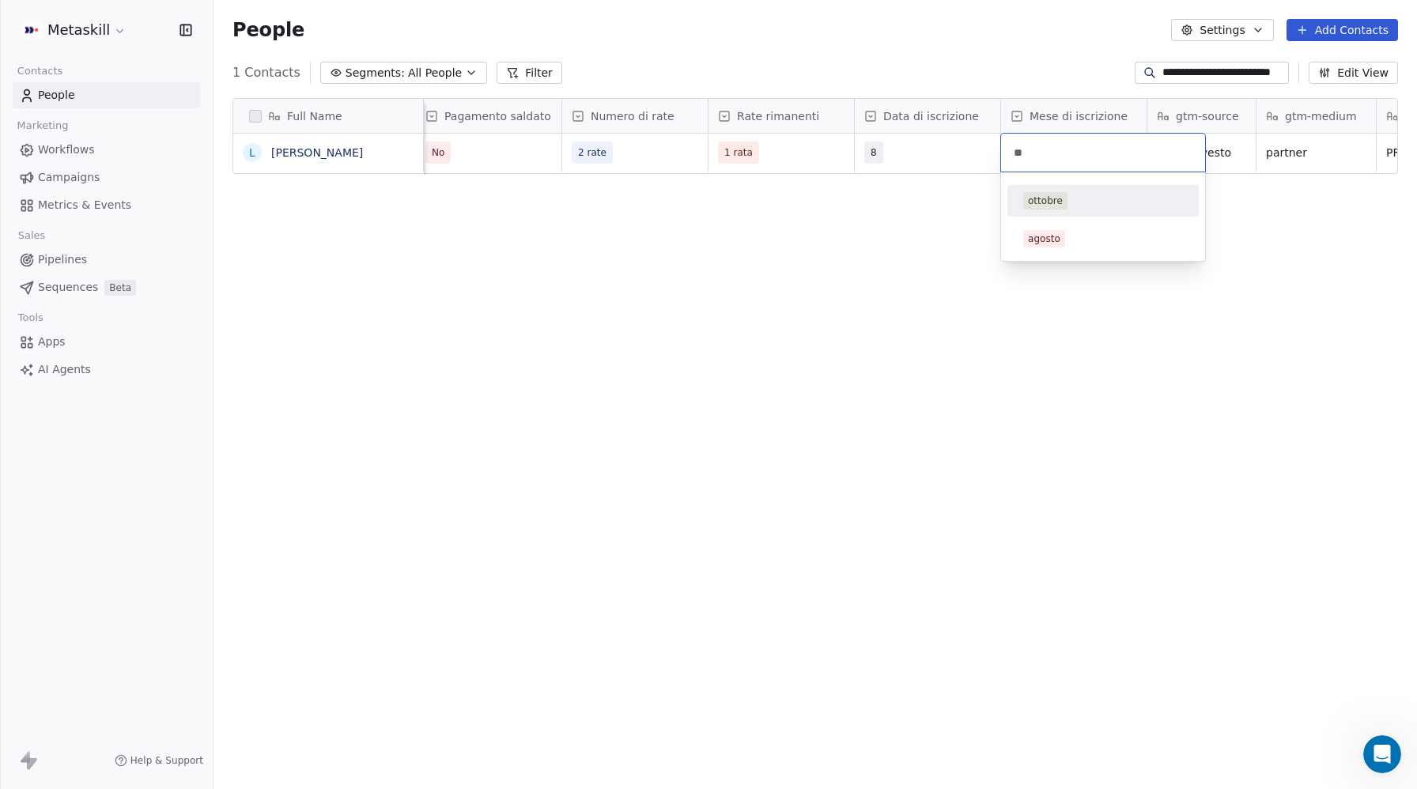
type input "**"
click at [1046, 194] on div "ottobre" at bounding box center [1045, 201] width 35 height 14
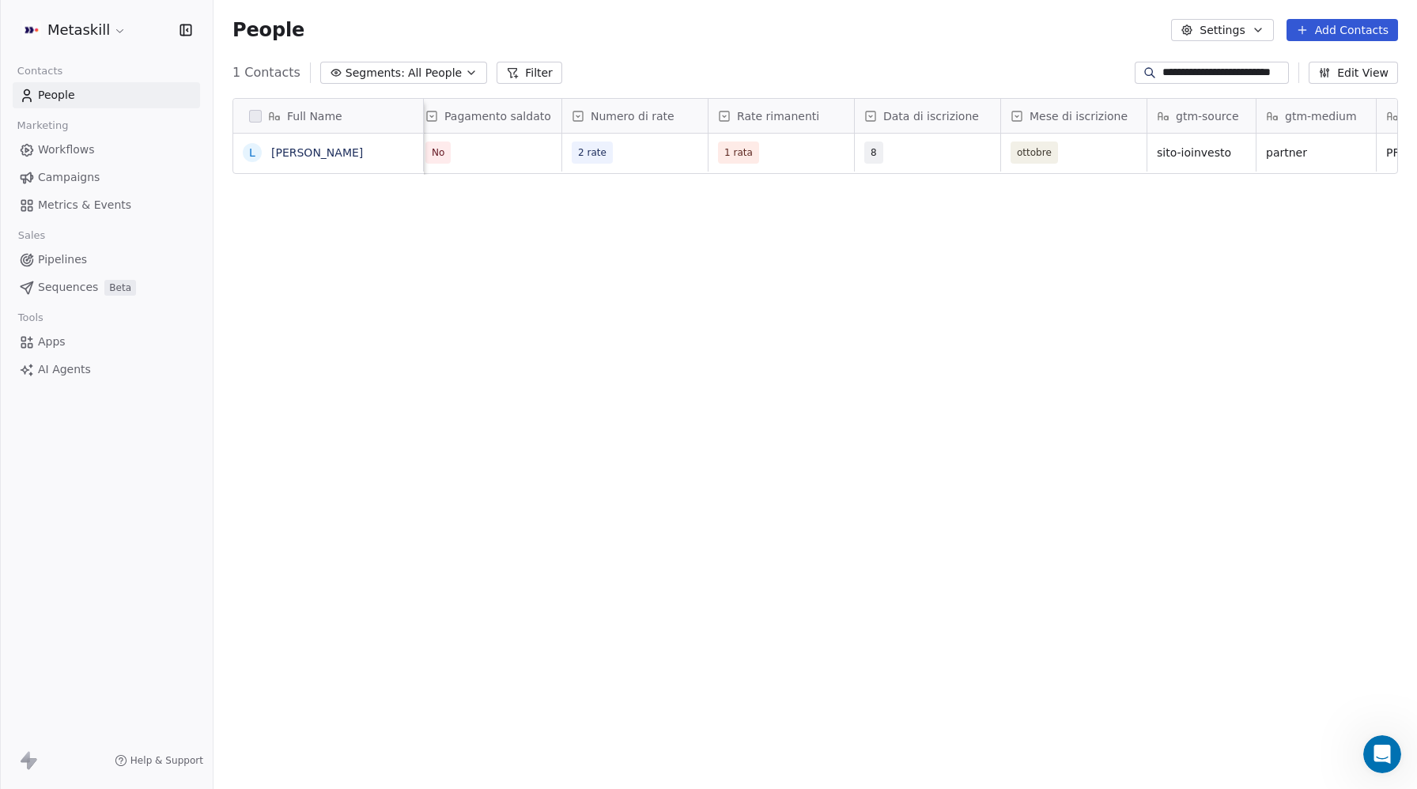
click at [997, 251] on div "Full Name L Lorenzo Colonna Customer Lifetime Value Email Marketing Consent Met…" at bounding box center [816, 432] width 1204 height 694
click at [66, 91] on span "People" at bounding box center [56, 95] width 37 height 17
click at [449, 72] on span "All People" at bounding box center [435, 73] width 54 height 17
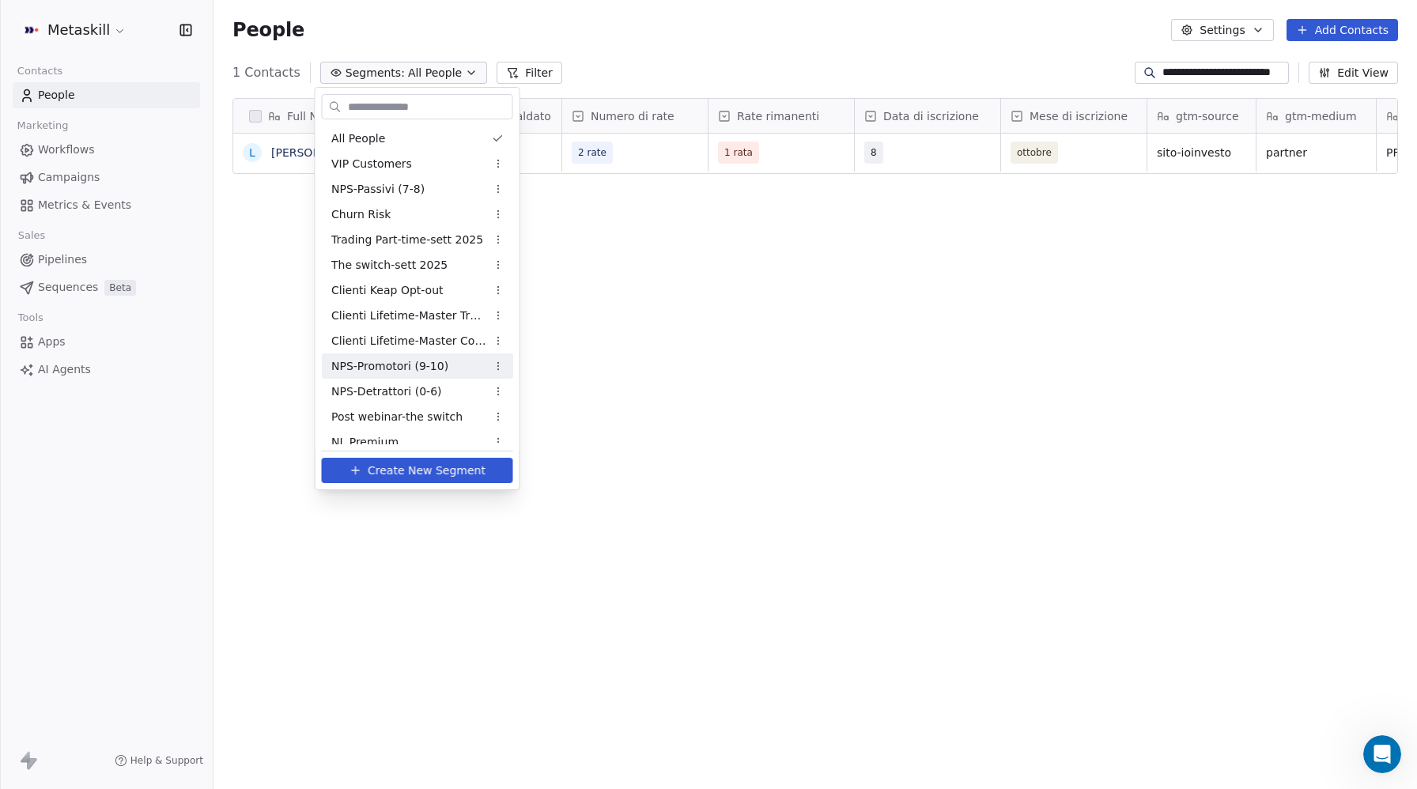
click at [395, 367] on span "NPS-Promotori (9-10)" at bounding box center [389, 366] width 117 height 17
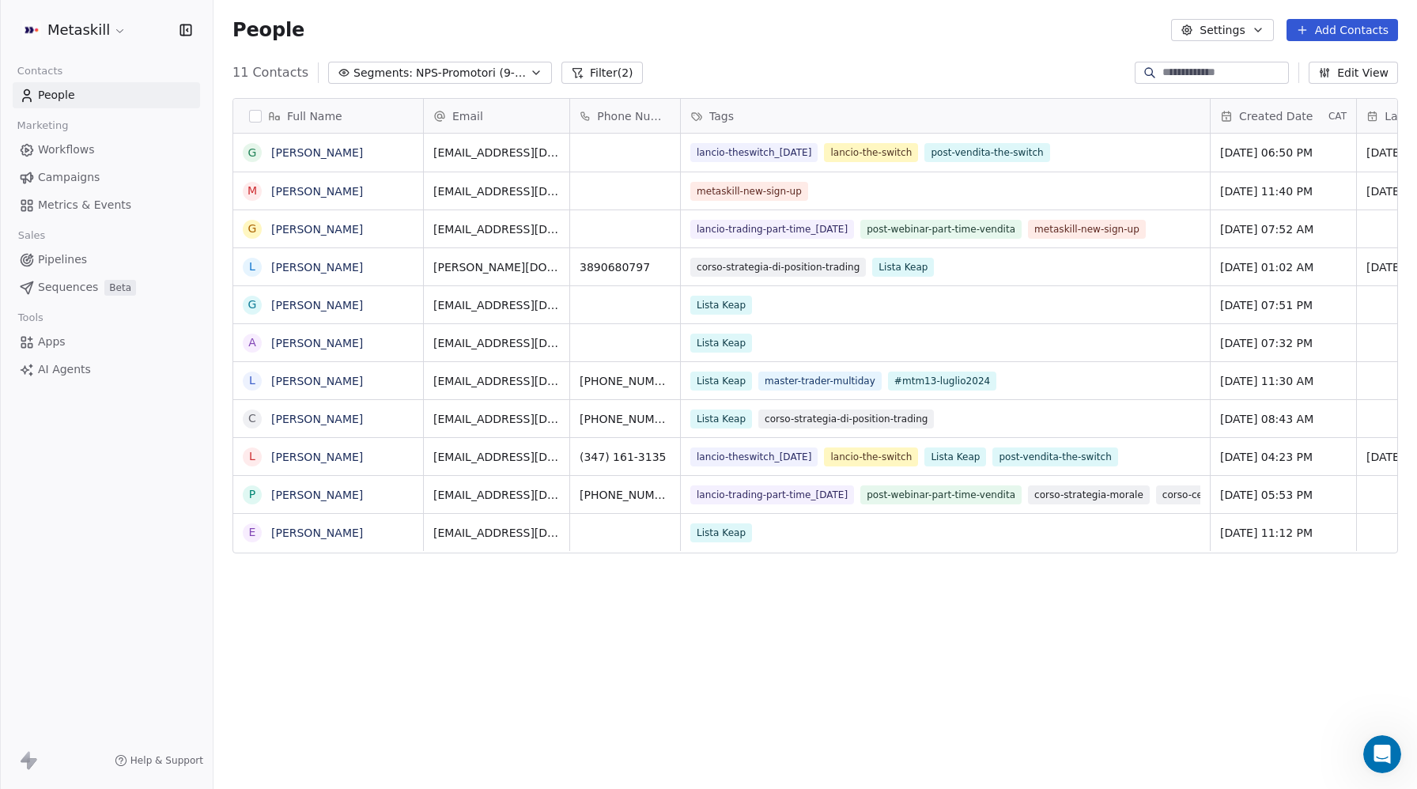
scroll to position [694, 1204]
click at [453, 76] on span "NPS-Promotori (9-10)" at bounding box center [471, 73] width 111 height 17
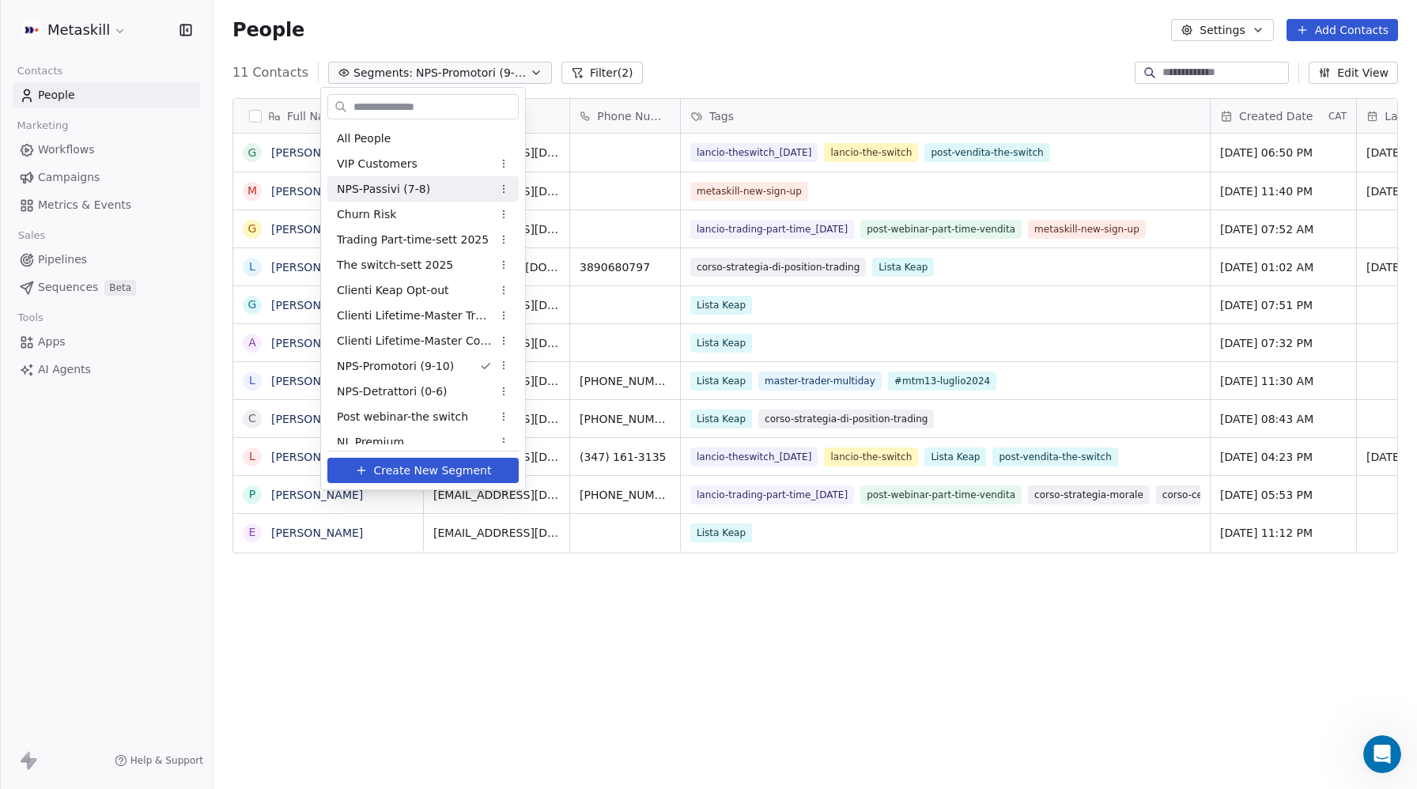
click at [417, 191] on span "NPS-Passivi (7-8)" at bounding box center [383, 189] width 93 height 17
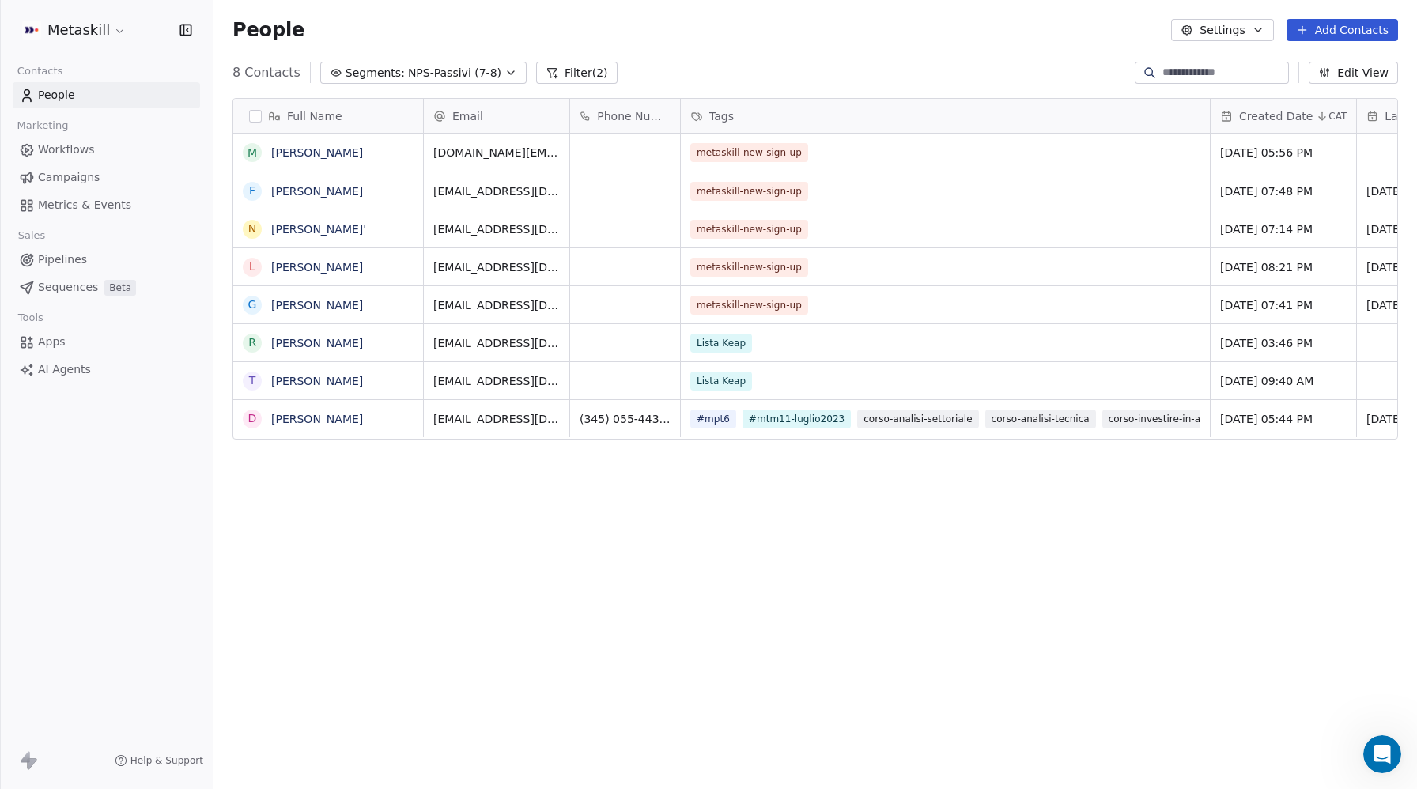
click at [408, 77] on span "NPS-Passivi (7-8)" at bounding box center [454, 73] width 93 height 17
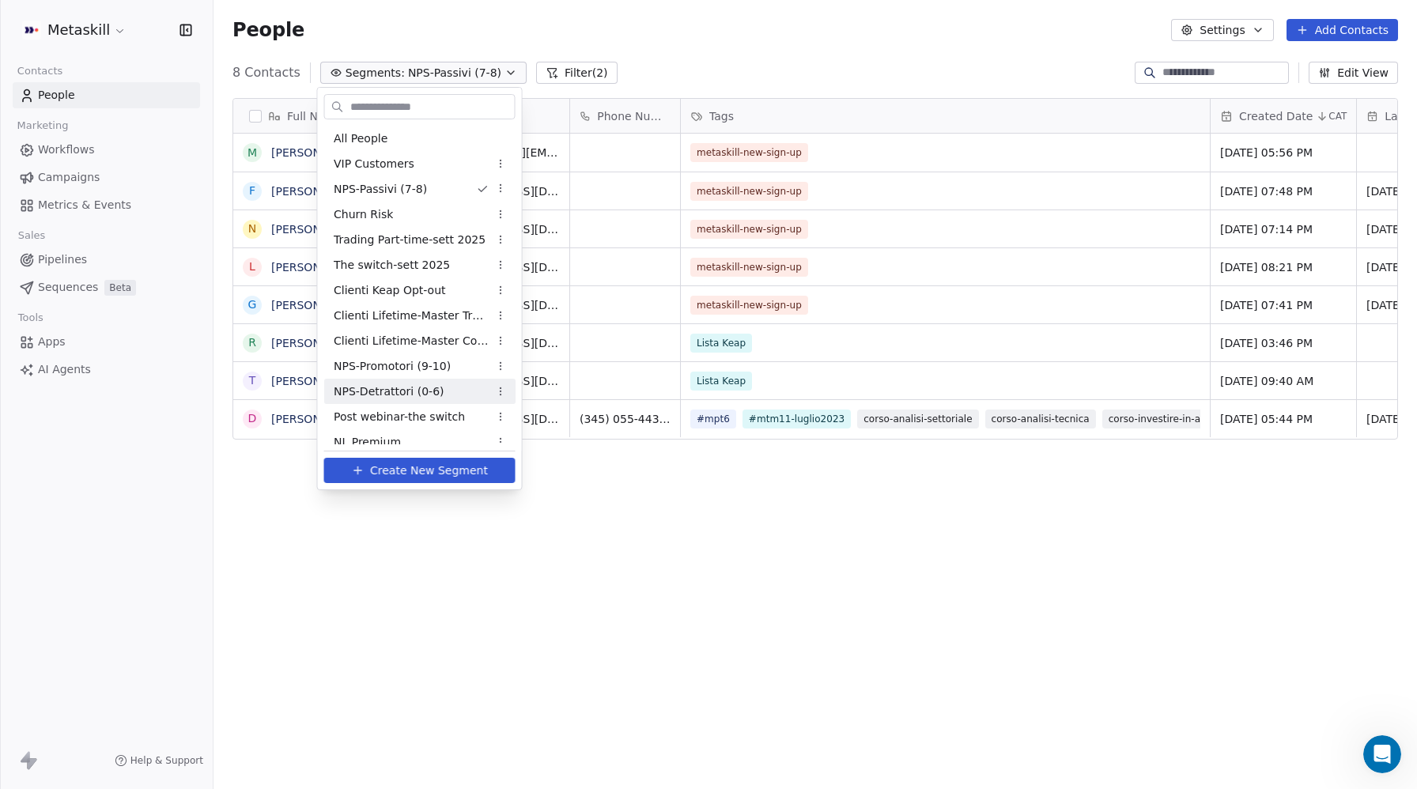
click at [407, 387] on span "NPS-Detrattori (0-6)" at bounding box center [389, 392] width 111 height 17
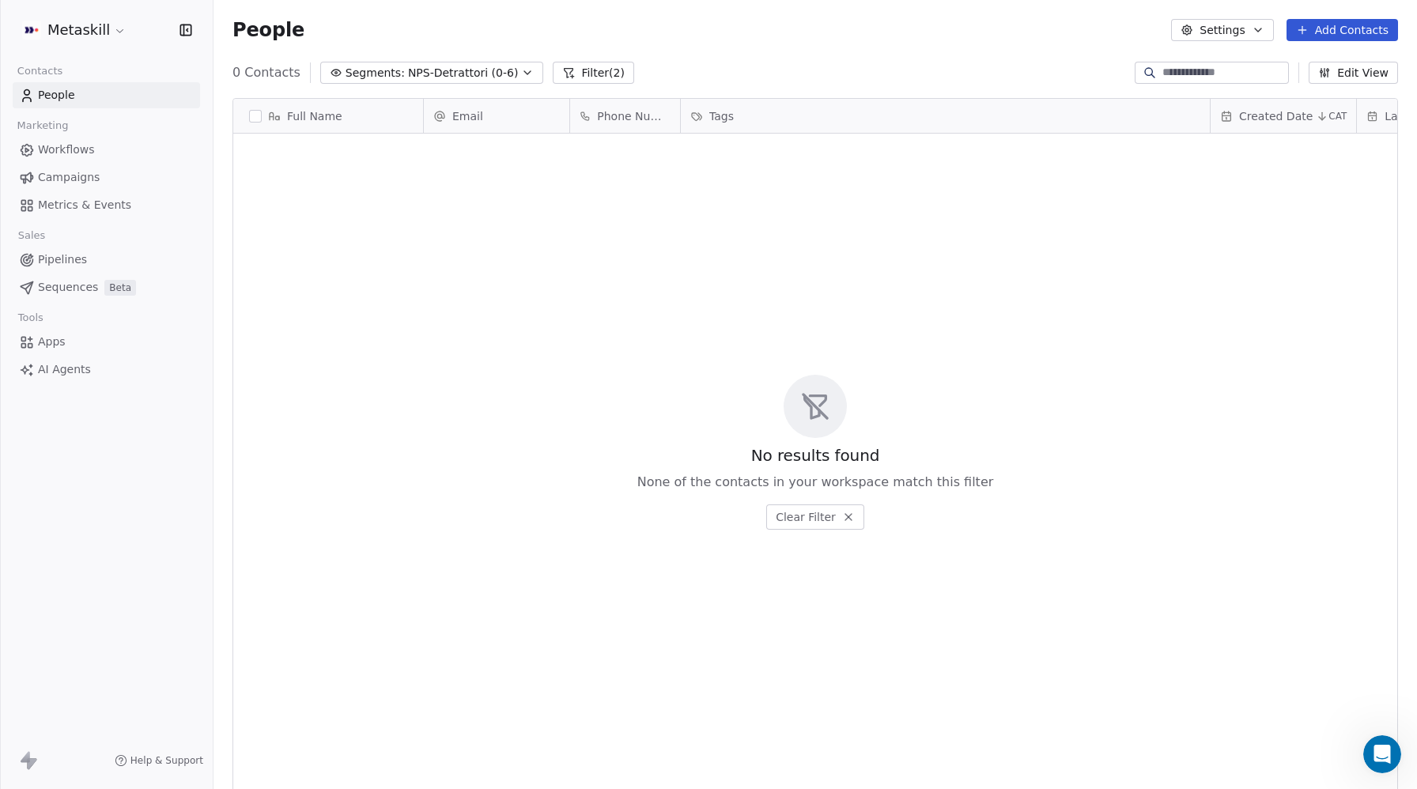
click at [582, 70] on button "Filter (2)" at bounding box center [593, 73] width 81 height 22
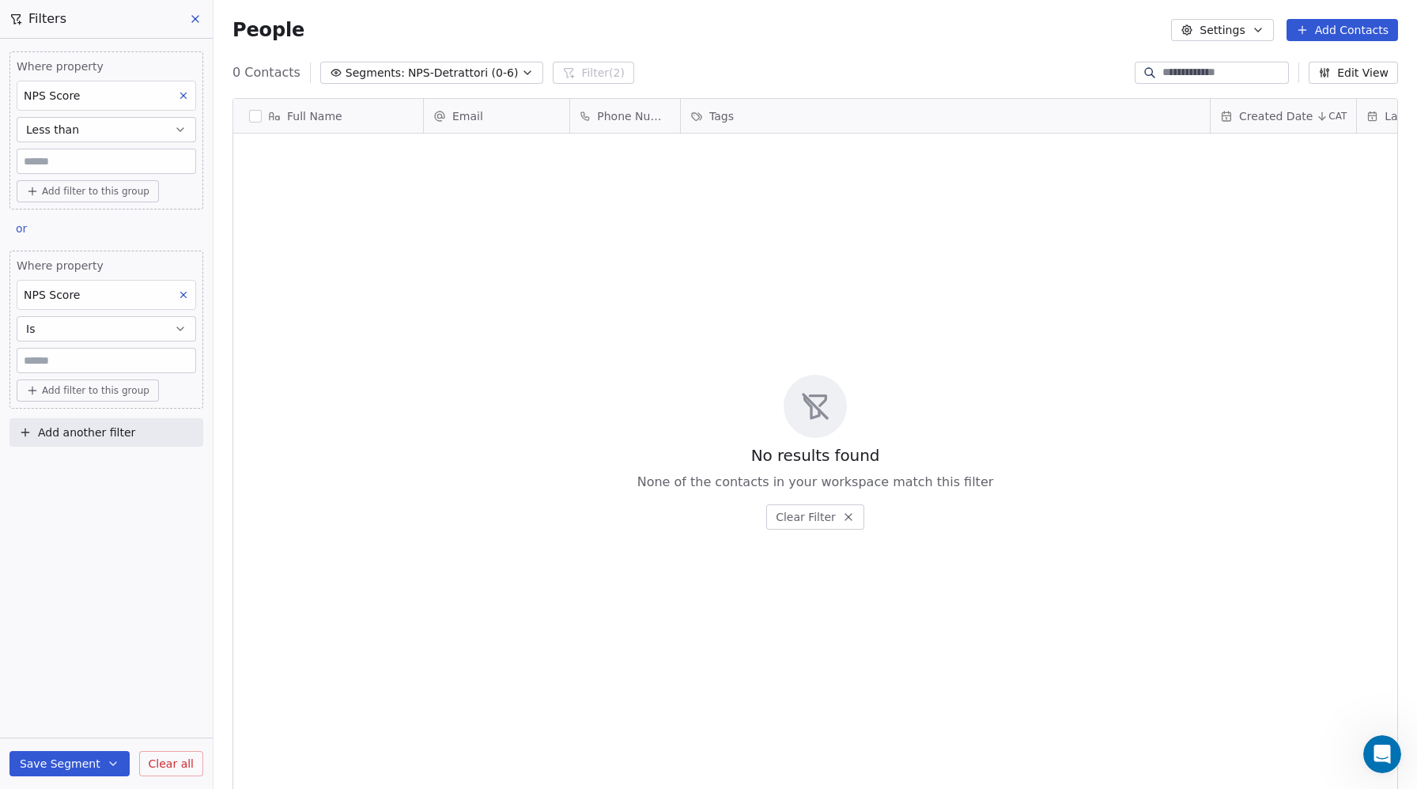
click at [195, 20] on icon at bounding box center [195, 19] width 13 height 13
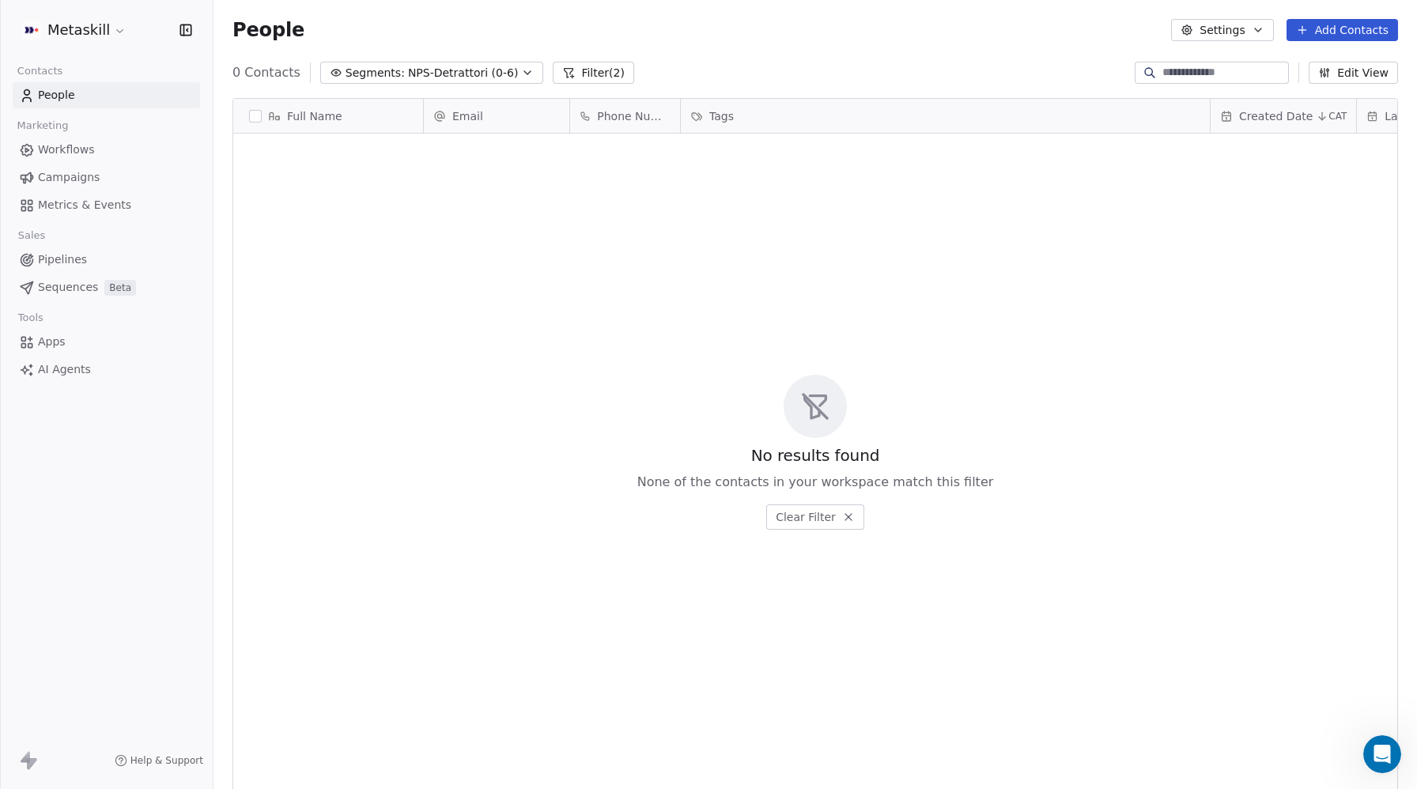
drag, startPoint x: 602, startPoint y: 72, endPoint x: 592, endPoint y: 88, distance: 18.4
click at [602, 72] on button "Filter (2)" at bounding box center [593, 73] width 81 height 22
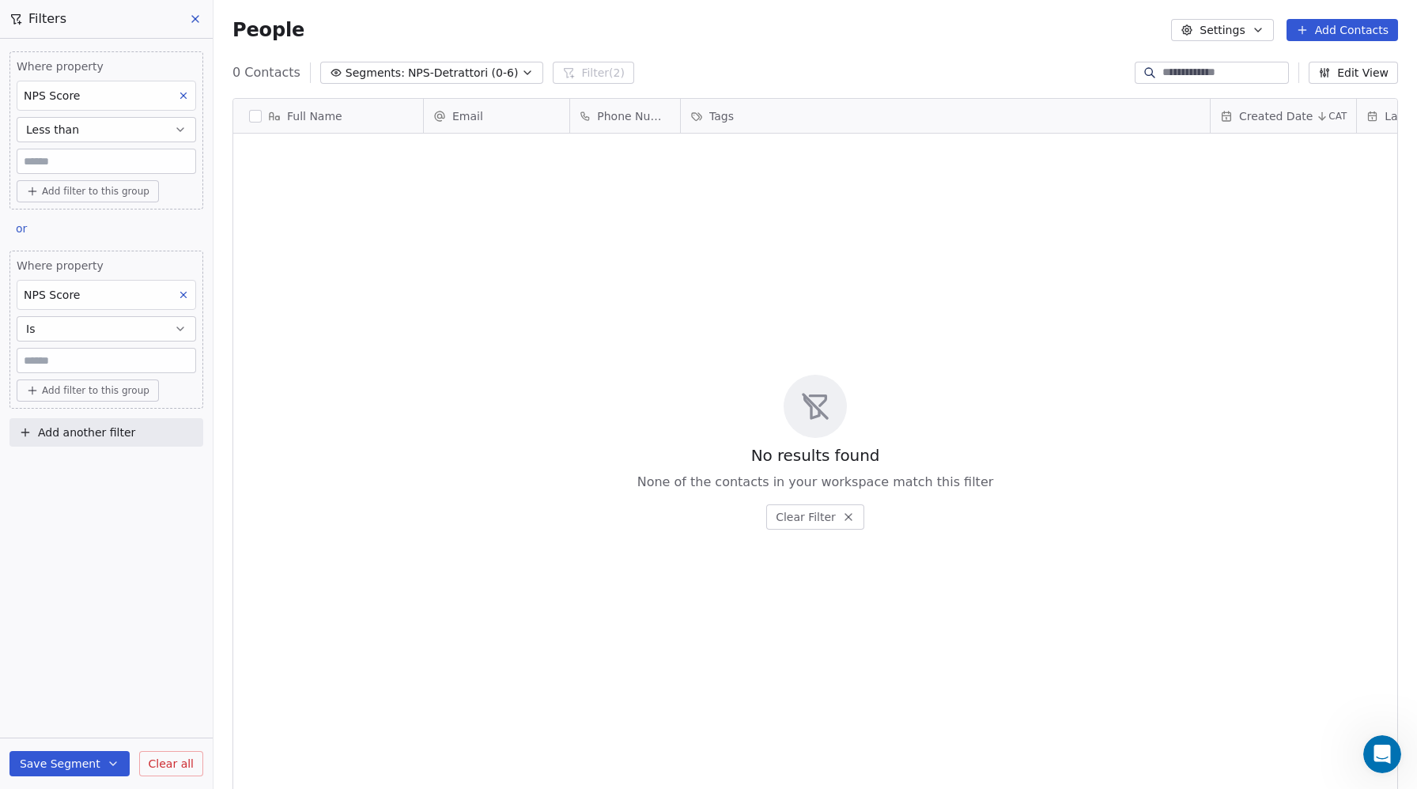
click at [166, 771] on span "Clear all" at bounding box center [171, 764] width 45 height 17
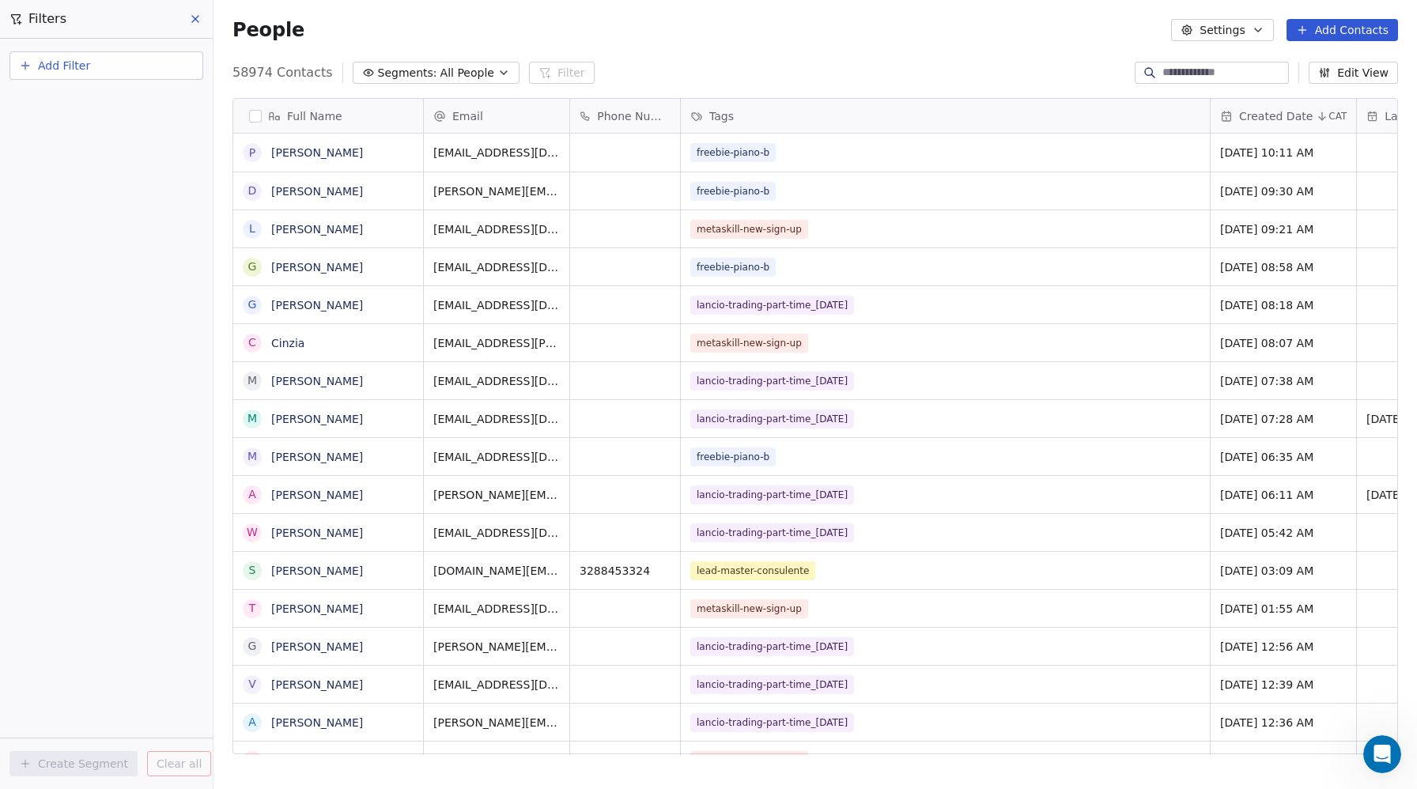
click at [201, 21] on icon at bounding box center [195, 19] width 13 height 13
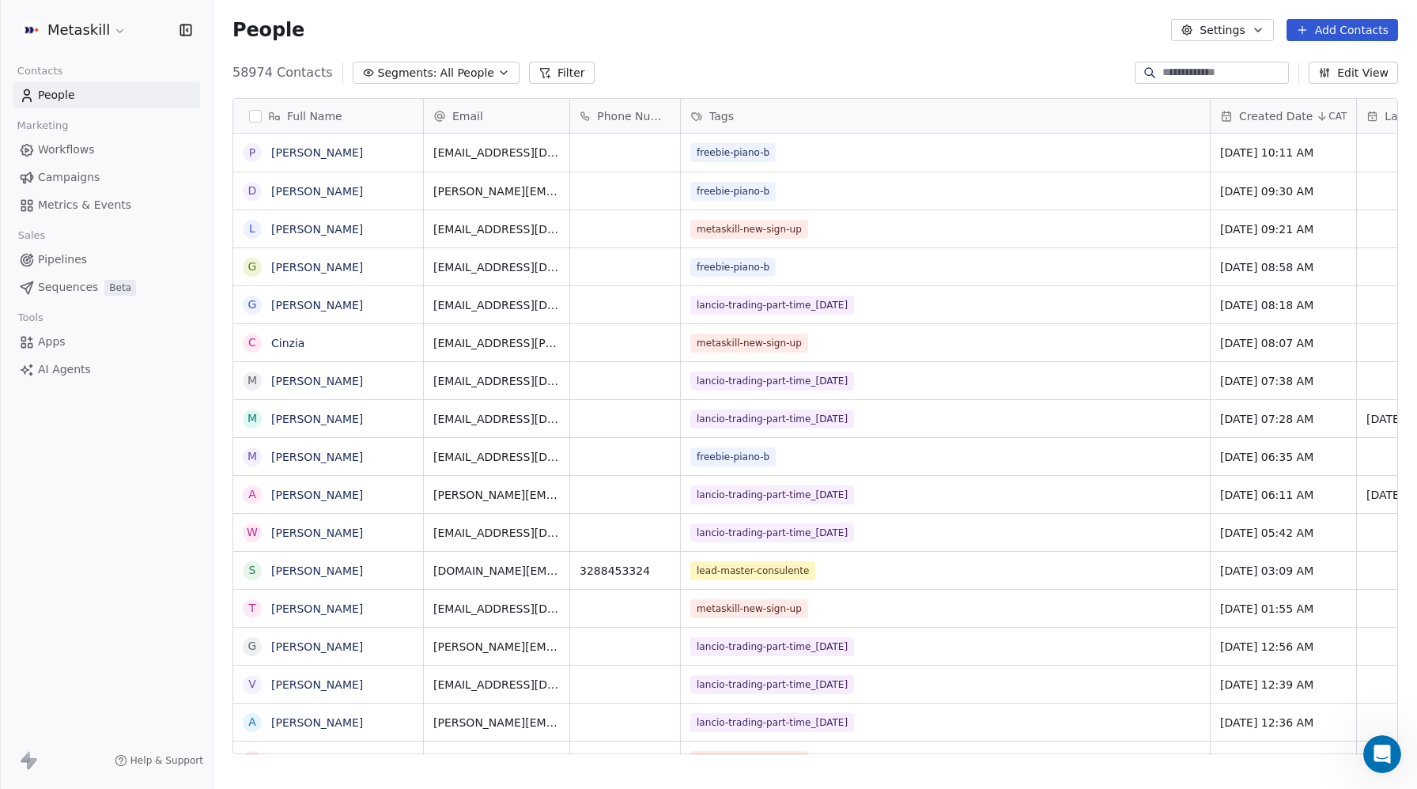
click at [70, 259] on span "Pipelines" at bounding box center [62, 260] width 49 height 17
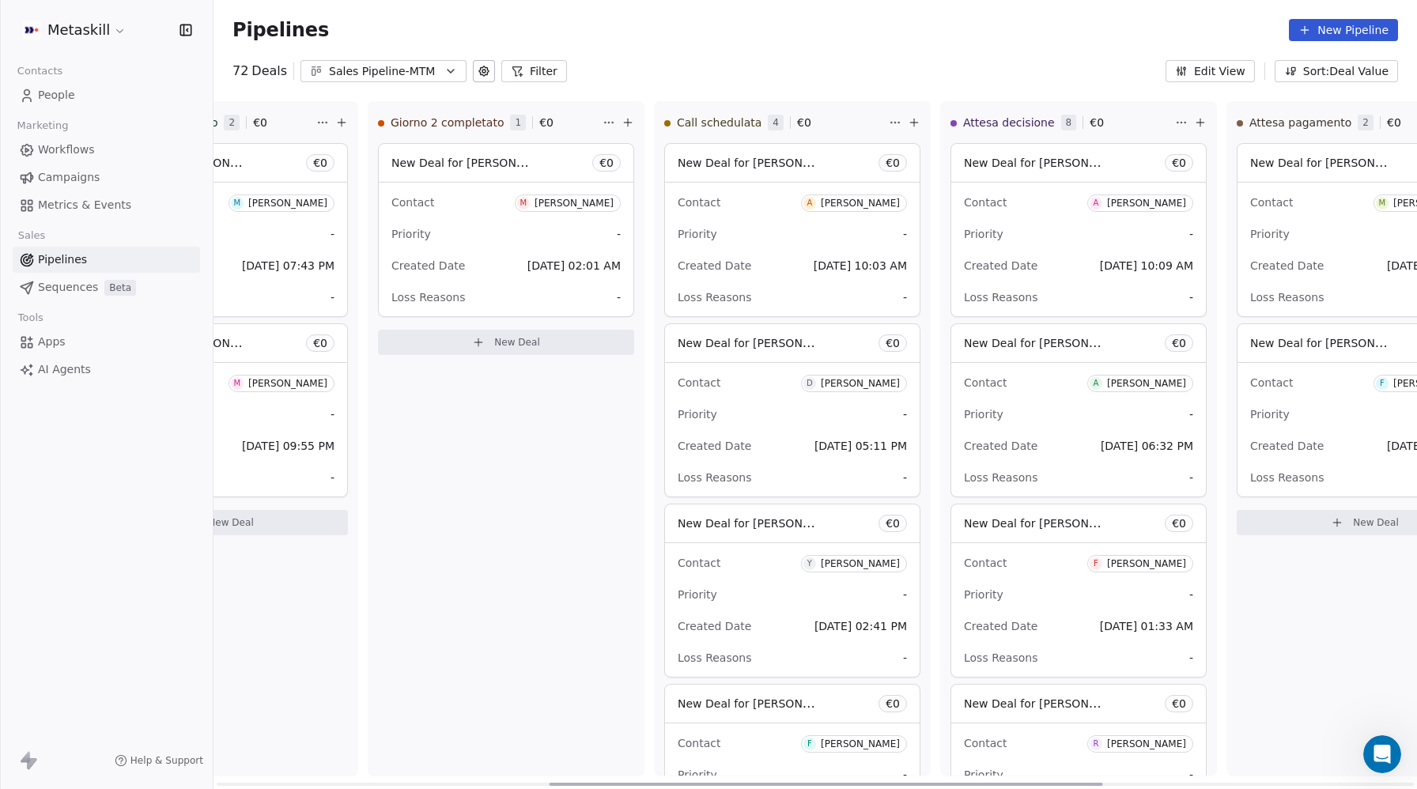
click at [760, 166] on span "New Deal for [PERSON_NAME]" at bounding box center [761, 162] width 167 height 15
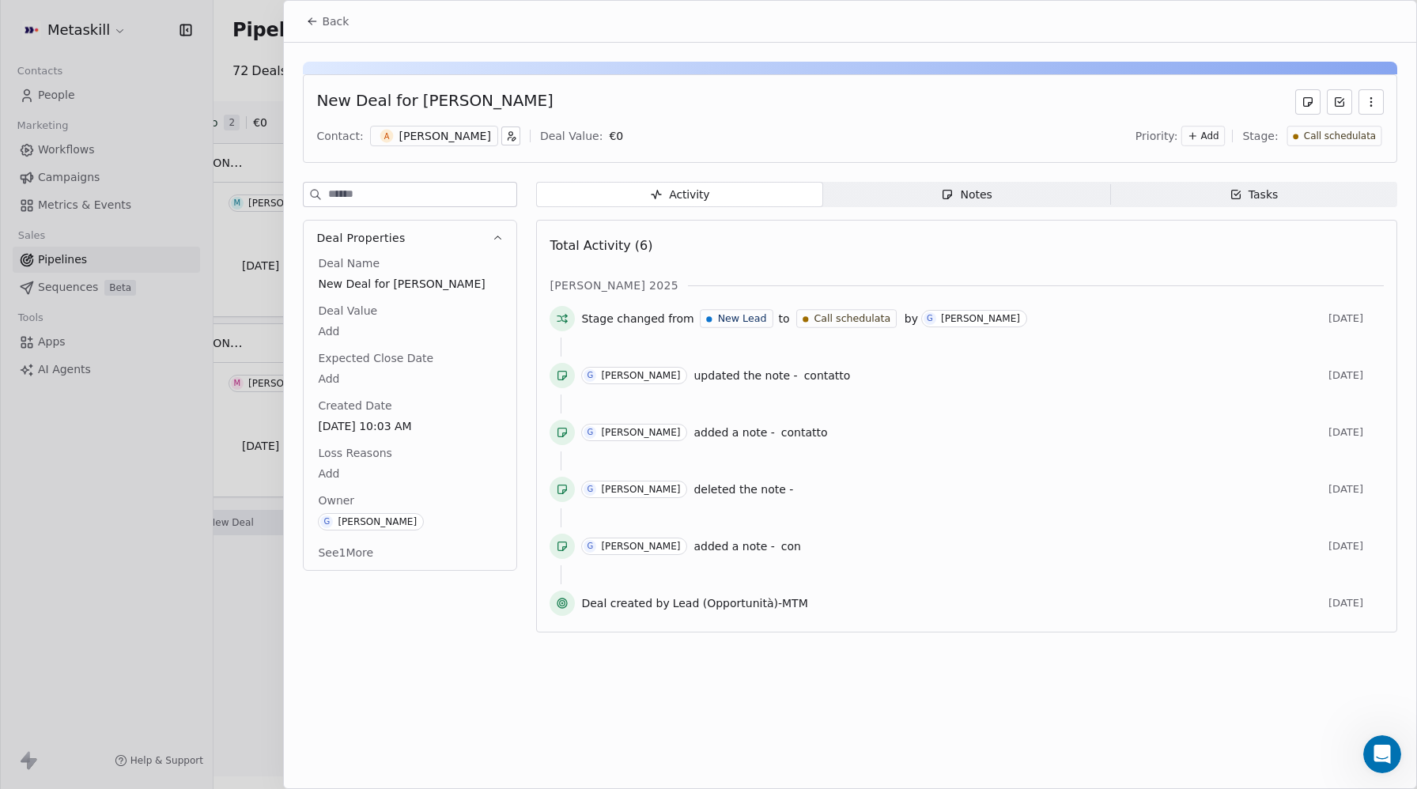
click at [963, 199] on div "Notes" at bounding box center [966, 195] width 51 height 17
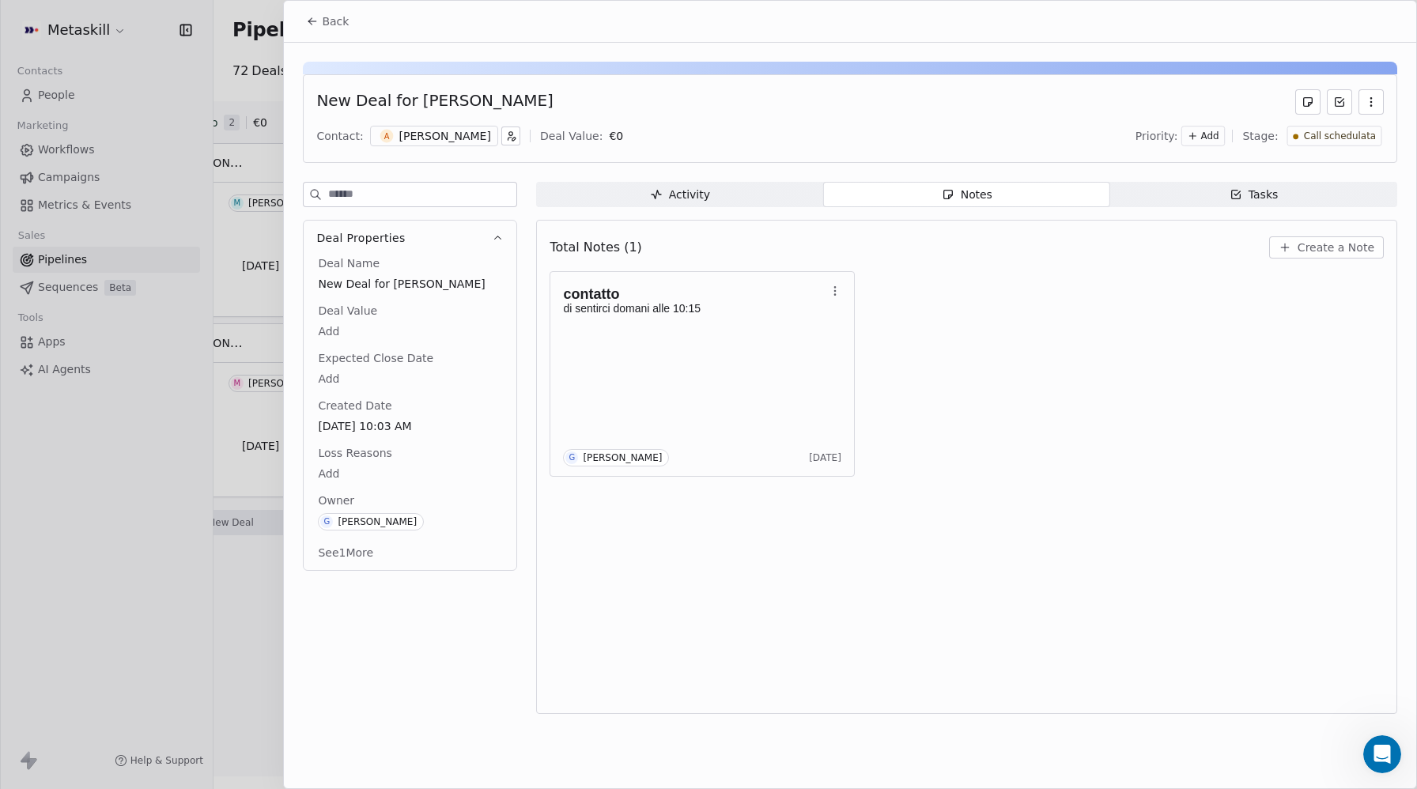
click at [720, 193] on span "Activity Activity" at bounding box center [679, 194] width 287 height 25
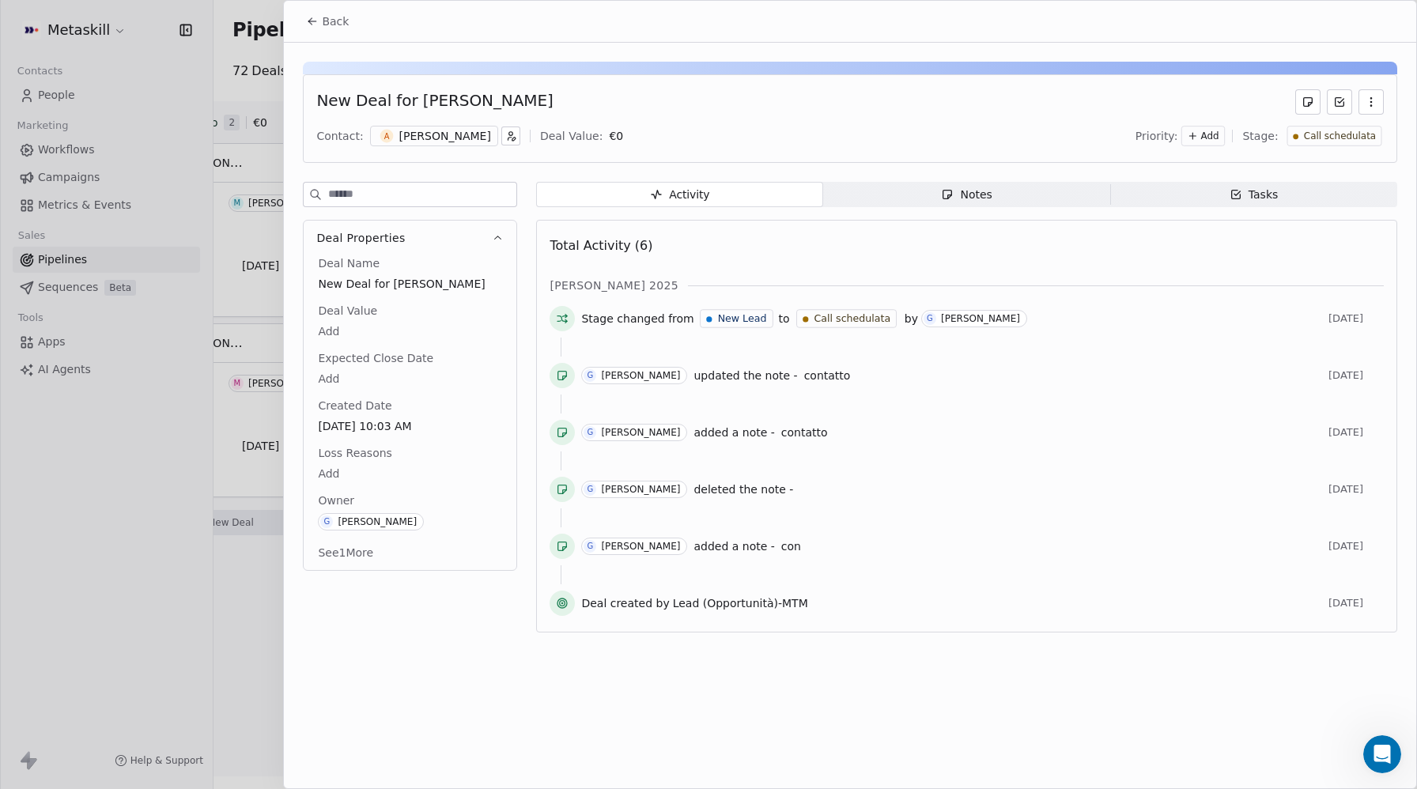
click at [895, 192] on span "Notes Notes" at bounding box center [966, 194] width 287 height 25
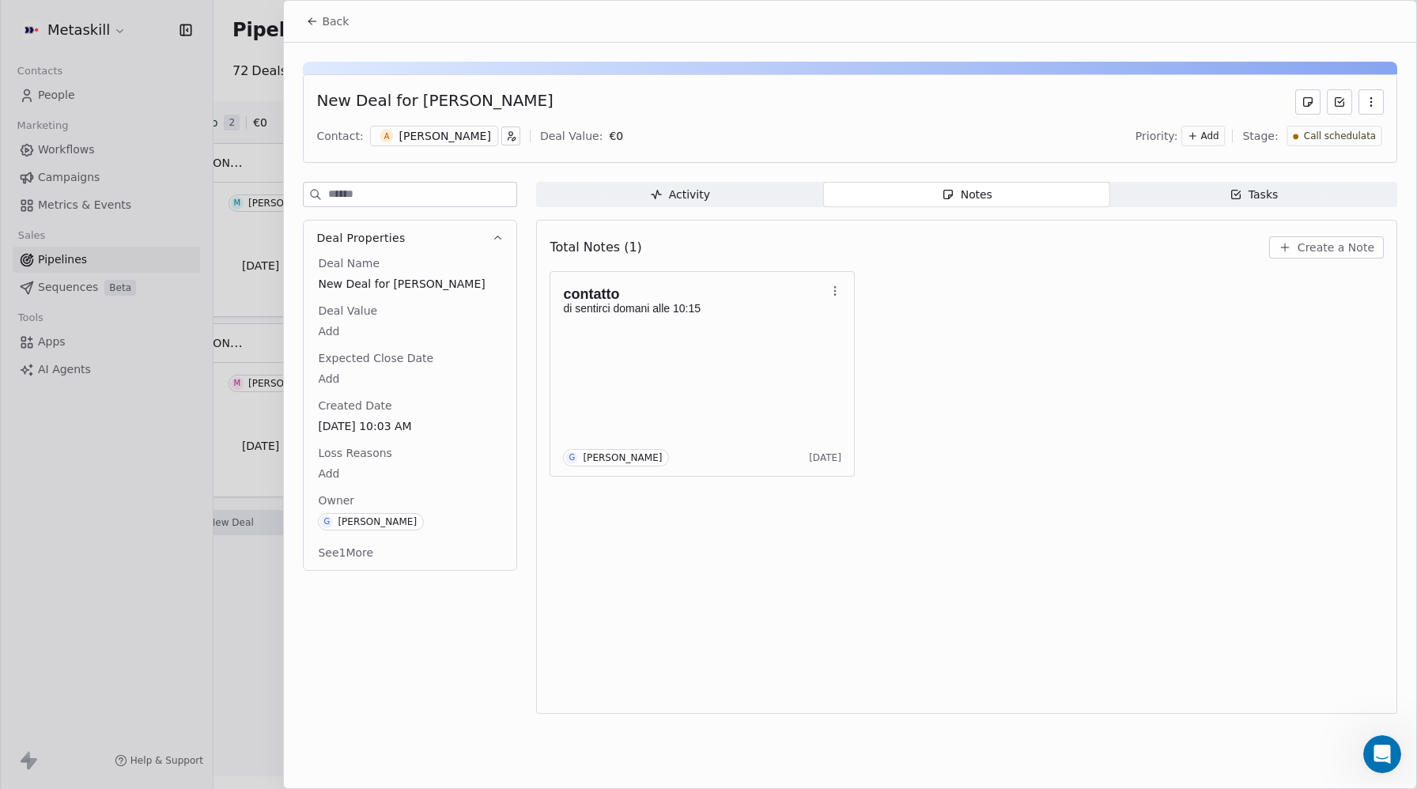
click at [326, 33] on button "Back" at bounding box center [328, 21] width 62 height 28
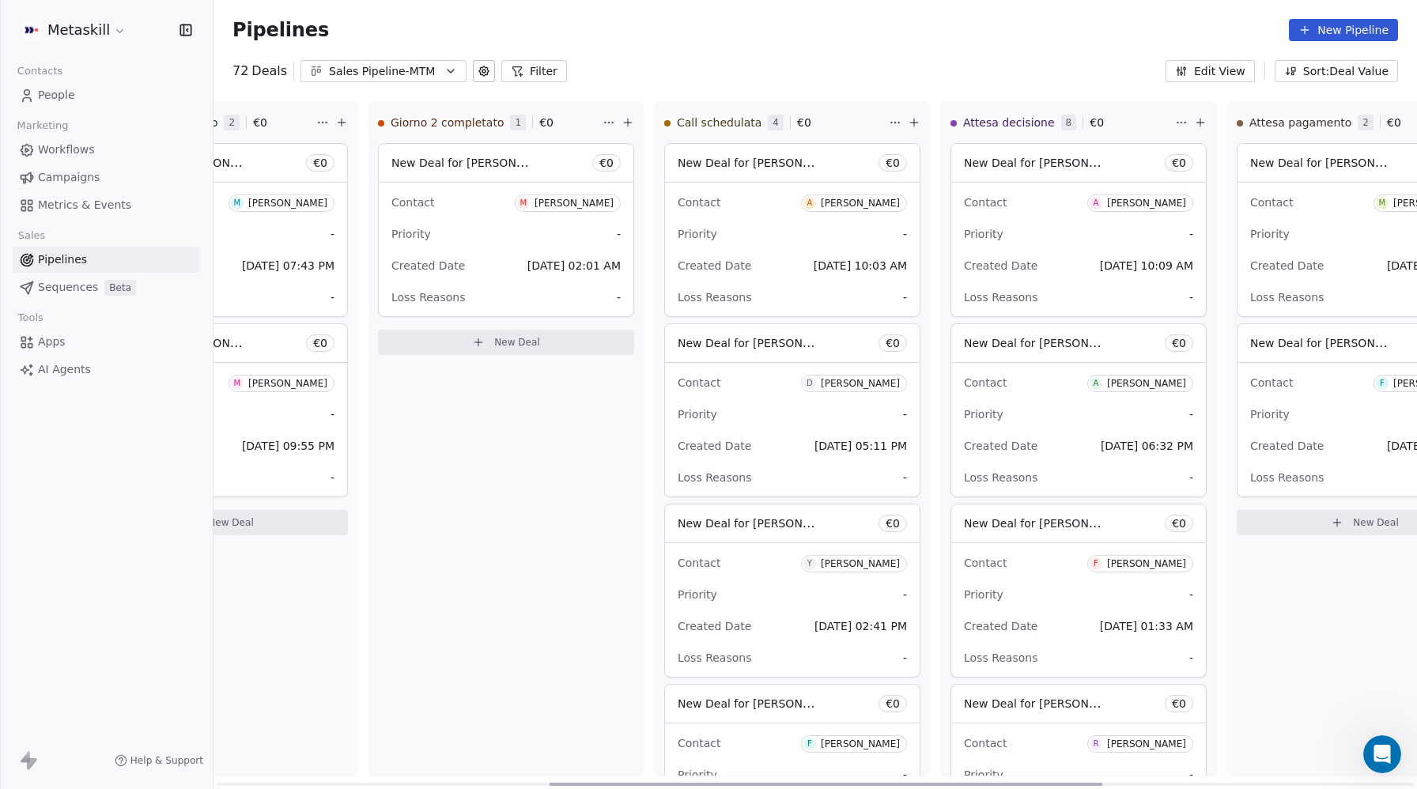
click at [742, 364] on div "Contact D Daniele Tellone Priority - Created Date Oct 06, 2025 05:11 PM Loss Re…" at bounding box center [792, 430] width 255 height 134
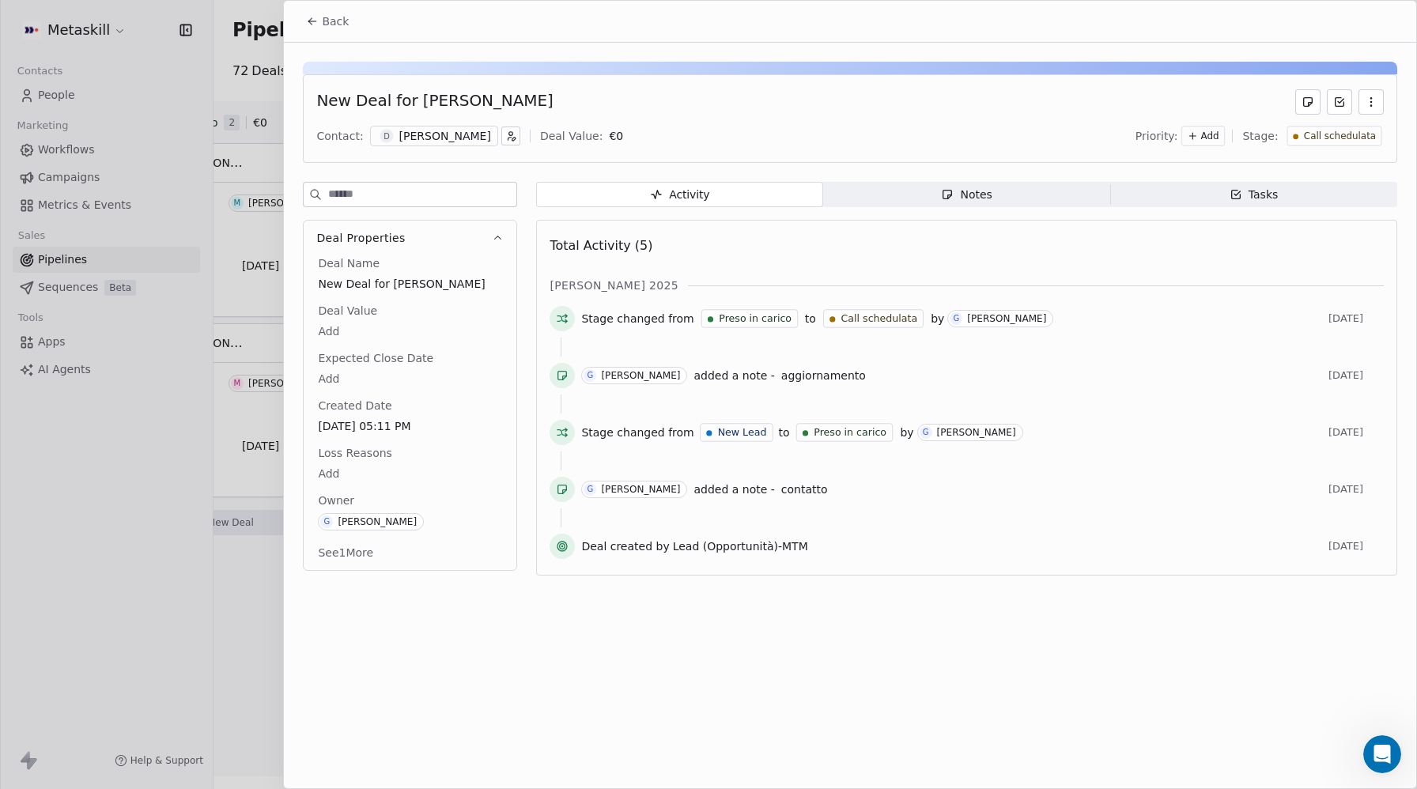
click at [1001, 195] on span "Notes Notes" at bounding box center [966, 194] width 287 height 25
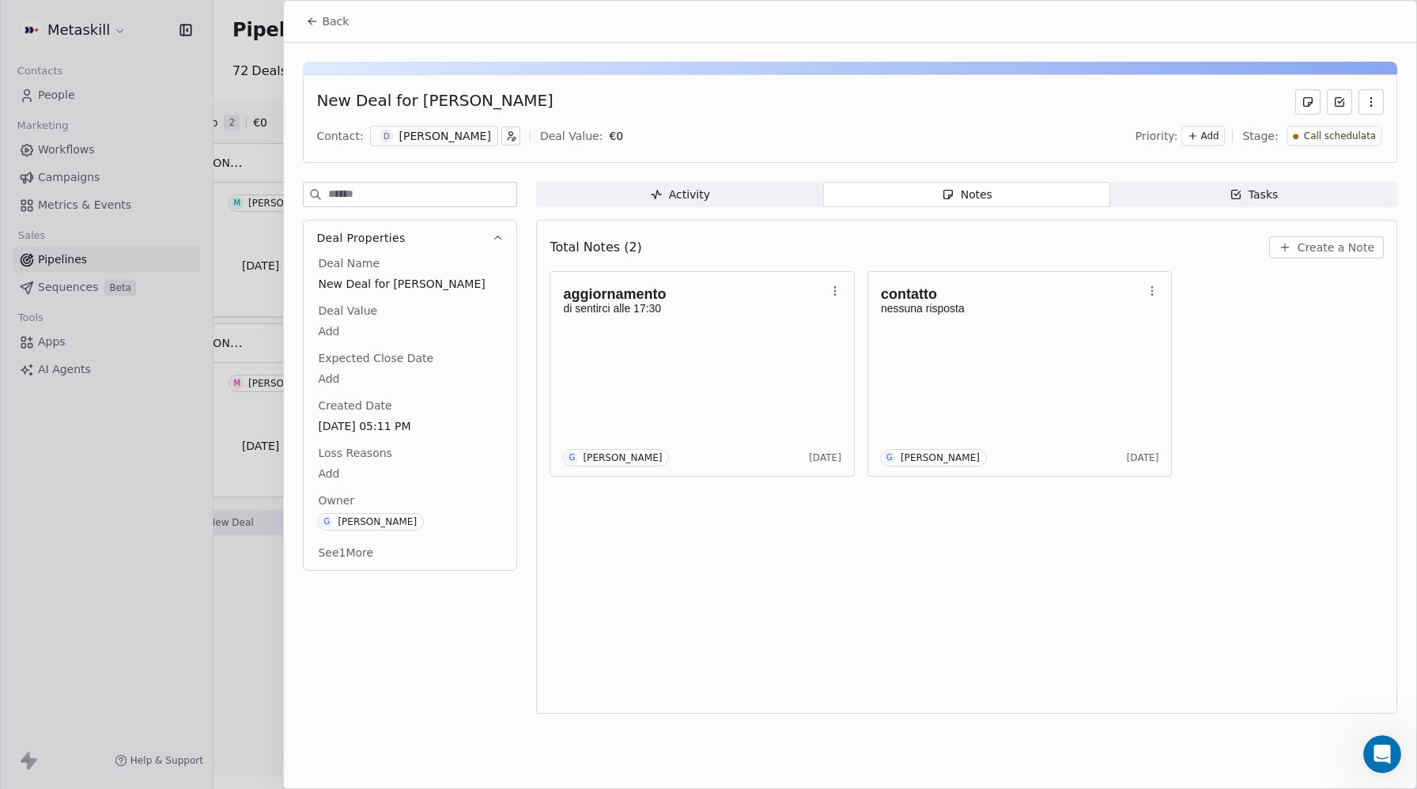
click at [725, 206] on span "Activity Activity" at bounding box center [679, 194] width 287 height 25
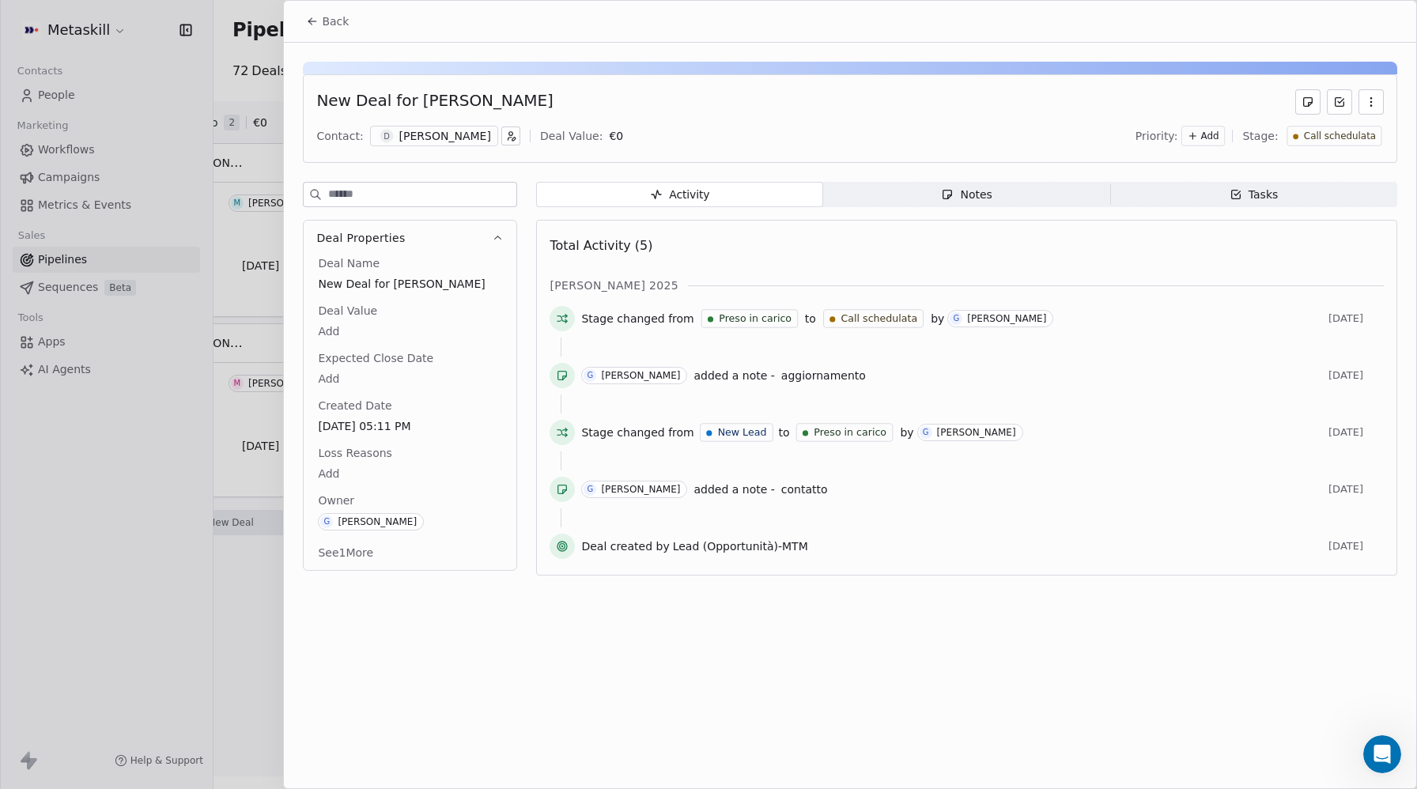
drag, startPoint x: 310, startPoint y: 21, endPoint x: 611, endPoint y: 218, distance: 360.0
click at [311, 22] on icon at bounding box center [310, 22] width 3 height 3
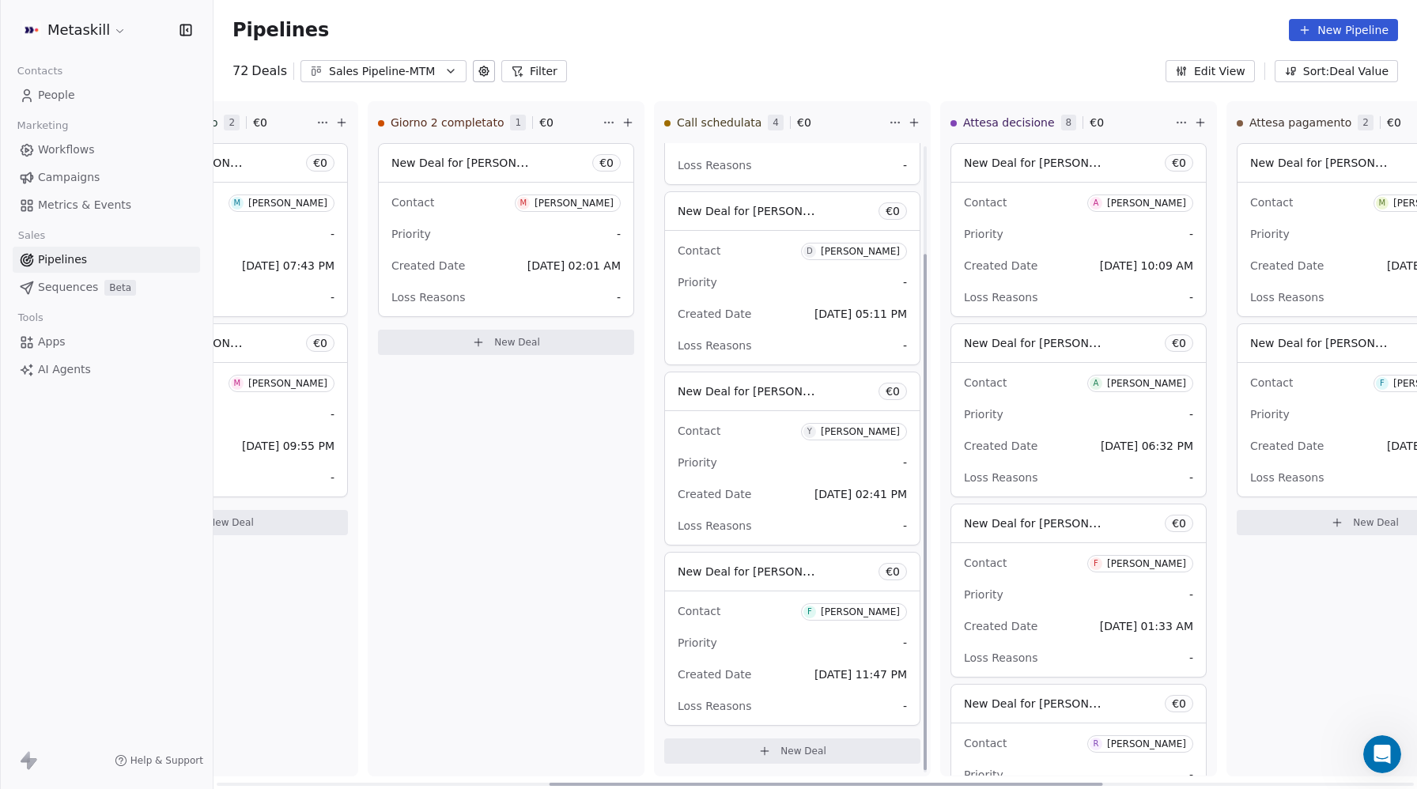
scroll to position [134, 0]
click at [725, 562] on span "New Deal for [PERSON_NAME]" at bounding box center [749, 571] width 142 height 19
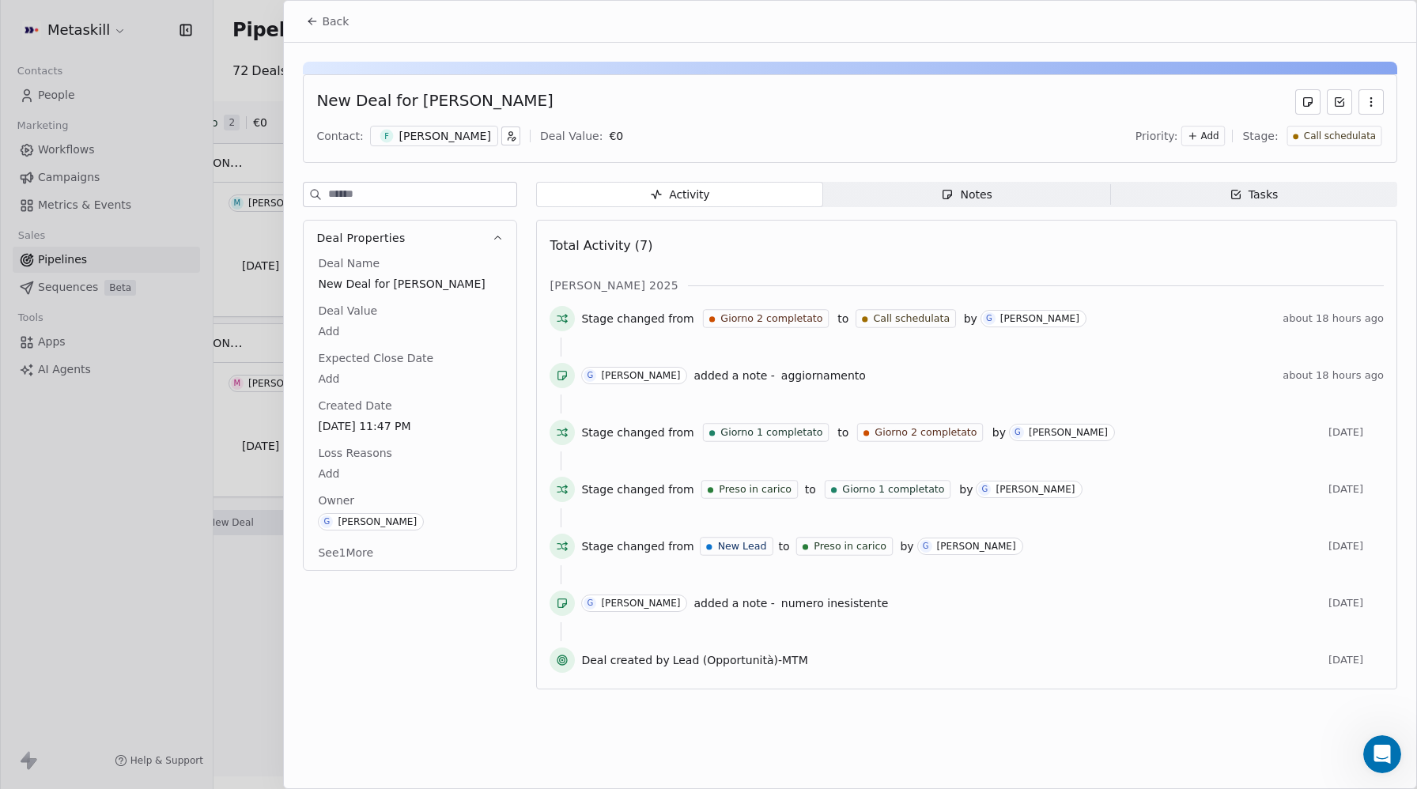
drag, startPoint x: 327, startPoint y: 28, endPoint x: 373, endPoint y: 57, distance: 55.1
click at [326, 28] on span "Back" at bounding box center [335, 21] width 27 height 16
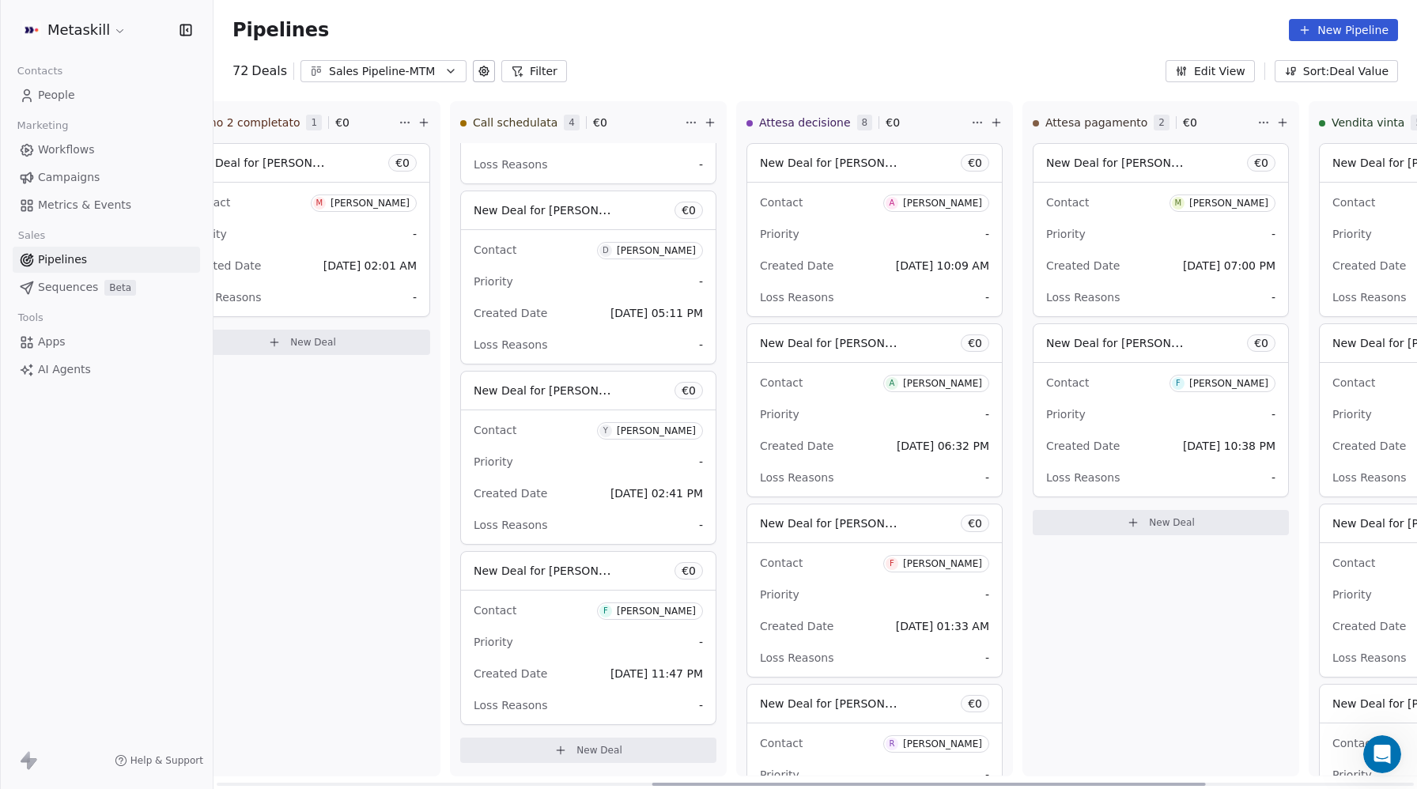
scroll to position [0, 950]
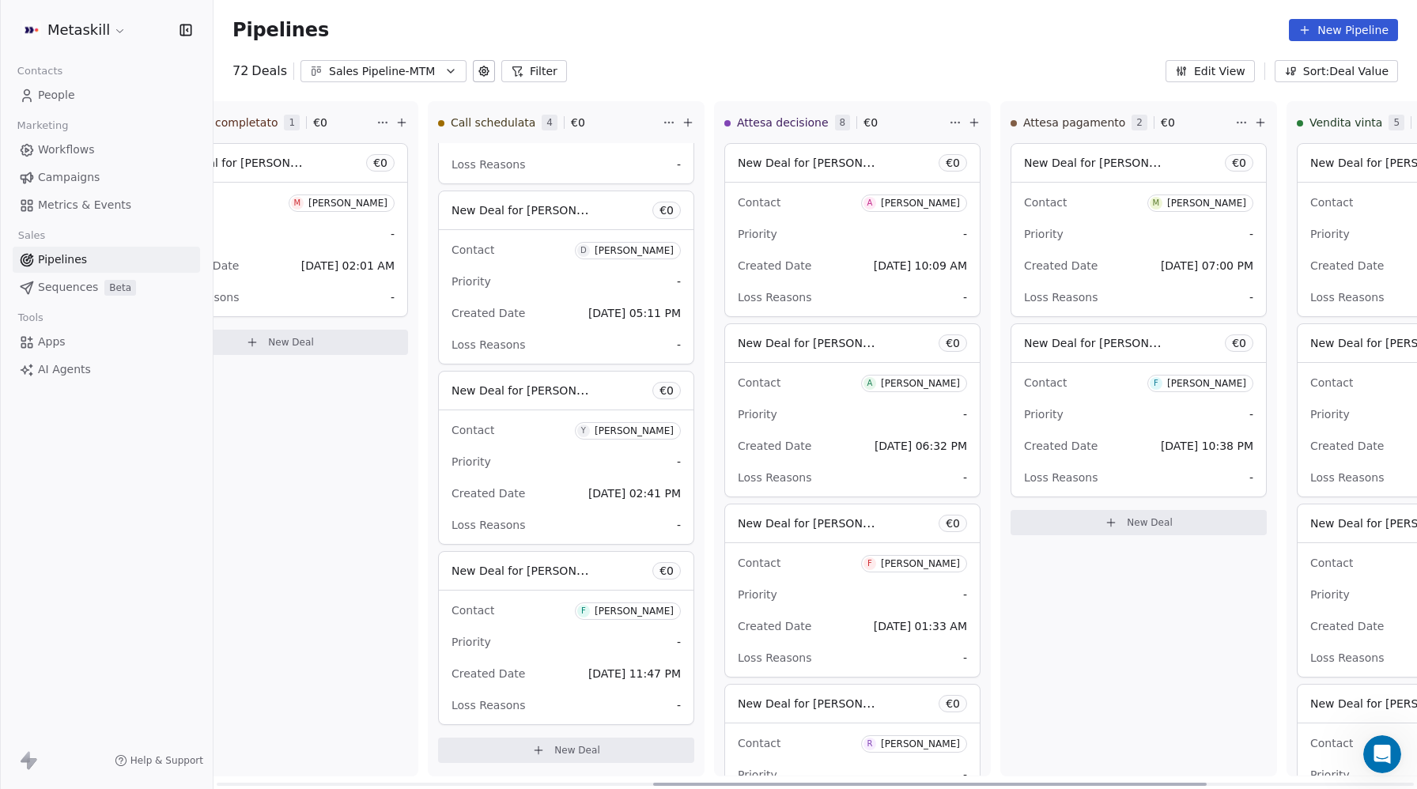
click at [874, 259] on span "[DATE] 10:09 AM" at bounding box center [920, 265] width 93 height 19
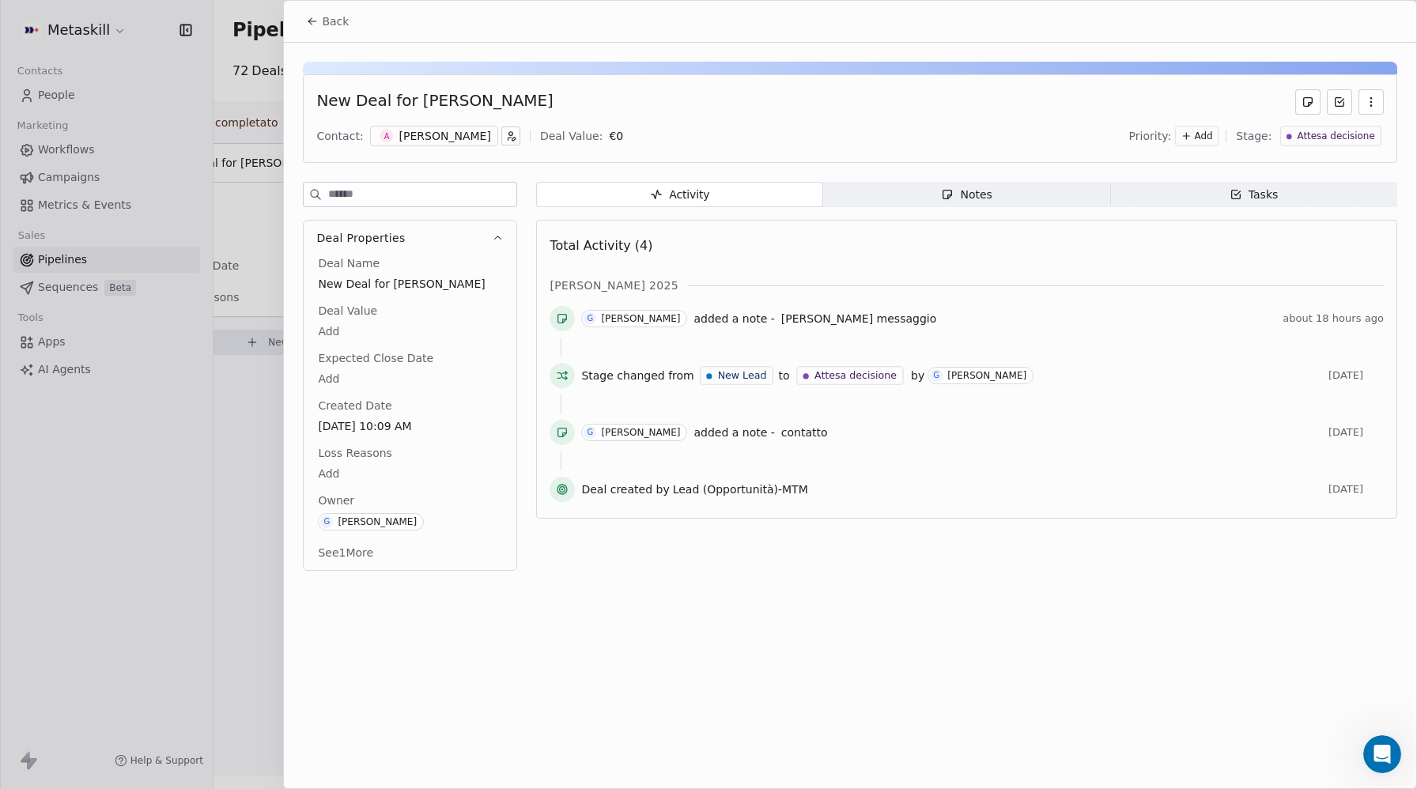
click at [331, 18] on span "Back" at bounding box center [335, 21] width 27 height 16
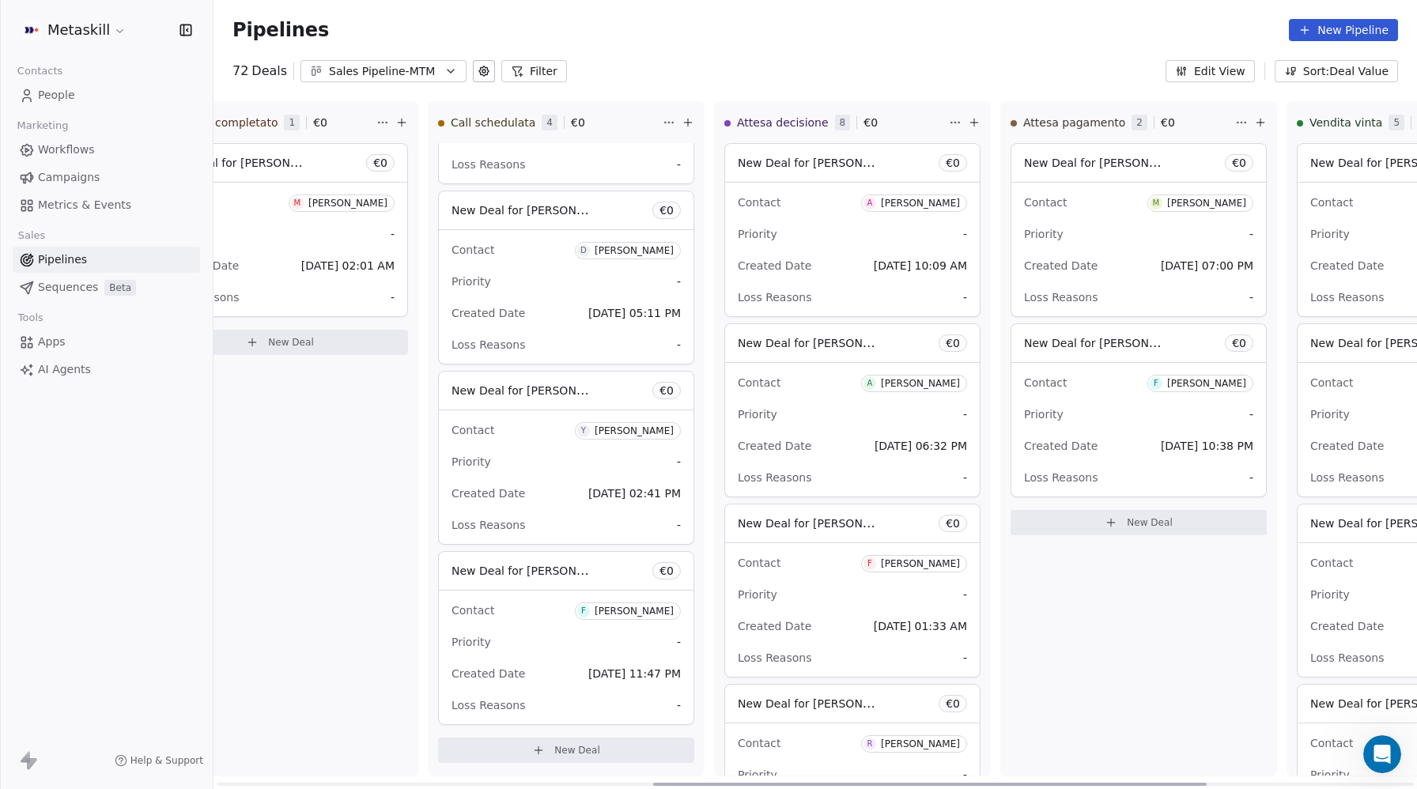
click at [808, 359] on div "New Deal for Andrea Tommasini € 0" at bounding box center [852, 343] width 255 height 38
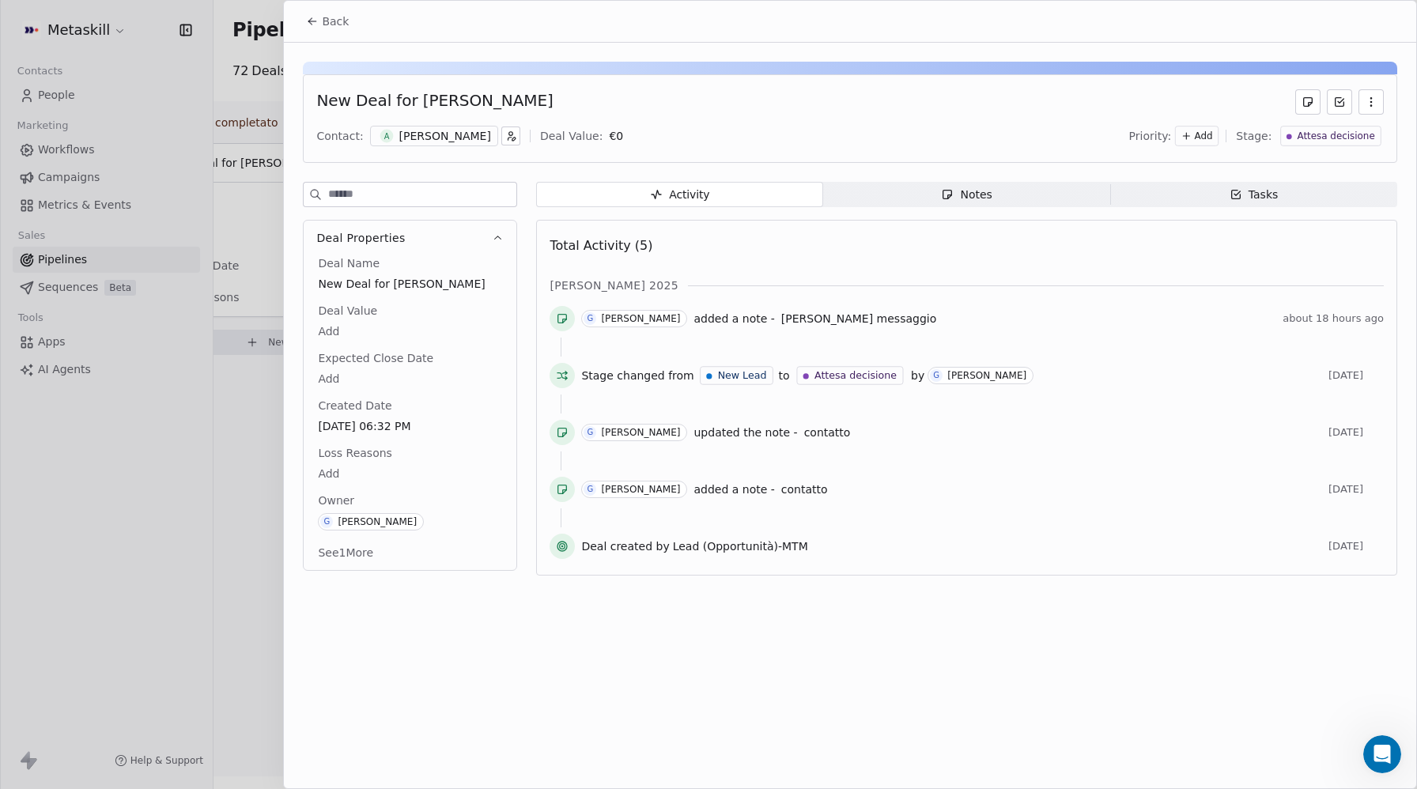
drag, startPoint x: 327, startPoint y: 22, endPoint x: 366, endPoint y: 55, distance: 51.6
click at [327, 23] on span "Back" at bounding box center [335, 21] width 27 height 16
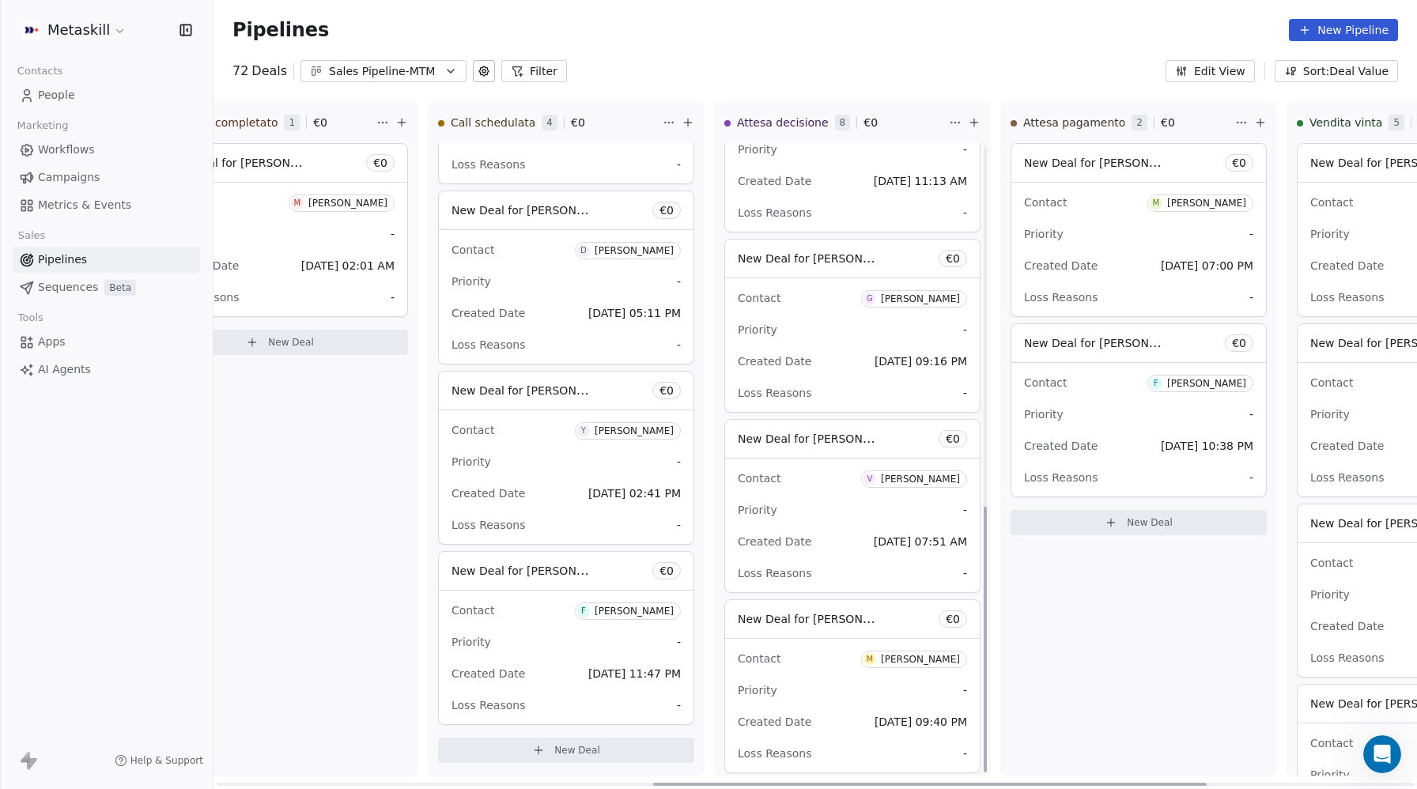
scroll to position [857, 0]
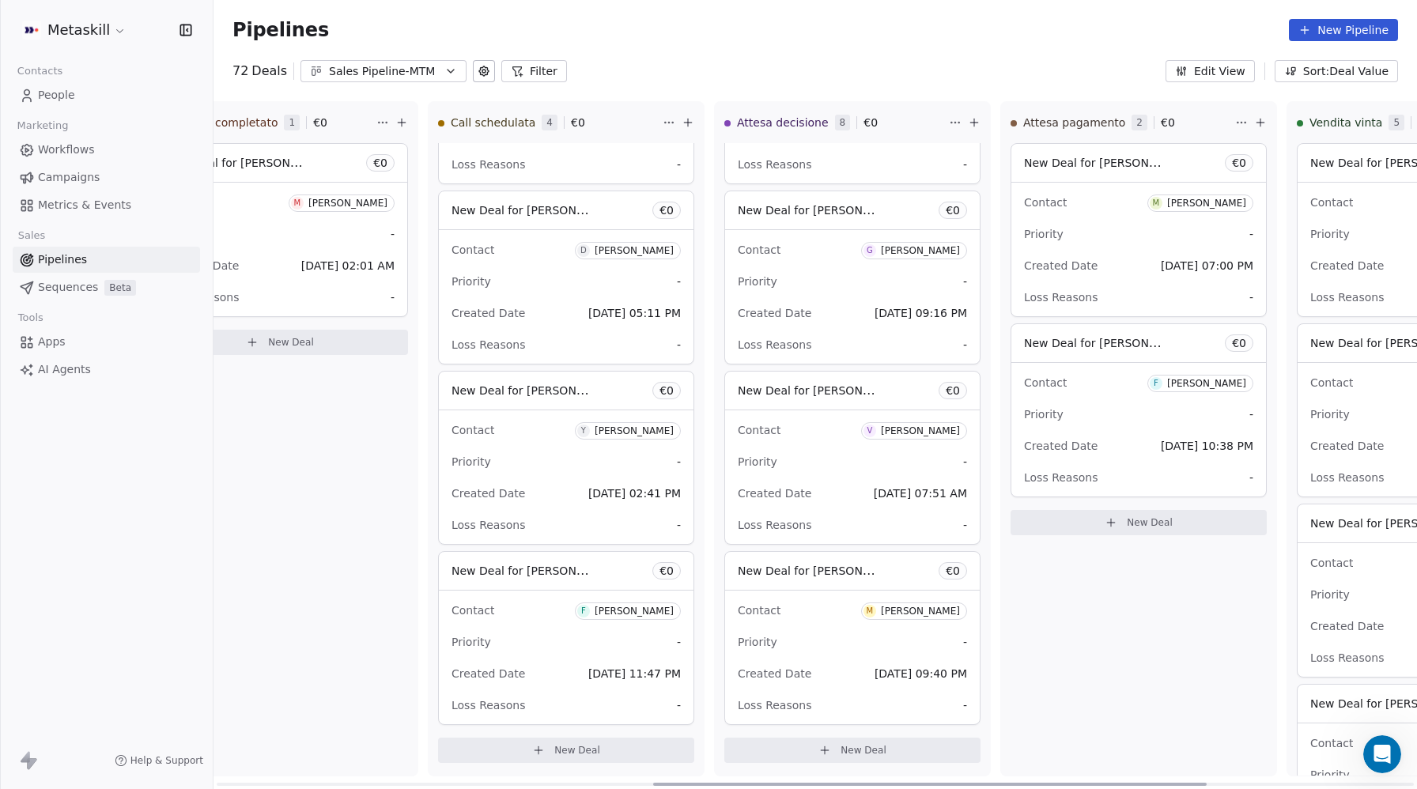
click at [814, 567] on span "New Deal for [PERSON_NAME]" at bounding box center [821, 570] width 167 height 15
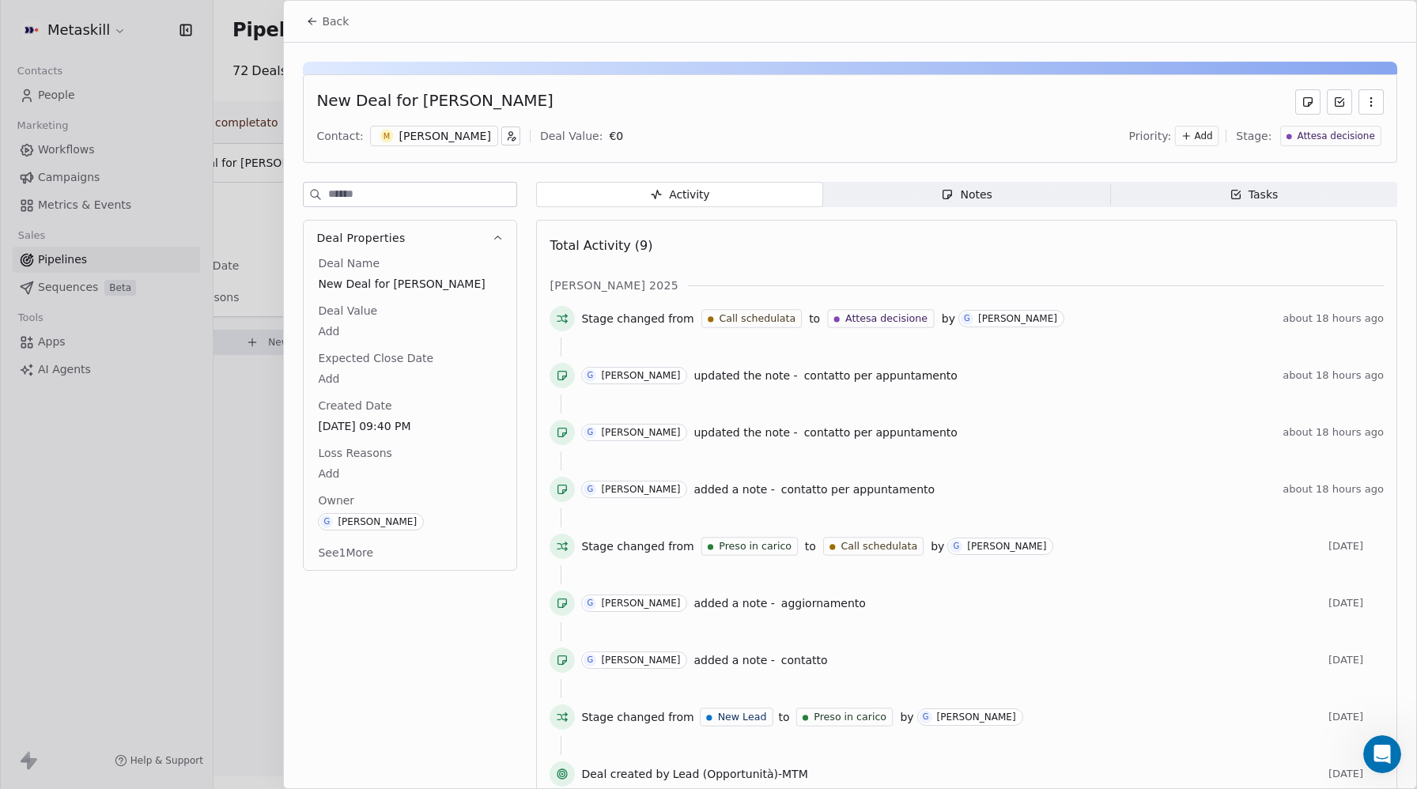
click at [330, 20] on span "Back" at bounding box center [335, 21] width 27 height 16
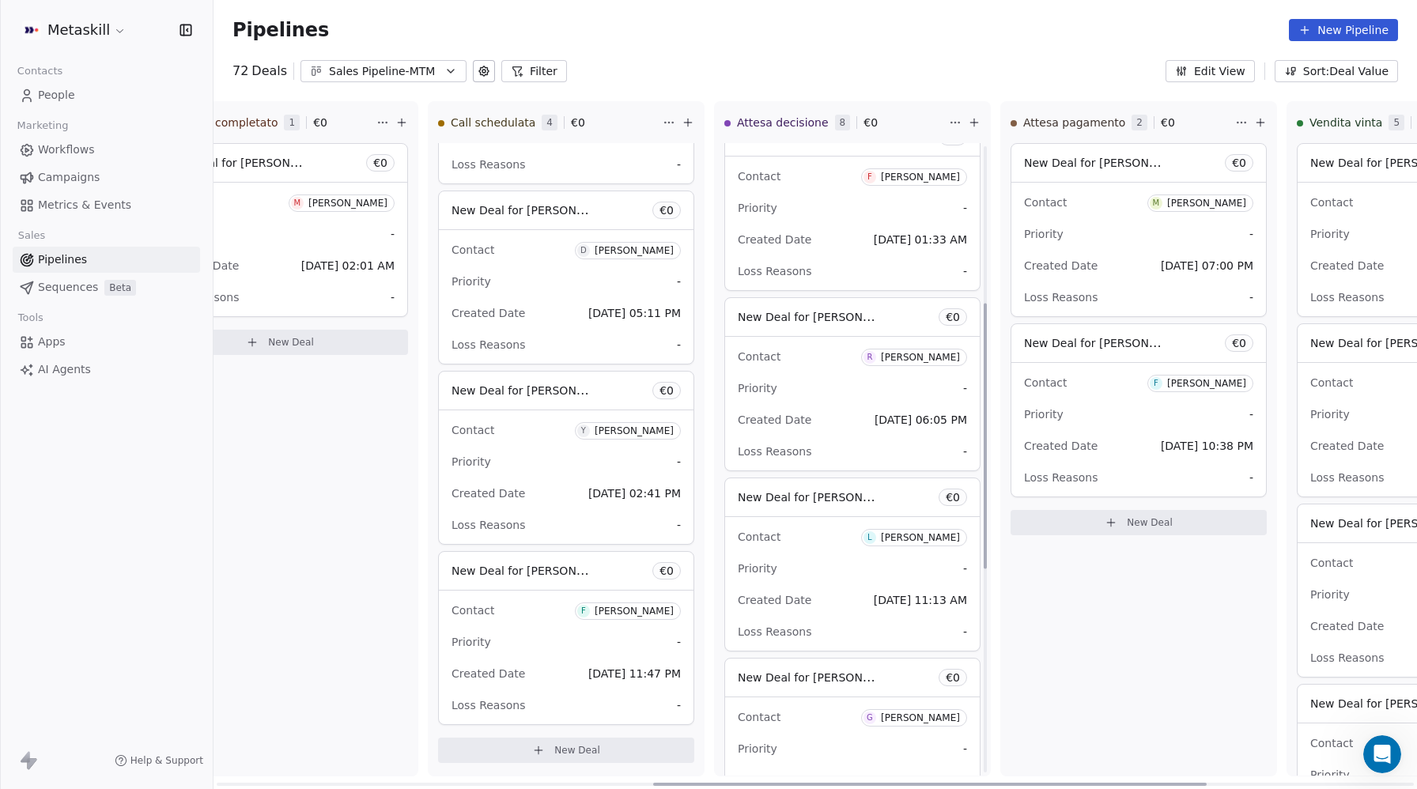
scroll to position [367, 0]
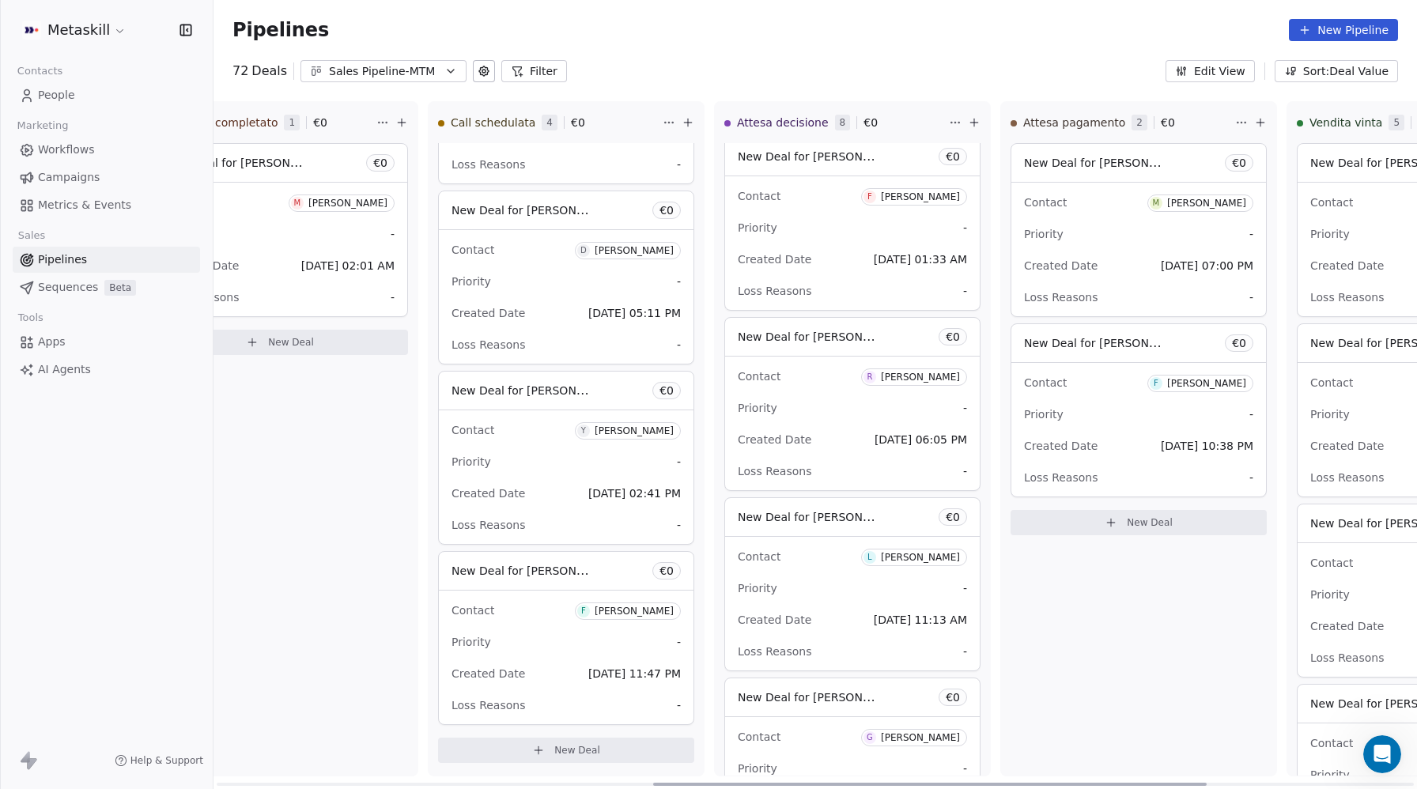
click at [834, 346] on span "New Deal for [PERSON_NAME]" at bounding box center [809, 336] width 142 height 19
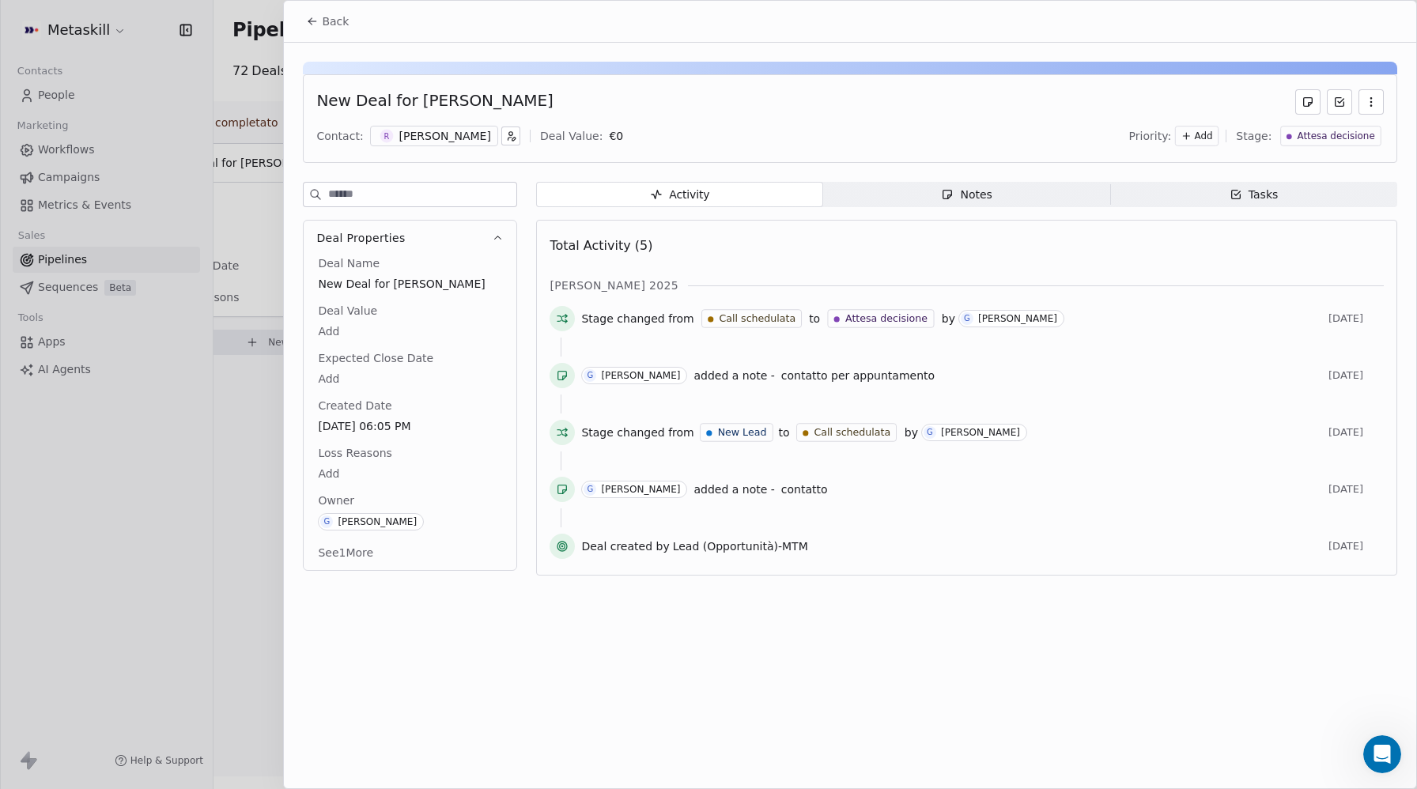
drag, startPoint x: 317, startPoint y: 29, endPoint x: 346, endPoint y: 50, distance: 35.1
click at [316, 29] on button "Back" at bounding box center [328, 21] width 62 height 28
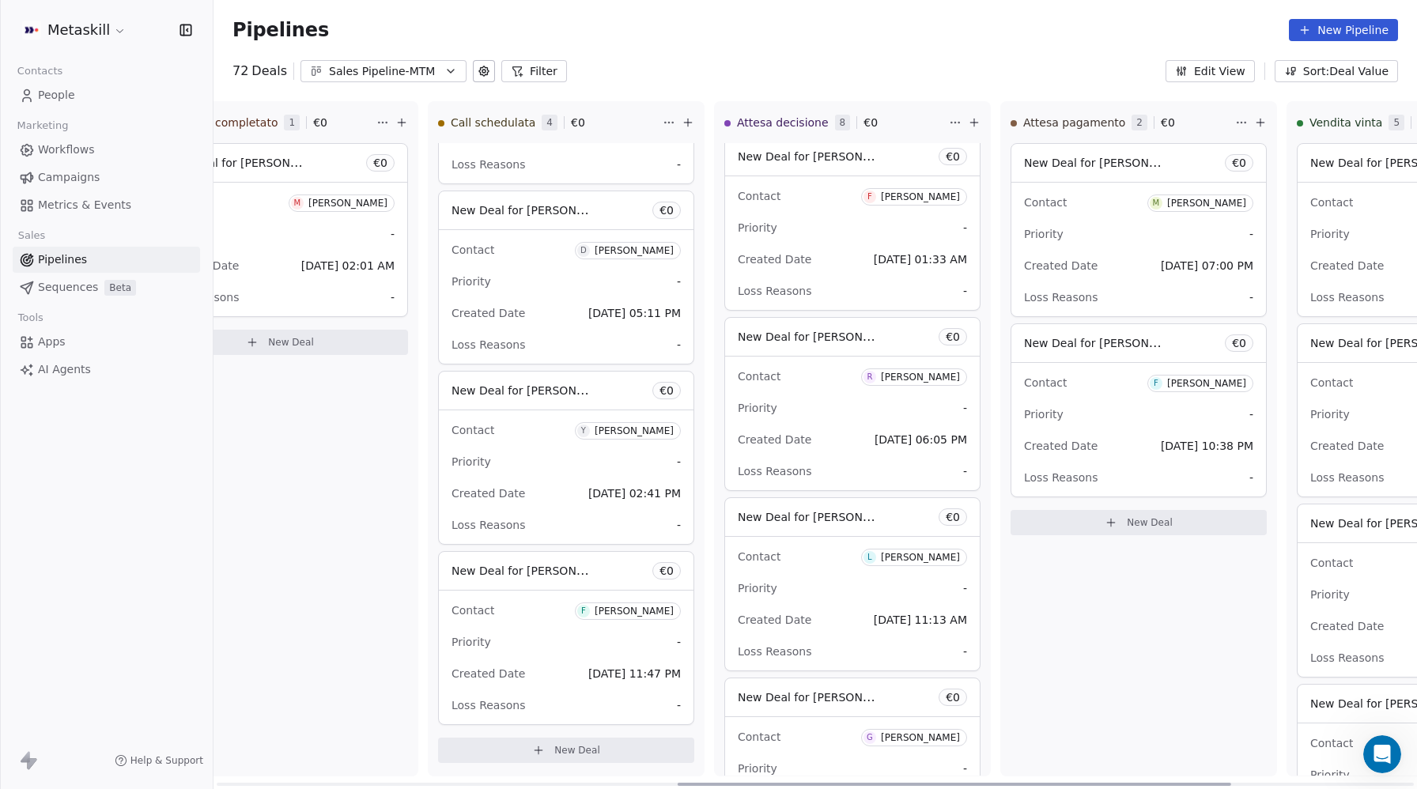
scroll to position [0, 1219]
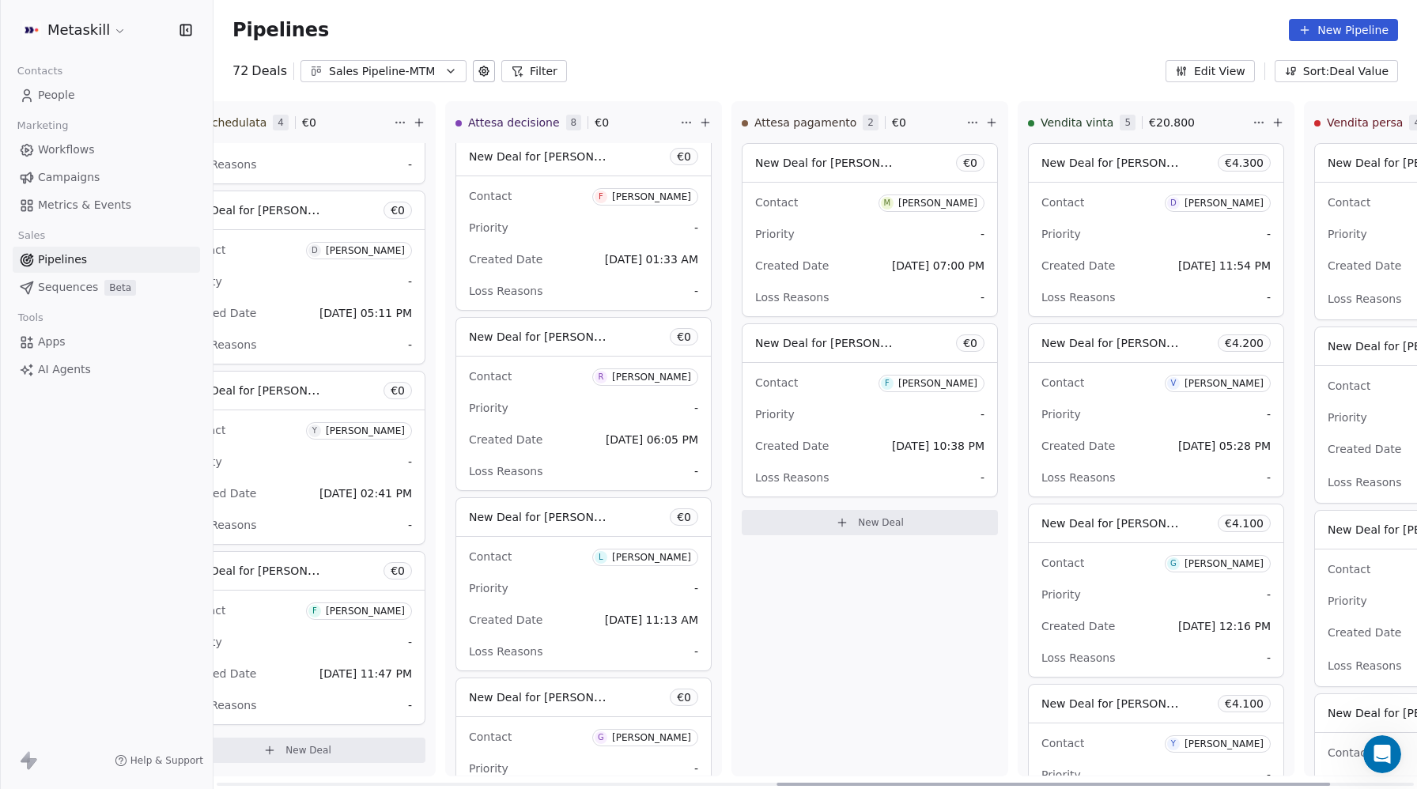
click at [843, 263] on div "Created Date Oct 01, 2025 07:00 PM" at bounding box center [869, 265] width 229 height 25
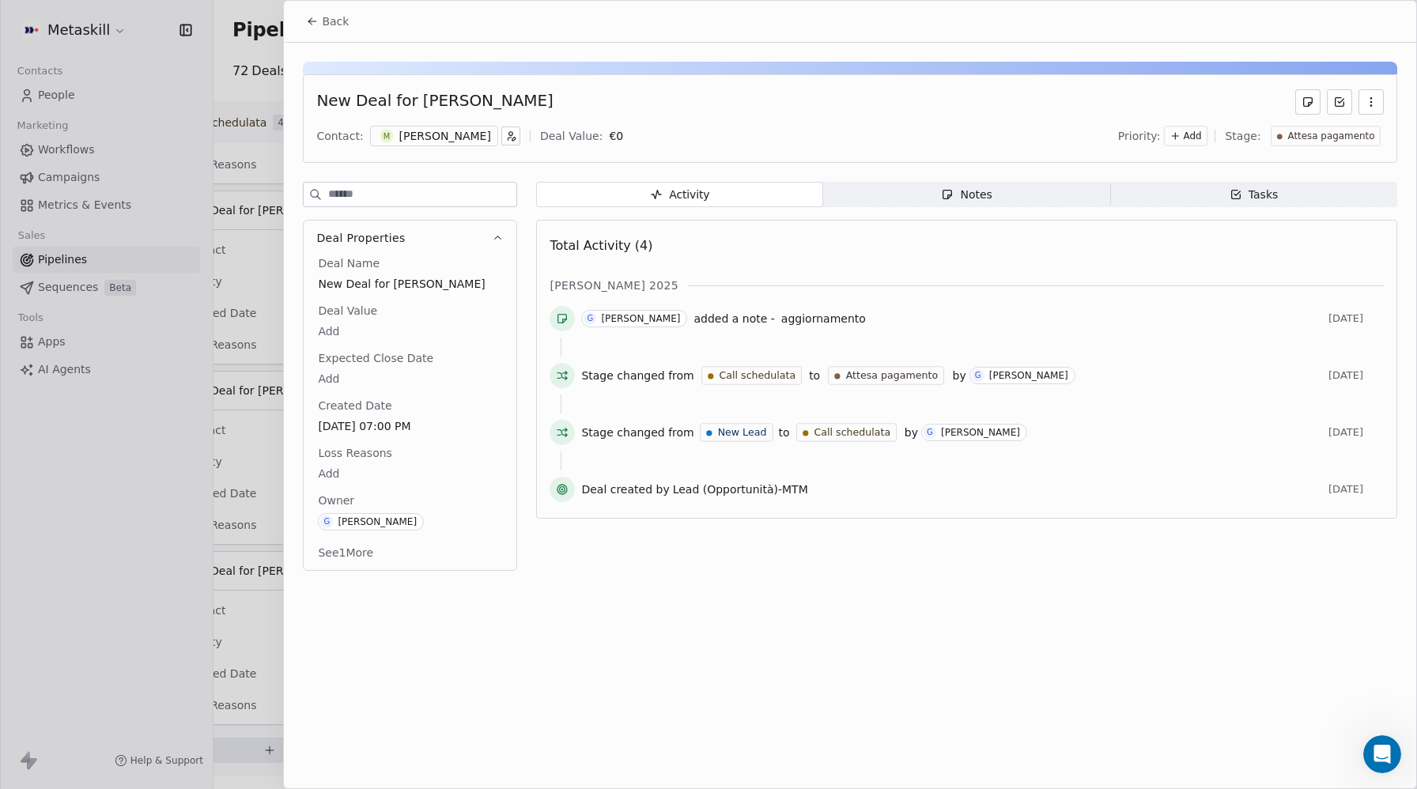
click at [965, 188] on div "Notes" at bounding box center [966, 195] width 51 height 17
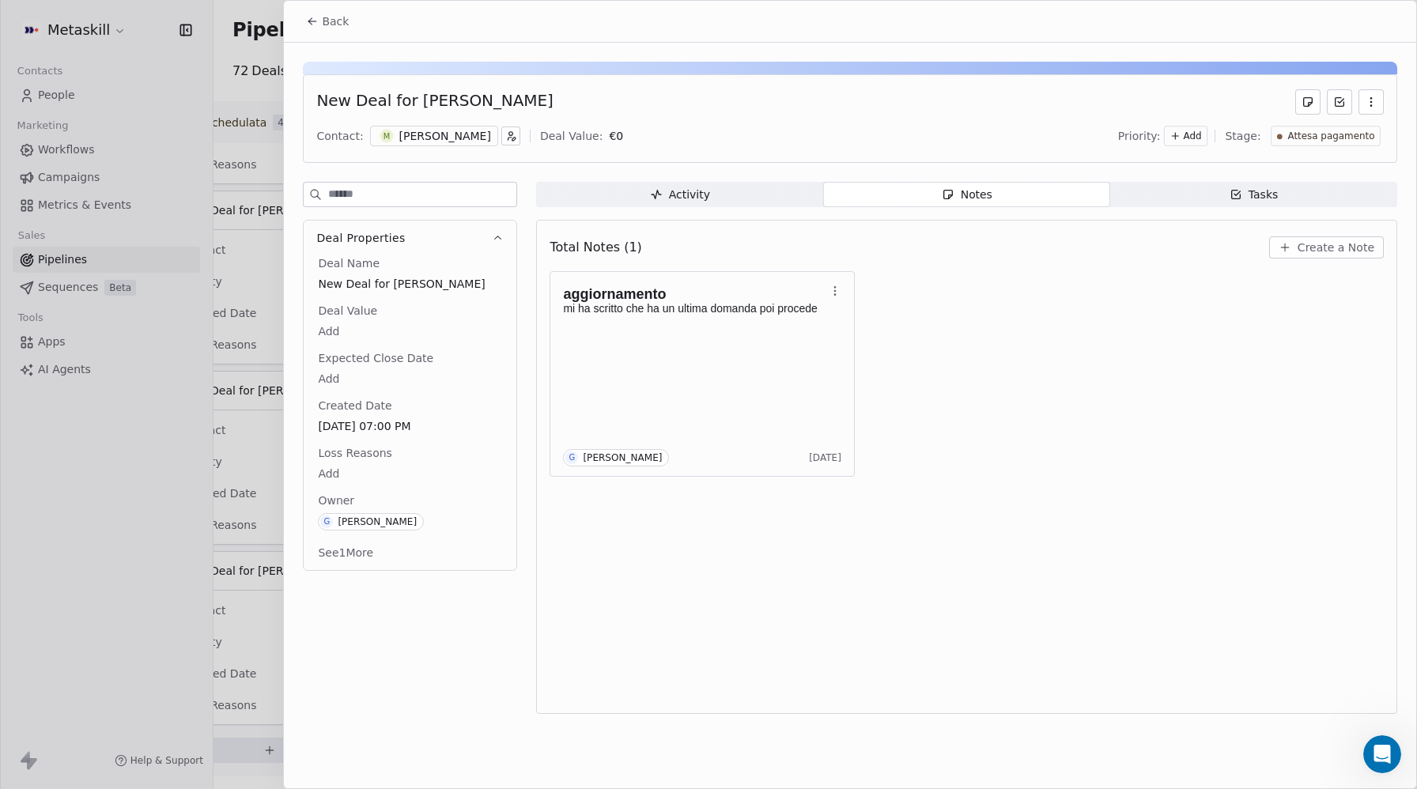
click at [329, 25] on span "Back" at bounding box center [335, 21] width 27 height 16
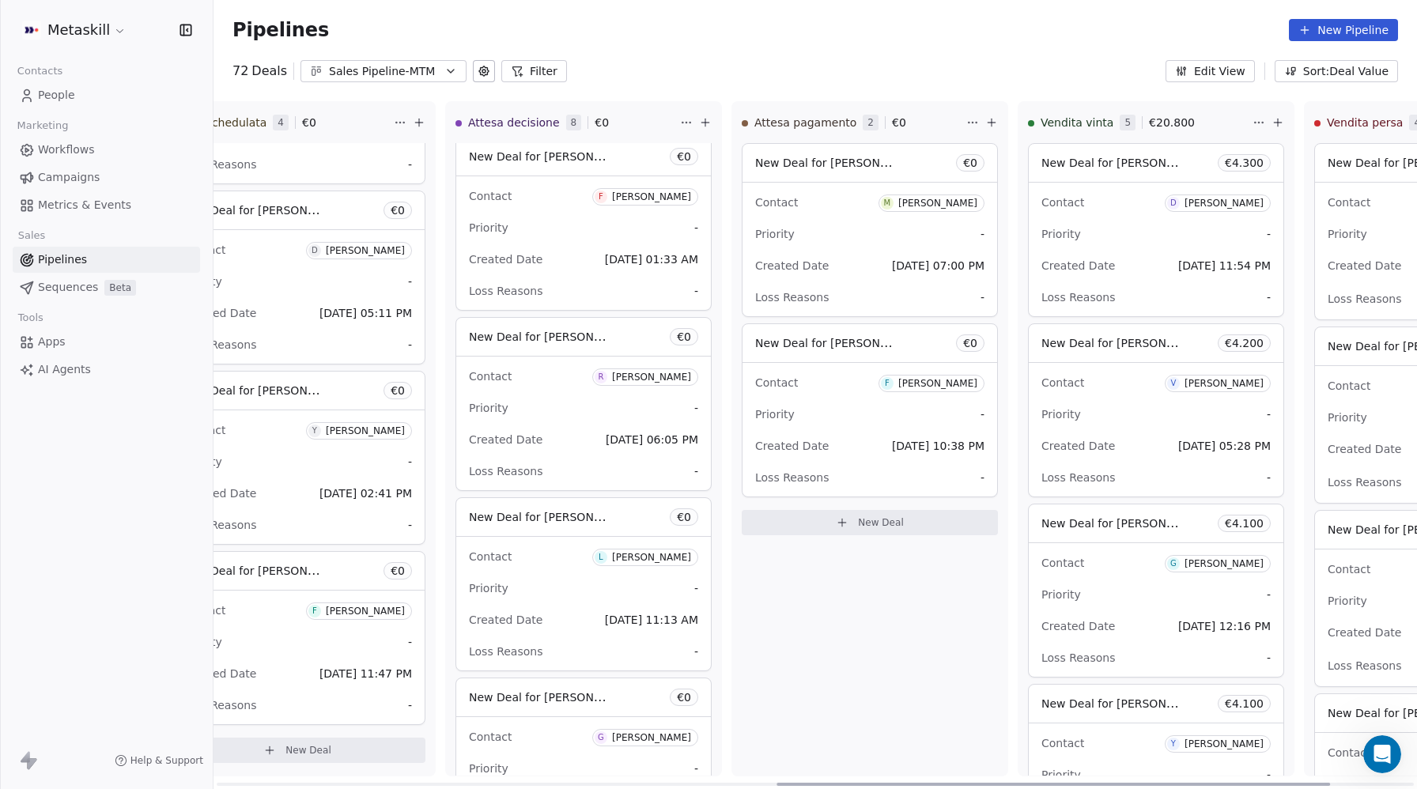
click at [822, 430] on div "Contact F Federico Cioffi Priority - Created Date Oct 05, 2025 10:38 PM Loss Re…" at bounding box center [870, 430] width 255 height 134
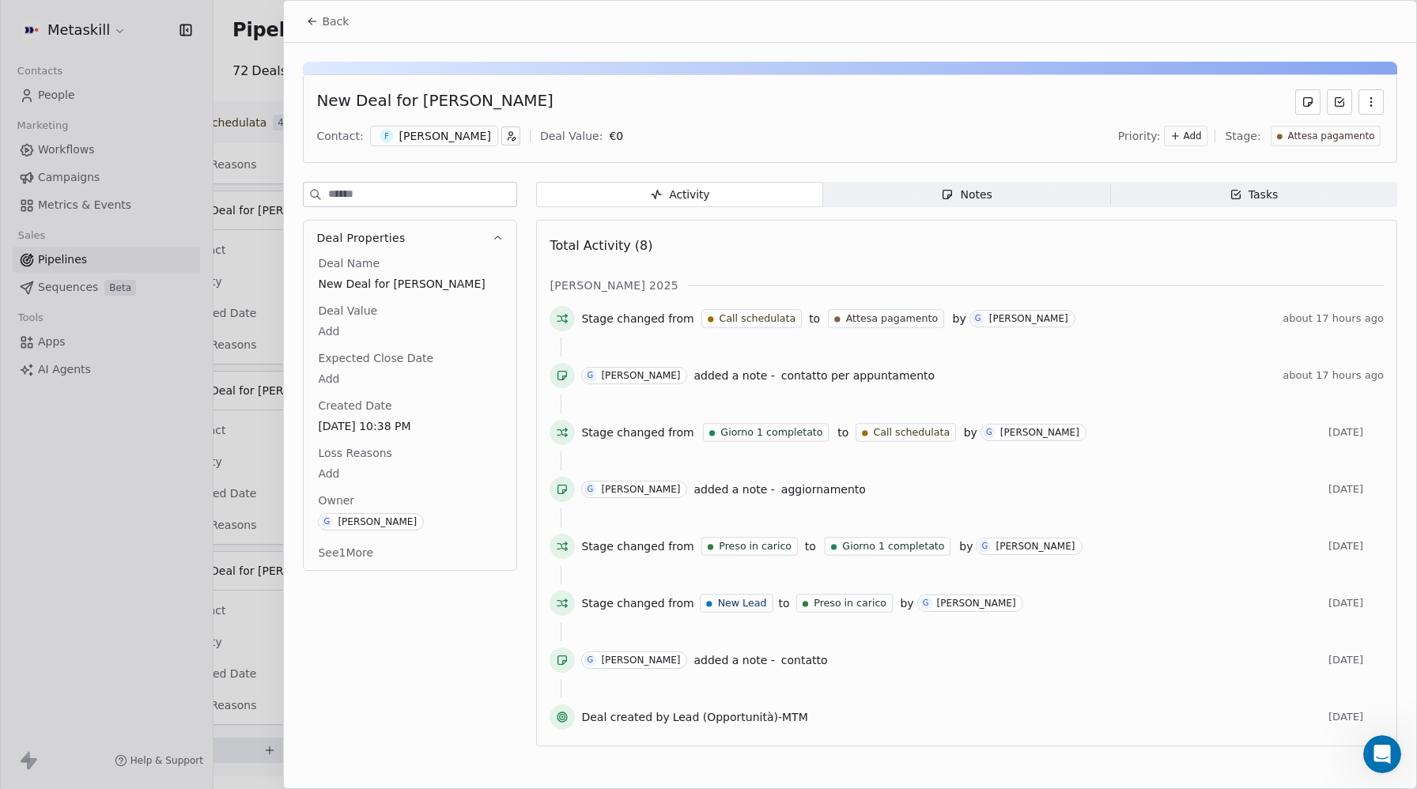
click at [967, 199] on div "Notes" at bounding box center [966, 195] width 51 height 17
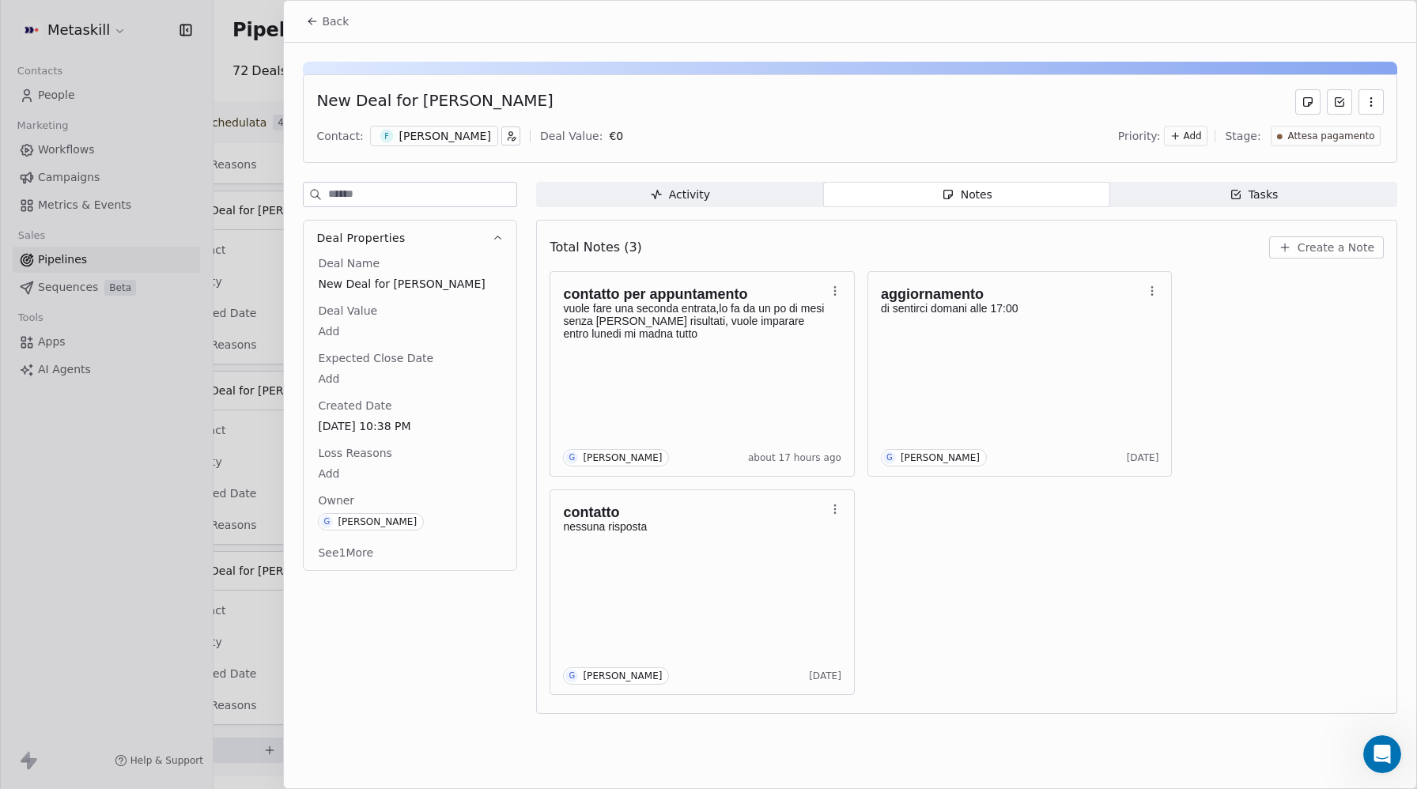
click at [339, 28] on button "Back" at bounding box center [328, 21] width 62 height 28
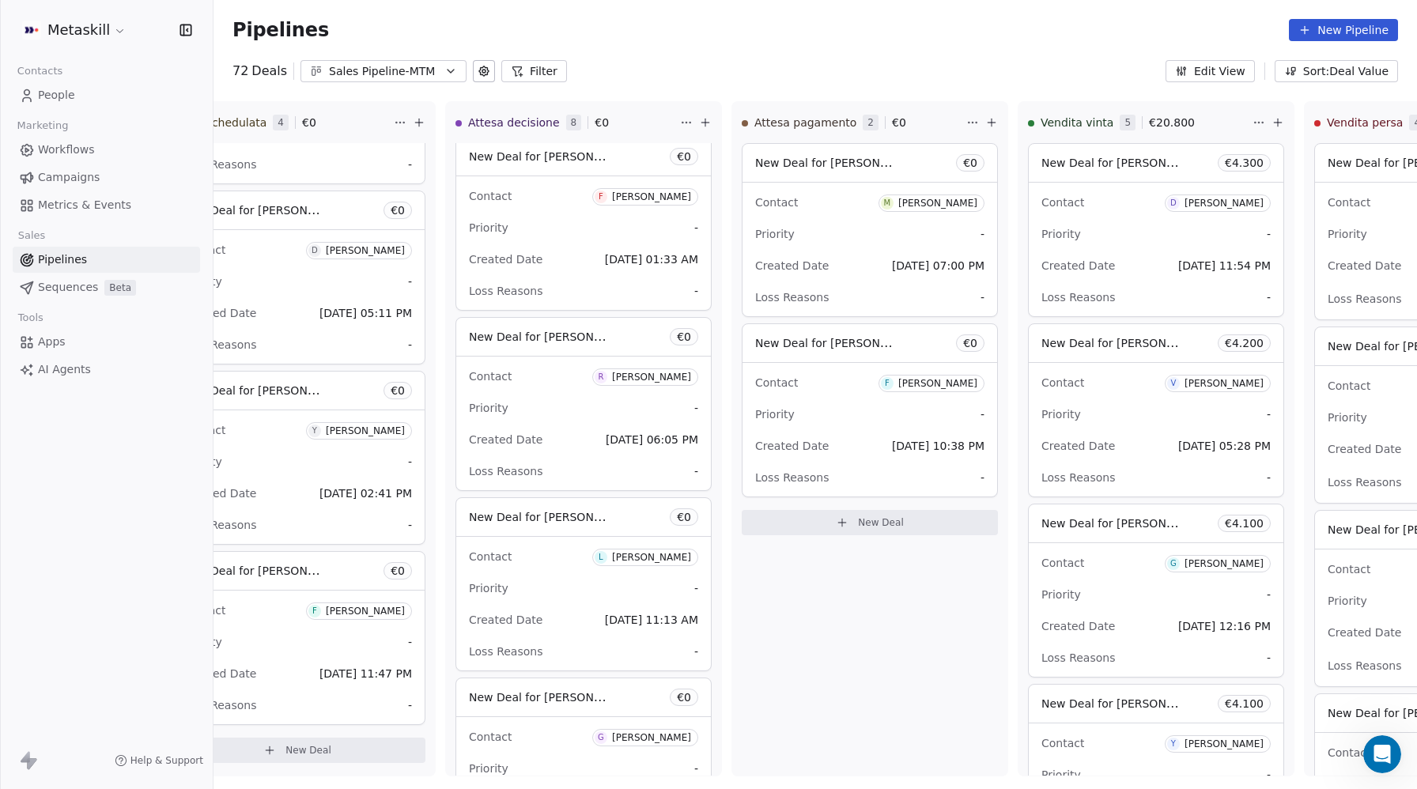
click at [377, 75] on div "Sales Pipeline-MTM" at bounding box center [383, 71] width 109 height 17
click at [381, 137] on span "Sales Pipleine-MCFI" at bounding box center [366, 137] width 108 height 17
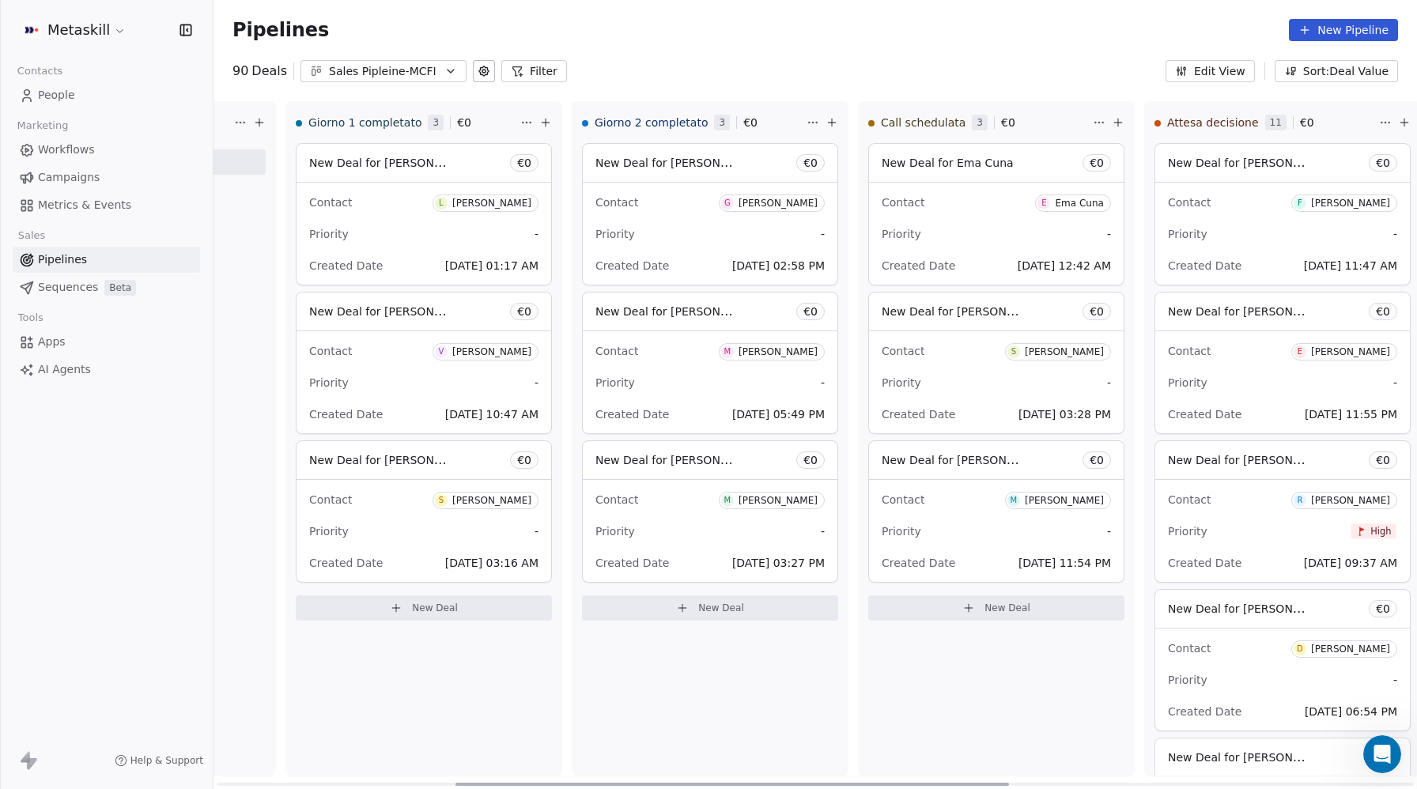
scroll to position [0, 630]
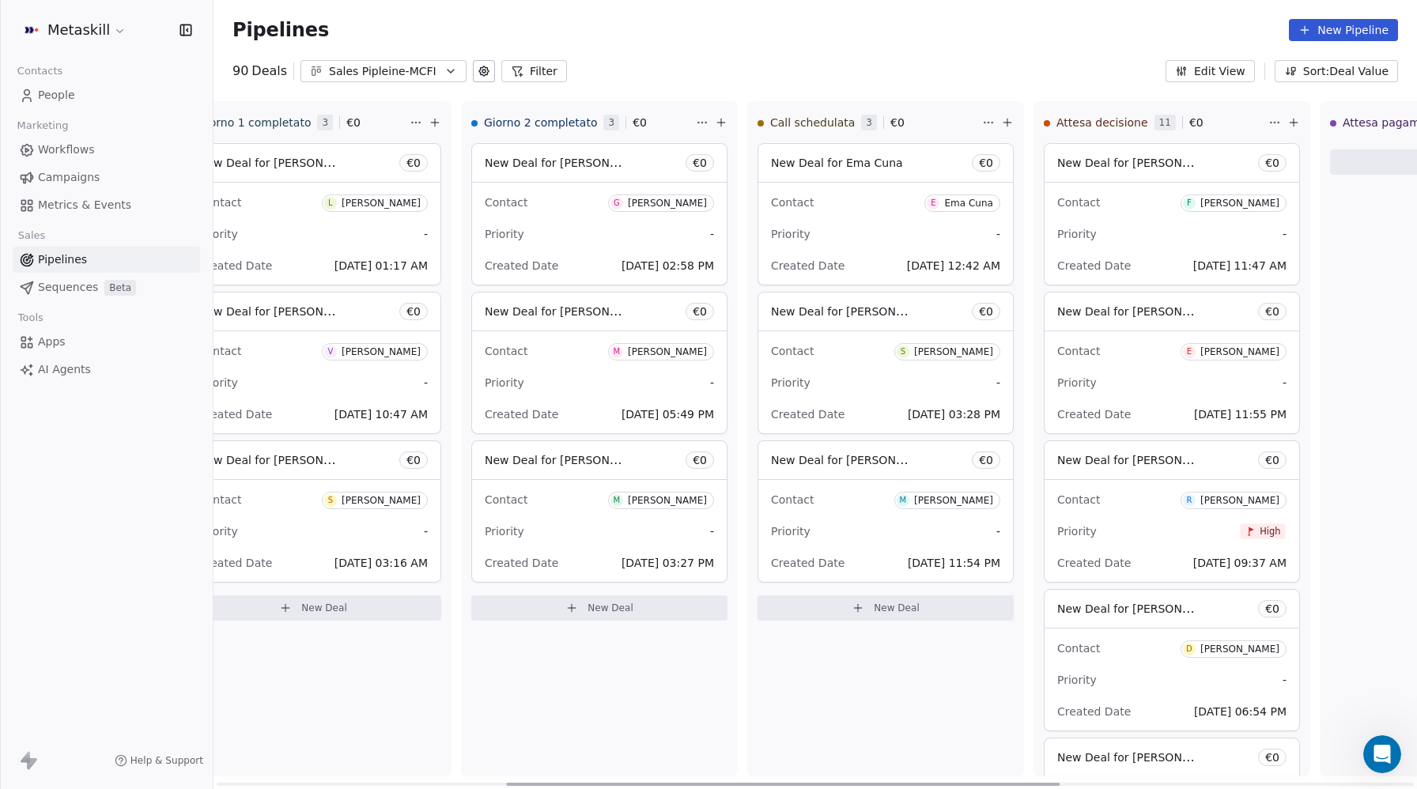
click at [803, 252] on div "Contact E Ema Cuna Priority - Created Date Oct 04, 2025 12:42 AM" at bounding box center [886, 234] width 255 height 102
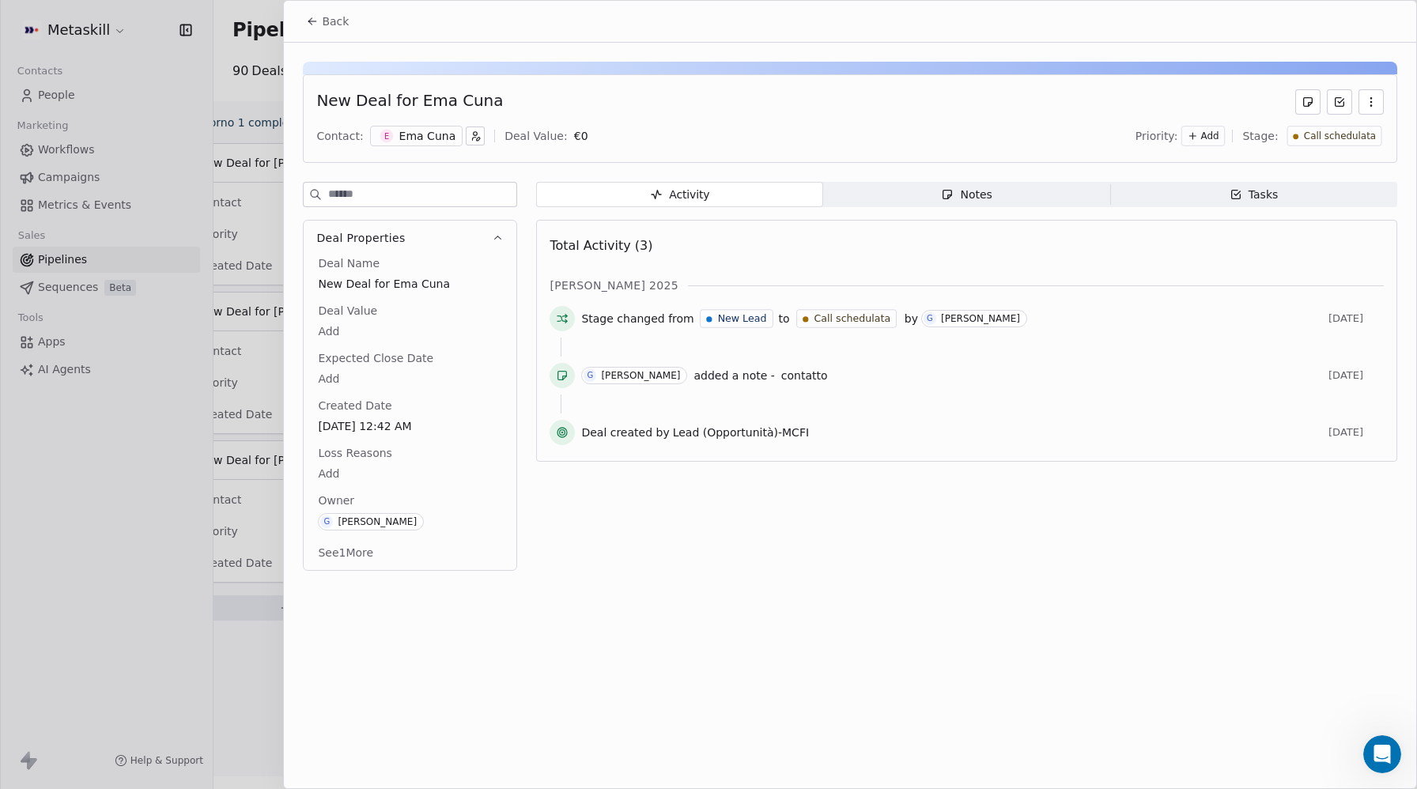
click at [1011, 209] on div "Activity Activity Notes Notes Tasks Tasks Total Activity (3) ott 2025 Stage cha…" at bounding box center [966, 381] width 861 height 399
click at [997, 191] on span "Notes Notes" at bounding box center [966, 194] width 287 height 25
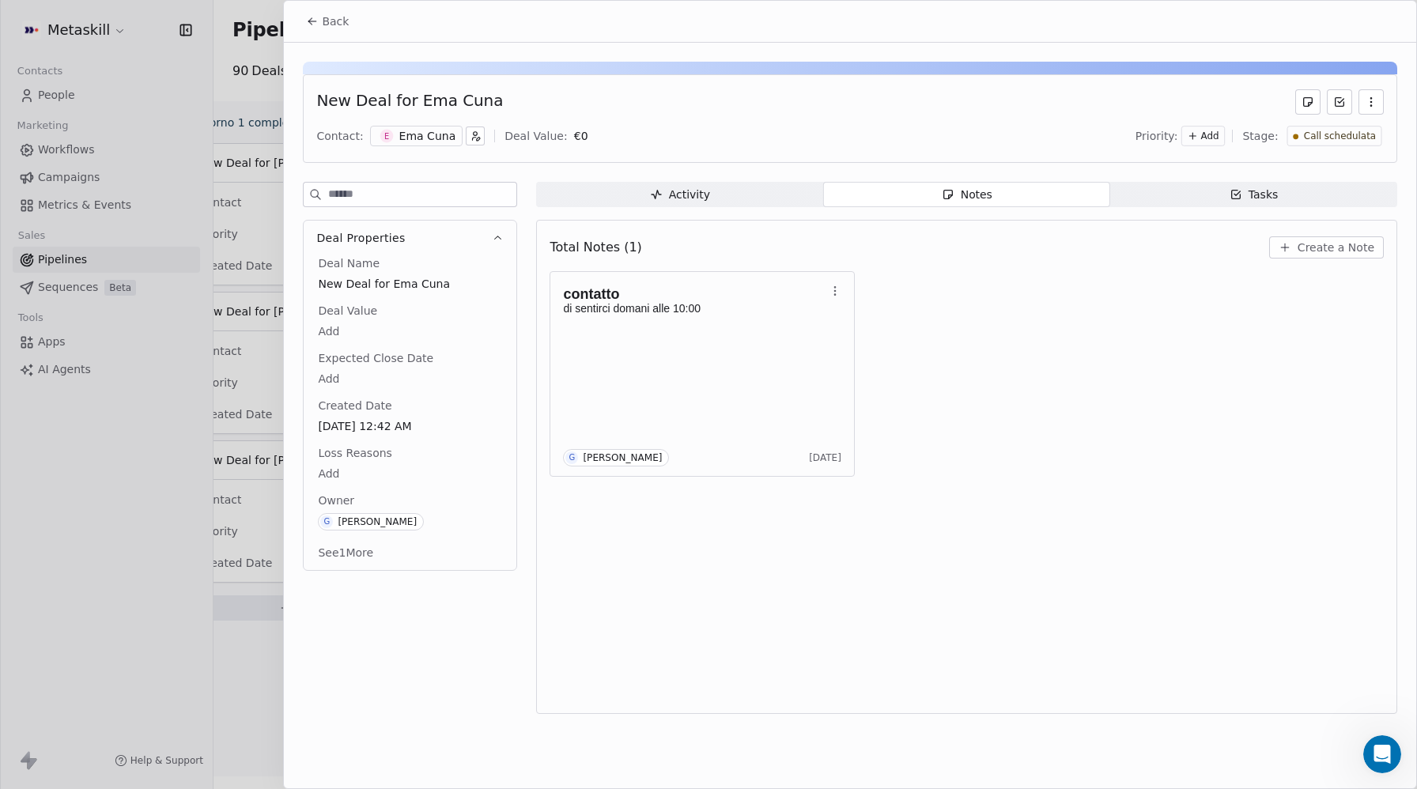
click at [1081, 369] on div "contatto di sentirci domani alle 10:00 G Giulio Roselli 3 days ago" at bounding box center [967, 374] width 834 height 206
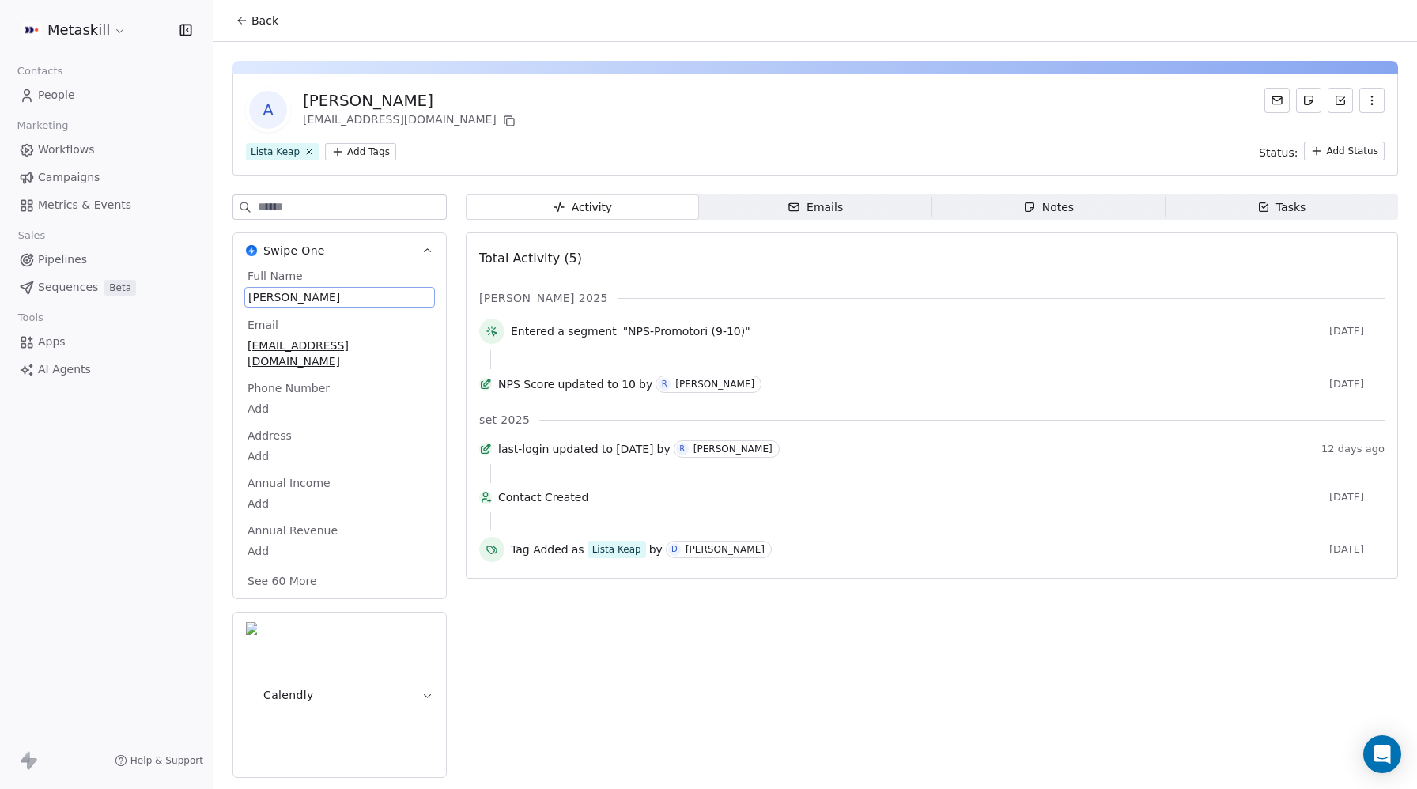
click at [284, 296] on span "[PERSON_NAME]" at bounding box center [339, 297] width 183 height 16
click at [246, 297] on textarea "**********" at bounding box center [338, 312] width 187 height 49
drag, startPoint x: 298, startPoint y: 299, endPoint x: 331, endPoint y: 287, distance: 35.3
click at [298, 299] on textarea "**********" at bounding box center [338, 312] width 187 height 49
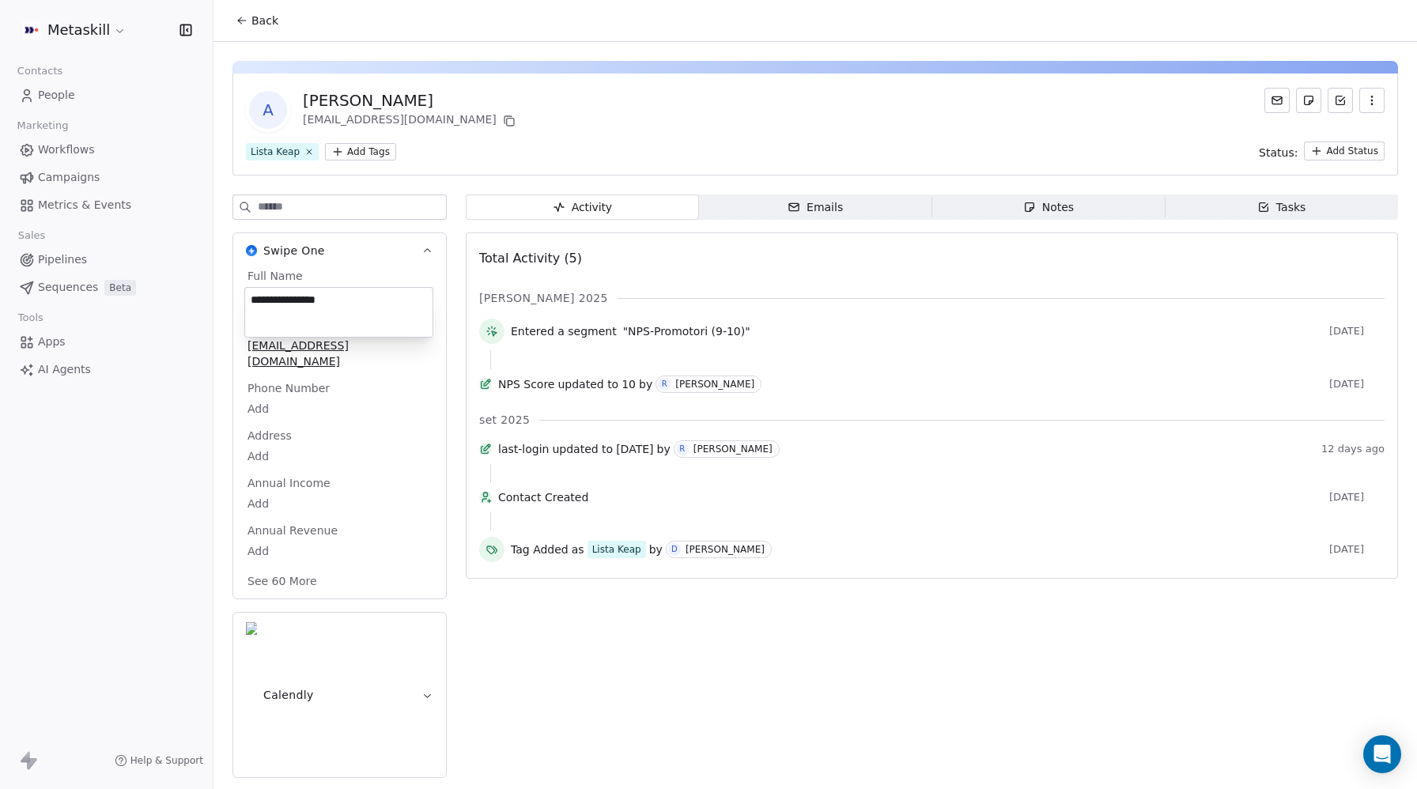
type textarea "**********"
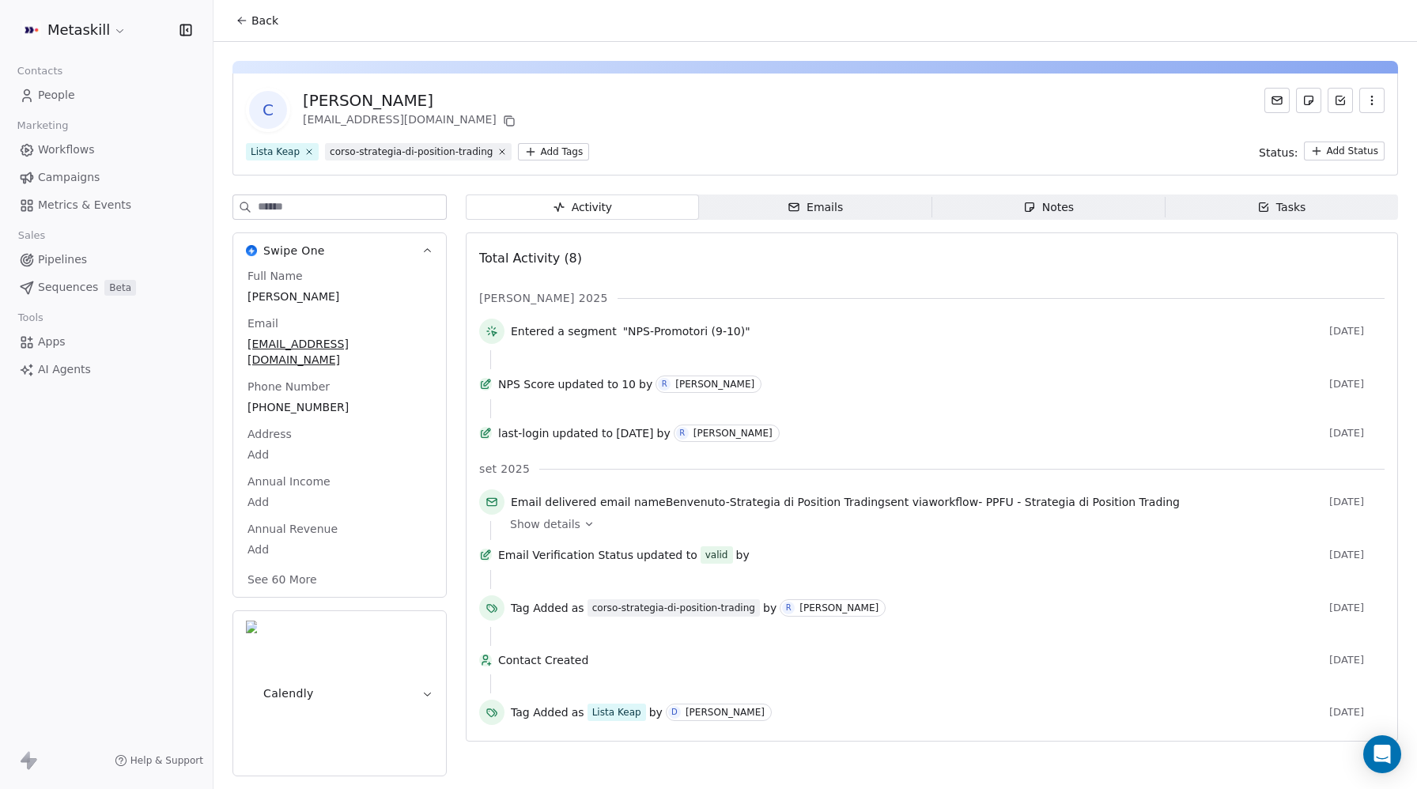
click at [285, 296] on span "[PERSON_NAME]" at bounding box center [340, 297] width 184 height 16
click at [285, 296] on span "[PERSON_NAME]" at bounding box center [339, 297] width 183 height 16
drag, startPoint x: 263, startPoint y: 297, endPoint x: 284, endPoint y: 297, distance: 21.4
click at [284, 297] on textarea "**********" at bounding box center [338, 312] width 187 height 49
drag, startPoint x: 394, startPoint y: 303, endPoint x: 329, endPoint y: 301, distance: 64.9
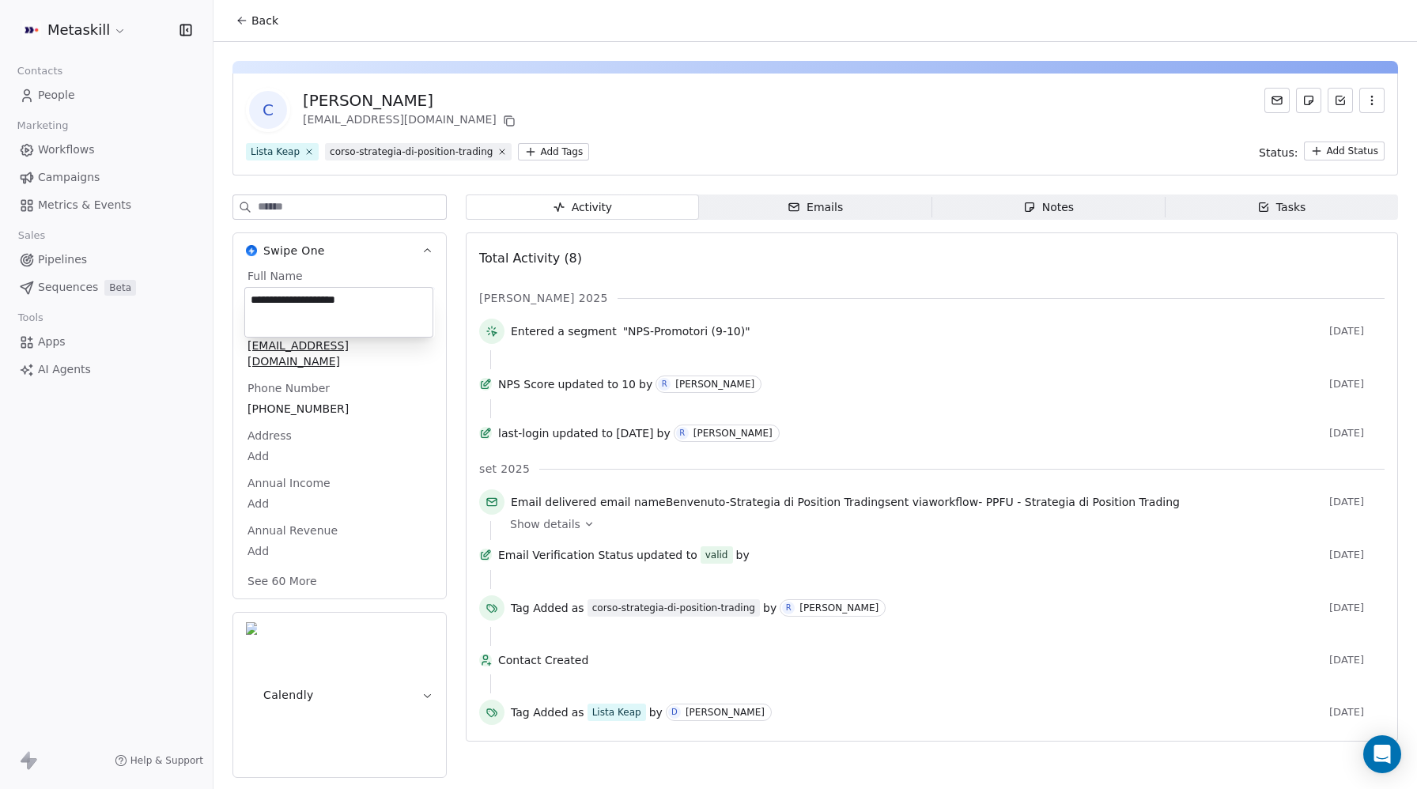
click at [329, 301] on textarea "**********" at bounding box center [338, 312] width 187 height 49
type textarea "**********"
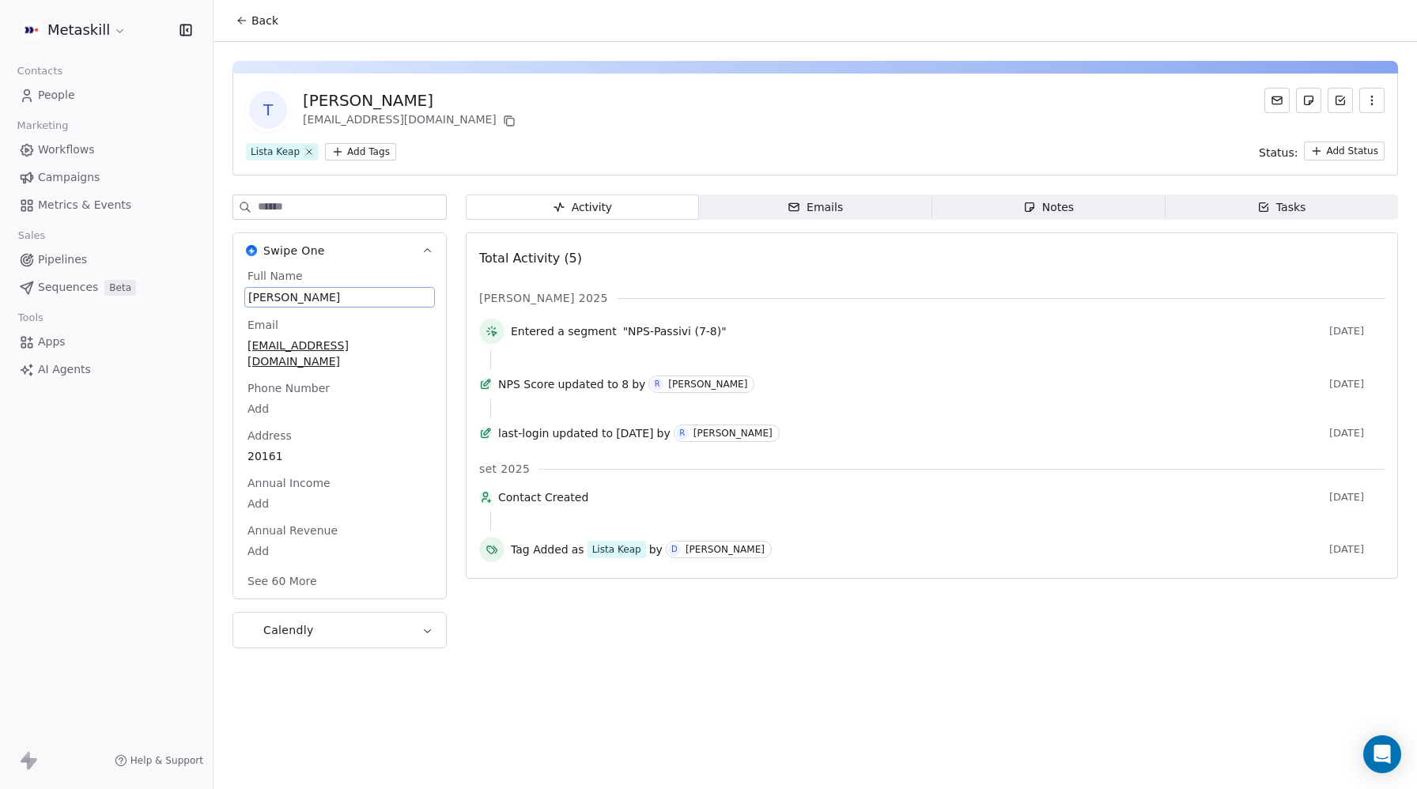
click at [277, 293] on span "[PERSON_NAME]" at bounding box center [339, 297] width 183 height 16
click at [255, 296] on textarea "**********" at bounding box center [338, 312] width 187 height 49
type textarea "**********"
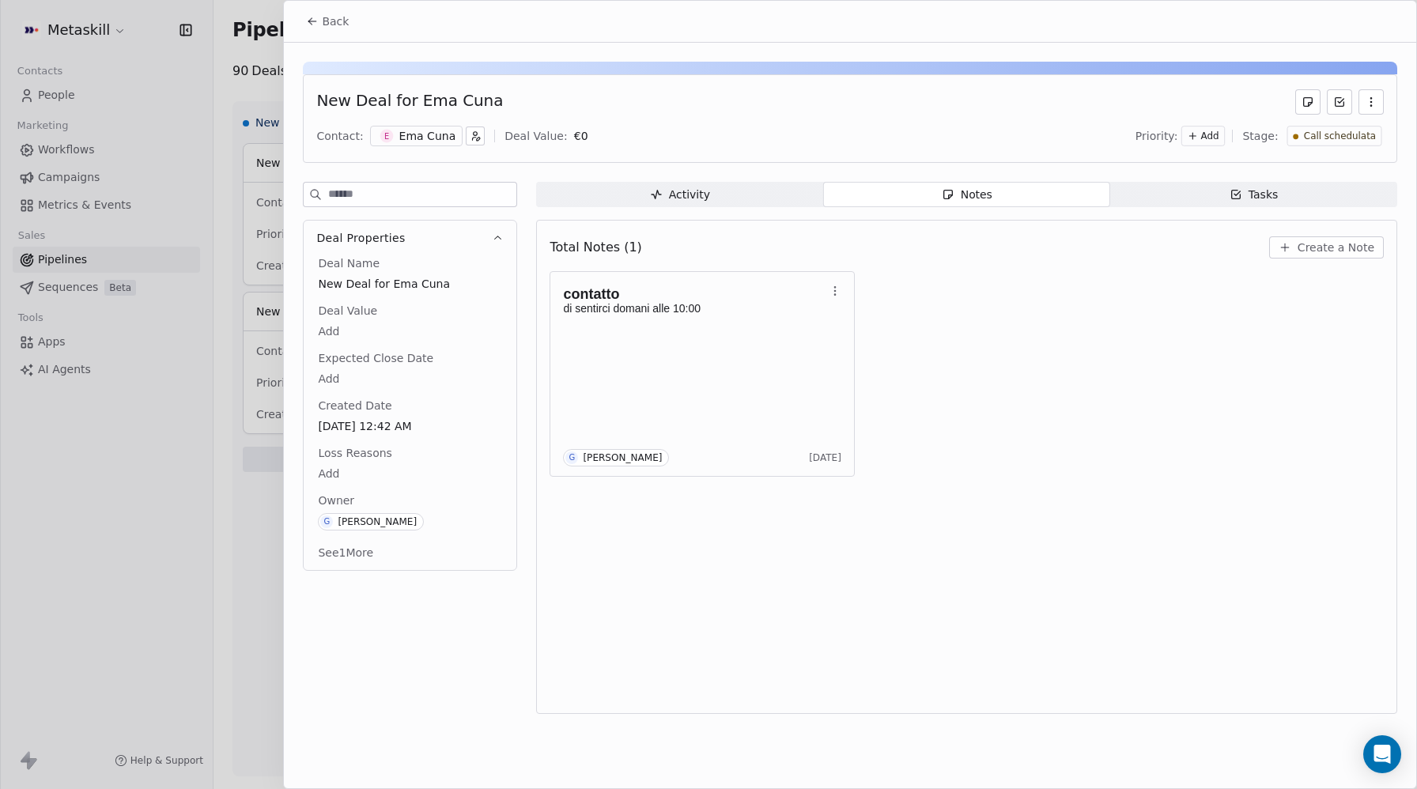
click at [312, 11] on button "Back" at bounding box center [328, 21] width 62 height 28
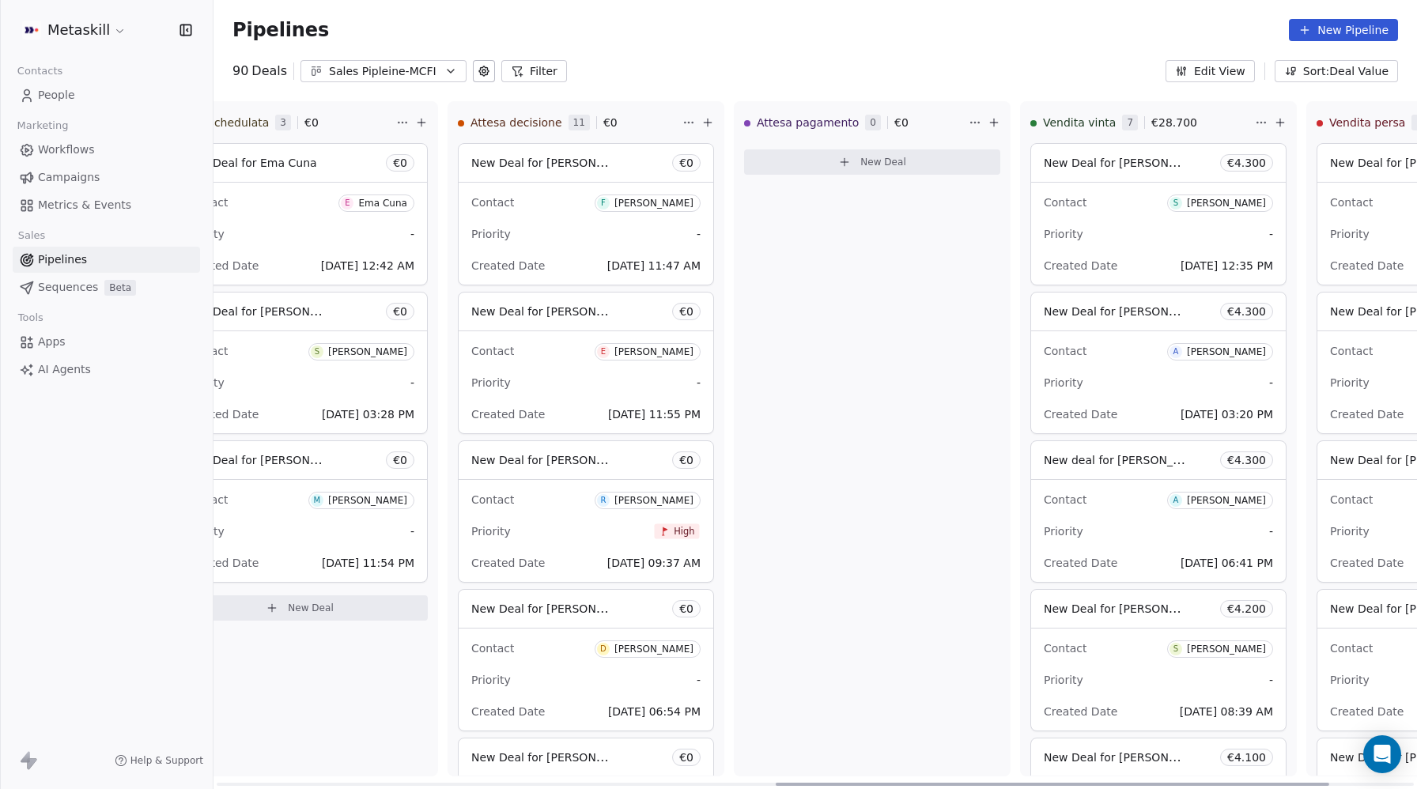
scroll to position [0, 985]
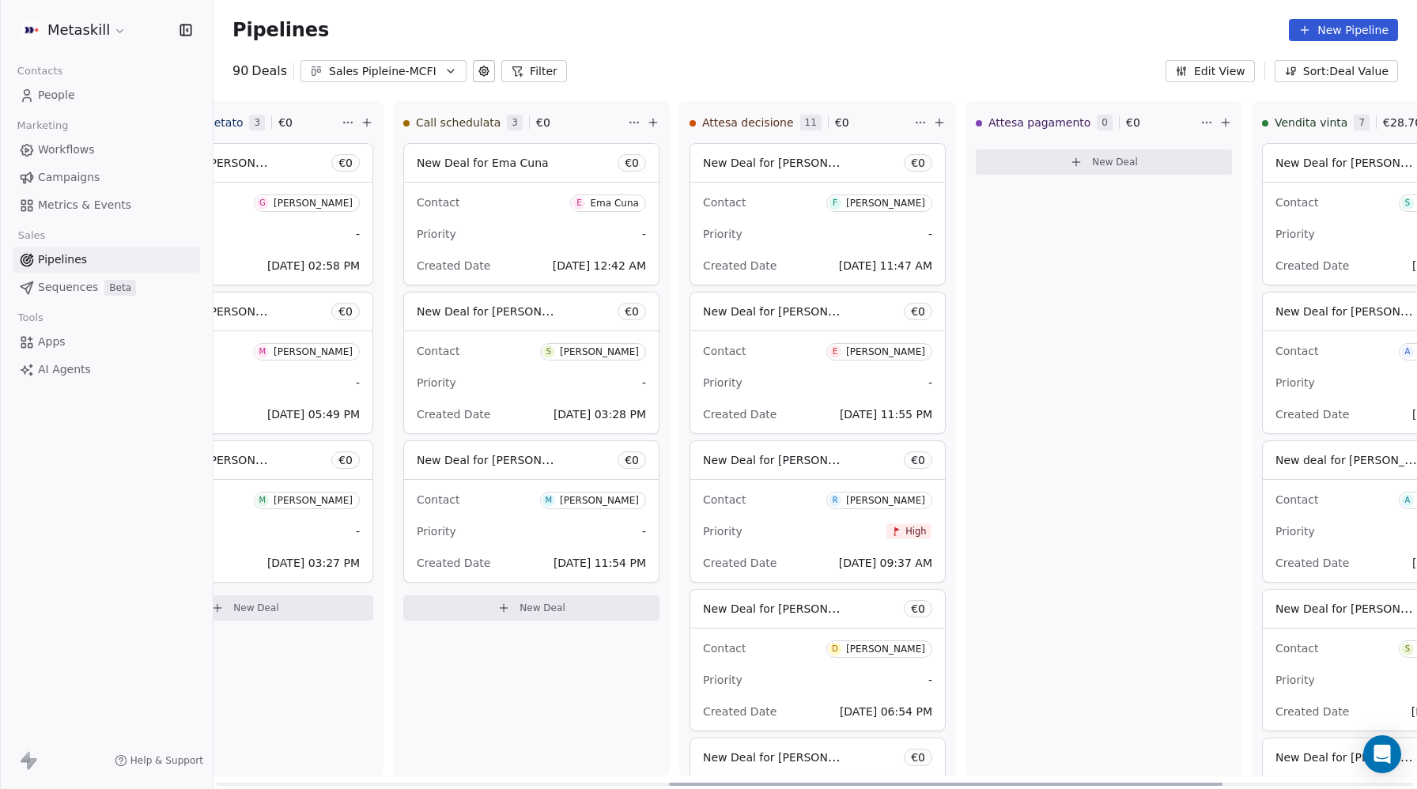
click at [518, 313] on span "New Deal for [PERSON_NAME]" at bounding box center [500, 311] width 167 height 15
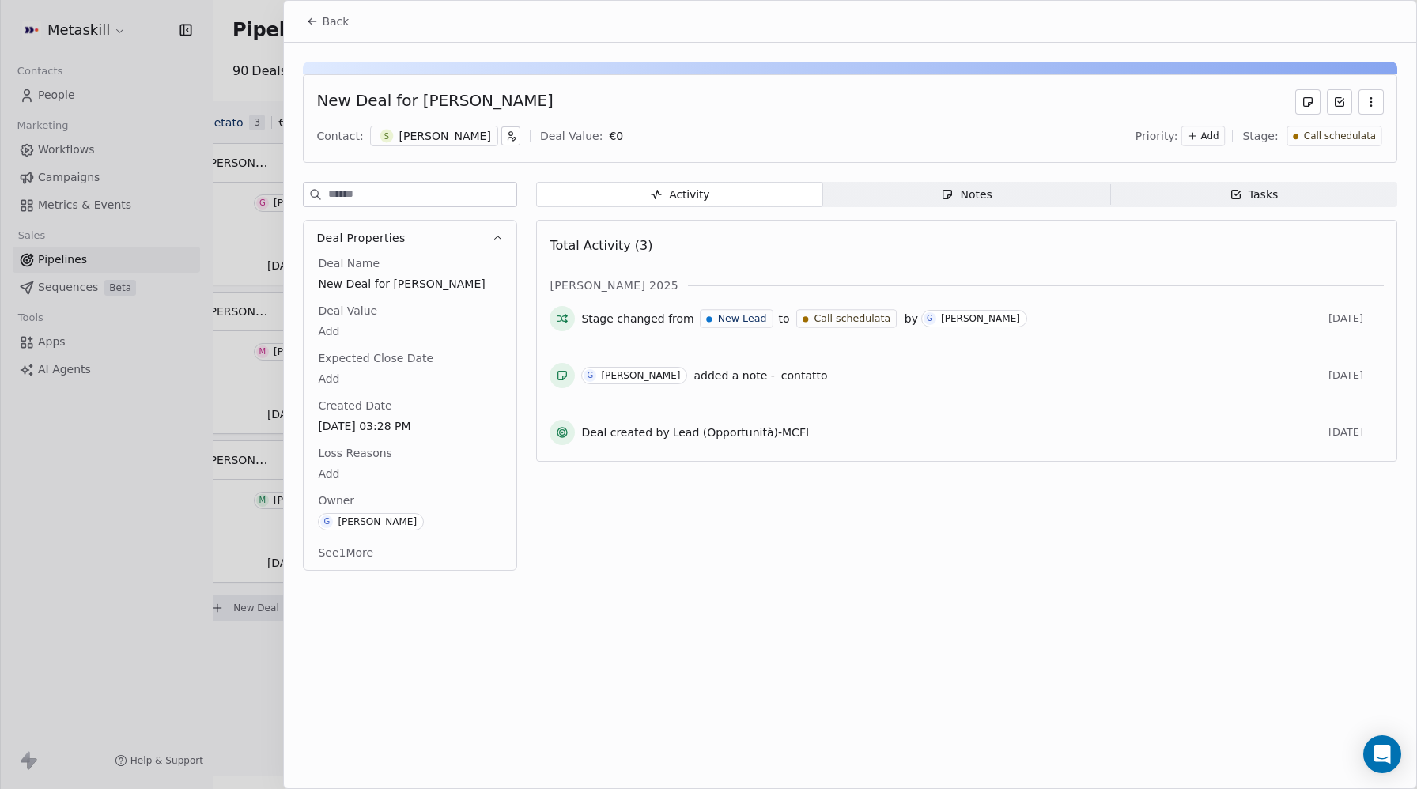
click at [997, 203] on span "Notes Notes" at bounding box center [966, 194] width 287 height 25
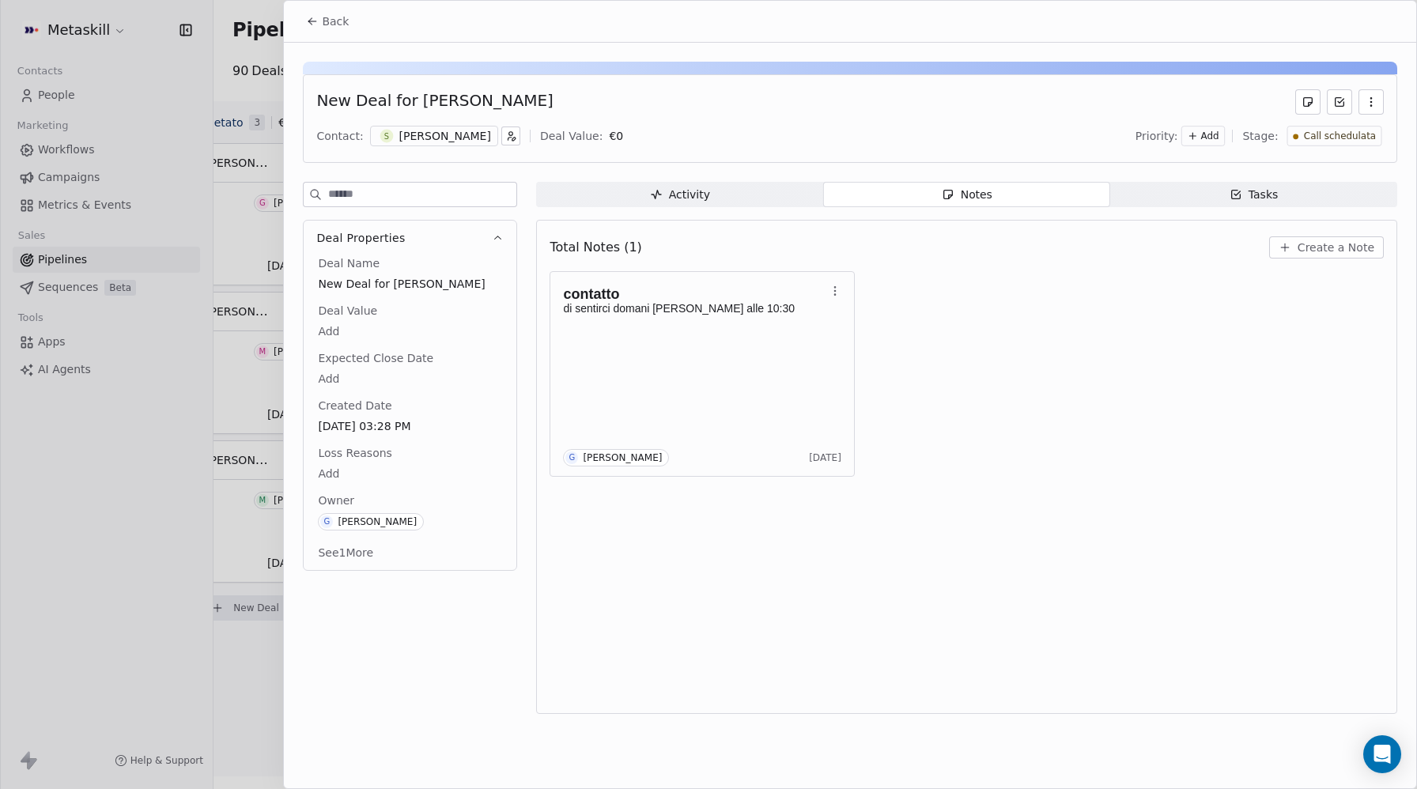
click at [305, 25] on button "Back" at bounding box center [328, 21] width 62 height 28
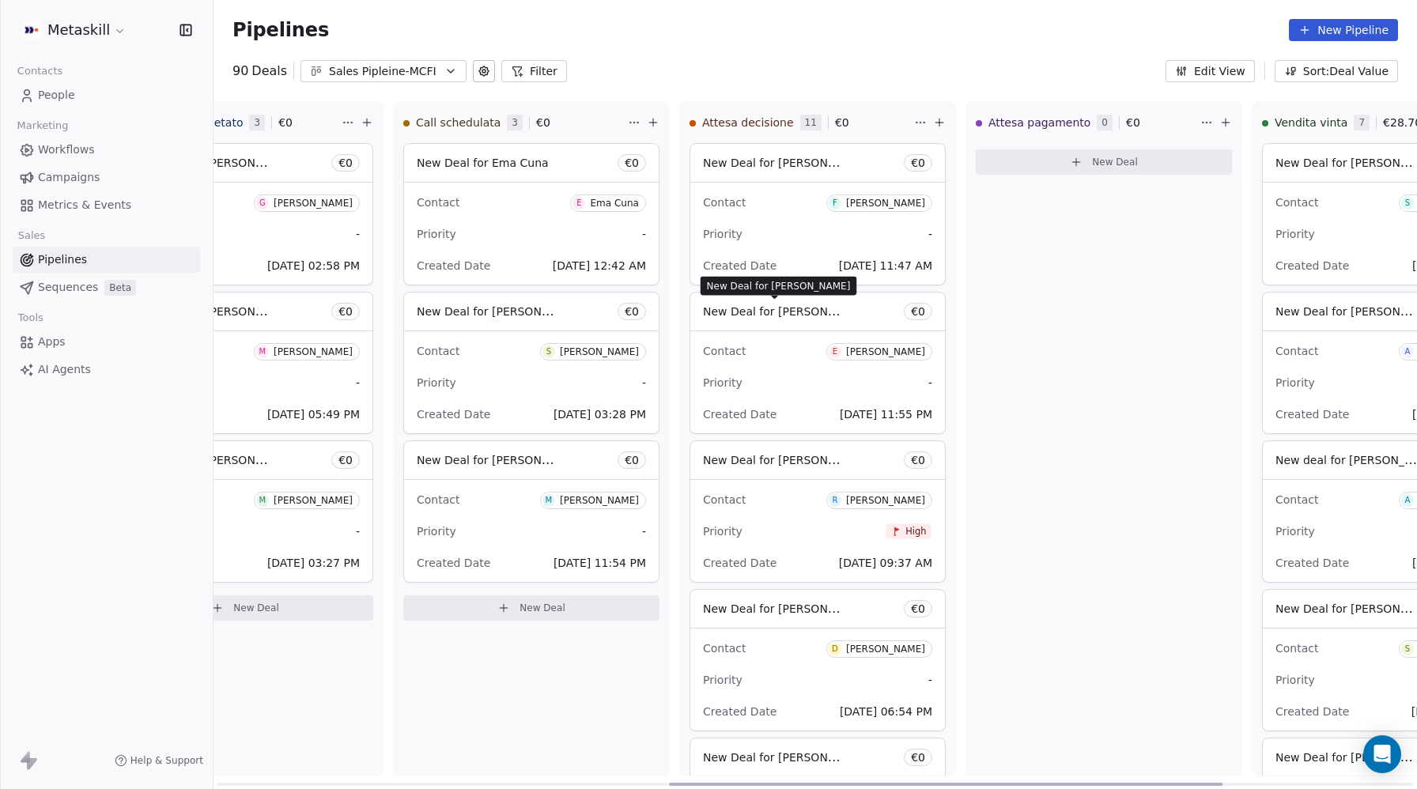
click at [774, 319] on span "New Deal for [PERSON_NAME]" at bounding box center [786, 311] width 167 height 15
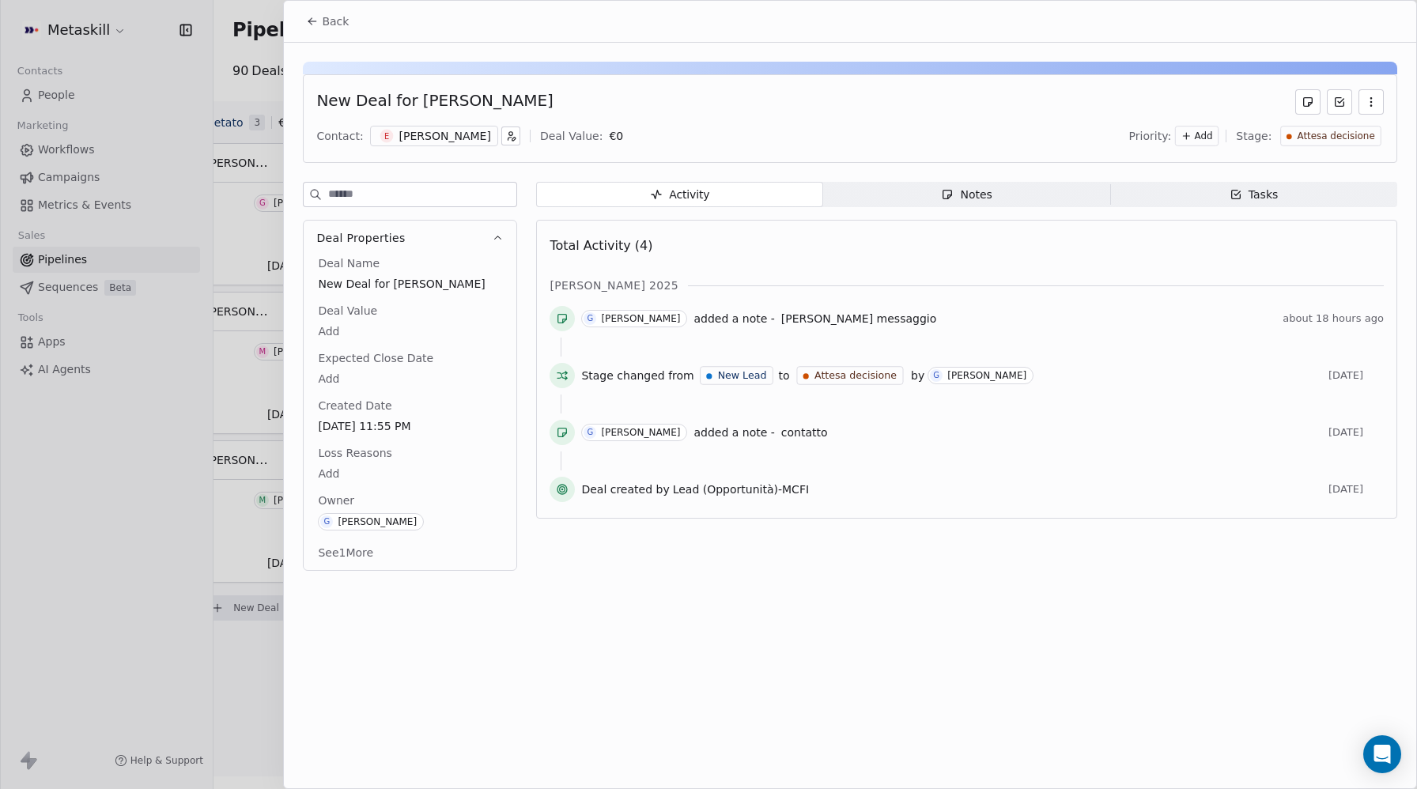
click at [342, 25] on span "Back" at bounding box center [335, 21] width 27 height 16
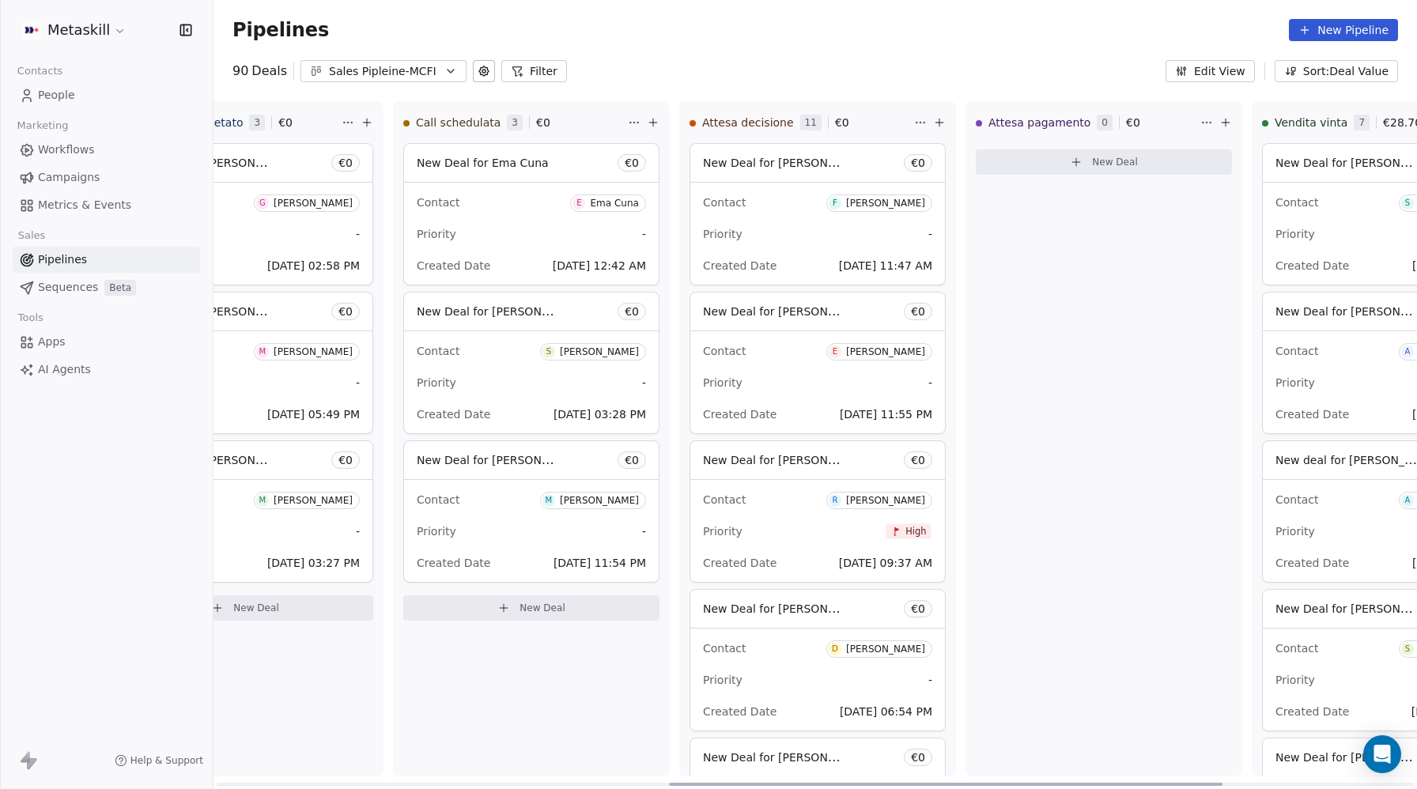
click at [793, 455] on span "New Deal for [PERSON_NAME]" at bounding box center [786, 459] width 167 height 15
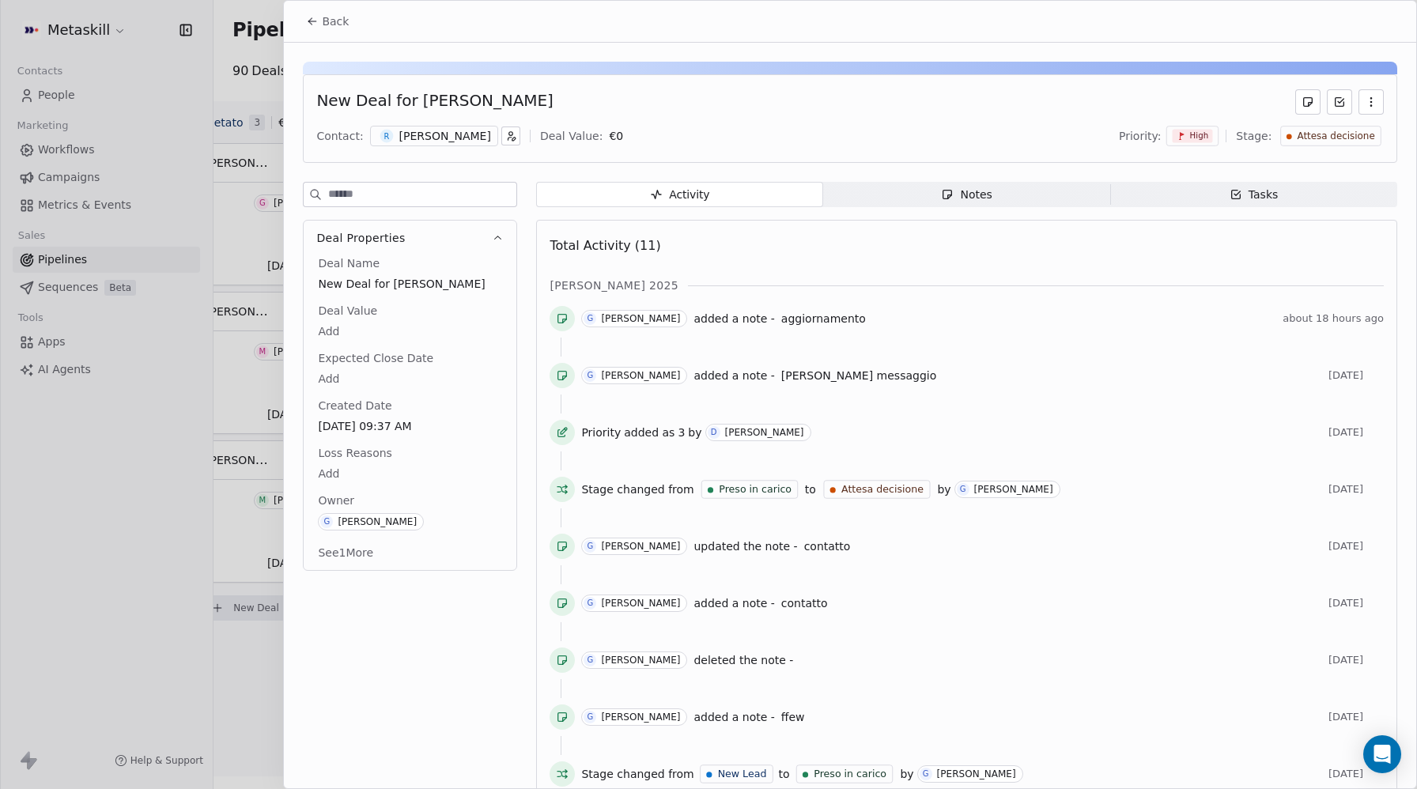
click at [331, 24] on span "Back" at bounding box center [335, 21] width 27 height 16
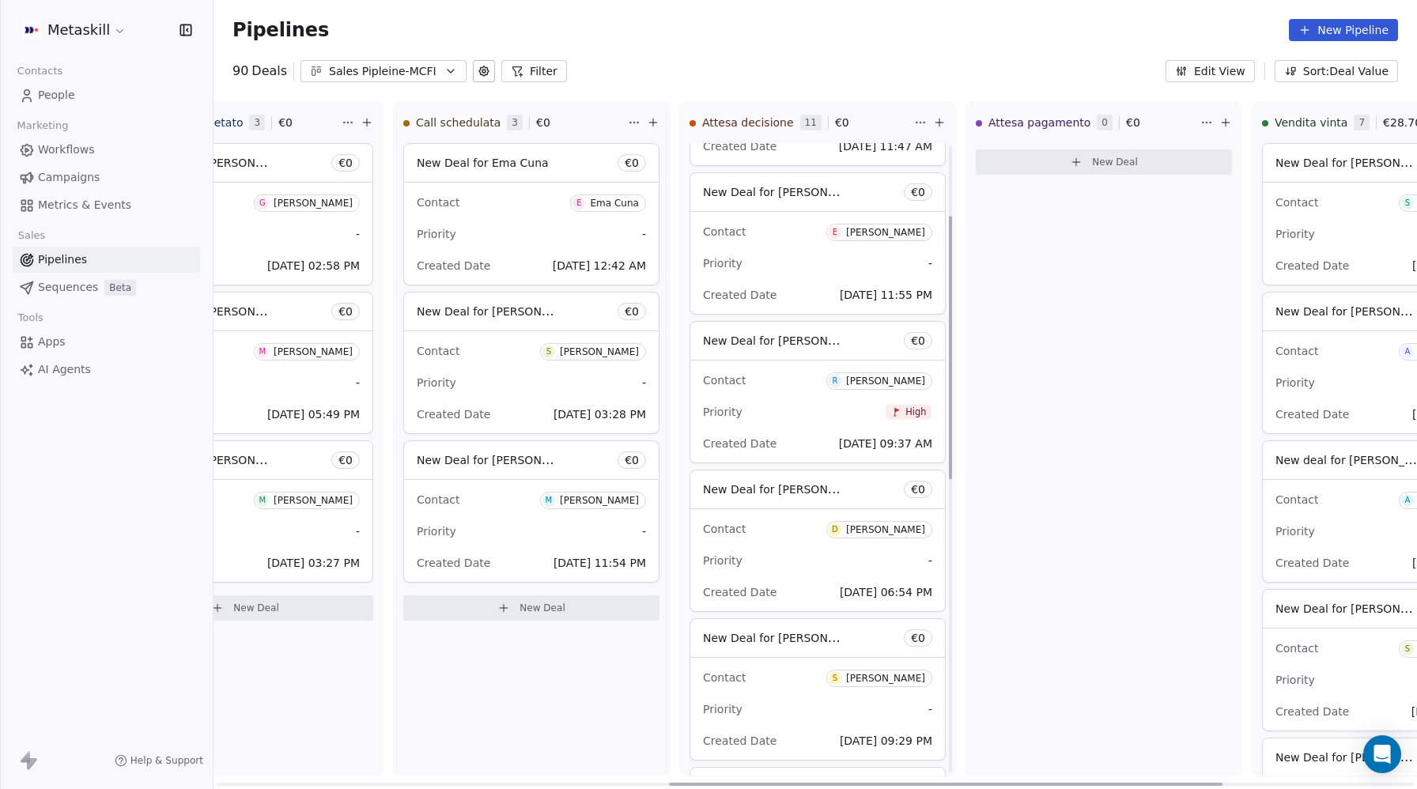
scroll to position [175, 0]
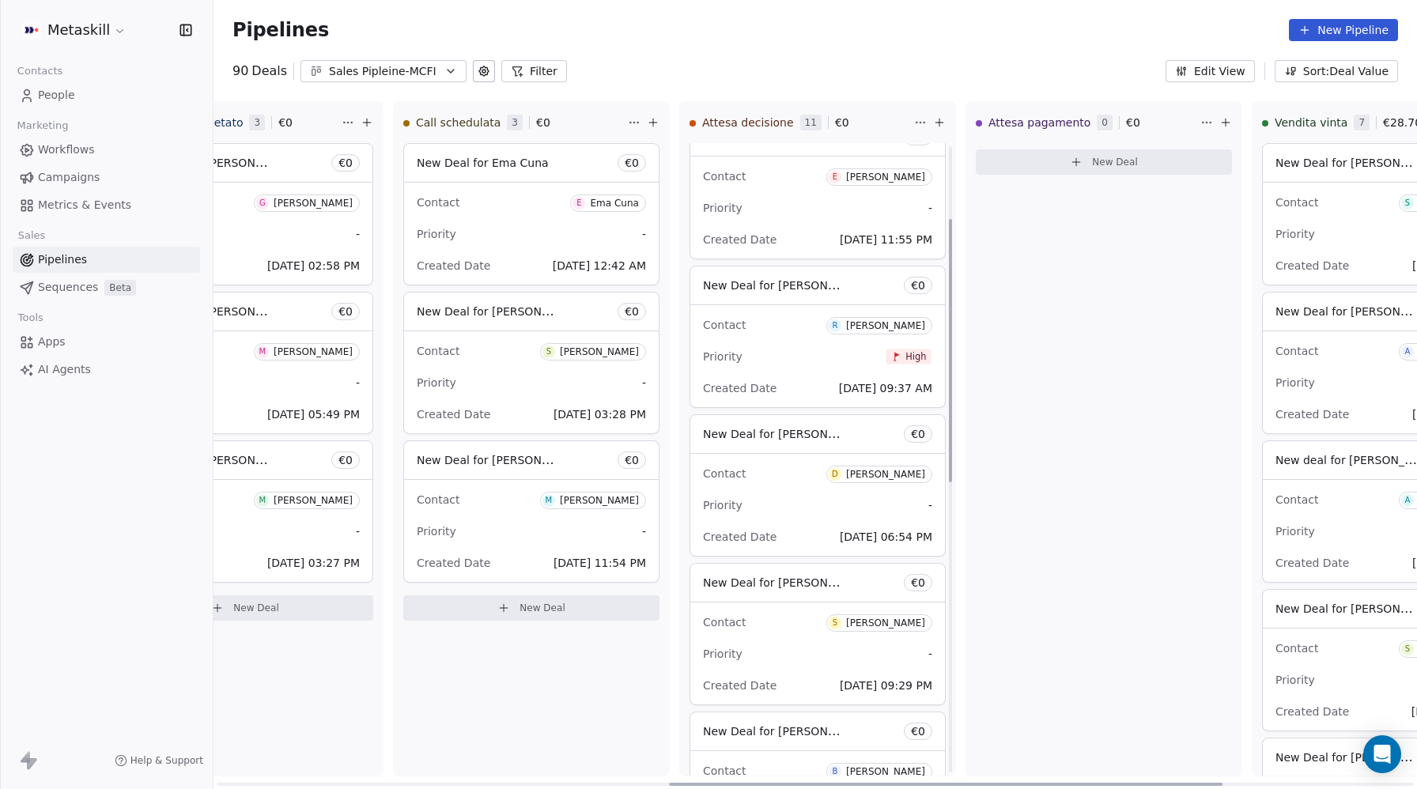
click at [804, 457] on div "Contact D [PERSON_NAME] Priority - Created Date [DATE] 06:54 PM" at bounding box center [817, 505] width 255 height 102
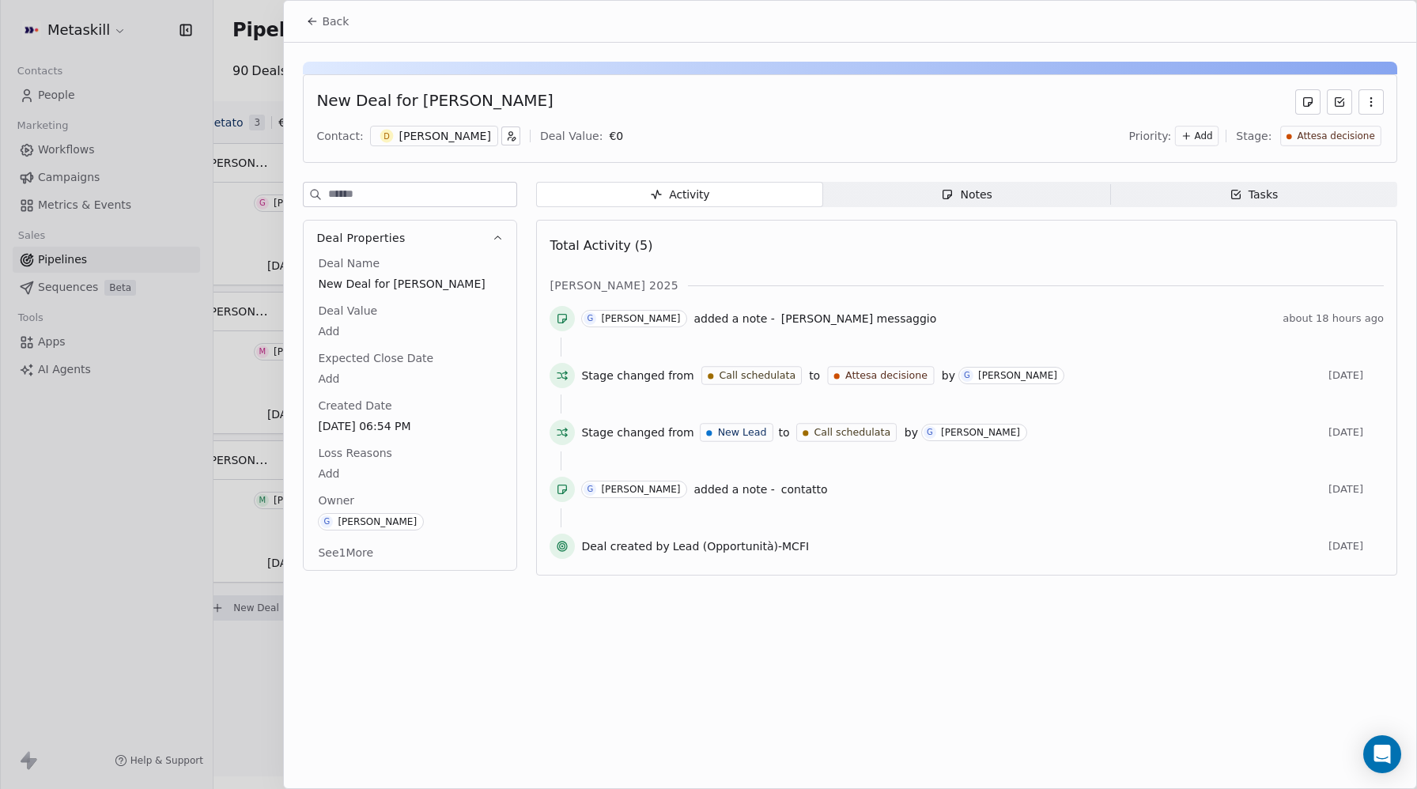
click at [326, 27] on span "Back" at bounding box center [335, 21] width 27 height 16
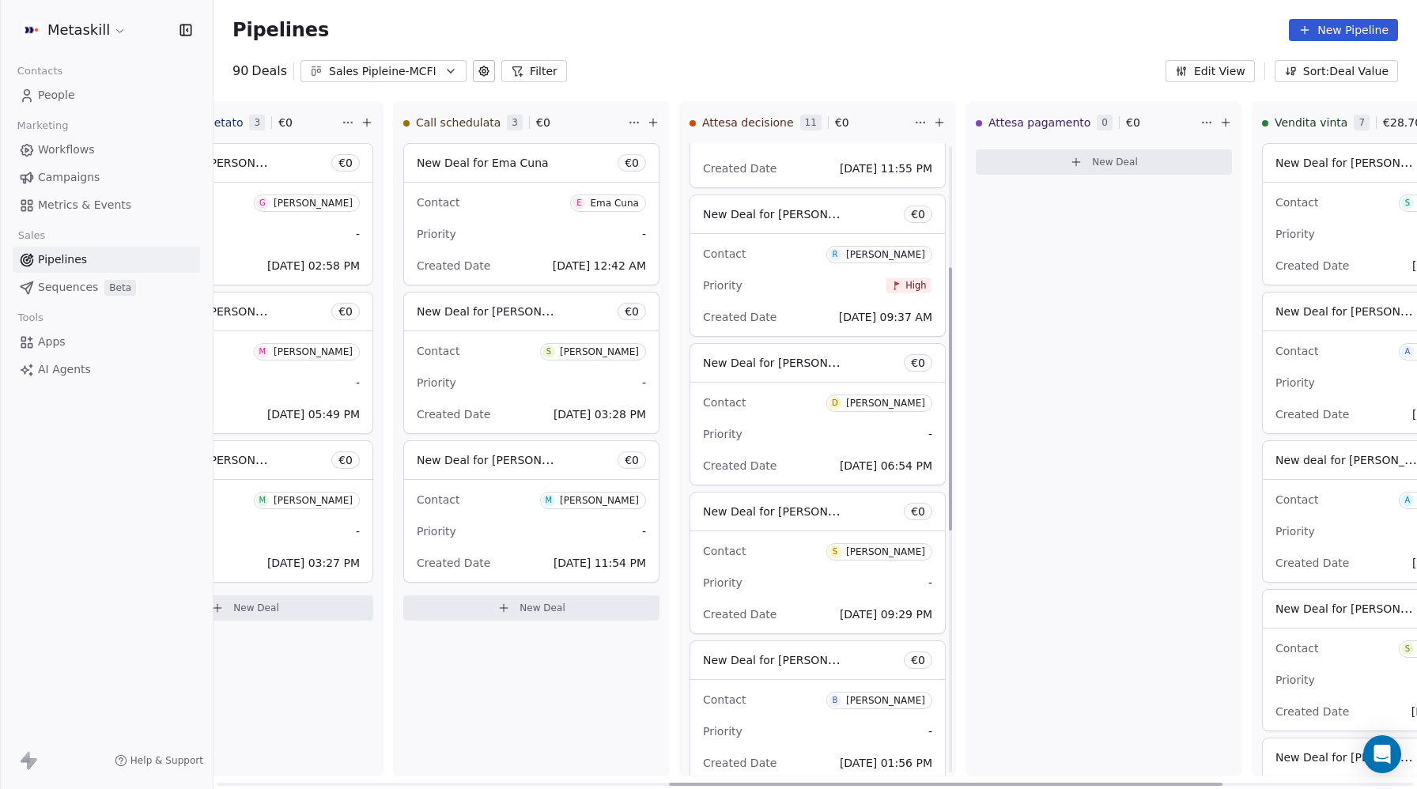
scroll to position [291, 0]
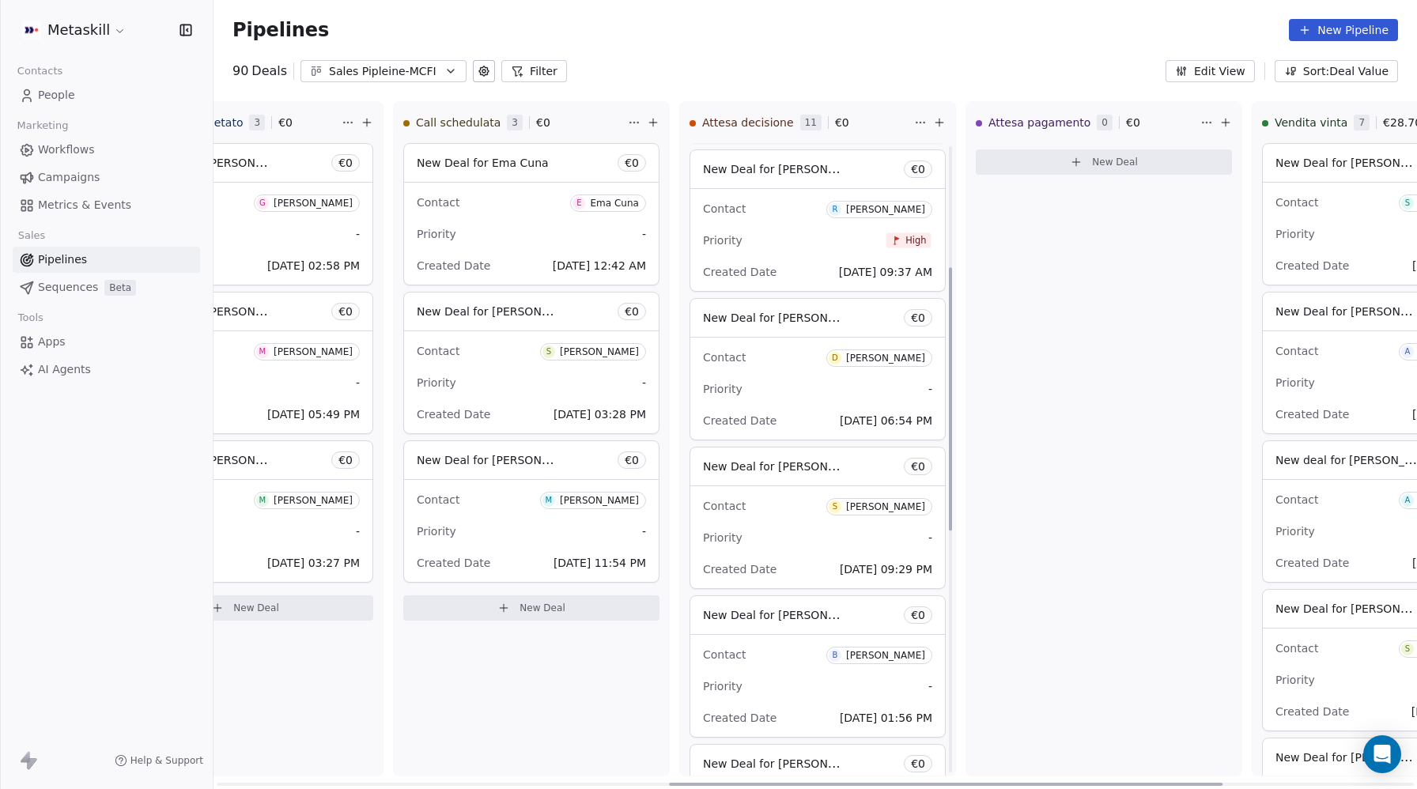
click at [789, 502] on div "Contact S [PERSON_NAME]" at bounding box center [817, 506] width 229 height 26
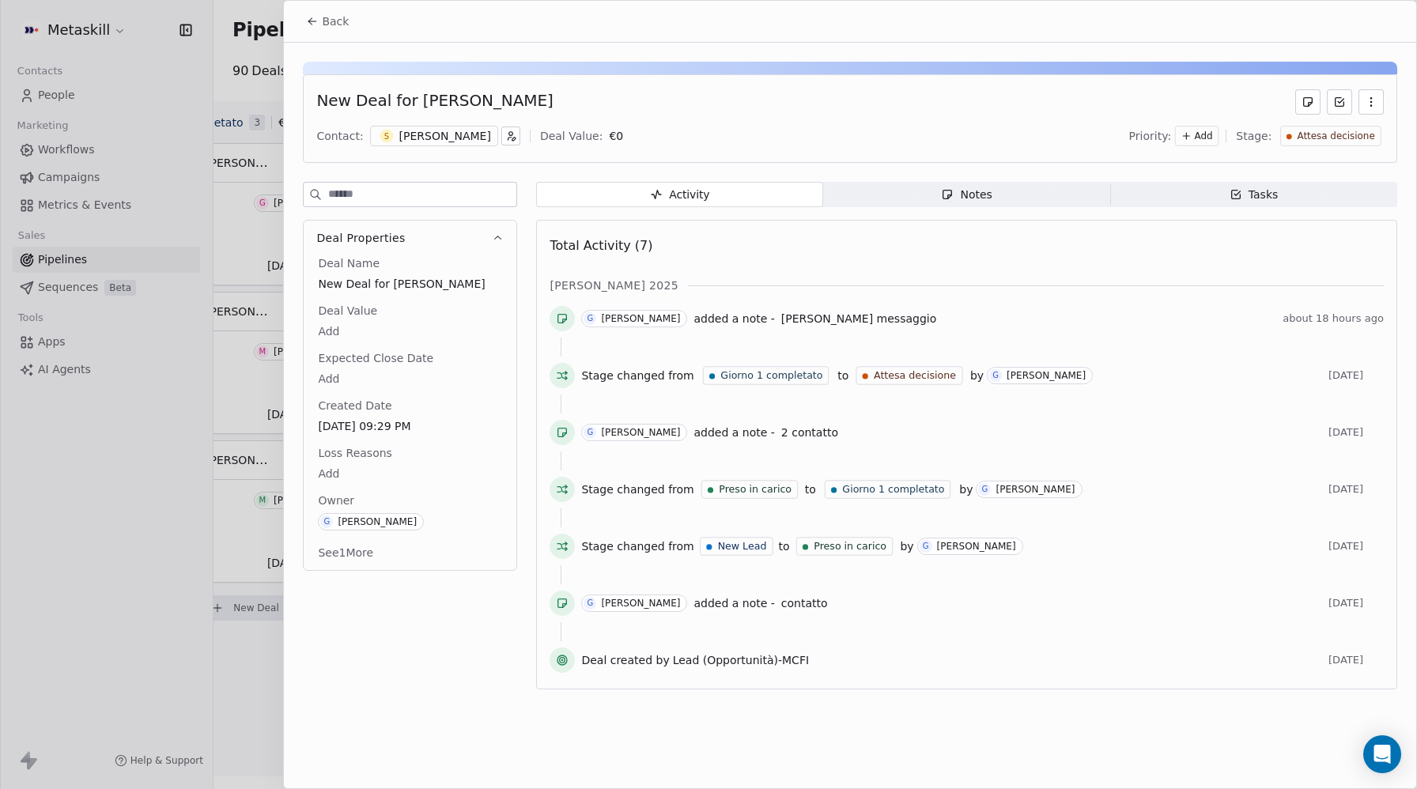
drag, startPoint x: 344, startPoint y: 17, endPoint x: 359, endPoint y: 32, distance: 20.7
click at [344, 17] on span "Back" at bounding box center [335, 21] width 27 height 16
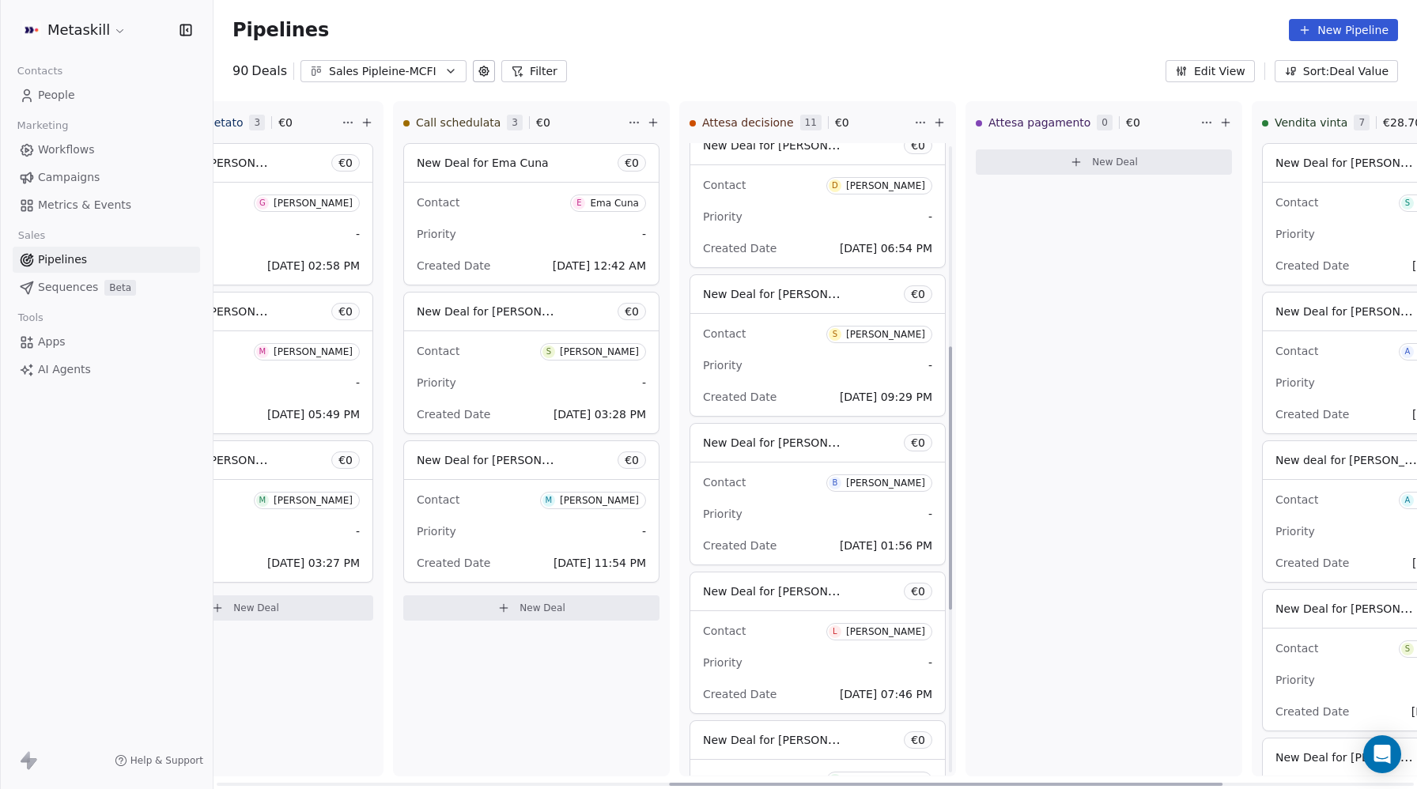
scroll to position [481, 0]
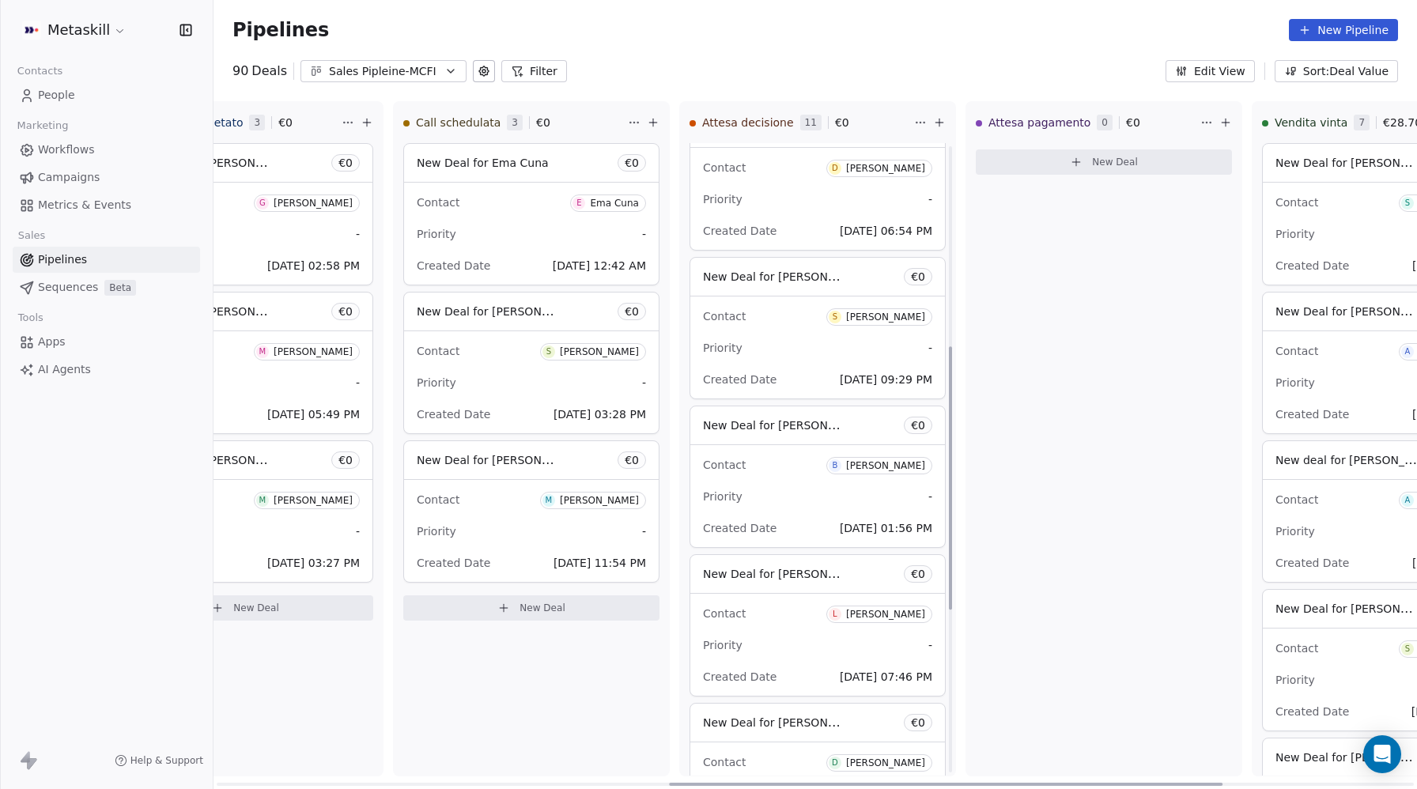
click at [799, 429] on span "New Deal for [PERSON_NAME]" at bounding box center [786, 425] width 167 height 15
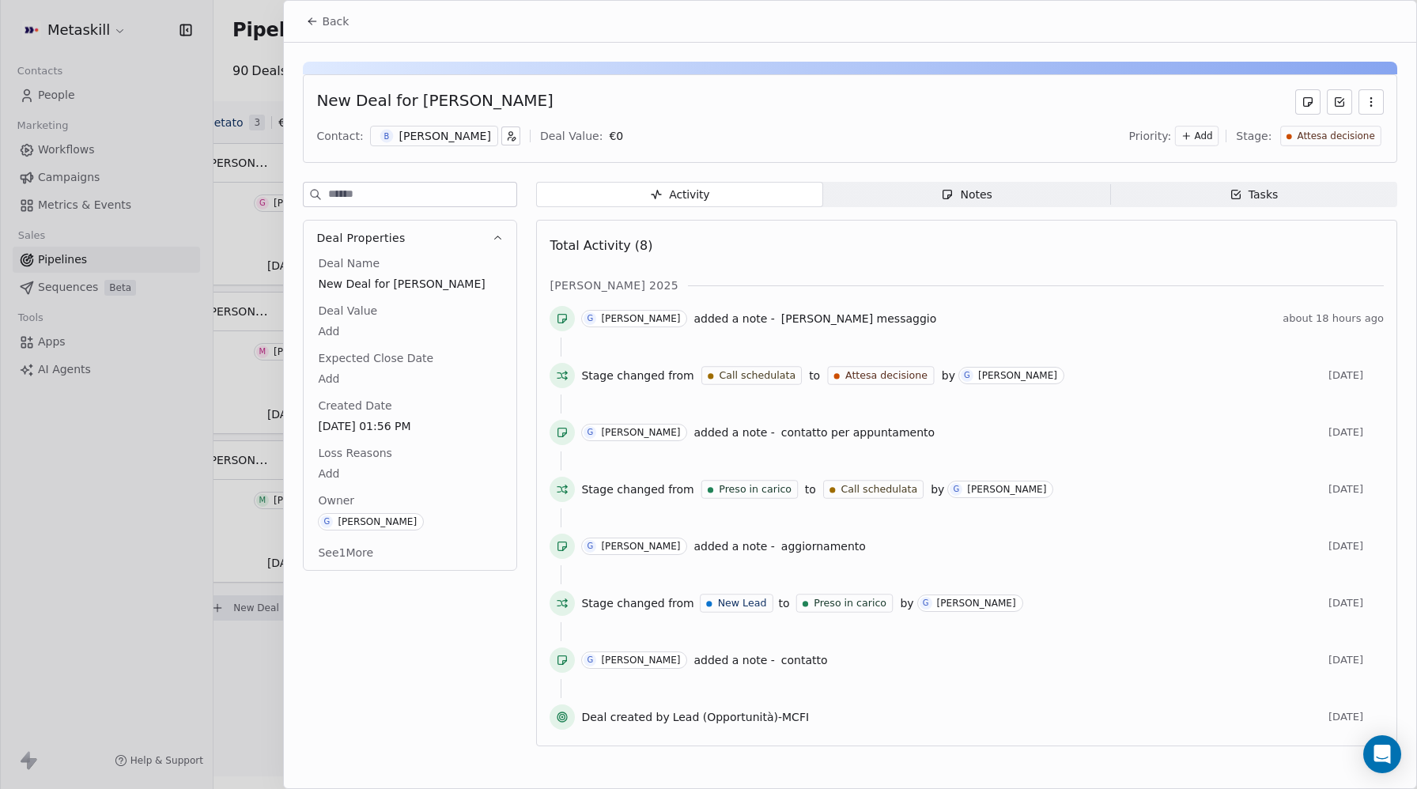
click at [324, 17] on span "Back" at bounding box center [335, 21] width 27 height 16
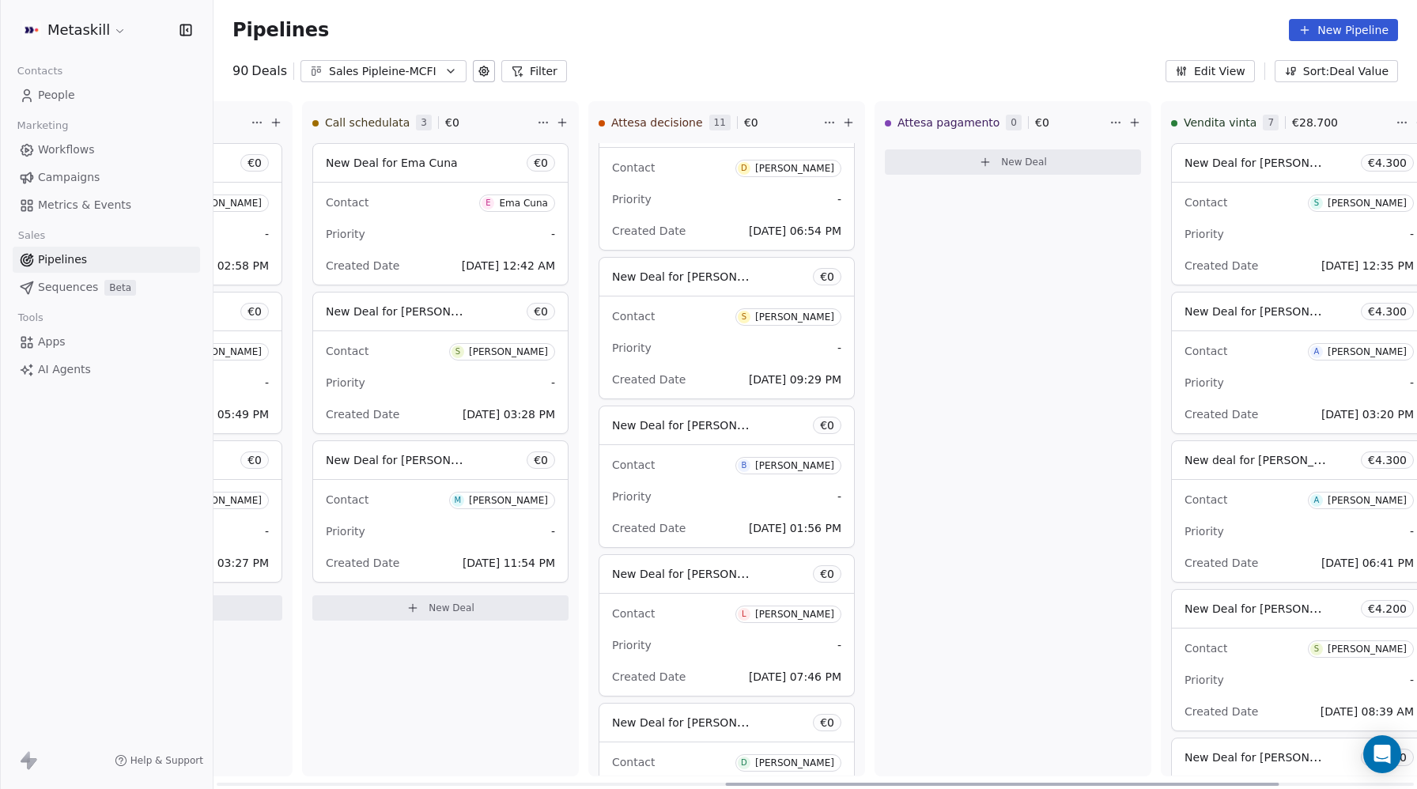
scroll to position [0, 1109]
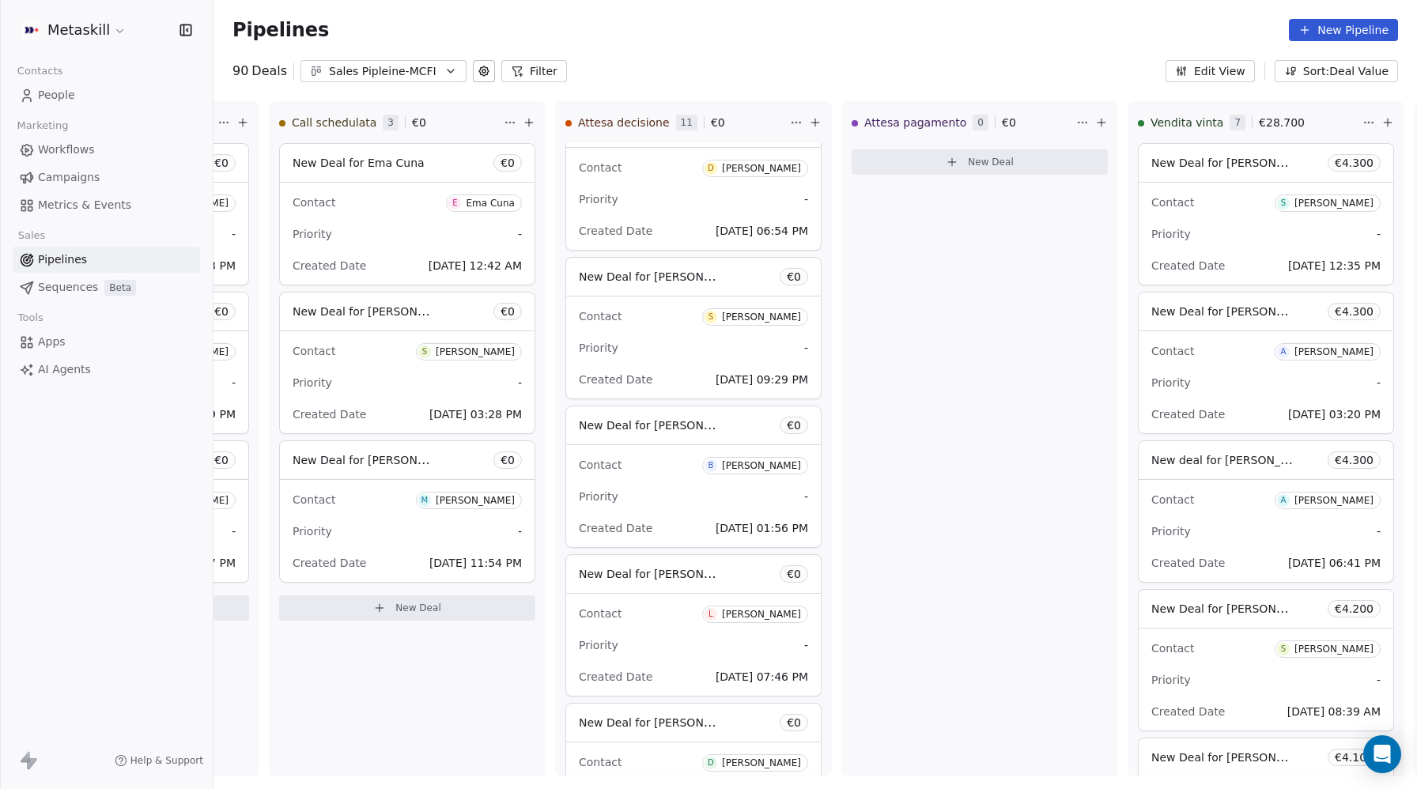
click at [66, 90] on span "People" at bounding box center [56, 95] width 37 height 17
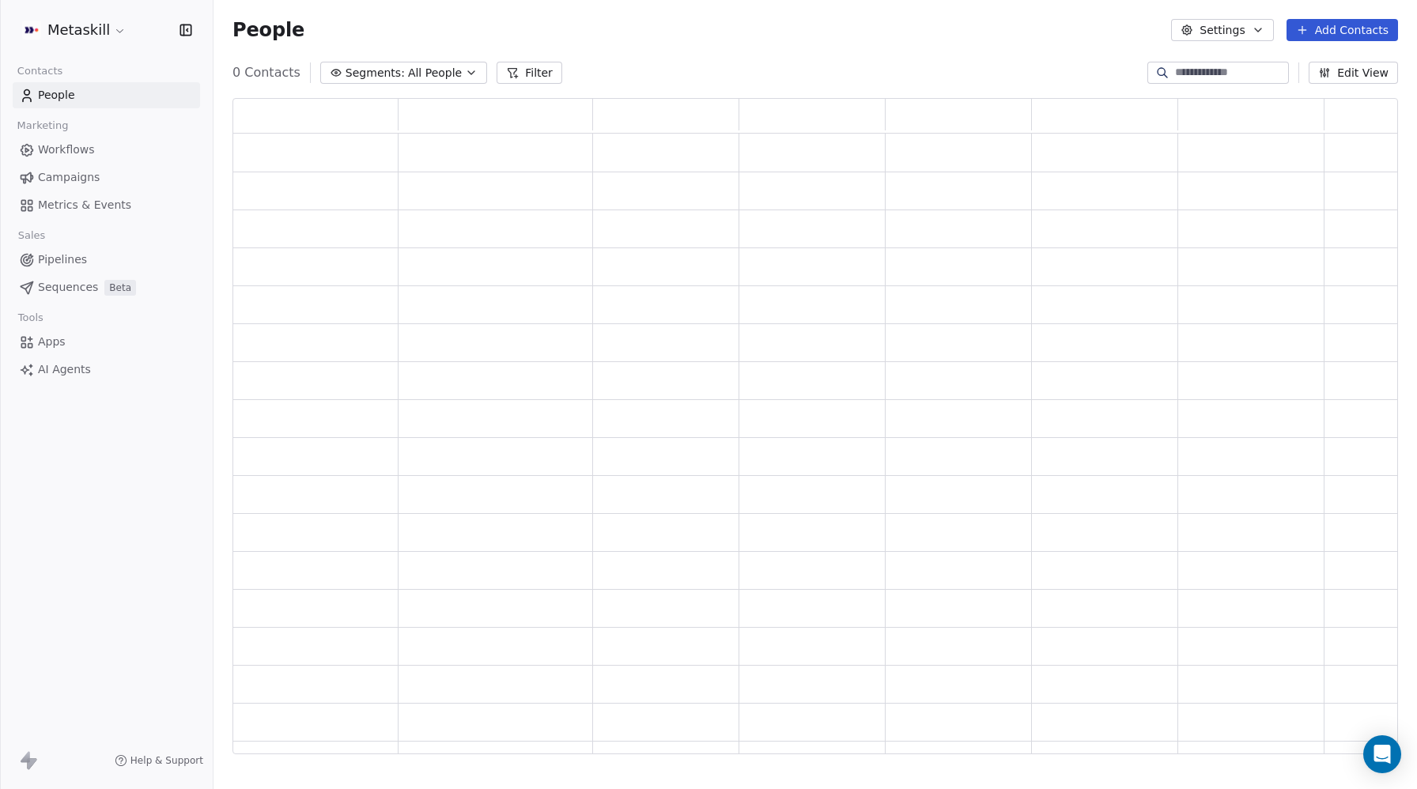
scroll to position [656, 1166]
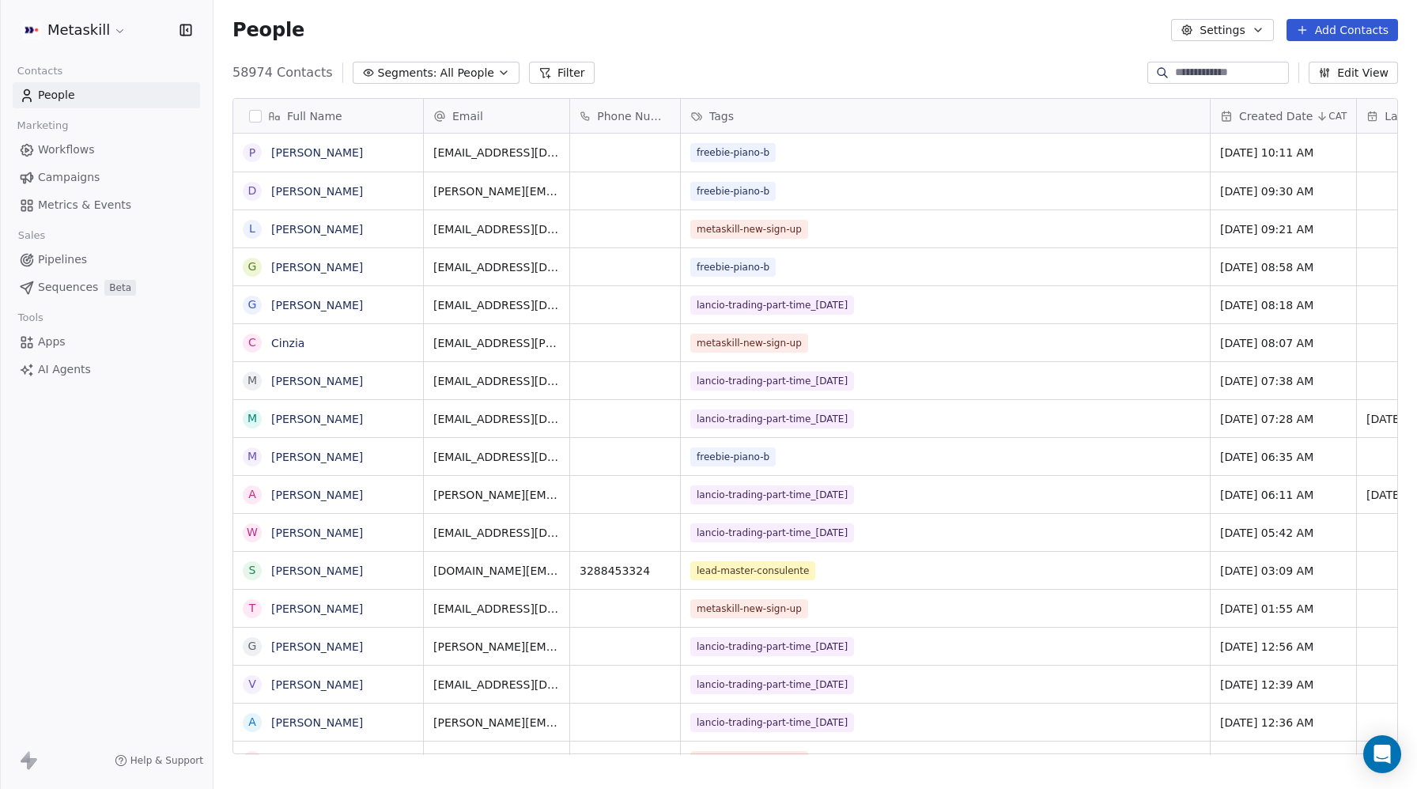
click at [1198, 78] on input at bounding box center [1230, 73] width 111 height 16
paste input "**********"
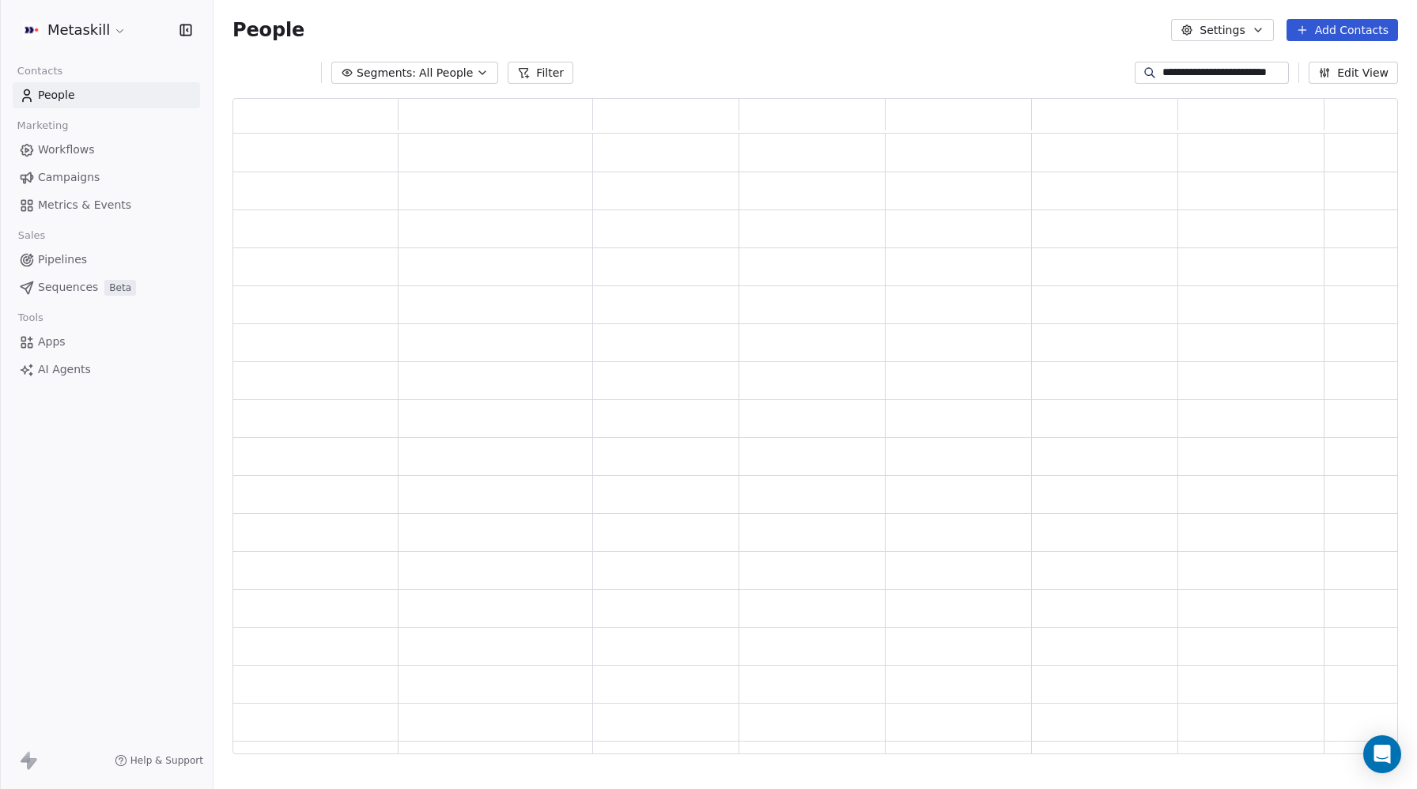
scroll to position [656, 1166]
type input "**********"
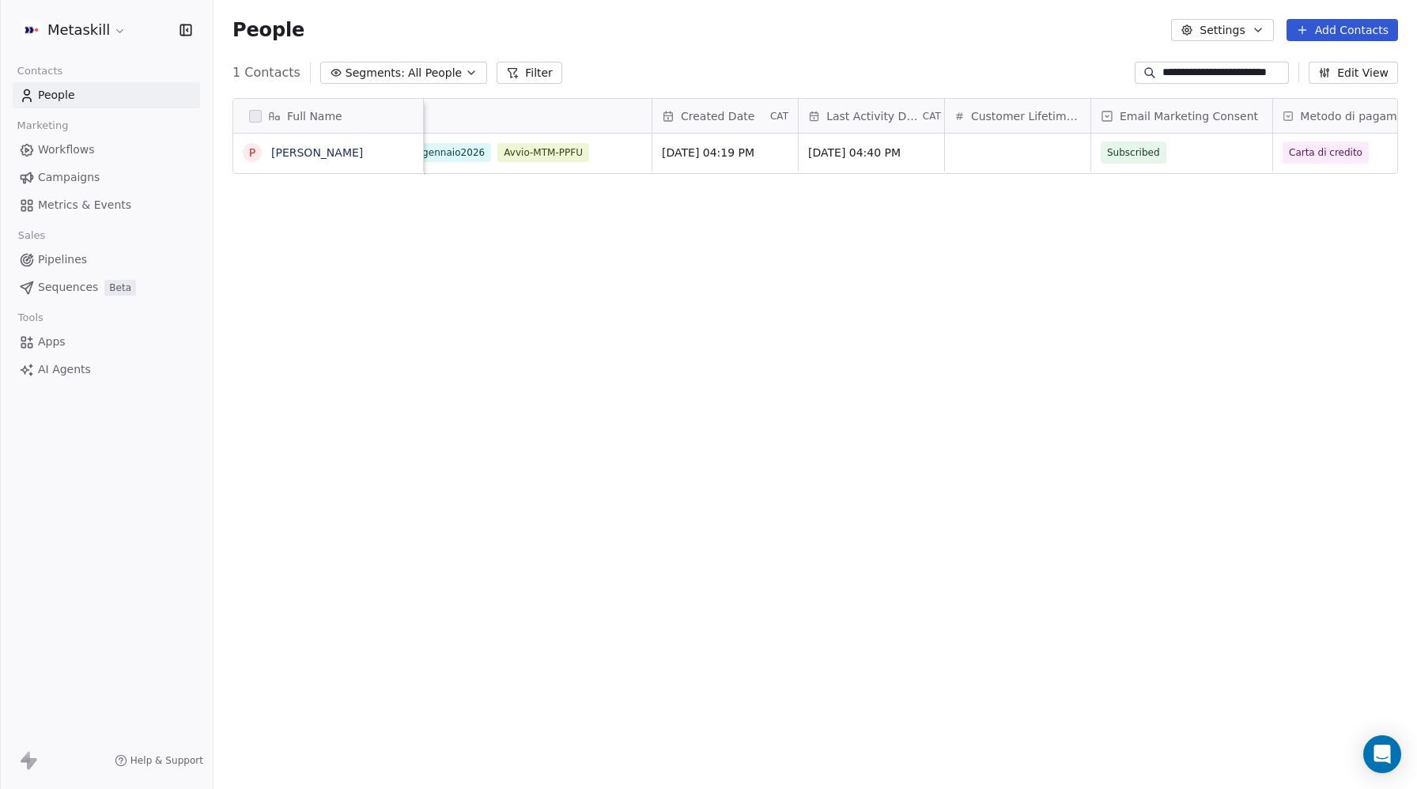
scroll to position [0, 0]
click at [66, 266] on span "Pipelines" at bounding box center [62, 260] width 49 height 17
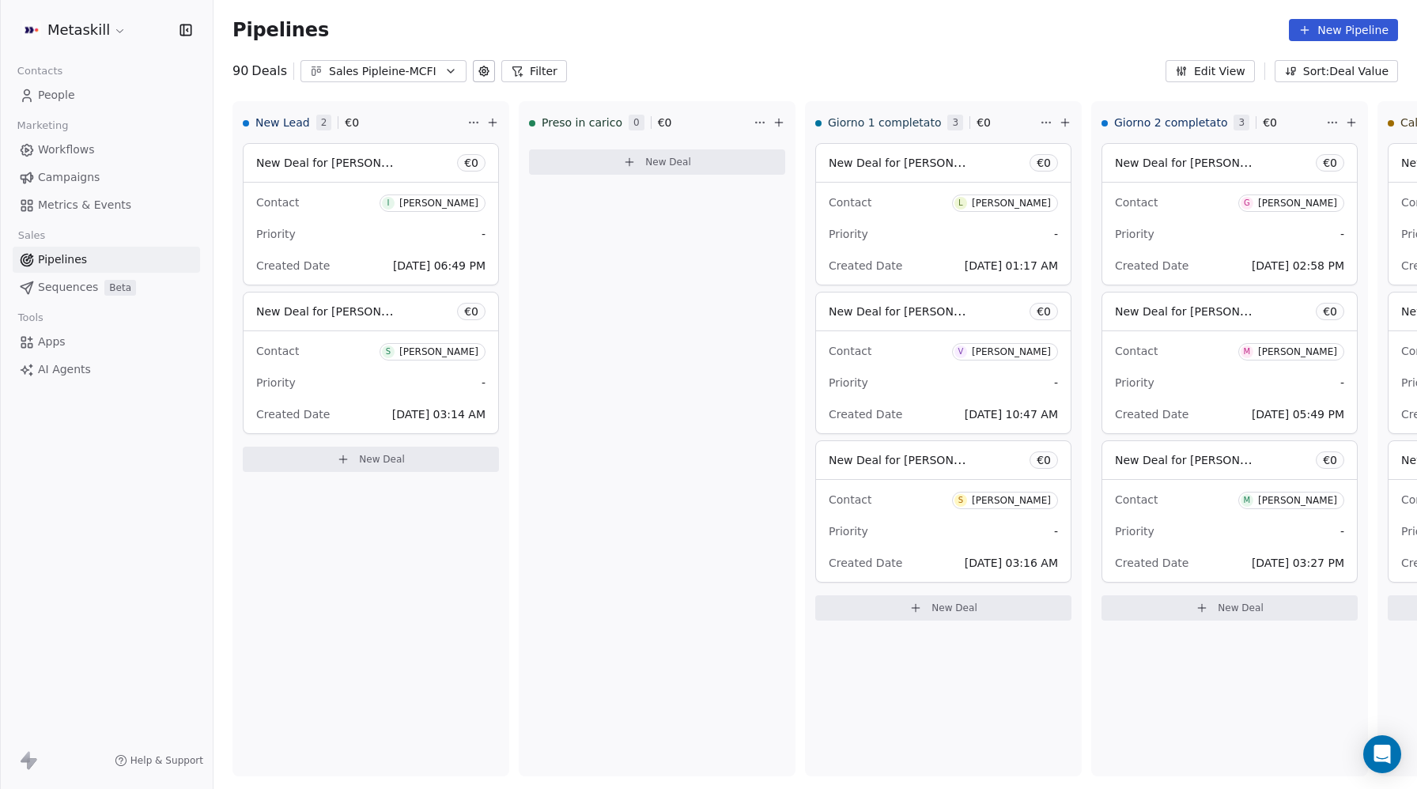
click at [410, 67] on div "Sales Pipleine-MCFI" at bounding box center [383, 71] width 109 height 17
click at [395, 154] on span "Sales Pipeline-MTM" at bounding box center [366, 162] width 106 height 17
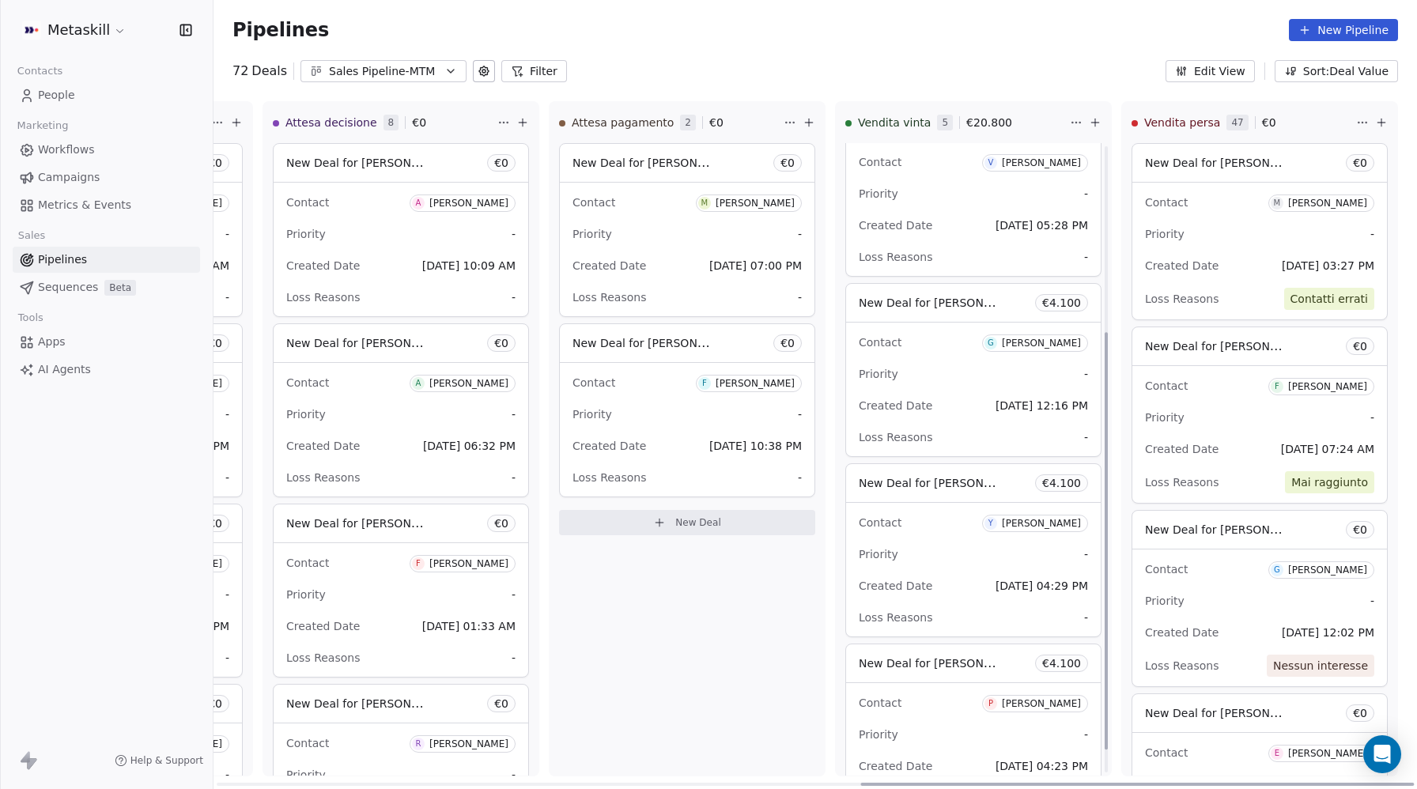
scroll to position [315, 0]
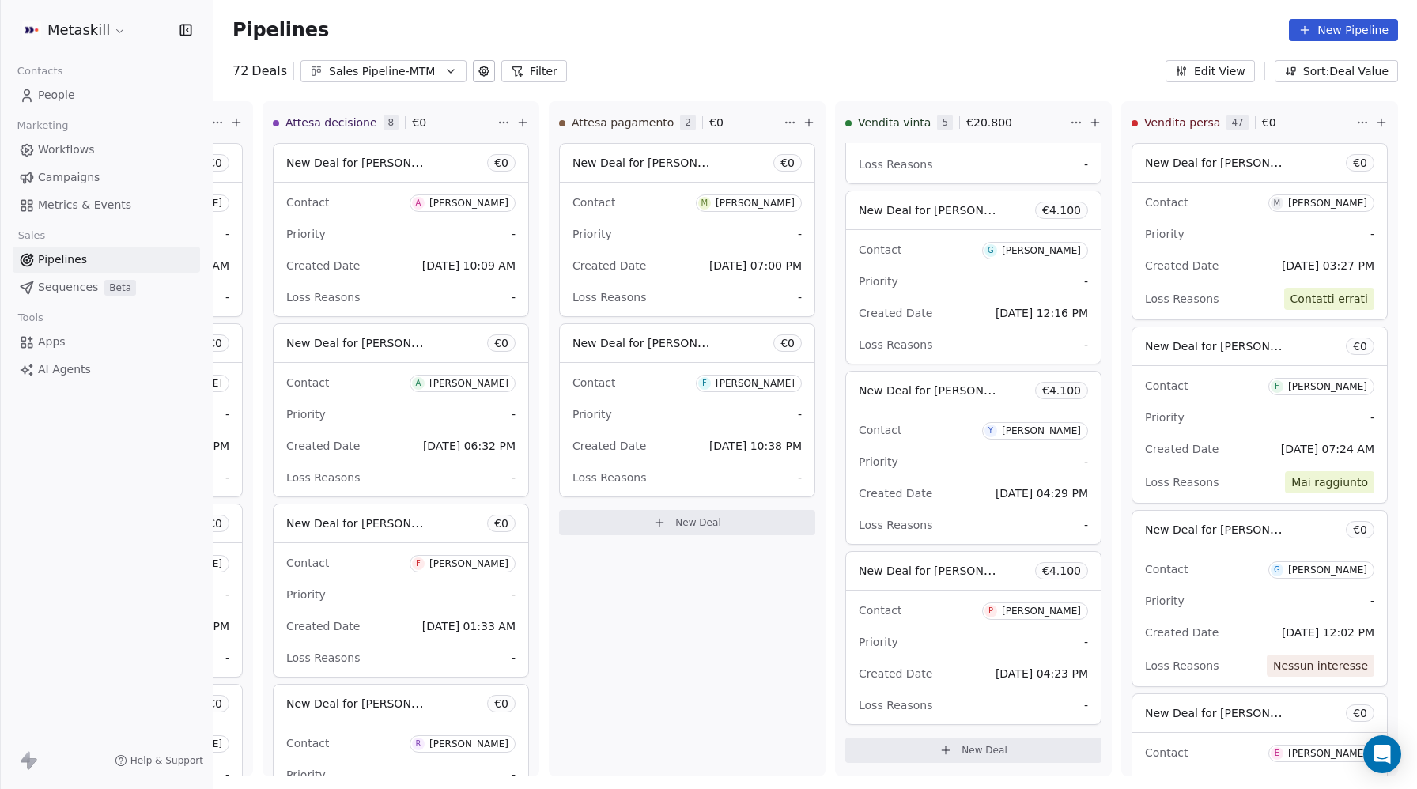
click at [401, 75] on div "Sales Pipeline-MTM" at bounding box center [383, 71] width 109 height 17
click at [405, 143] on span "Sales Pipleine-MCFI" at bounding box center [366, 137] width 108 height 17
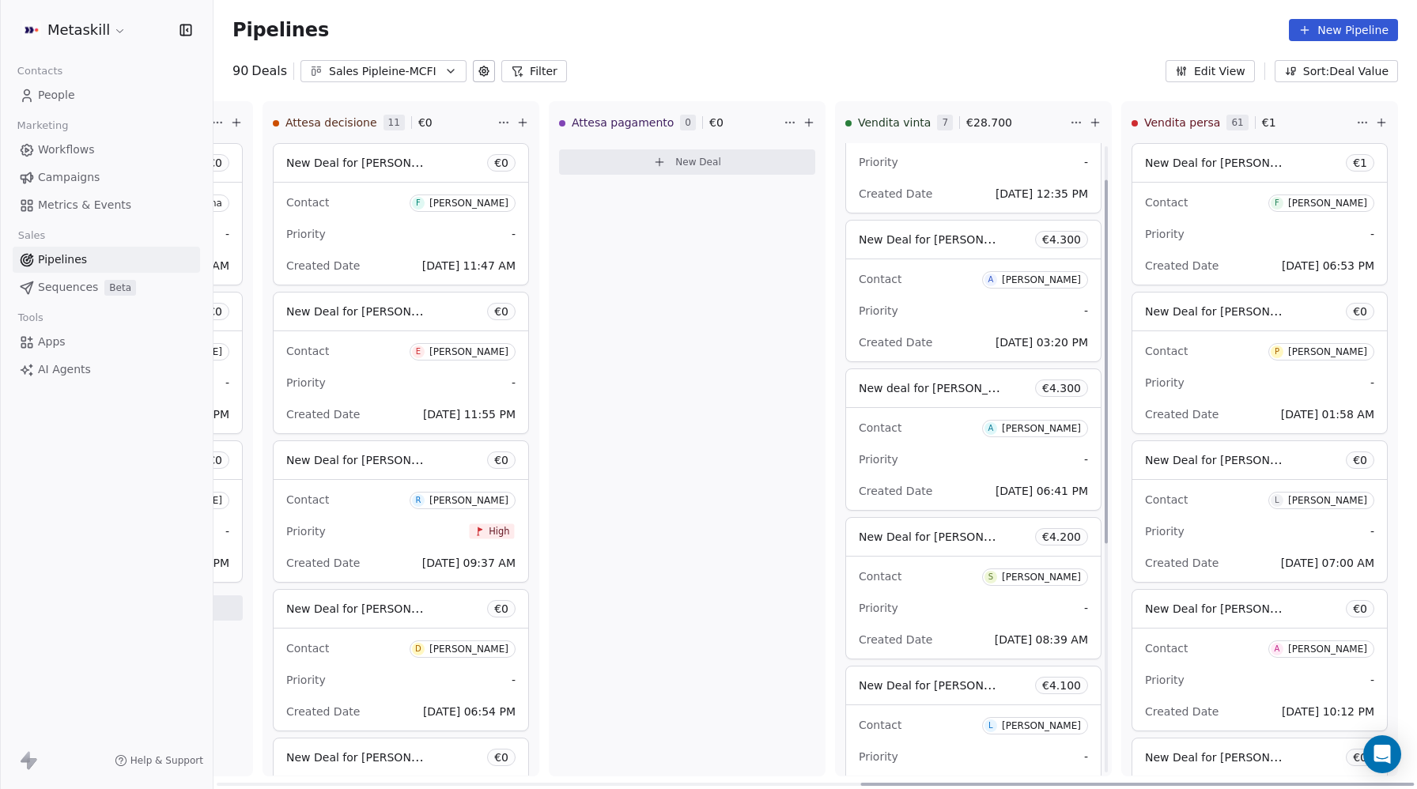
scroll to position [78, 0]
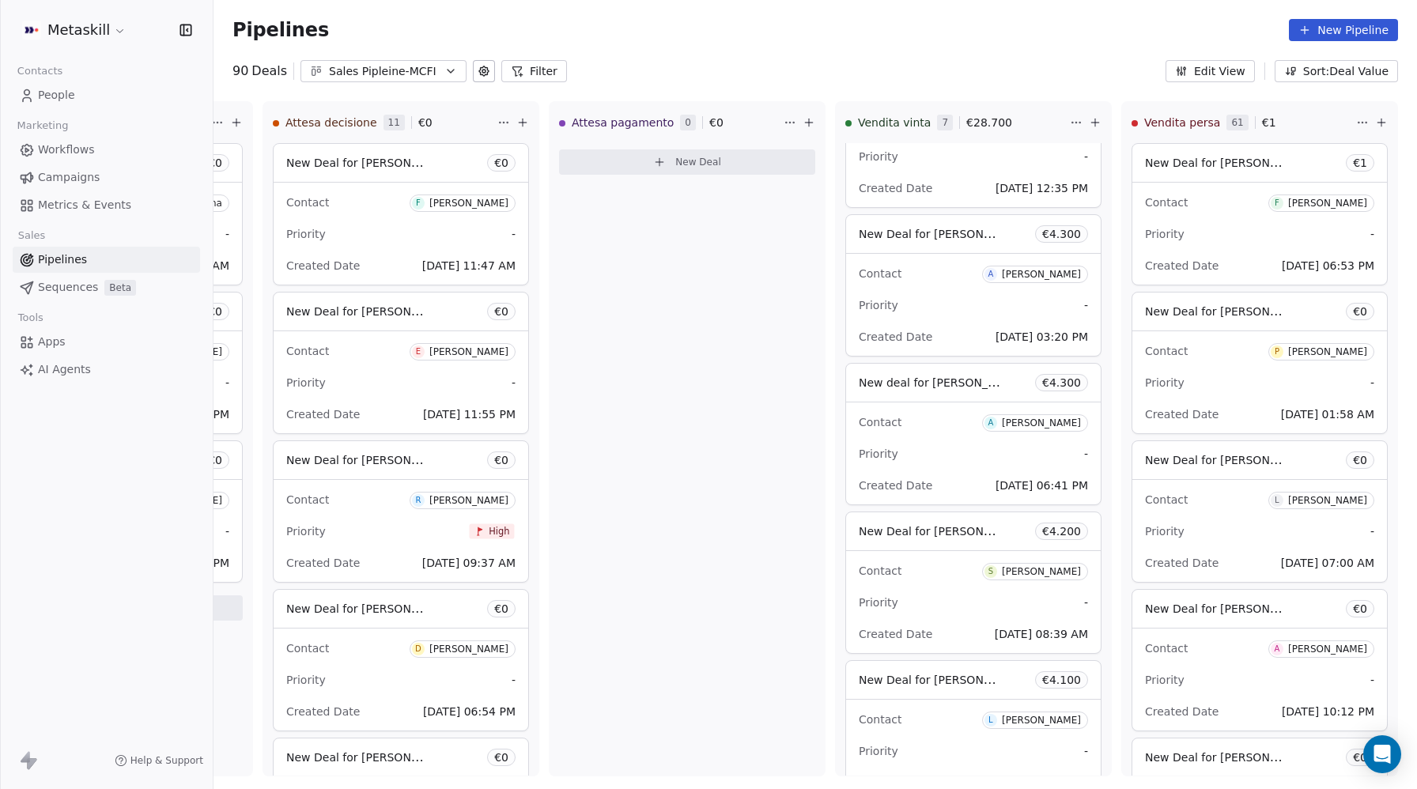
click at [407, 78] on div "Sales Pipleine-MCFI" at bounding box center [383, 71] width 109 height 17
click at [395, 150] on div "Sales Pipeline-MTM" at bounding box center [394, 161] width 180 height 25
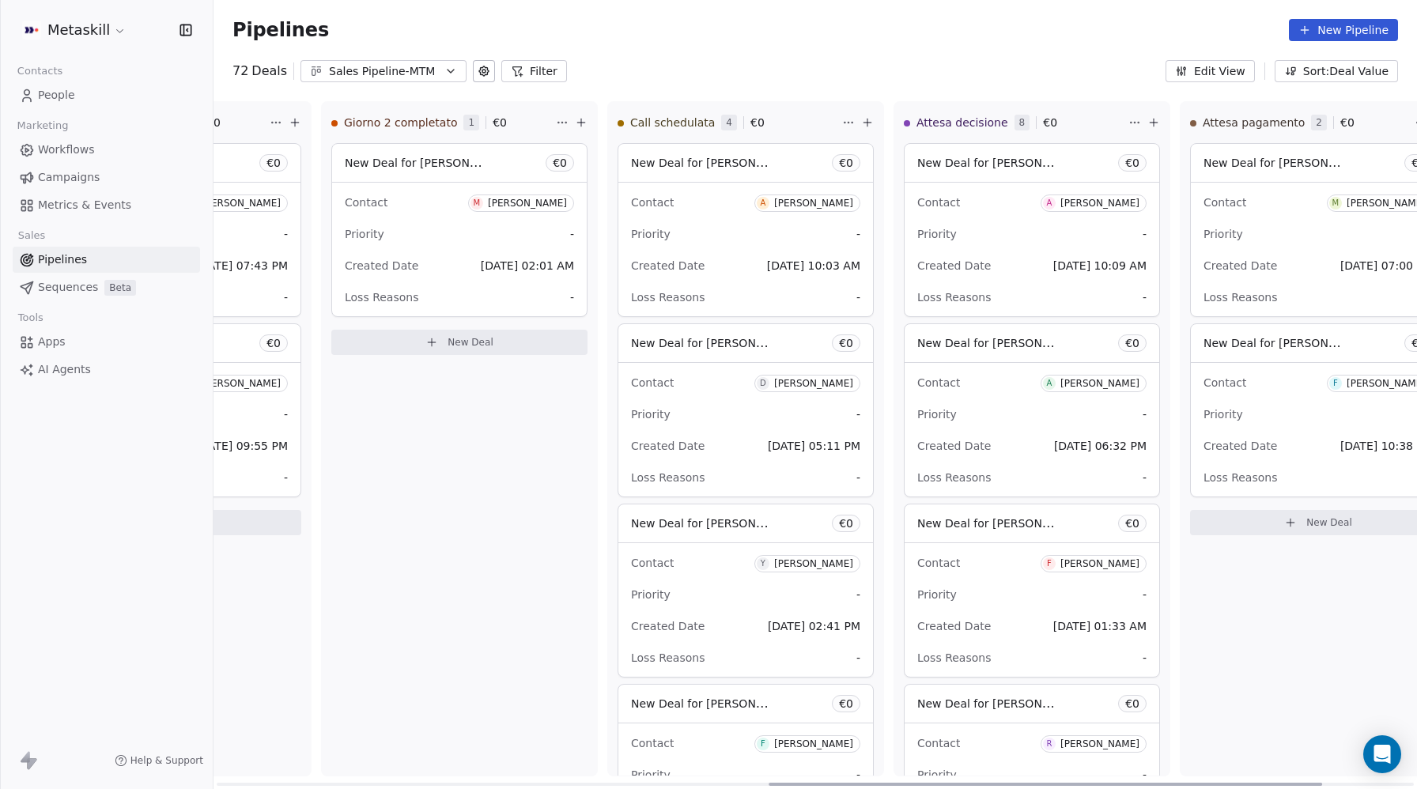
scroll to position [0, 1402]
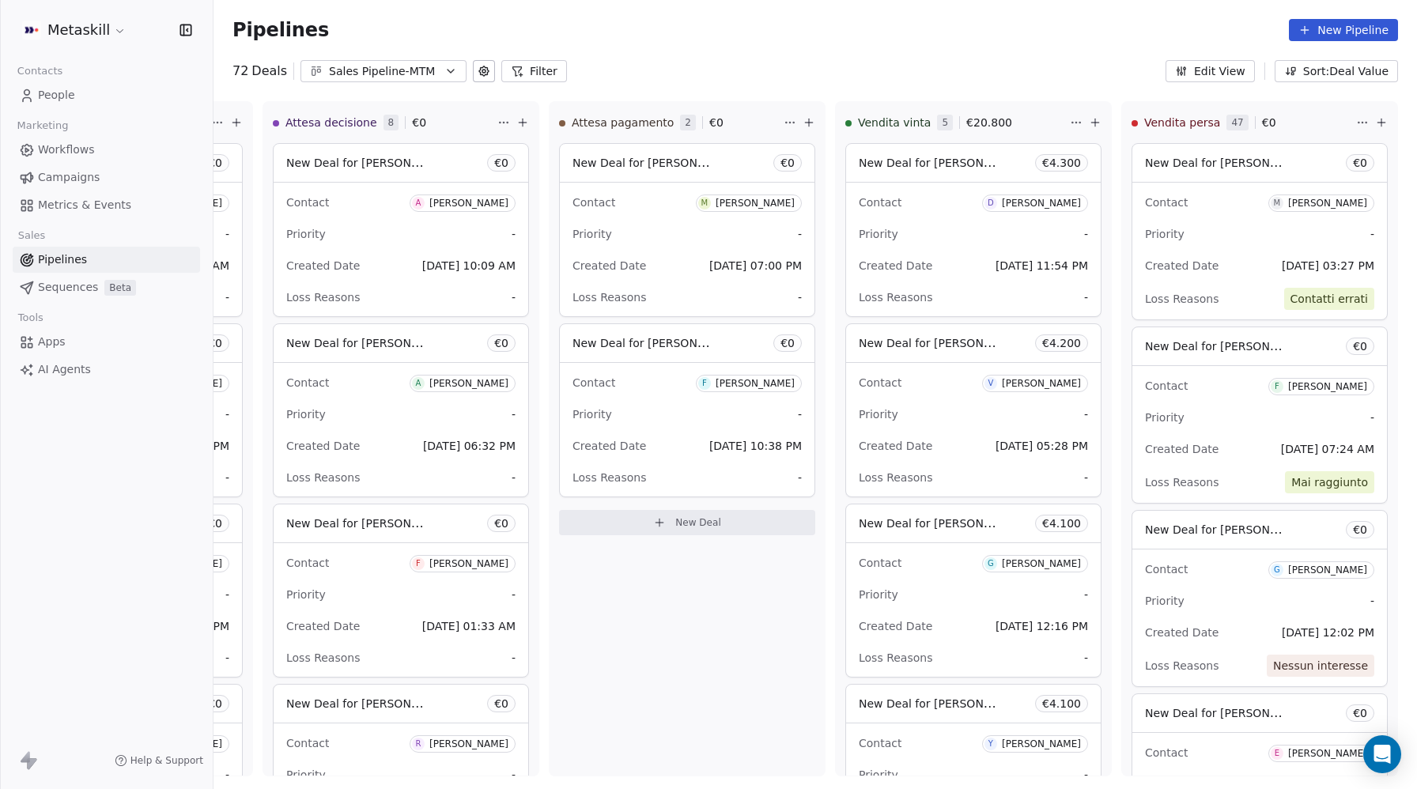
click at [376, 72] on div "Sales Pipeline-MTM" at bounding box center [383, 71] width 109 height 17
click at [388, 137] on span "Sales Pipleine-MCFI" at bounding box center [366, 137] width 108 height 17
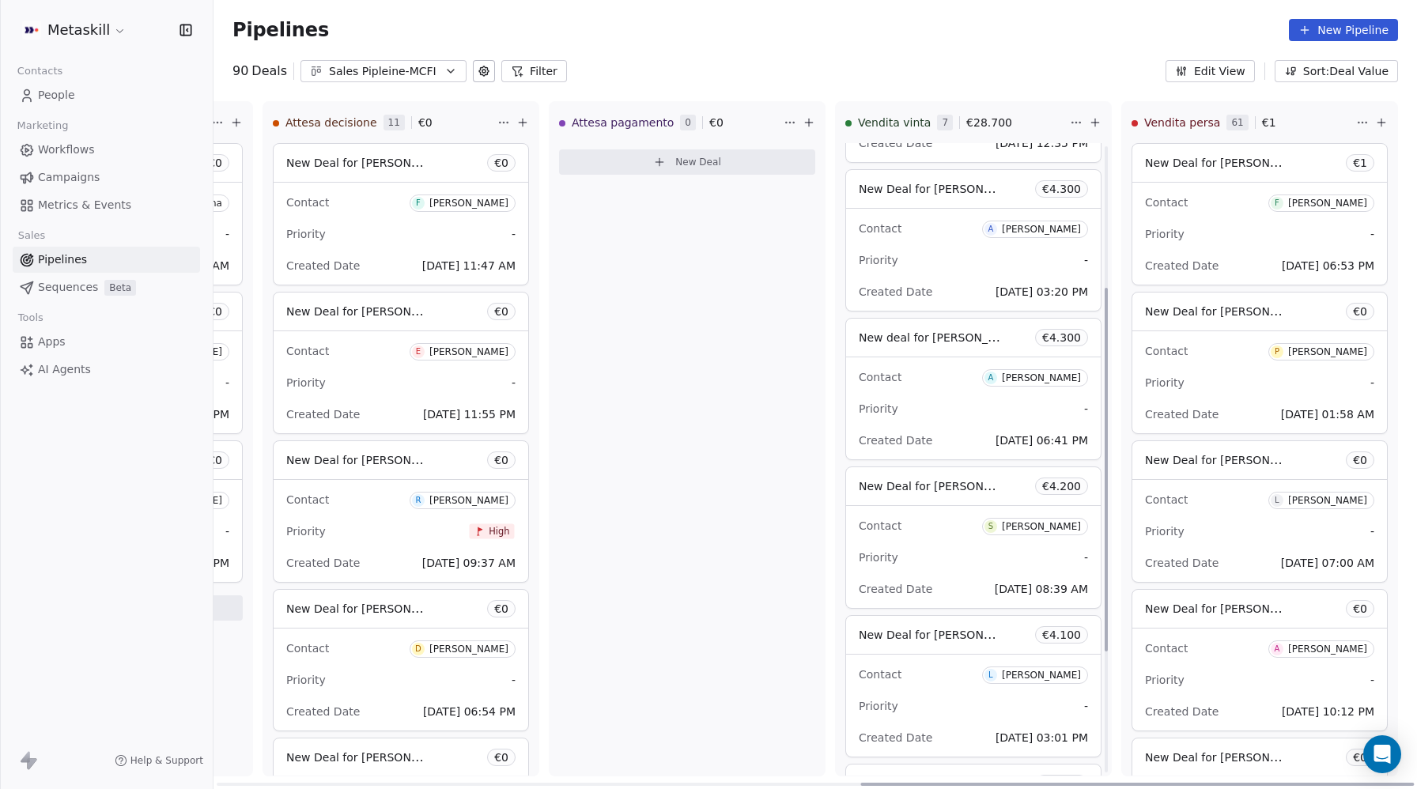
scroll to position [246, 0]
